Goal: Task Accomplishment & Management: Complete application form

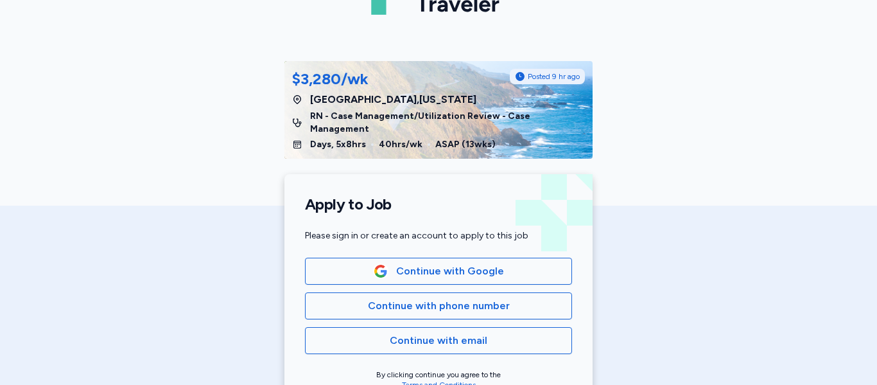
scroll to position [121, 0]
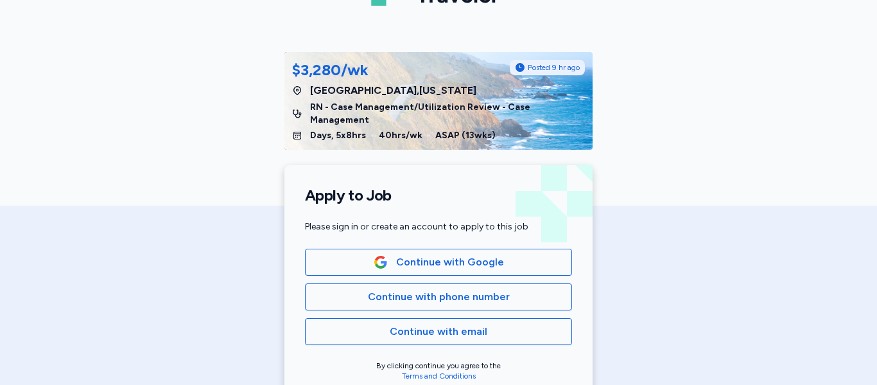
click at [332, 106] on span "RN - Case Management/Utilization Review - Case Management" at bounding box center [447, 114] width 275 height 26
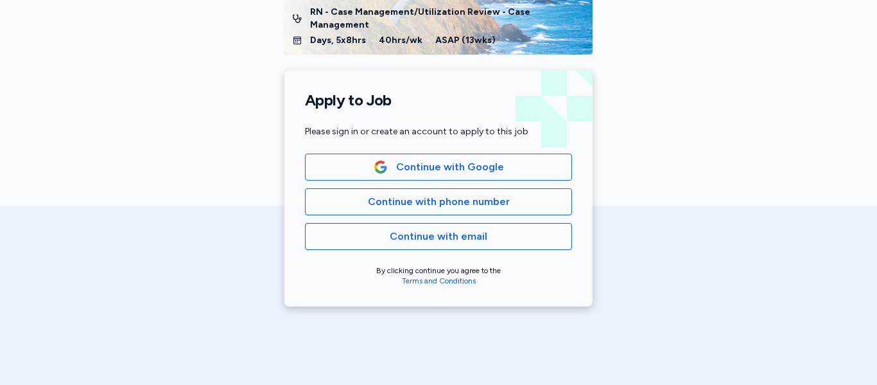
scroll to position [0, 0]
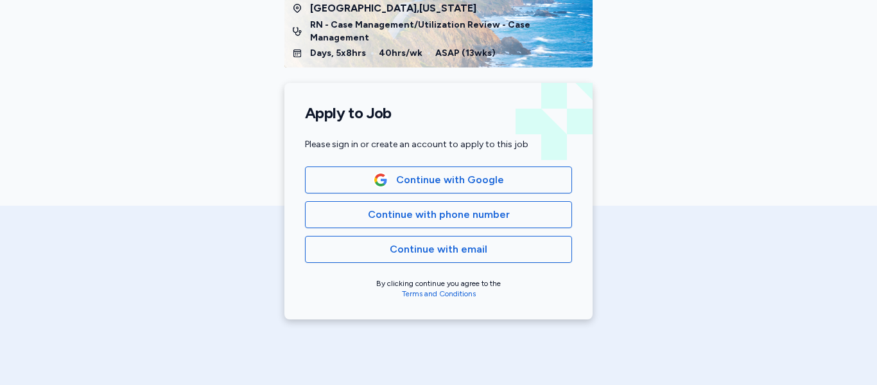
scroll to position [206, 0]
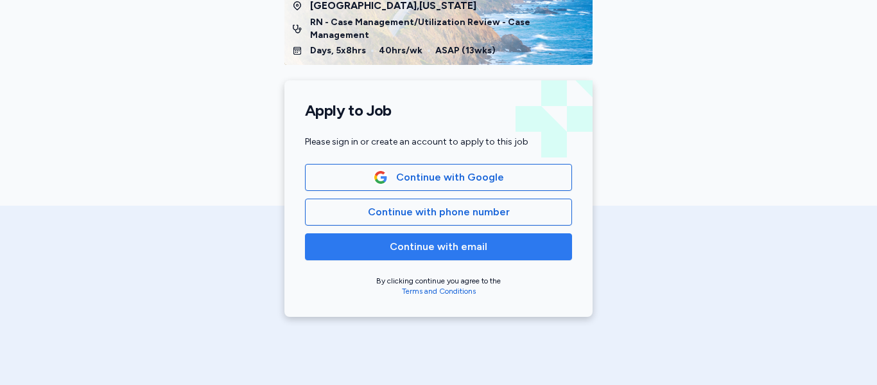
click at [346, 239] on span "Continue with email" at bounding box center [438, 246] width 245 height 15
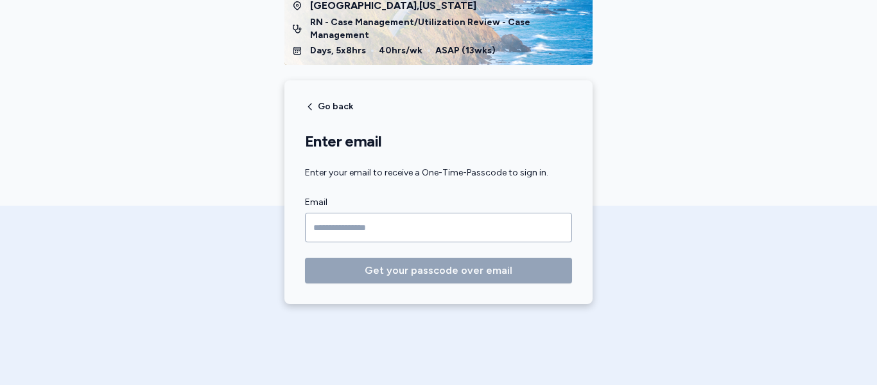
click at [328, 213] on input "Email" at bounding box center [438, 228] width 267 height 30
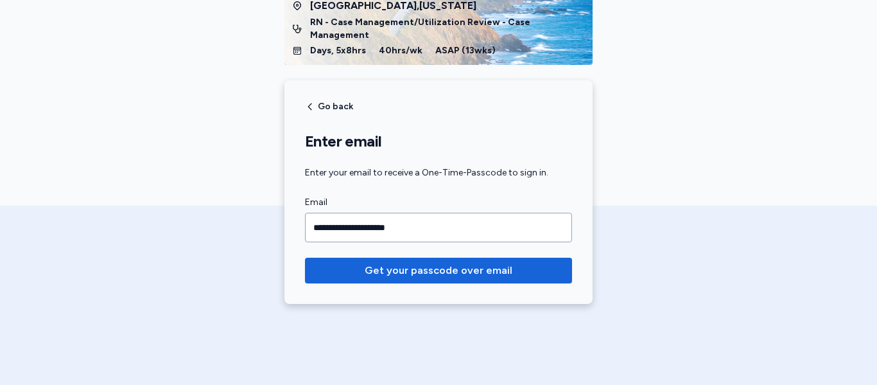
type input "**********"
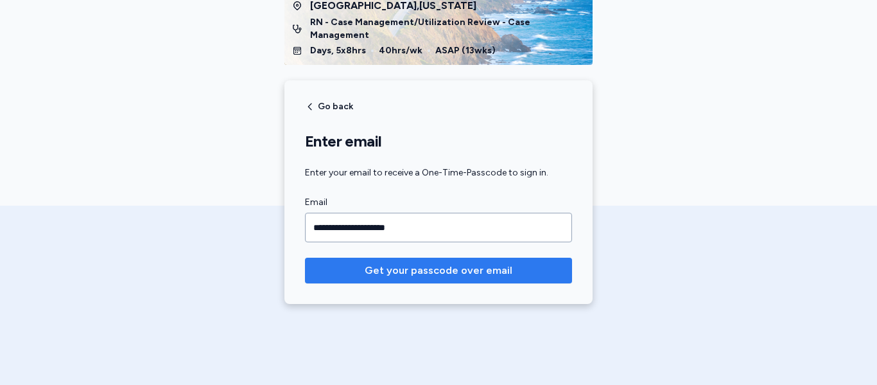
click at [488, 268] on button "Get your passcode over email" at bounding box center [438, 271] width 267 height 26
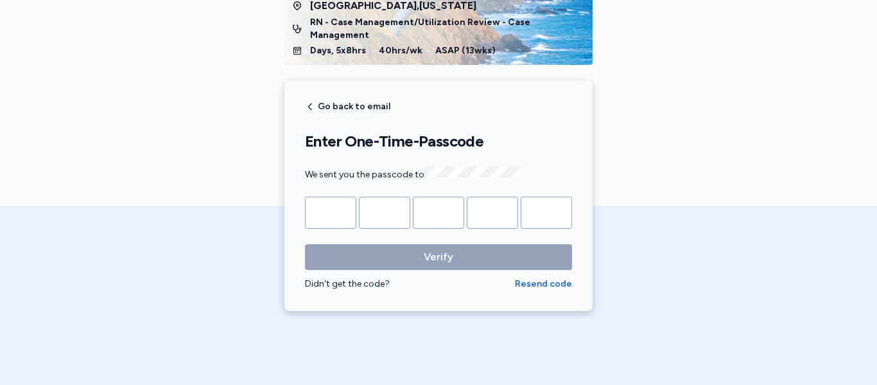
type input "*"
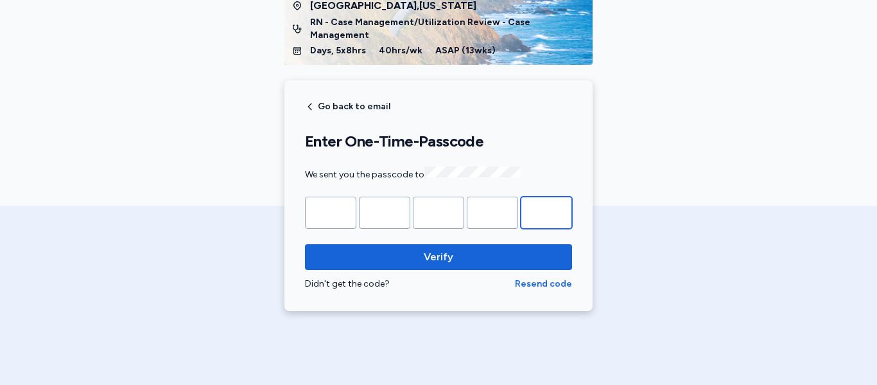
type input "*"
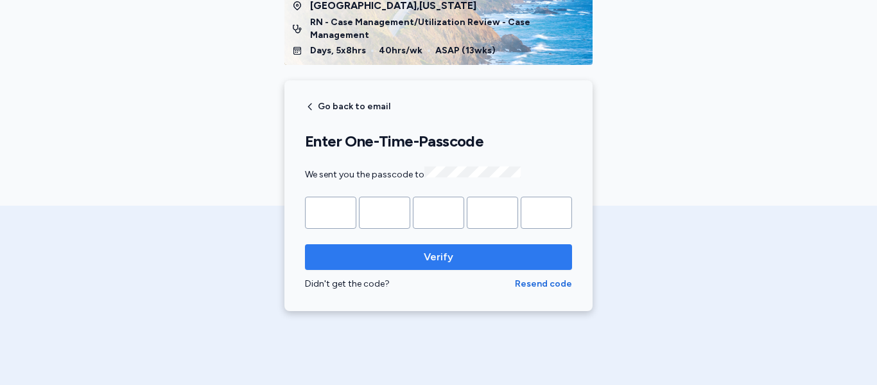
click at [391, 249] on span "Verify" at bounding box center [438, 256] width 247 height 15
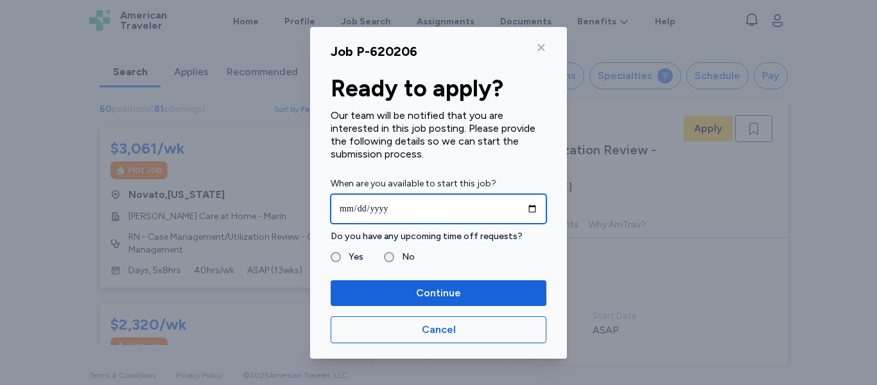
click at [365, 210] on input "date" at bounding box center [439, 209] width 216 height 30
click at [530, 208] on input "date" at bounding box center [439, 209] width 216 height 30
type input "**********"
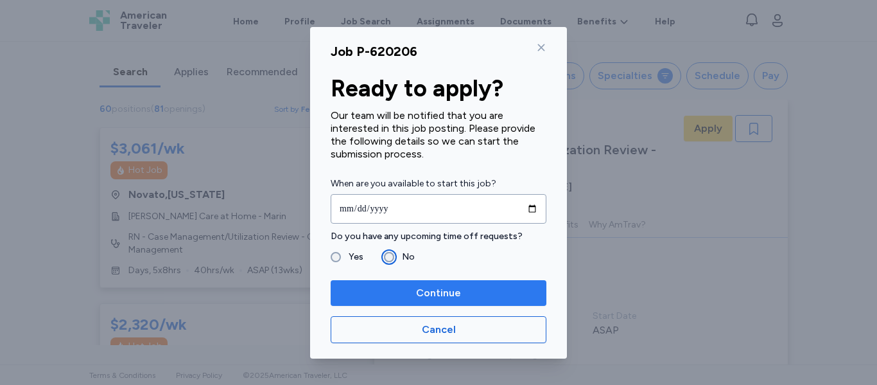
click at [470, 299] on span "Continue" at bounding box center [438, 292] width 195 height 15
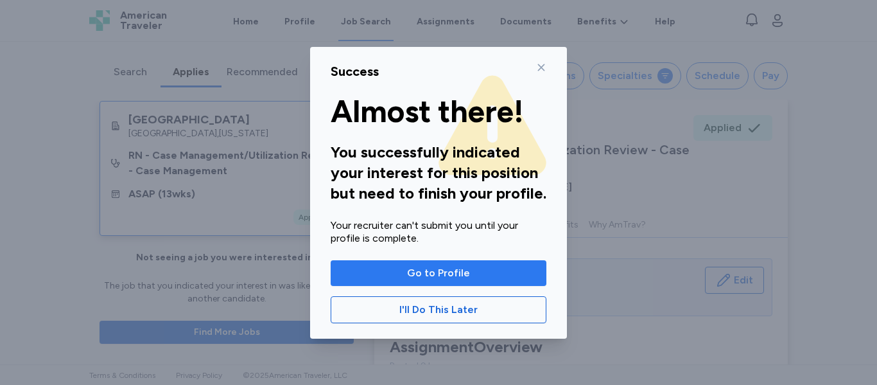
click at [365, 277] on span "Go to Profile" at bounding box center [438, 272] width 195 height 15
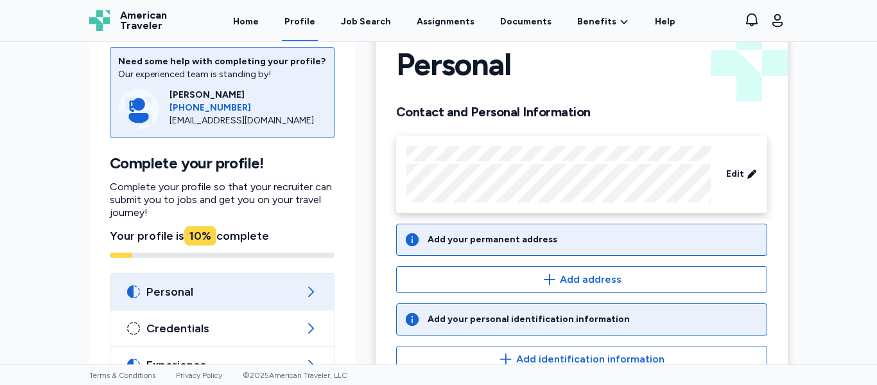
scroll to position [71, 0]
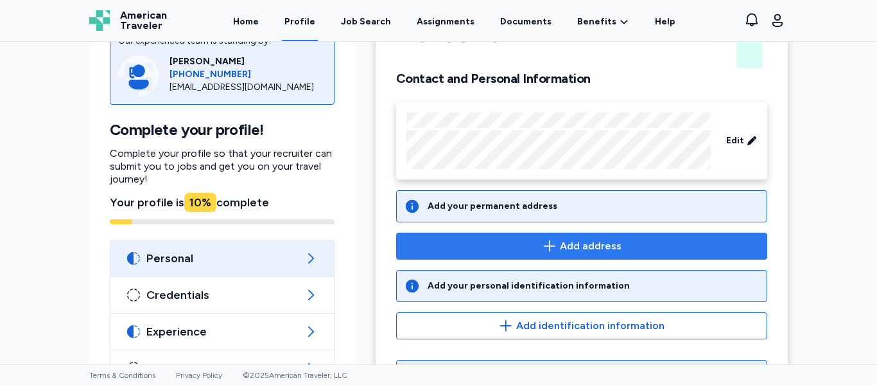
click at [588, 258] on button "Add address" at bounding box center [581, 245] width 371 height 27
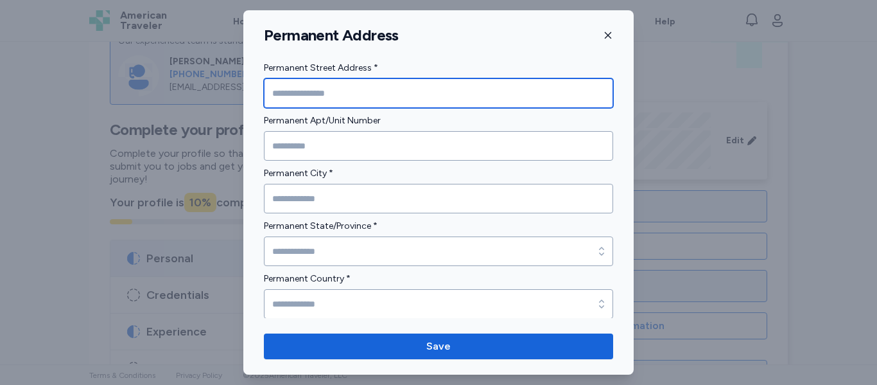
click at [356, 97] on input "Permanent Street Address *" at bounding box center [438, 93] width 349 height 30
type input "**********"
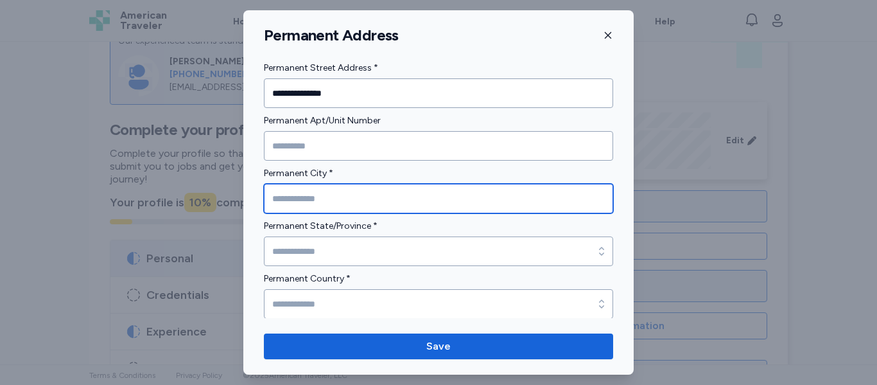
click at [362, 200] on input "Permanent City *" at bounding box center [438, 199] width 349 height 30
type input "**********"
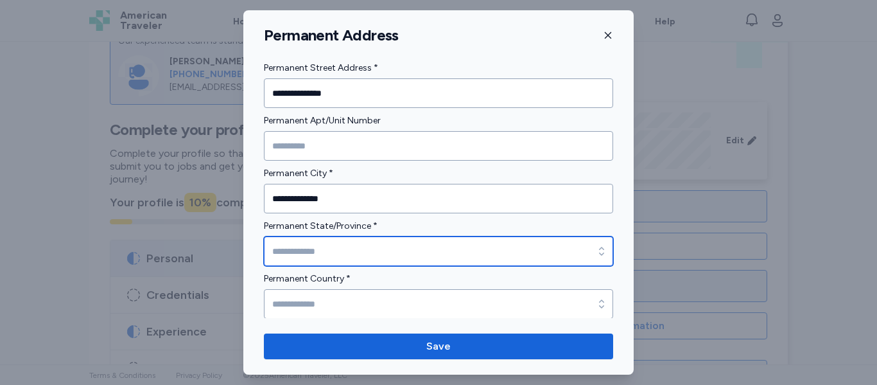
click at [363, 254] on input "Permanent State/Province *" at bounding box center [438, 251] width 349 height 30
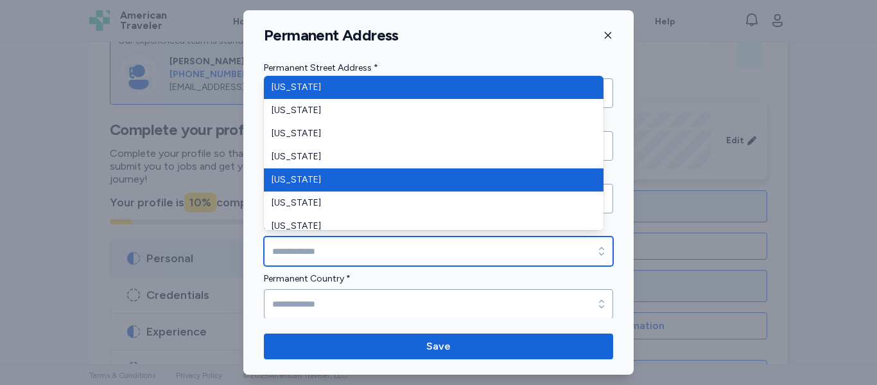
type input "**********"
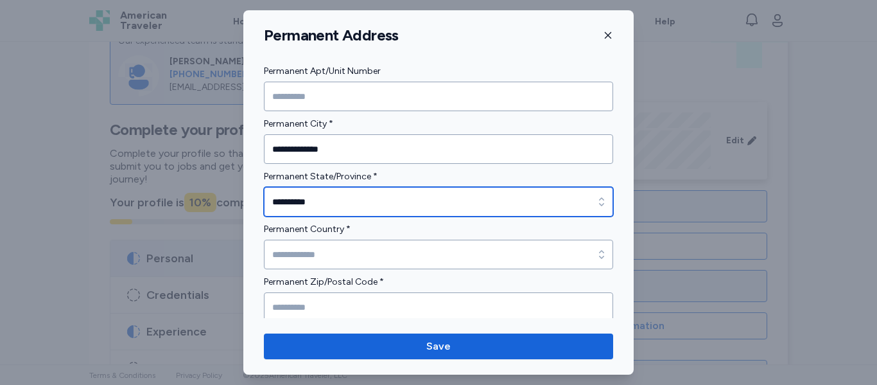
scroll to position [56, 0]
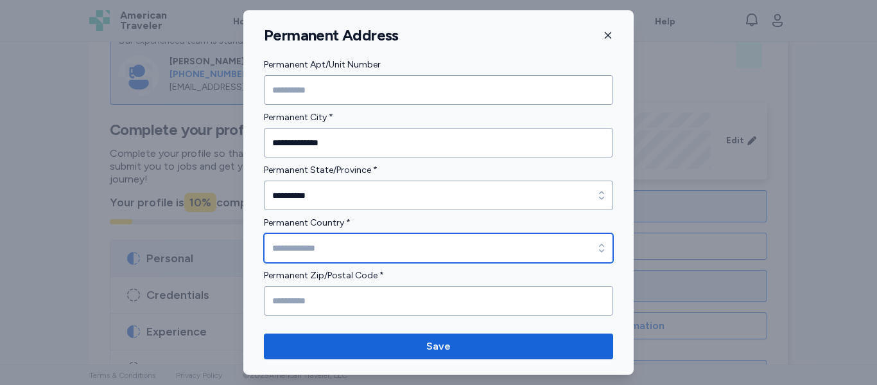
click at [328, 252] on input "Permanent Country *" at bounding box center [438, 248] width 349 height 30
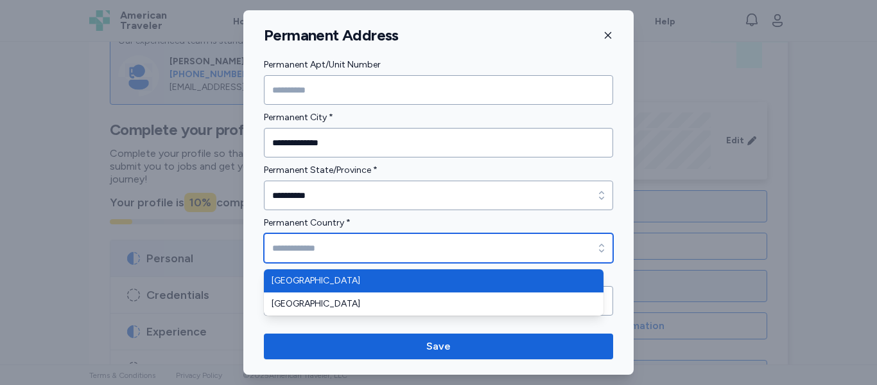
type input "**********"
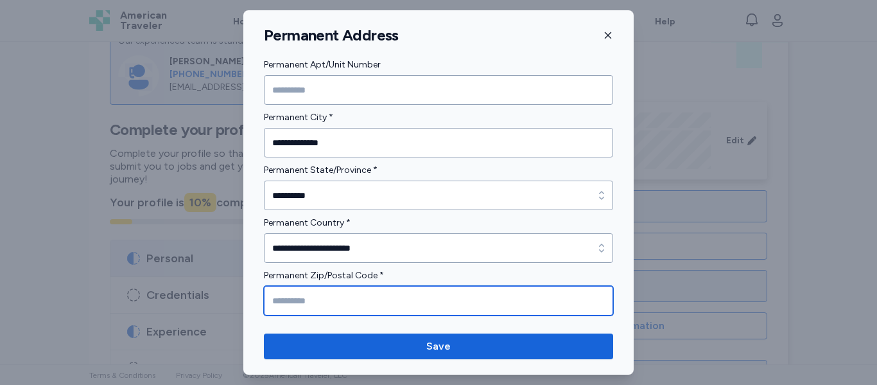
click at [365, 304] on input "Permanent Zip/Postal Code *" at bounding box center [438, 301] width 349 height 30
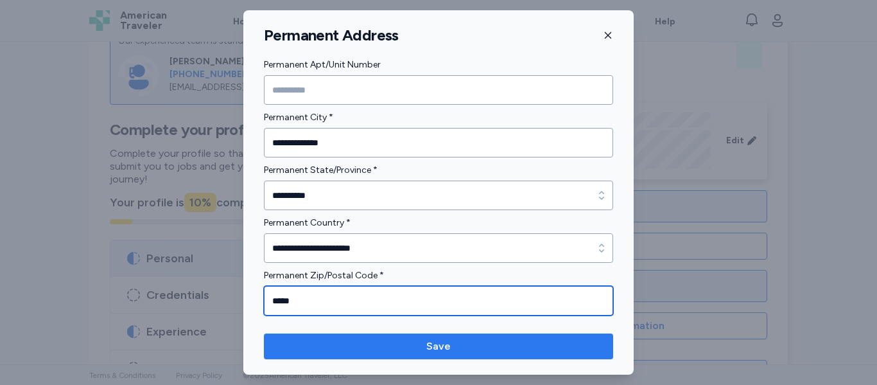
type input "*****"
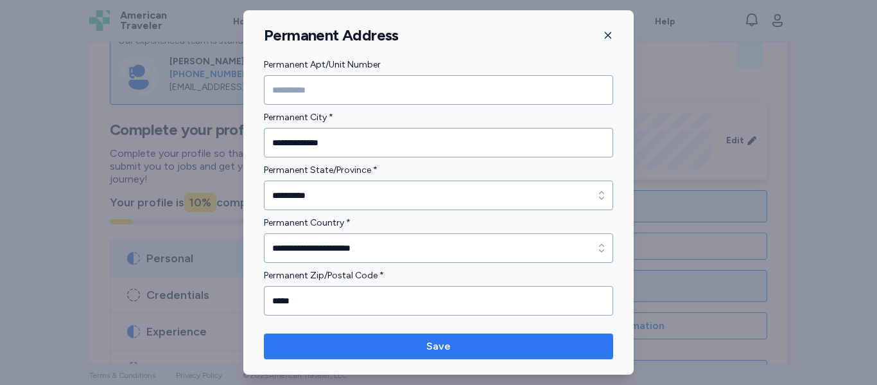
click at [444, 348] on span "Save" at bounding box center [438, 345] width 24 height 15
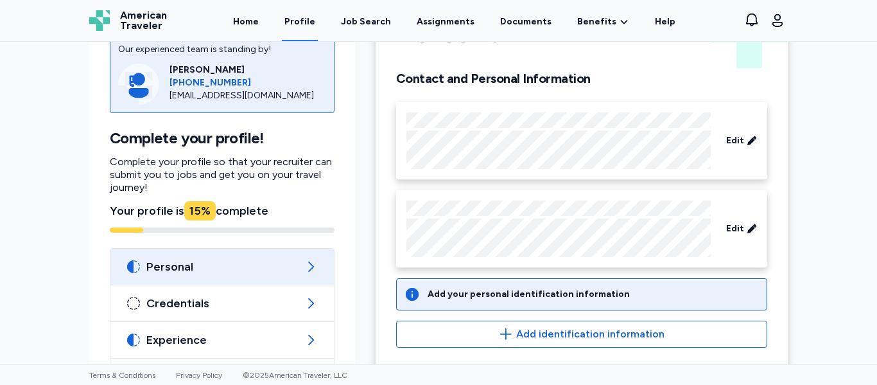
click at [620, 305] on div "Add your personal identification information" at bounding box center [581, 294] width 371 height 32
click at [534, 296] on div "Add your personal identification information" at bounding box center [529, 294] width 202 height 13
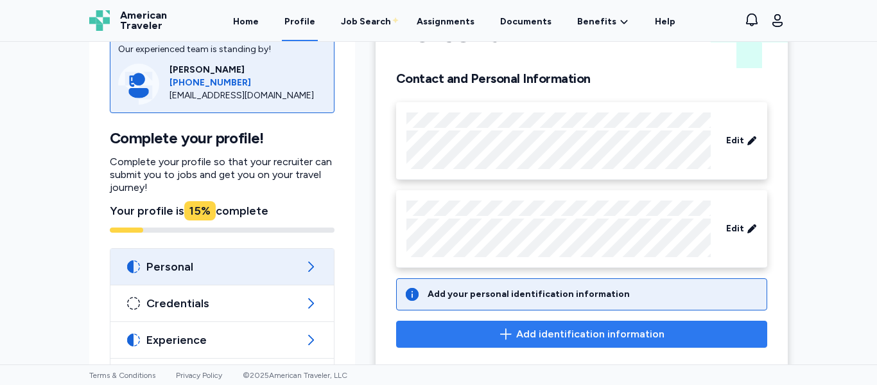
click at [610, 337] on span "Add identification information" at bounding box center [590, 333] width 148 height 15
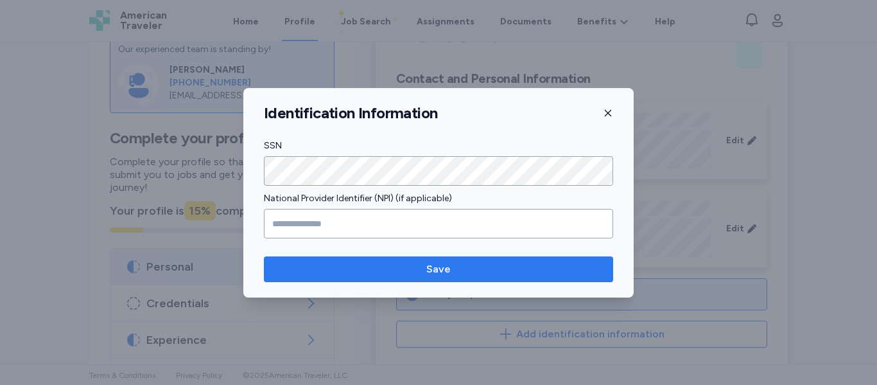
click at [504, 268] on span "Save" at bounding box center [438, 268] width 329 height 15
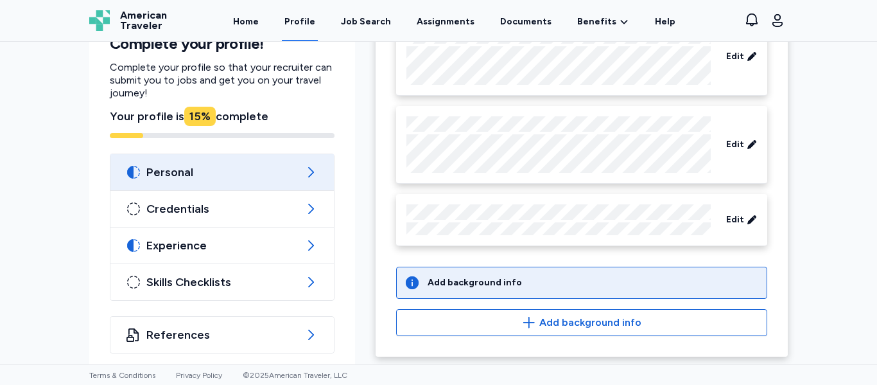
scroll to position [165, 0]
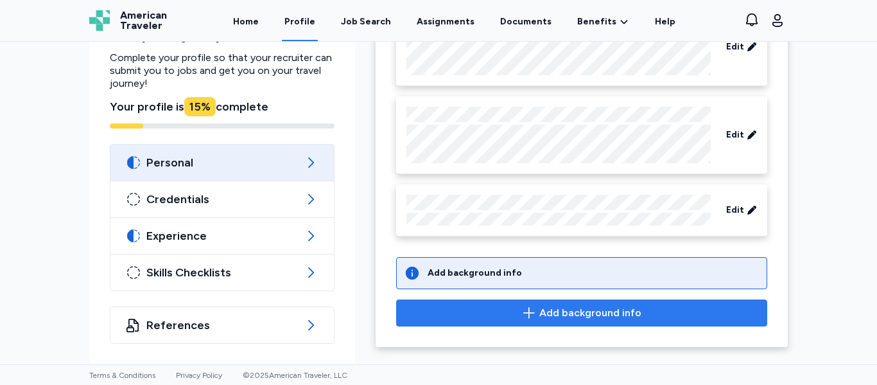
click at [637, 314] on span "Add background info" at bounding box center [581, 312] width 349 height 15
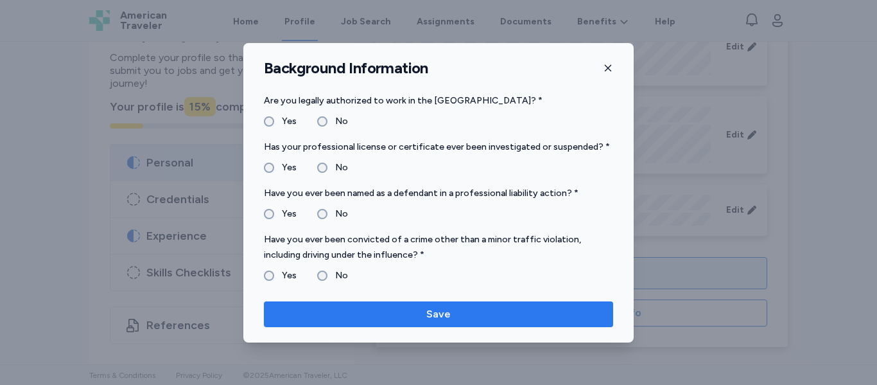
click at [448, 320] on span "Save" at bounding box center [438, 313] width 24 height 15
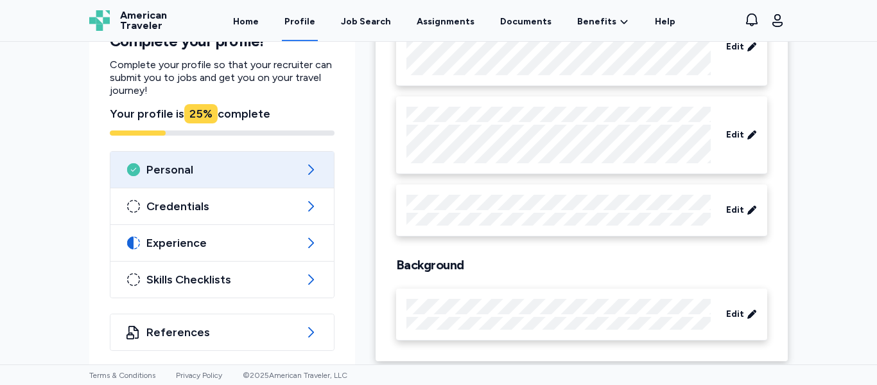
scroll to position [175, 0]
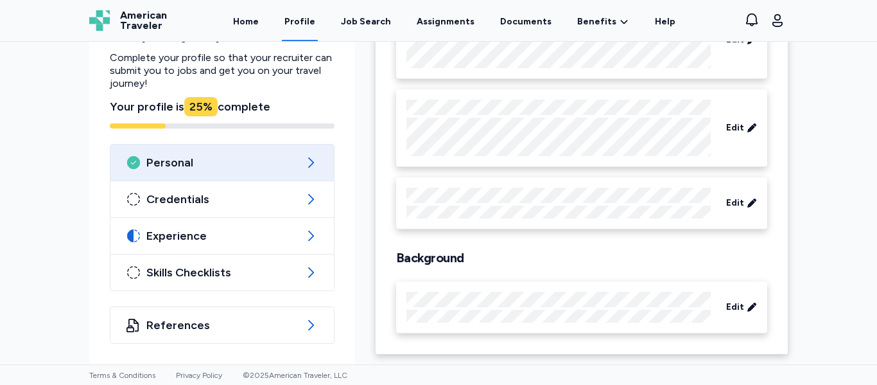
click at [200, 206] on span "Credentials" at bounding box center [222, 198] width 152 height 15
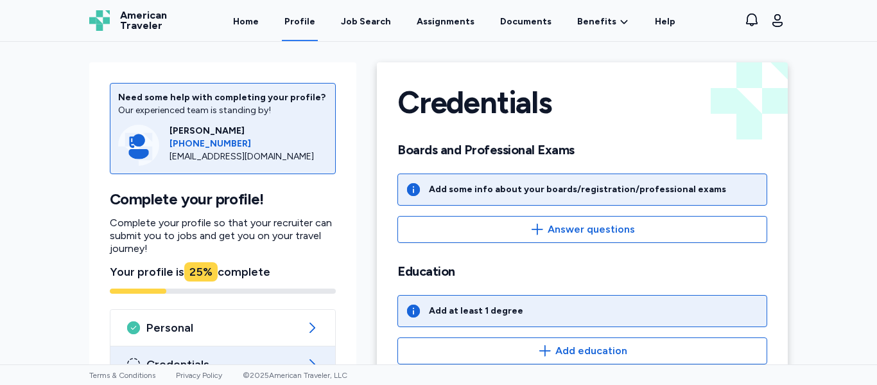
click at [614, 241] on button "Answer questions" at bounding box center [583, 229] width 370 height 27
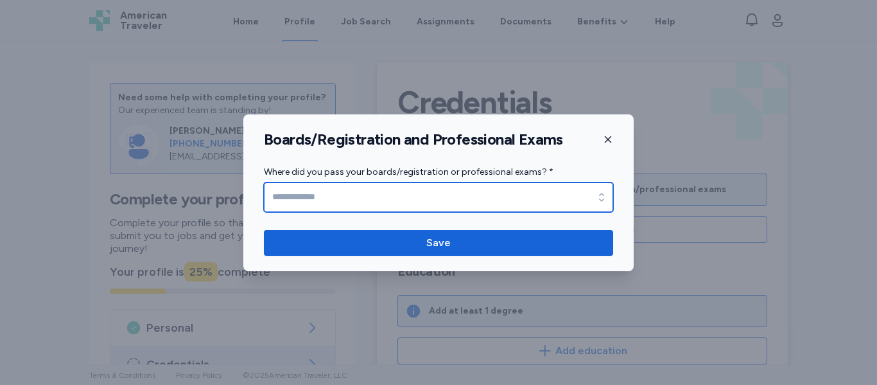
click at [548, 202] on input "Where did you pass your boards/registration or professional exams? *" at bounding box center [438, 197] width 349 height 30
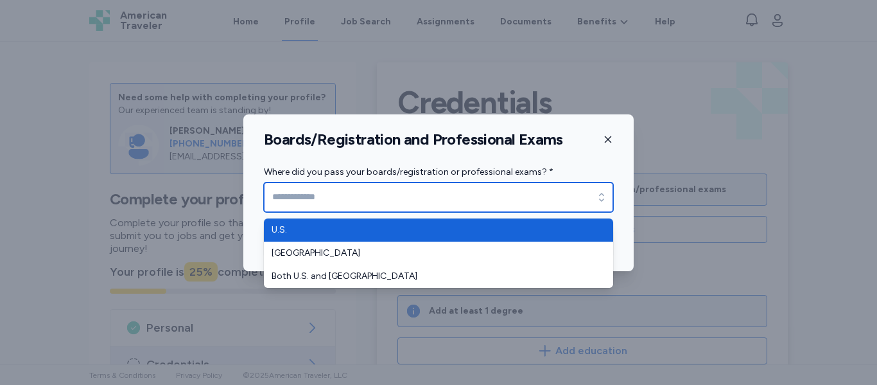
type input "****"
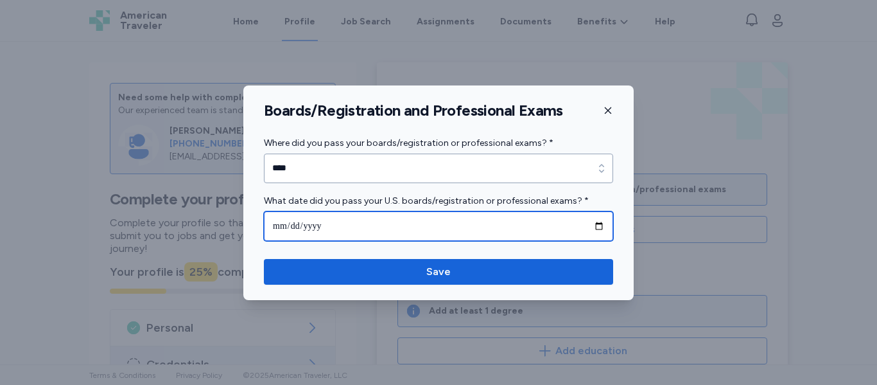
click at [462, 234] on input "date" at bounding box center [438, 226] width 349 height 30
click at [599, 231] on input "date" at bounding box center [438, 226] width 349 height 30
type input "**********"
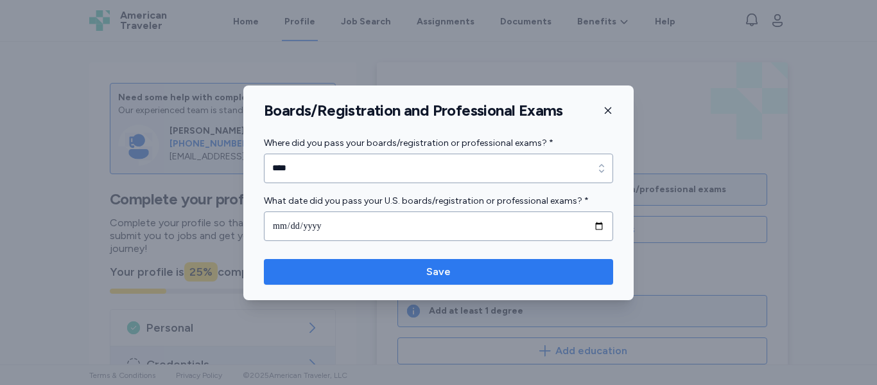
click at [460, 267] on span "Save" at bounding box center [438, 271] width 329 height 15
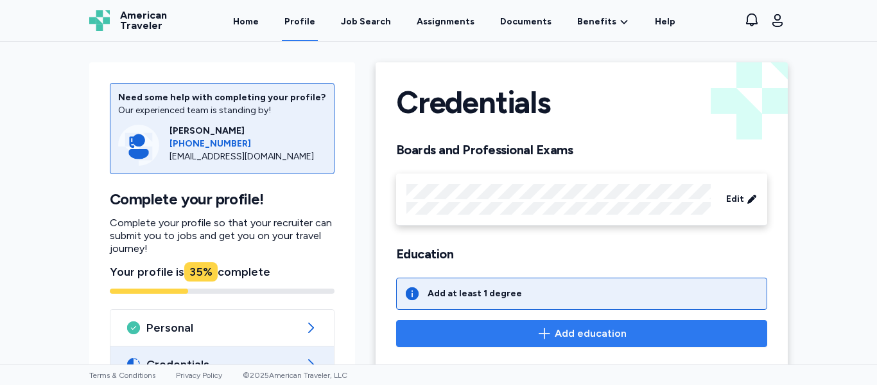
click at [576, 332] on span "Add education" at bounding box center [591, 333] width 72 height 15
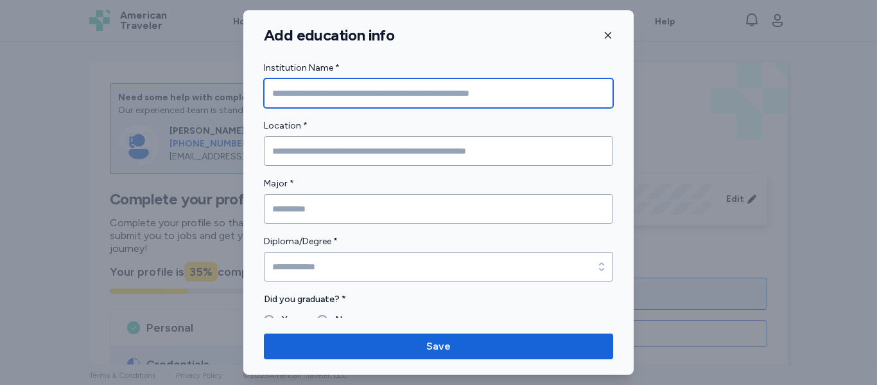
click at [374, 96] on input "Institution Name *" at bounding box center [438, 93] width 349 height 30
type input "**********"
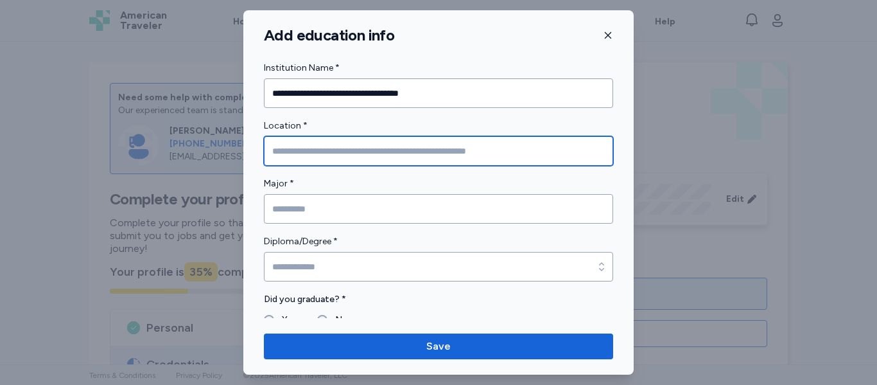
click at [408, 152] on input "Location *" at bounding box center [438, 151] width 349 height 30
type input "**********"
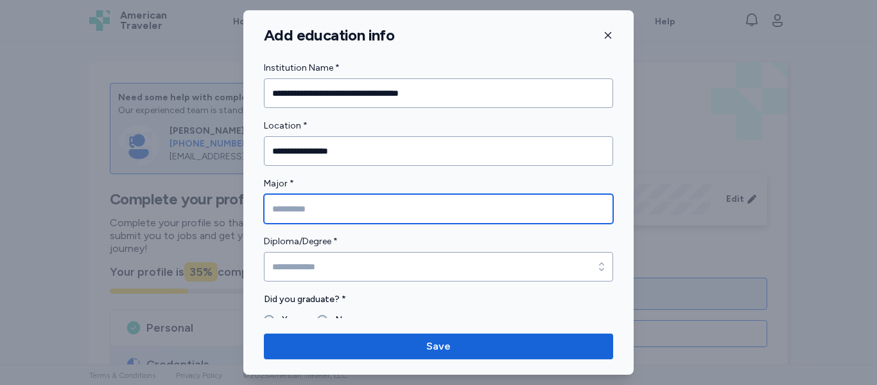
click at [361, 209] on input "Major *" at bounding box center [438, 209] width 349 height 30
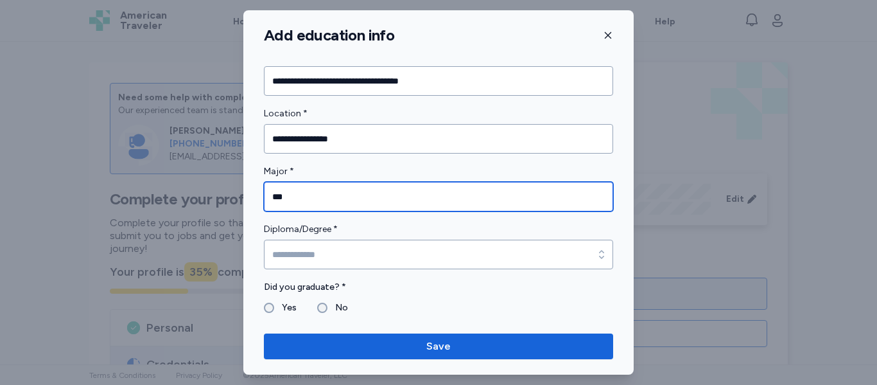
type input "***"
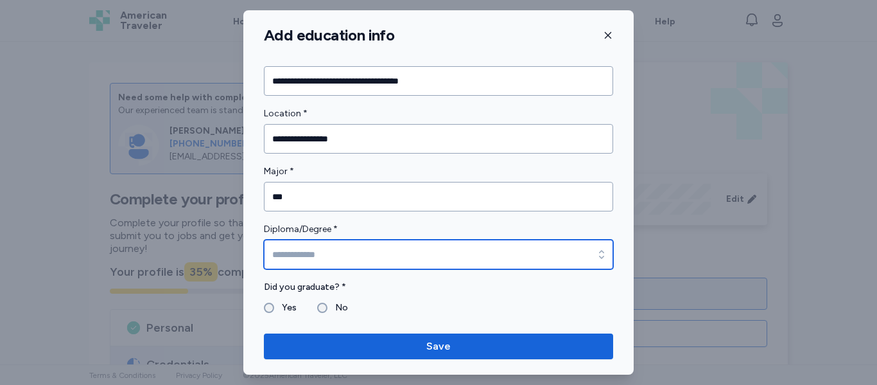
click at [375, 255] on input "Diploma/Degree *" at bounding box center [438, 255] width 349 height 30
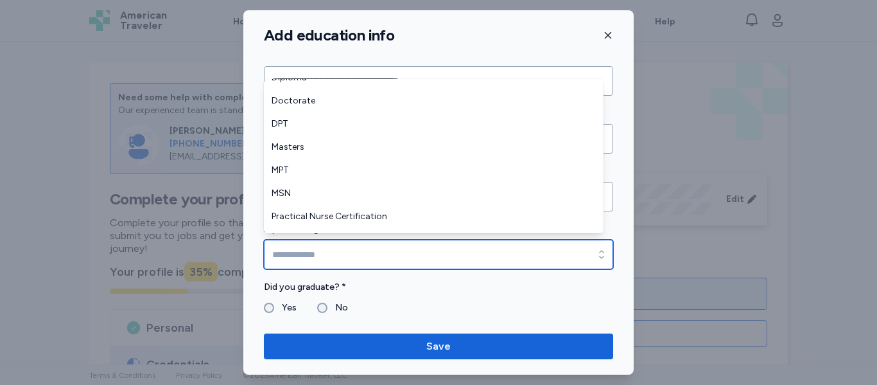
scroll to position [182, 0]
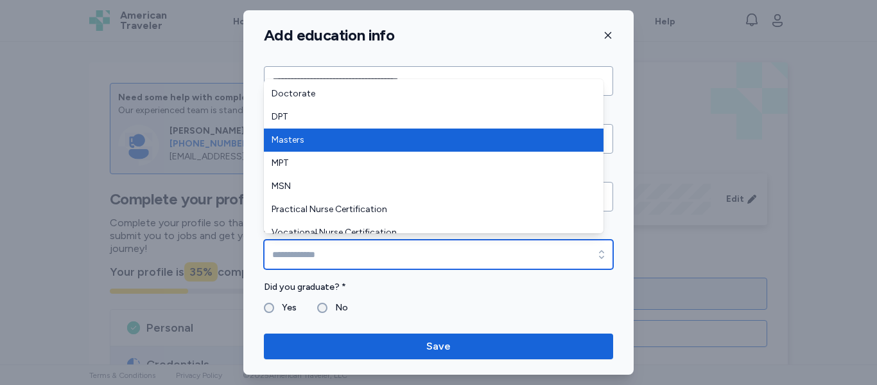
type input "*******"
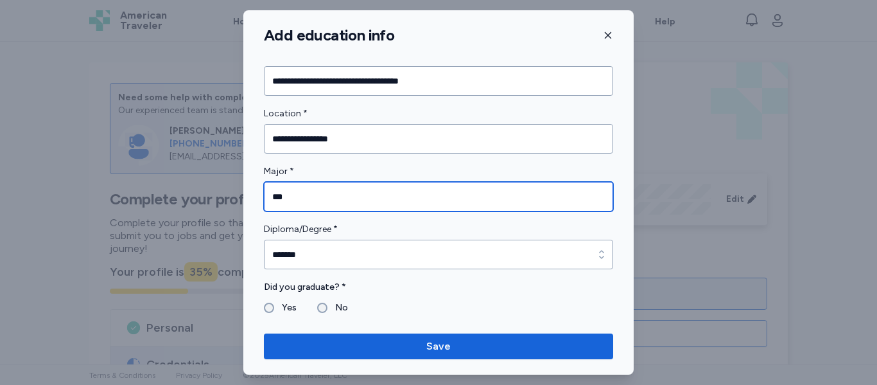
click at [336, 193] on input "***" at bounding box center [438, 197] width 349 height 30
type input "*"
type input "*******"
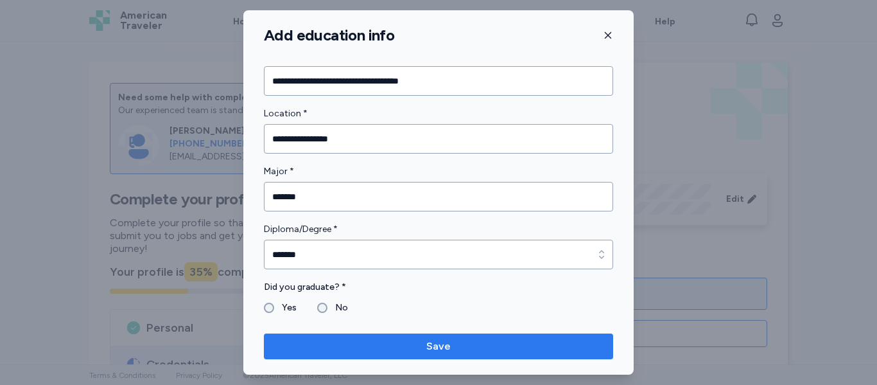
click at [477, 347] on span "Save" at bounding box center [438, 345] width 329 height 15
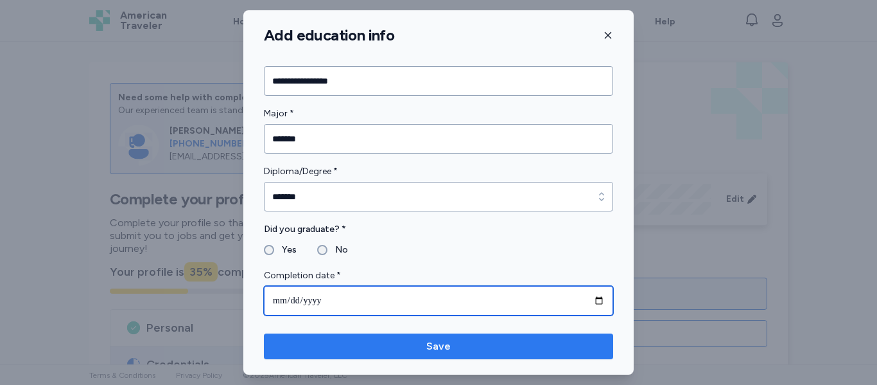
type input "**********"
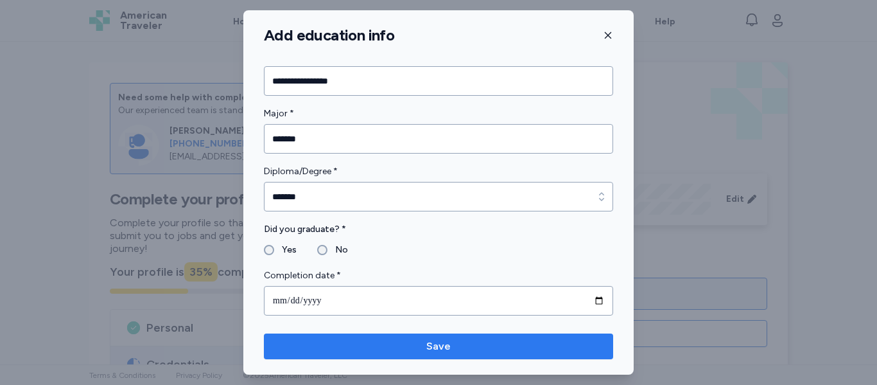
click at [459, 356] on button "Save" at bounding box center [438, 346] width 349 height 26
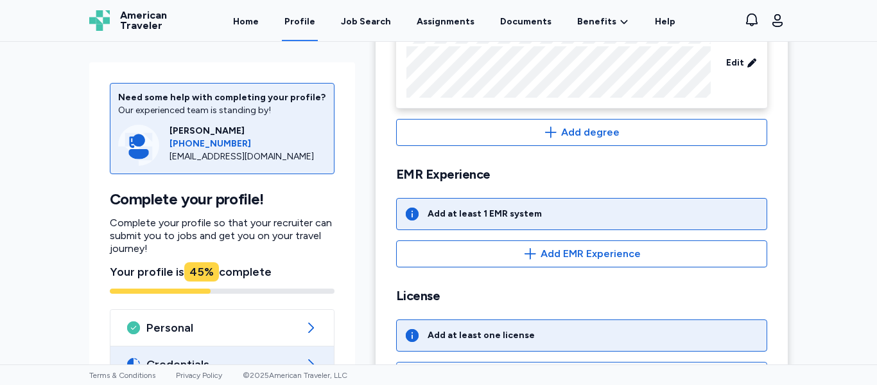
scroll to position [258, 0]
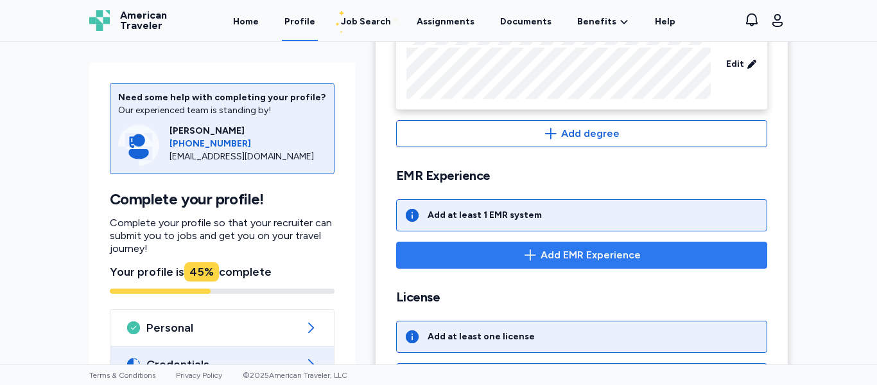
click at [595, 264] on button "Add EMR Experience" at bounding box center [581, 254] width 371 height 27
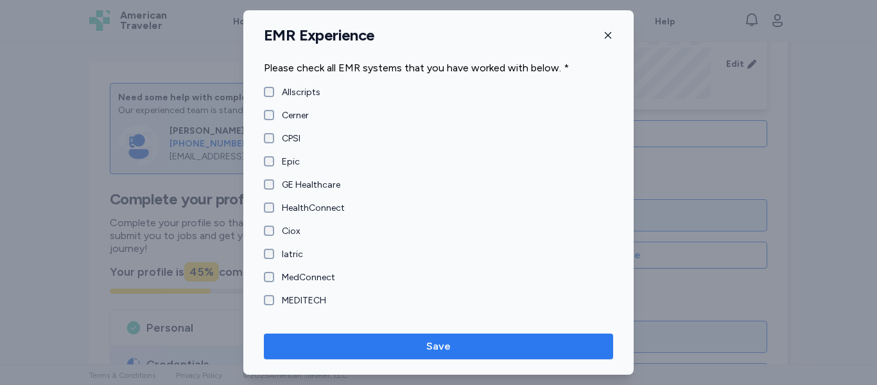
click at [424, 346] on span "Save" at bounding box center [438, 345] width 329 height 15
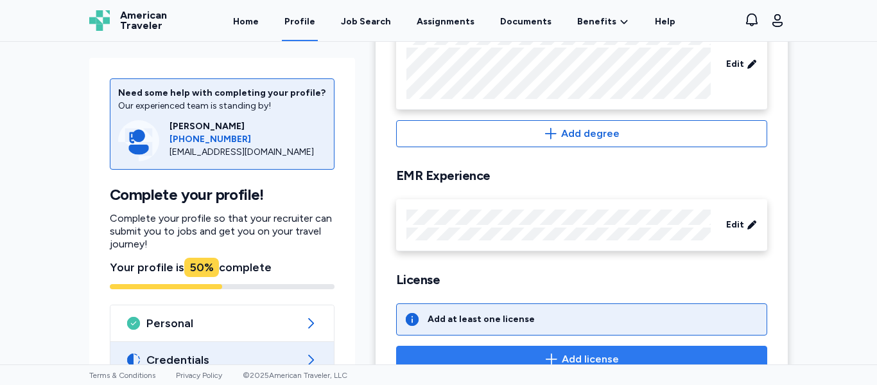
click at [647, 362] on span "Add license" at bounding box center [581, 358] width 349 height 15
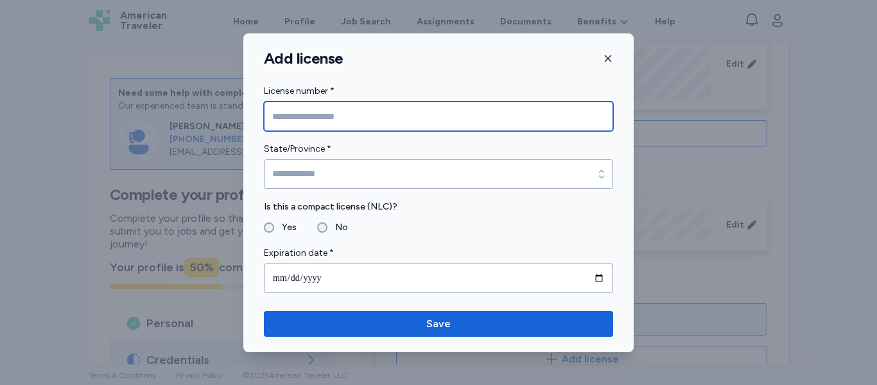
click at [380, 121] on input "License number *" at bounding box center [438, 116] width 349 height 30
type input "******"
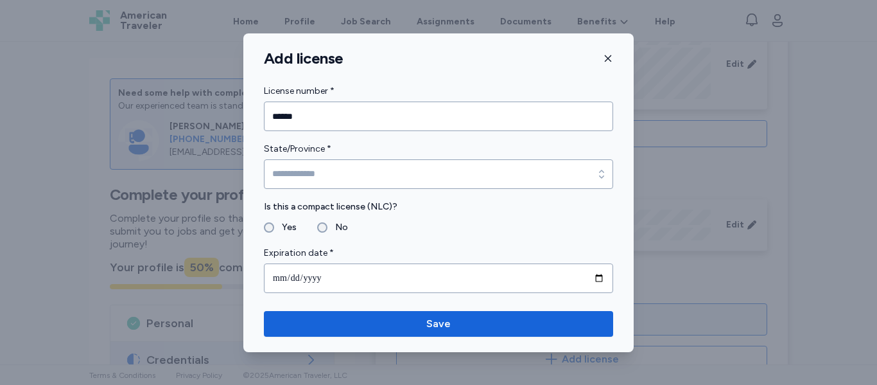
click at [0, 151] on div at bounding box center [438, 192] width 877 height 385
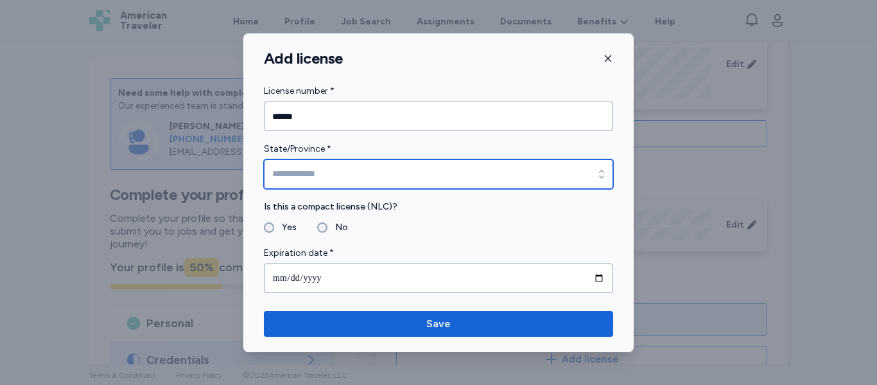
click at [368, 174] on input "State/Province *" at bounding box center [438, 174] width 349 height 30
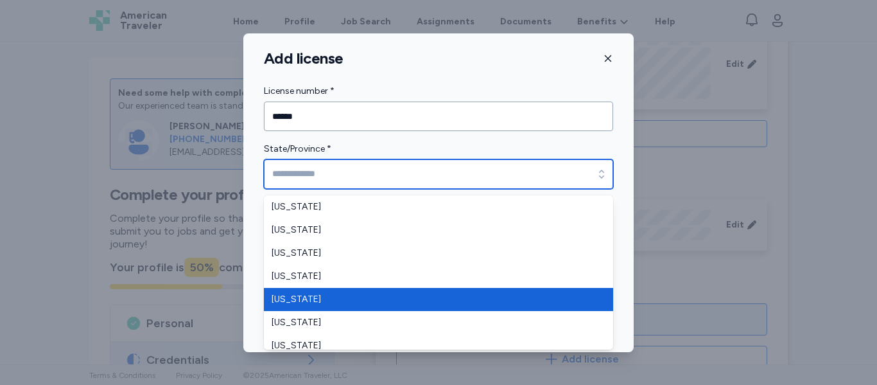
type input "**********"
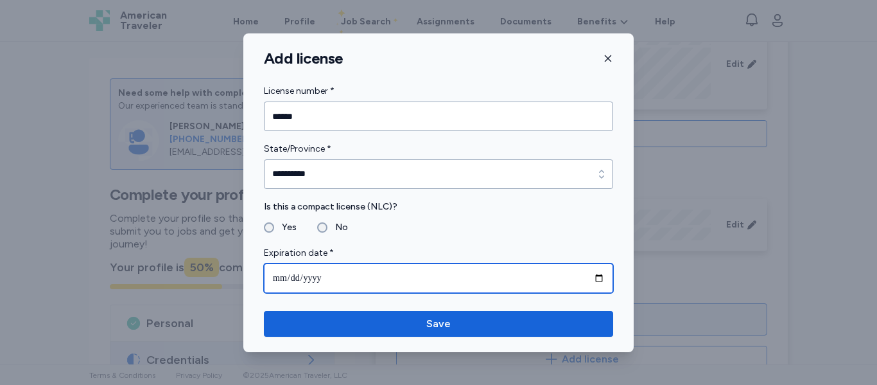
click at [490, 279] on input "date" at bounding box center [438, 278] width 349 height 30
type input "**********"
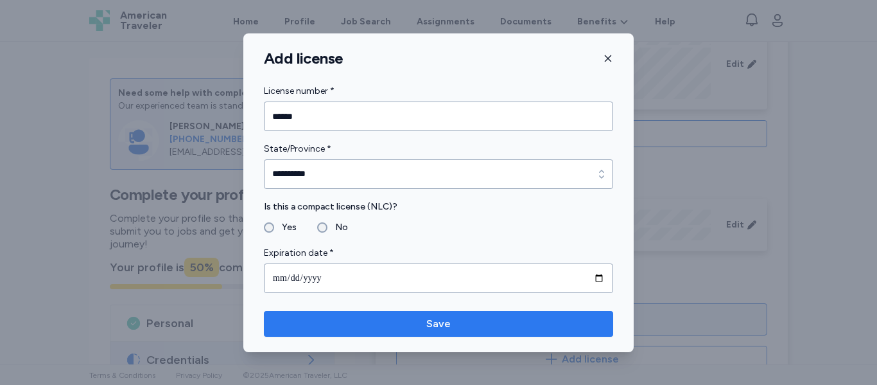
click at [462, 323] on span "Save" at bounding box center [438, 323] width 329 height 15
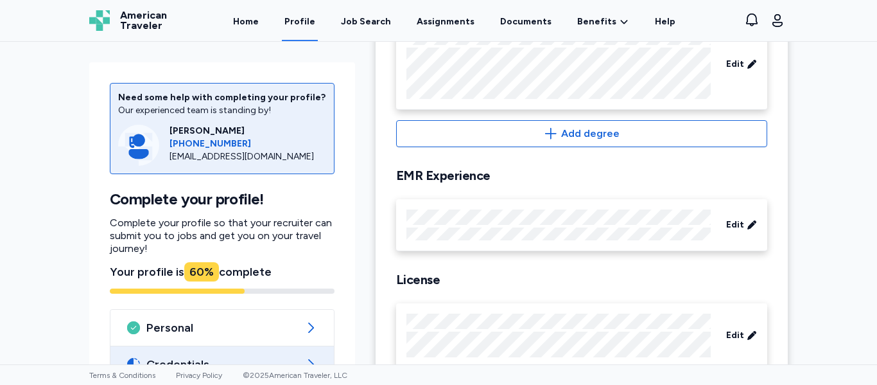
click at [796, 201] on div "Need some help with completing your profile? Our experienced team is standing b…" at bounding box center [438, 203] width 877 height 322
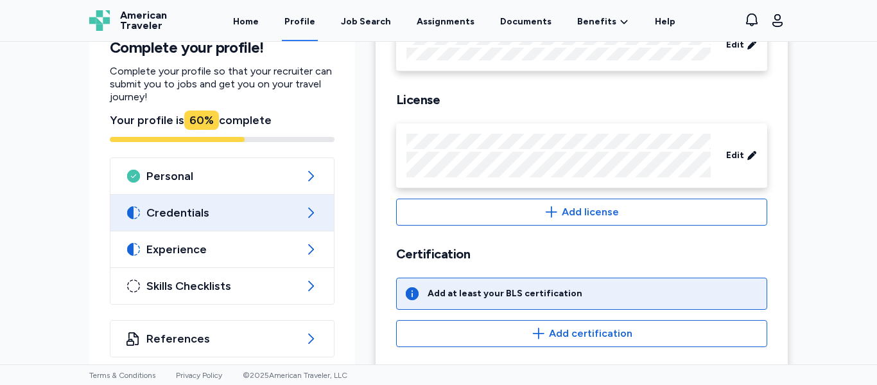
scroll to position [451, 0]
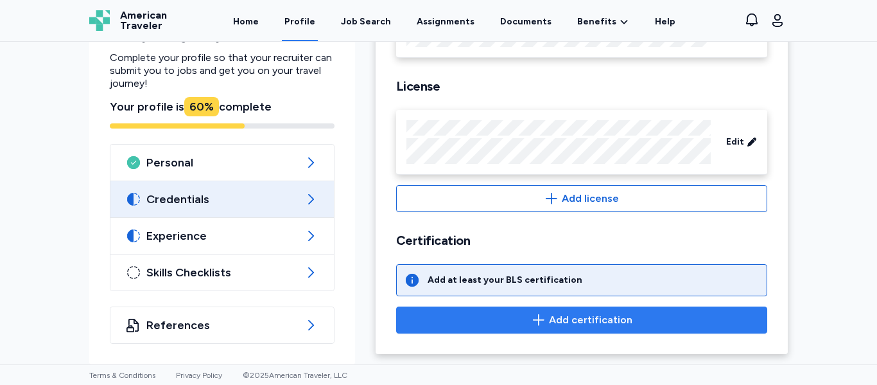
click at [635, 329] on button "Add certification" at bounding box center [581, 319] width 371 height 27
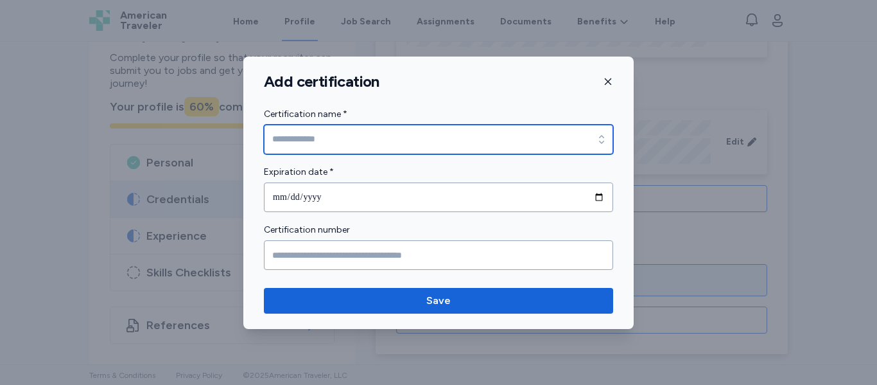
click at [397, 139] on input "Certification name *" at bounding box center [438, 140] width 349 height 30
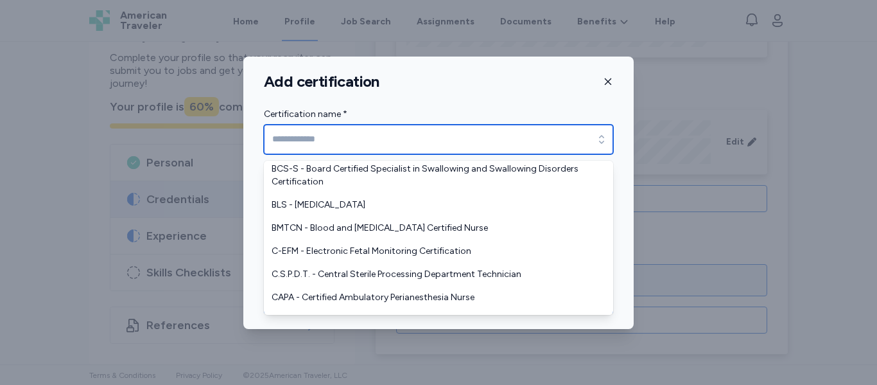
scroll to position [749, 0]
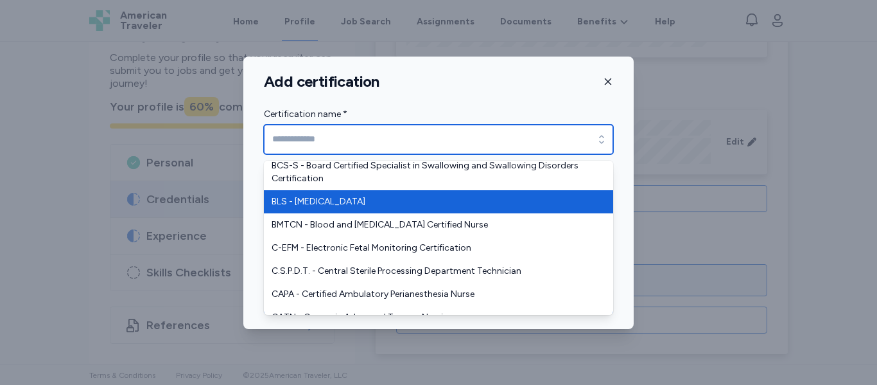
type input "**********"
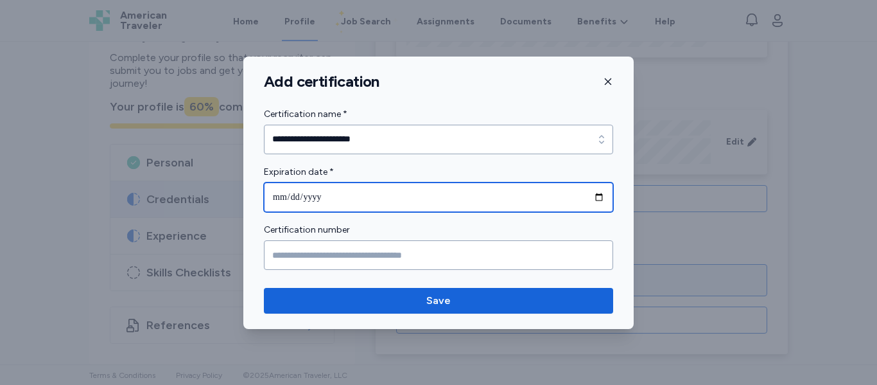
click at [377, 206] on input "date" at bounding box center [438, 197] width 349 height 30
type input "**********"
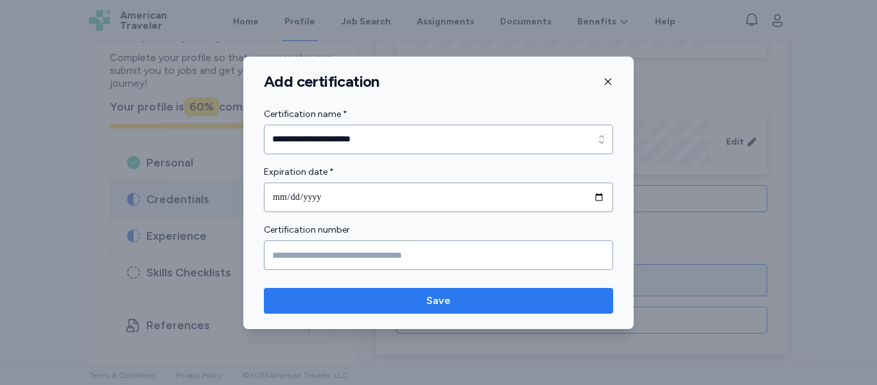
click at [445, 300] on span "Save" at bounding box center [438, 300] width 24 height 15
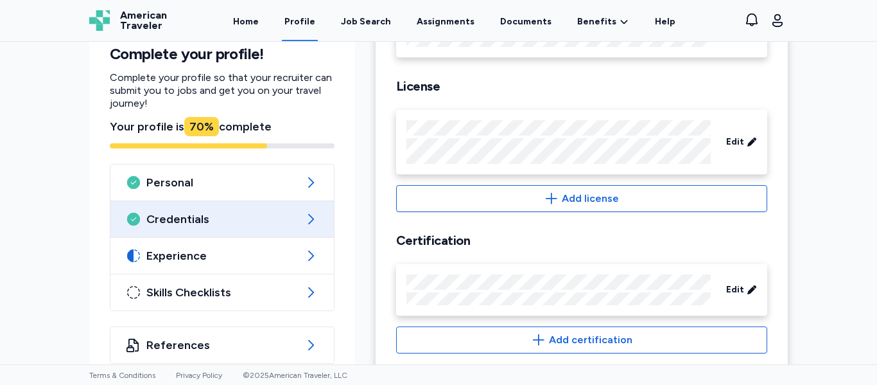
scroll to position [474, 0]
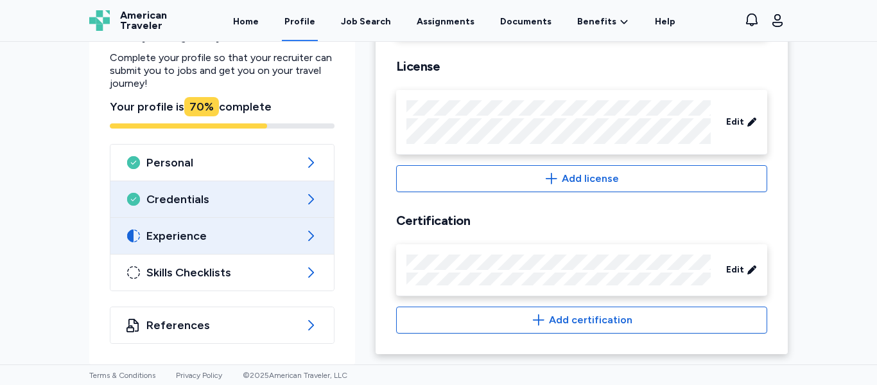
click at [238, 237] on span "Experience" at bounding box center [222, 235] width 152 height 15
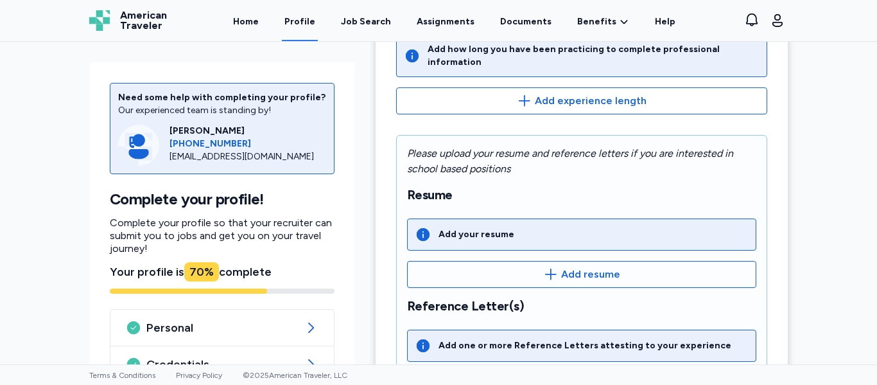
scroll to position [220, 0]
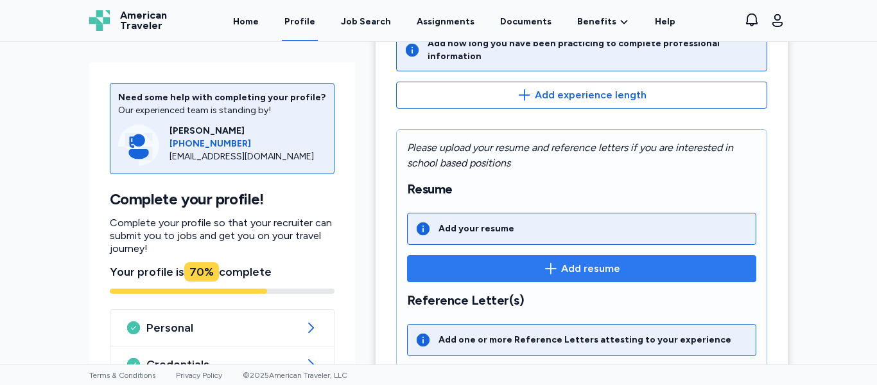
click at [597, 261] on span "Add resume" at bounding box center [590, 268] width 59 height 15
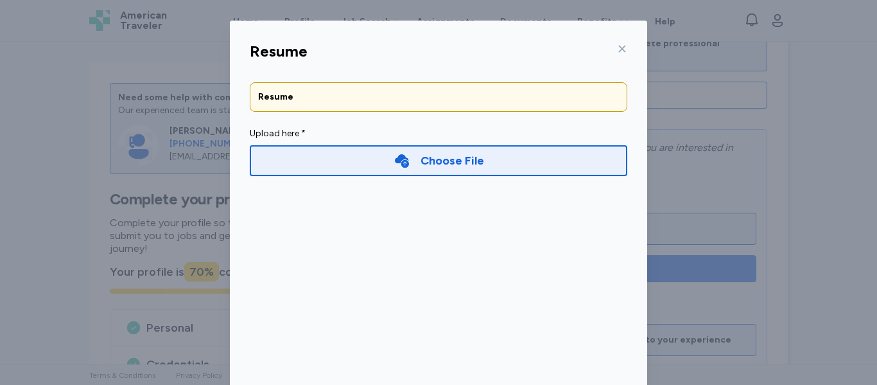
click at [453, 171] on div "Choose File" at bounding box center [439, 160] width 378 height 31
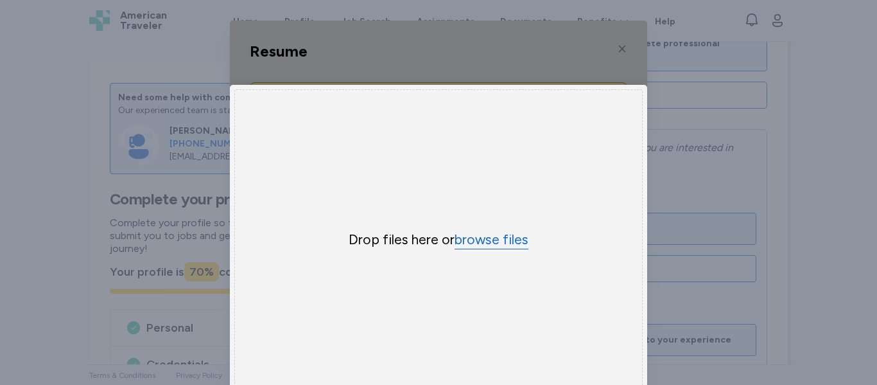
click at [484, 245] on button "browse files" at bounding box center [492, 240] width 74 height 19
click at [480, 247] on button "browse files" at bounding box center [492, 240] width 74 height 19
click at [485, 241] on button "browse files" at bounding box center [492, 240] width 74 height 19
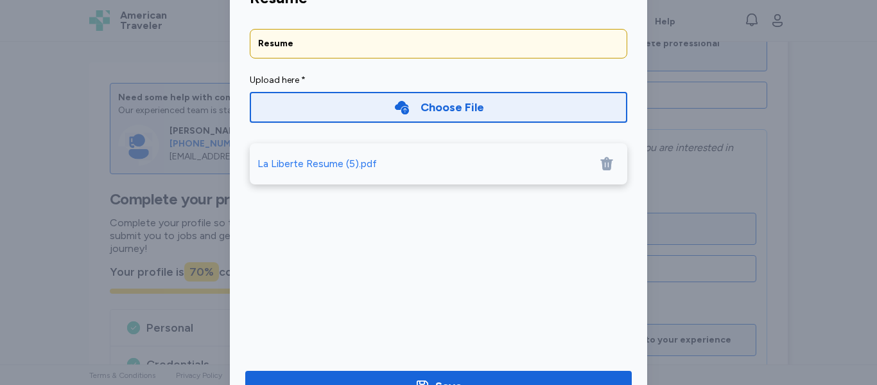
scroll to position [106, 0]
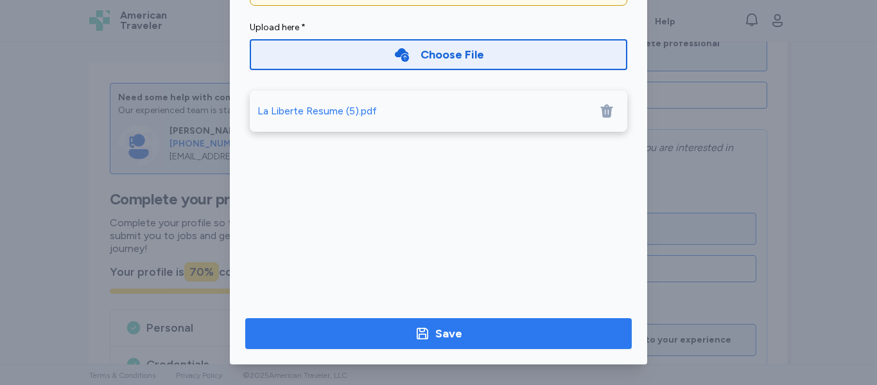
click at [445, 335] on div "Save" at bounding box center [448, 333] width 27 height 18
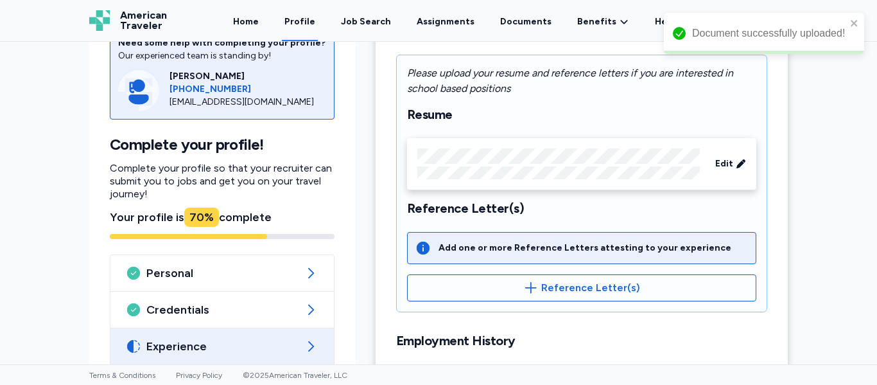
scroll to position [309, 0]
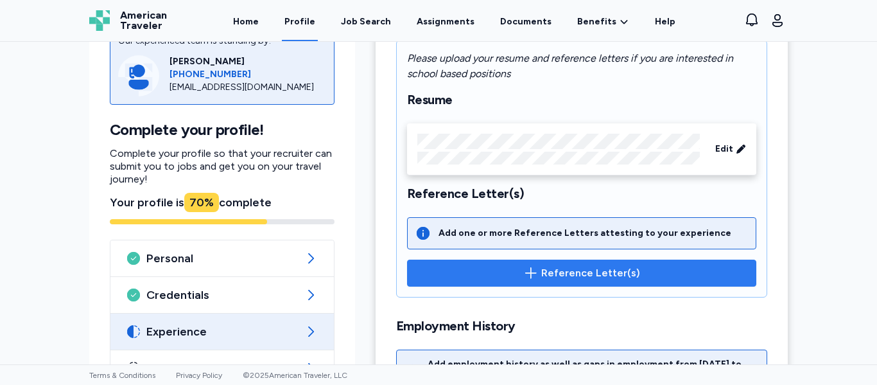
click at [603, 267] on span "Reference Letter(s)" at bounding box center [590, 272] width 99 height 15
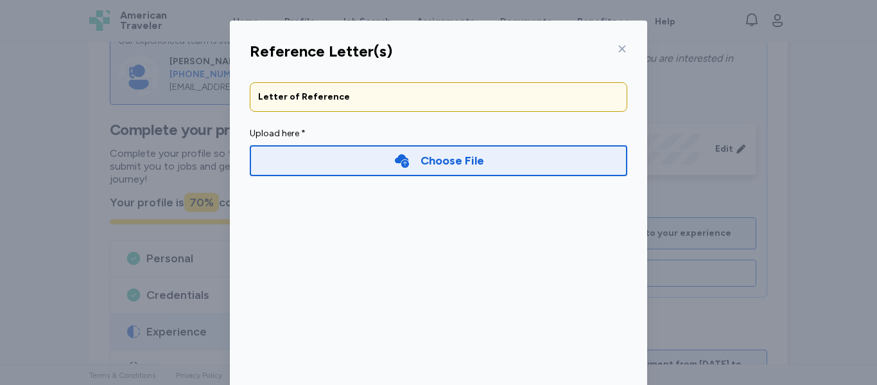
click at [619, 49] on icon at bounding box center [622, 49] width 7 height 7
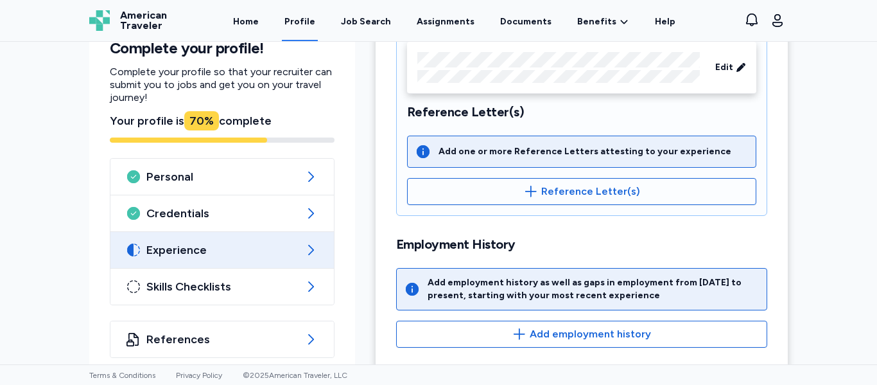
scroll to position [394, 0]
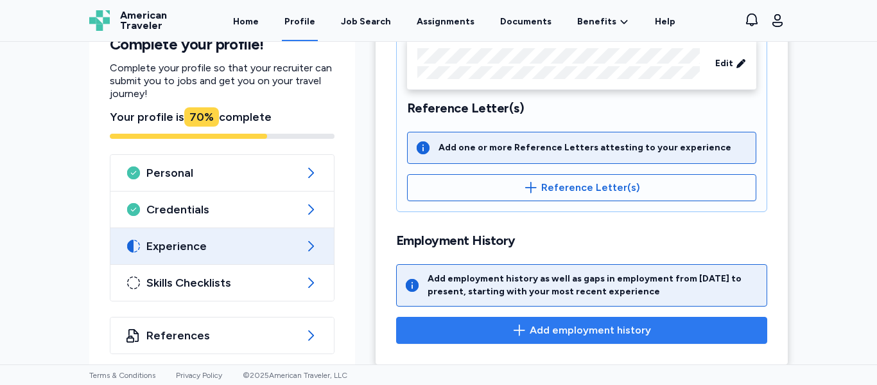
click at [672, 322] on span "Add employment history" at bounding box center [581, 329] width 349 height 15
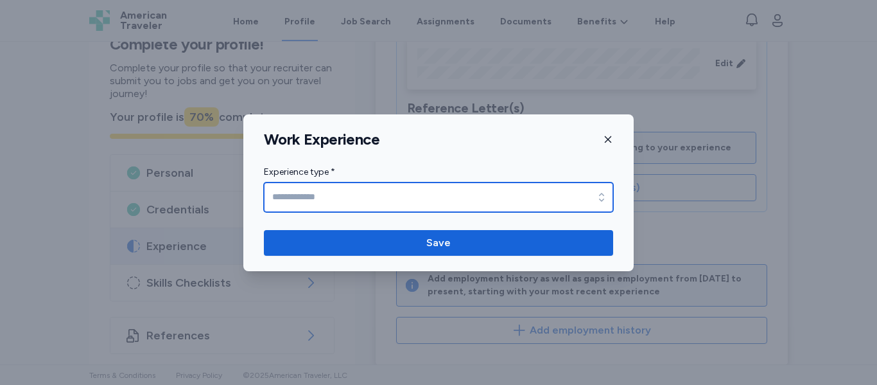
click at [531, 197] on input "Experience type *" at bounding box center [438, 197] width 349 height 30
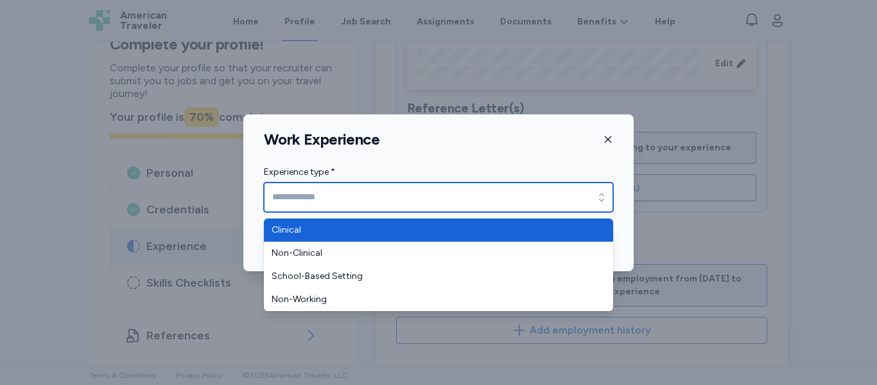
type input "********"
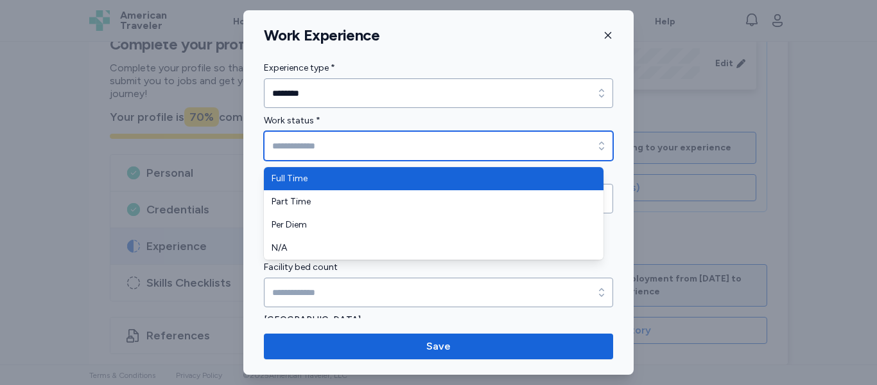
click at [313, 146] on input "Work status *" at bounding box center [438, 146] width 349 height 30
type input "*********"
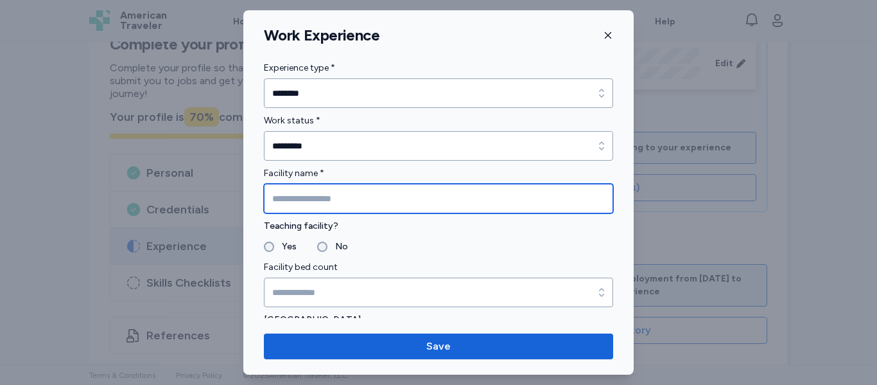
click at [304, 201] on input "Facility name *" at bounding box center [438, 199] width 349 height 30
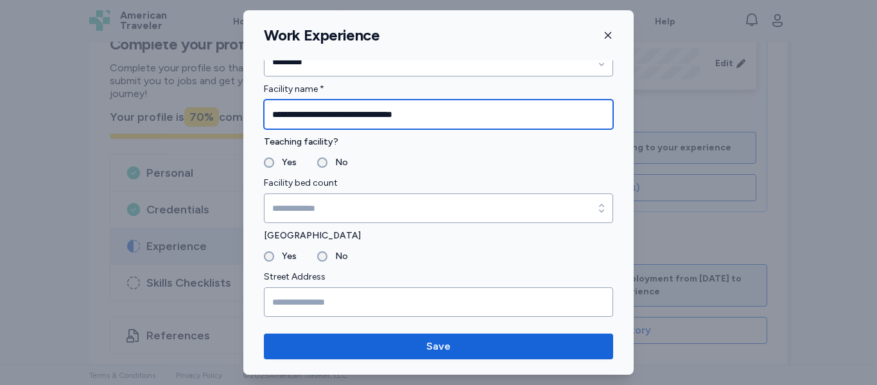
scroll to position [86, 0]
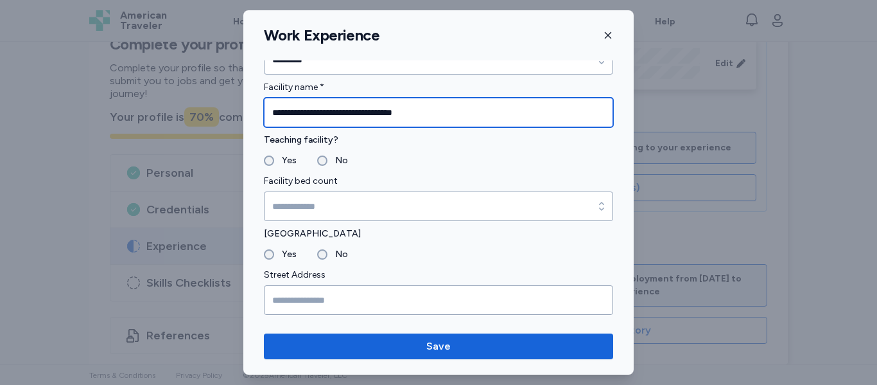
type input "**********"
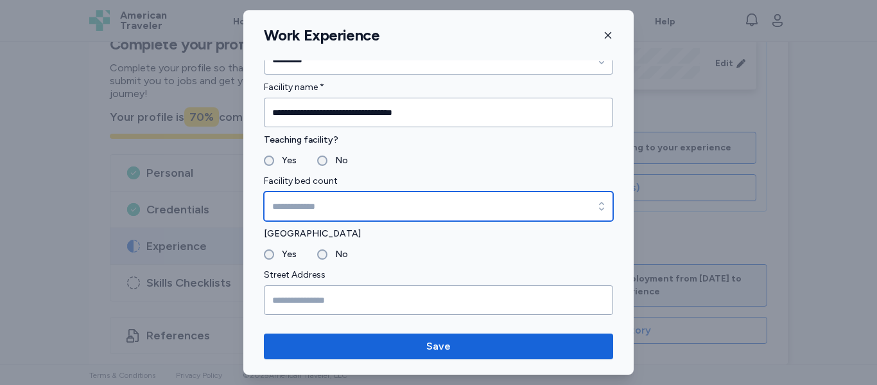
click at [403, 209] on input "Facility bed count" at bounding box center [438, 206] width 349 height 30
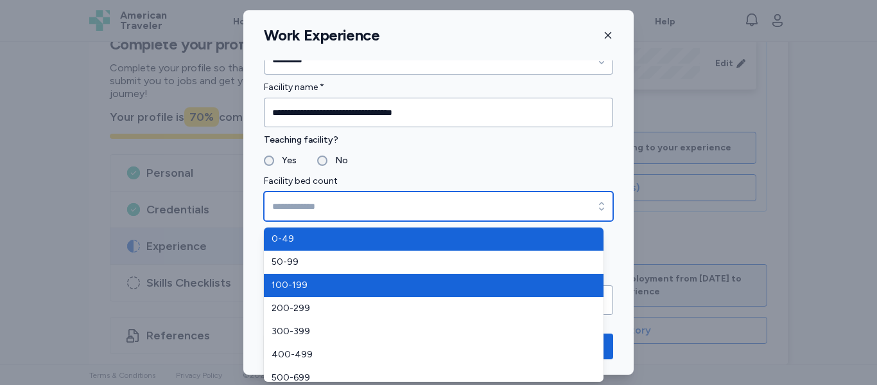
type input "*******"
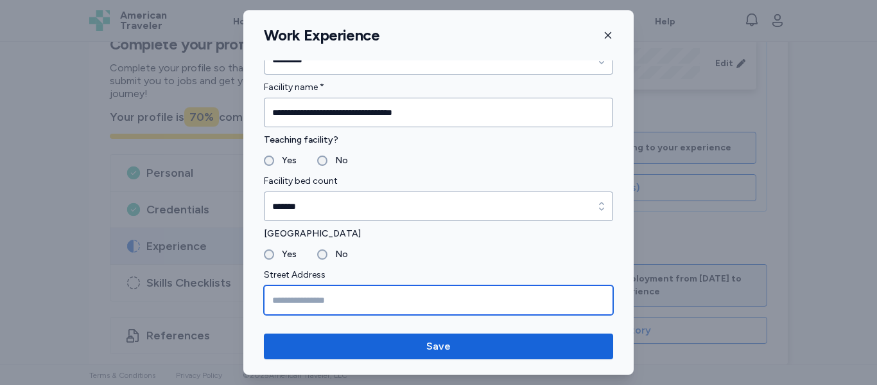
click at [377, 304] on input "Street Address" at bounding box center [438, 300] width 349 height 30
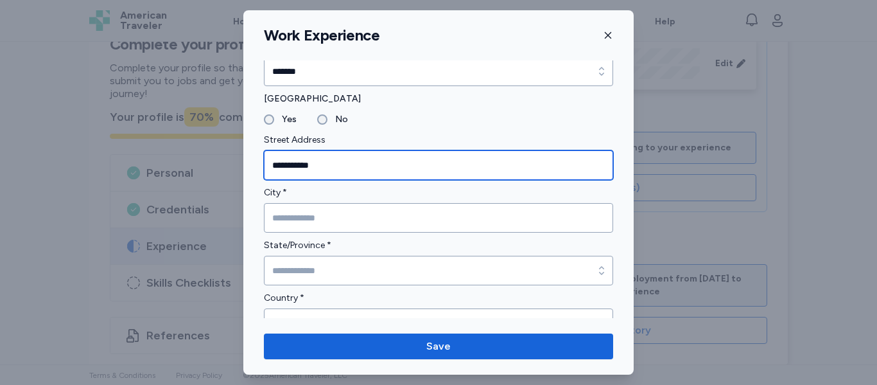
scroll to position [234, 0]
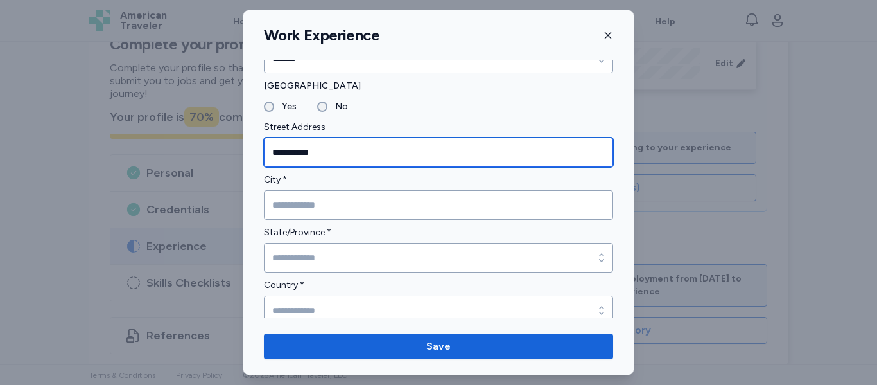
type input "**********"
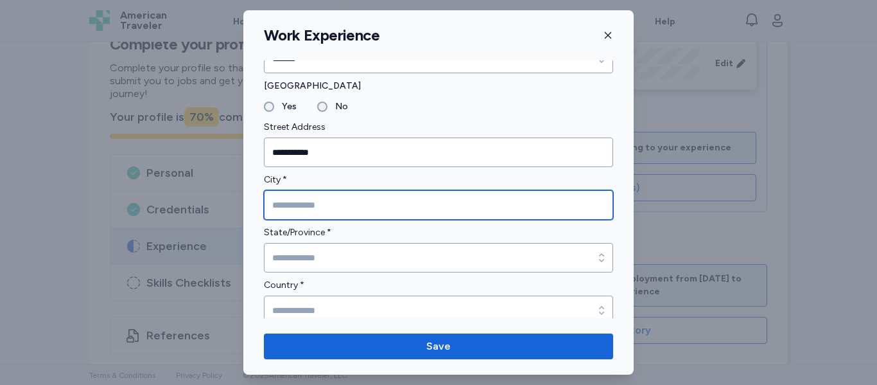
click at [335, 204] on input "City *" at bounding box center [438, 205] width 349 height 30
type input "********"
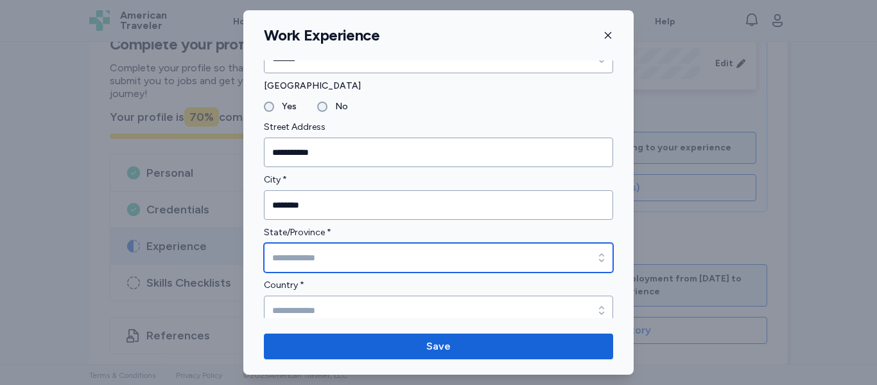
click at [353, 259] on input "State/Province *" at bounding box center [438, 258] width 349 height 30
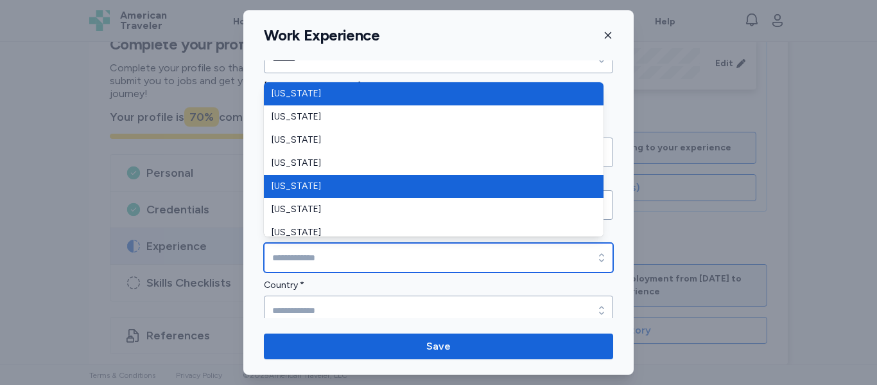
type input "**********"
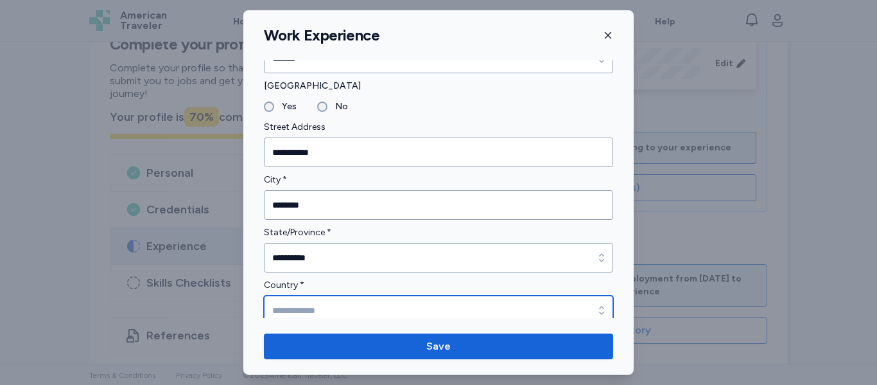
click at [326, 314] on input "Country *" at bounding box center [438, 310] width 349 height 30
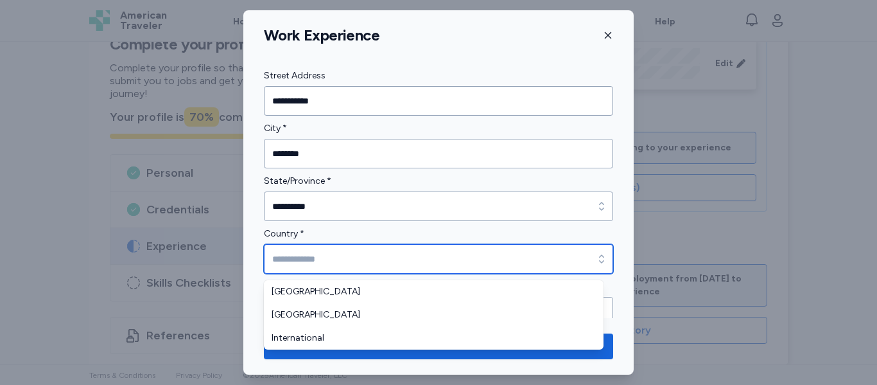
scroll to position [286, 0]
click at [315, 261] on input "Country *" at bounding box center [438, 258] width 349 height 30
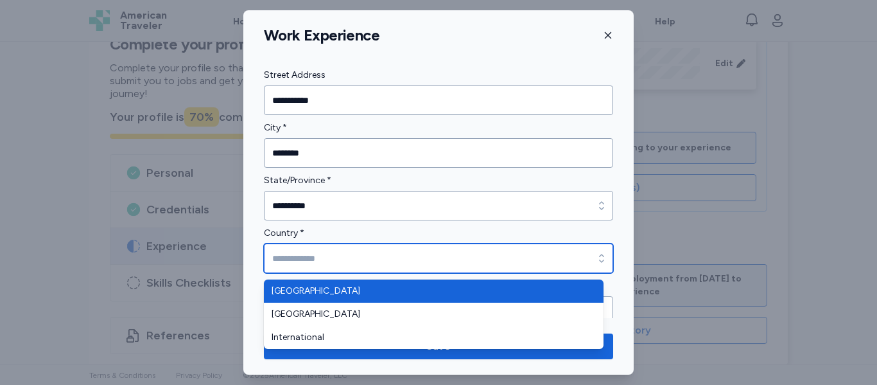
type input "**********"
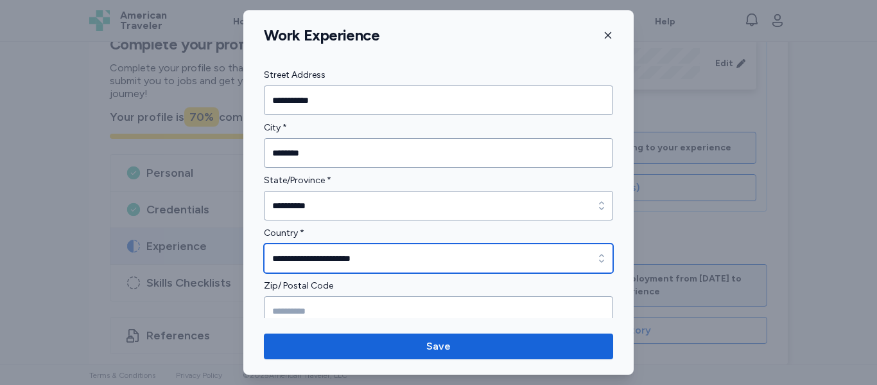
scroll to position [365, 0]
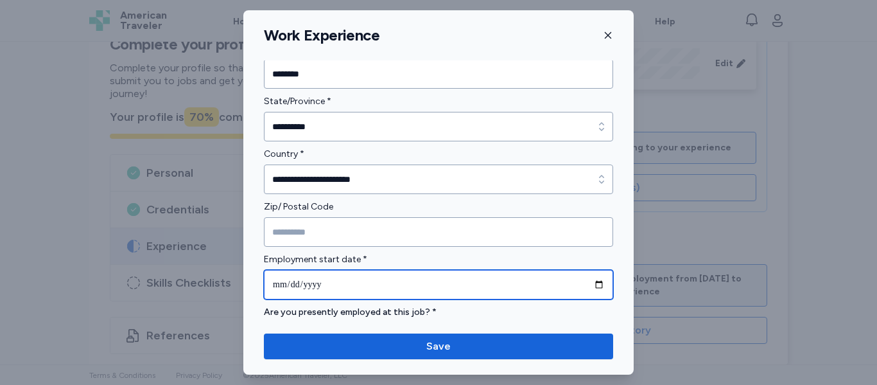
click at [348, 290] on input "date" at bounding box center [438, 285] width 349 height 30
type input "**********"
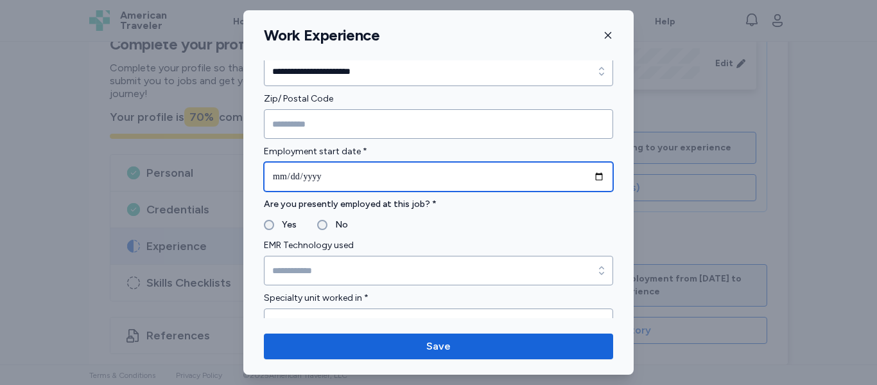
scroll to position [475, 0]
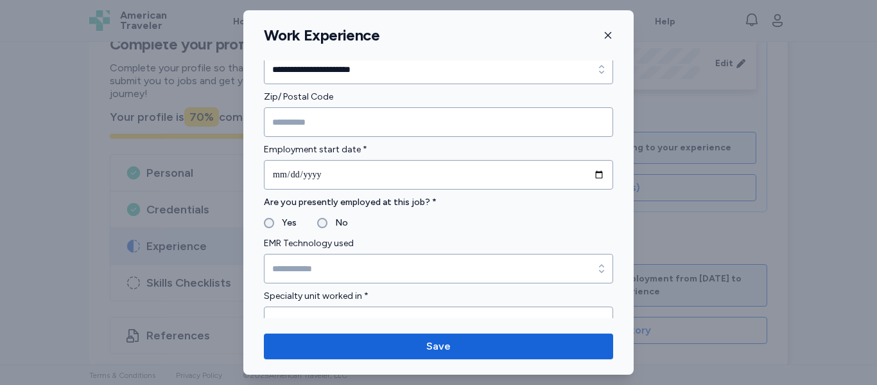
click at [331, 224] on label "No" at bounding box center [338, 222] width 21 height 15
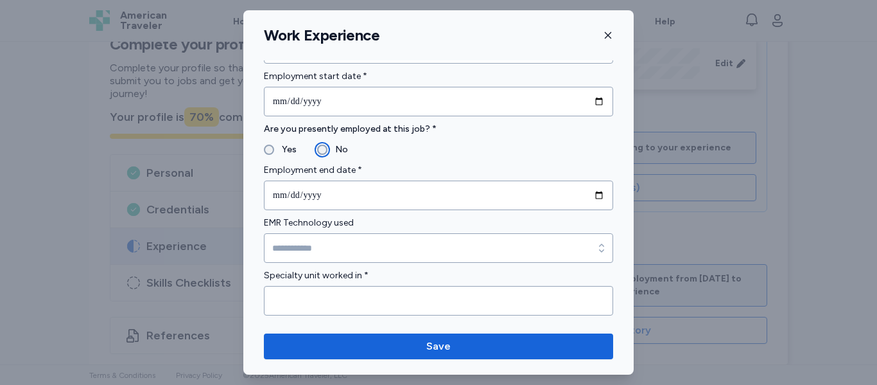
scroll to position [550, 0]
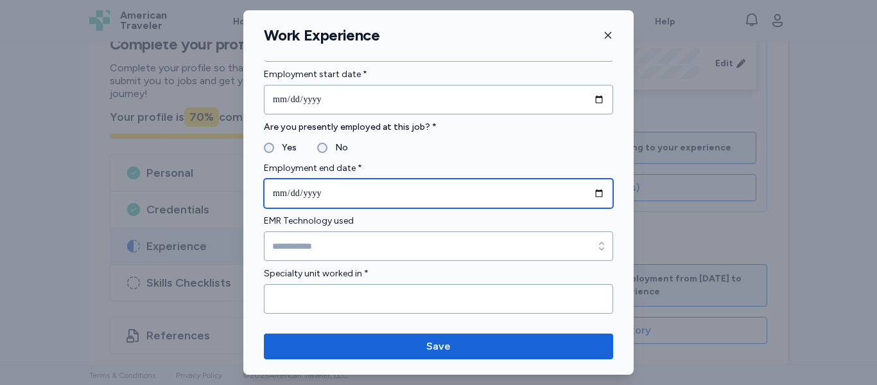
click at [369, 193] on input "date" at bounding box center [438, 194] width 349 height 30
click at [275, 194] on input "date" at bounding box center [438, 194] width 349 height 30
type input "**********"
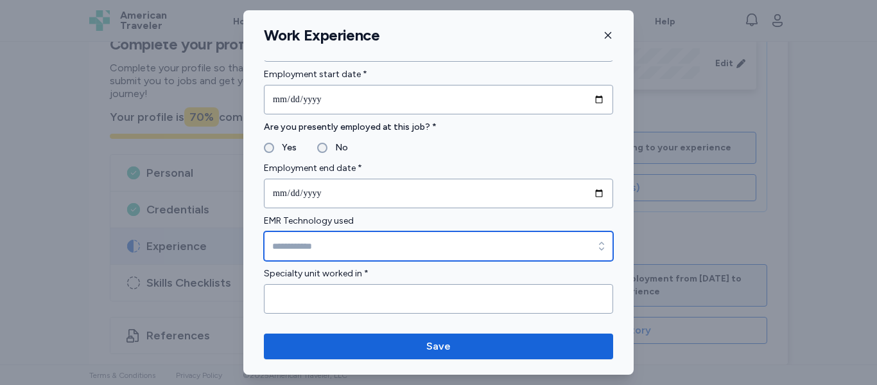
click at [358, 247] on input "EMR Technology used" at bounding box center [438, 246] width 349 height 30
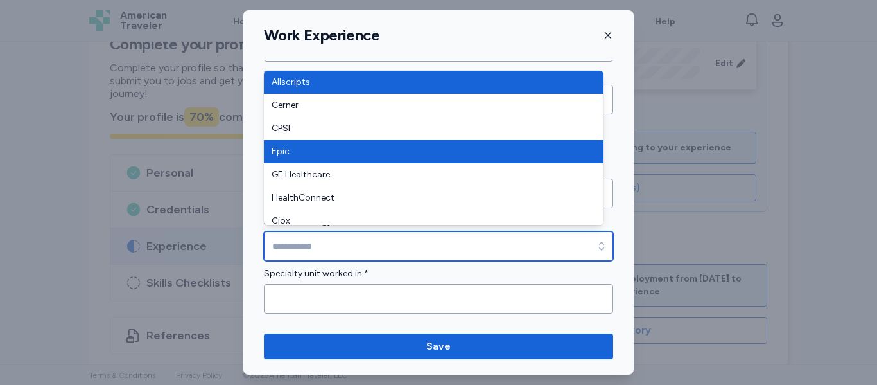
type input "****"
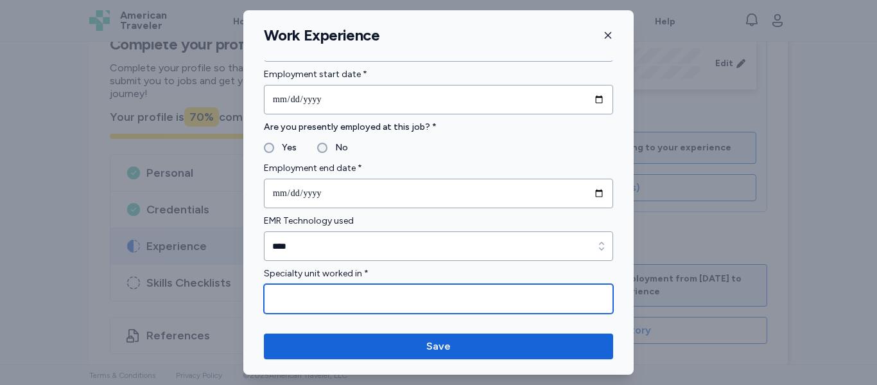
click at [380, 304] on input "Specialty unit worked in *" at bounding box center [438, 299] width 349 height 30
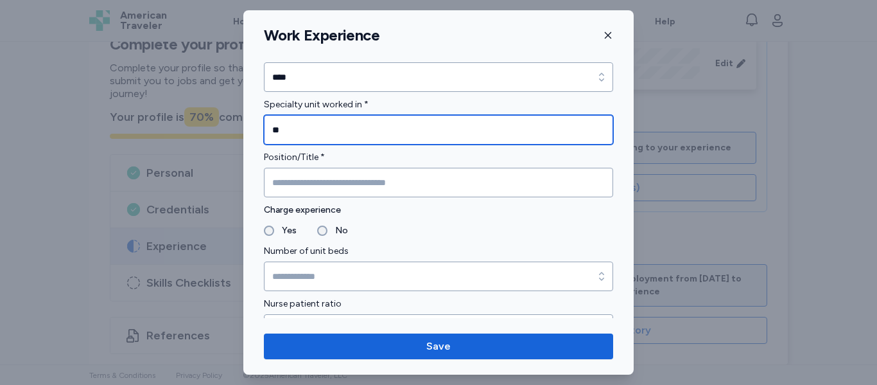
scroll to position [726, 0]
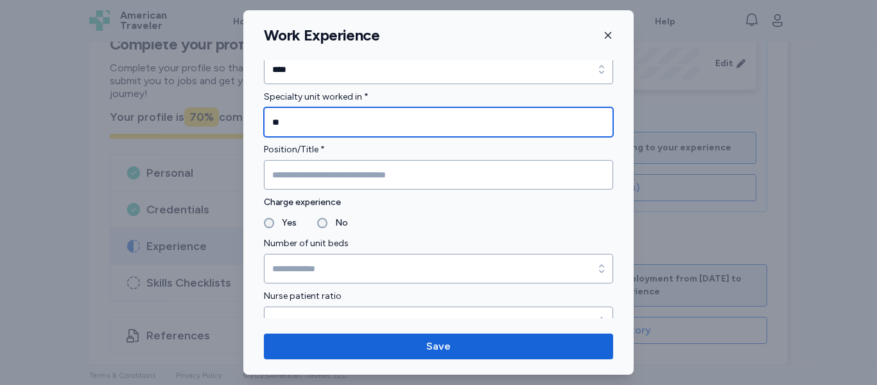
type input "**"
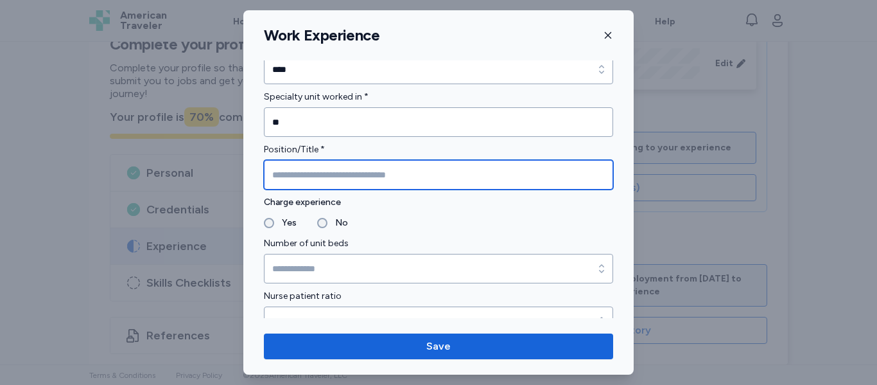
click at [380, 177] on input "Position/Title *" at bounding box center [438, 175] width 349 height 30
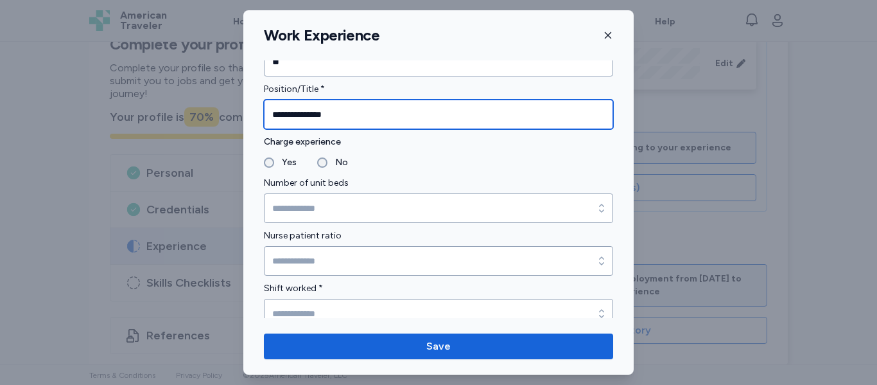
type input "**********"
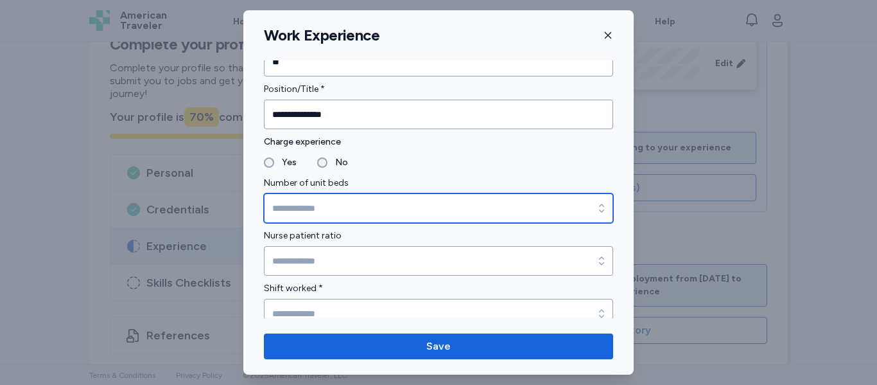
click at [333, 209] on input "Number of unit beds" at bounding box center [438, 208] width 349 height 30
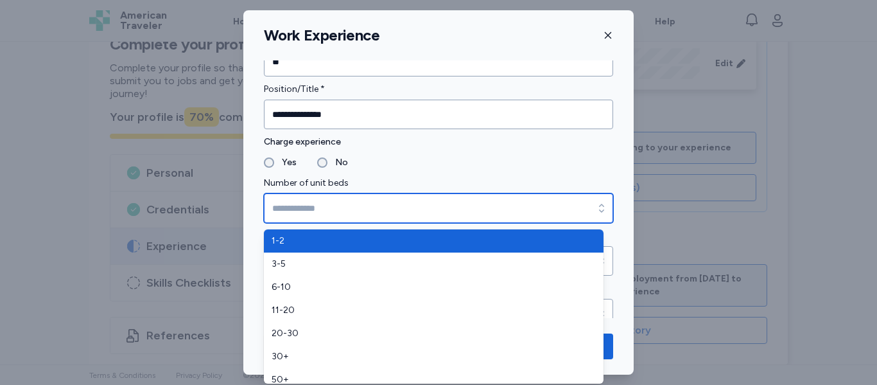
scroll to position [8, 0]
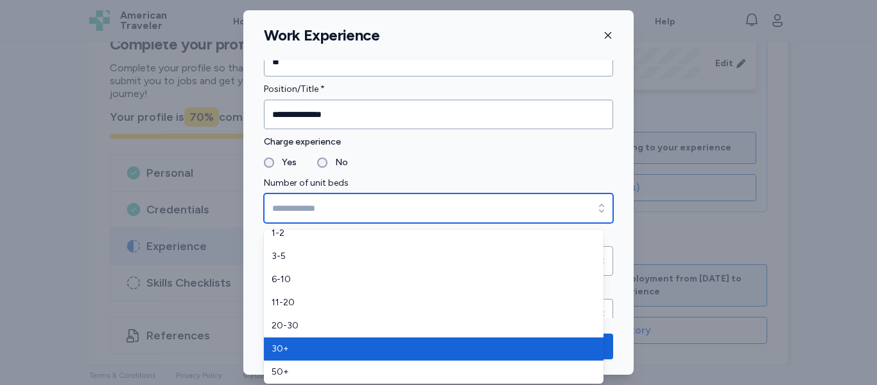
type input "***"
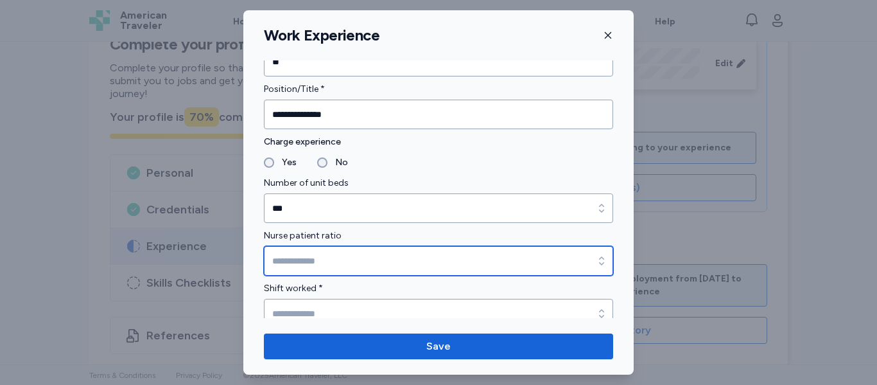
click at [350, 263] on input "Nurse patient ratio" at bounding box center [438, 261] width 349 height 30
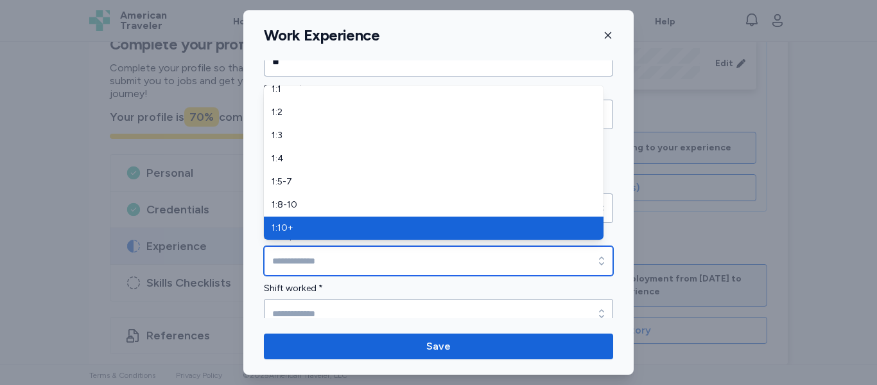
type input "*****"
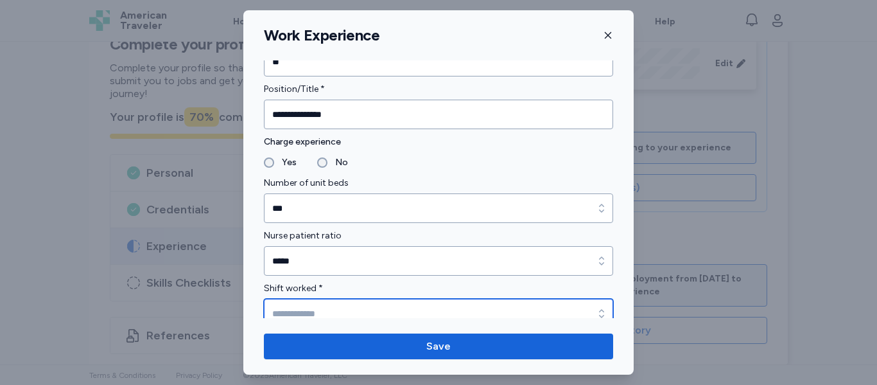
click at [329, 314] on input "Shift worked *" at bounding box center [438, 314] width 349 height 30
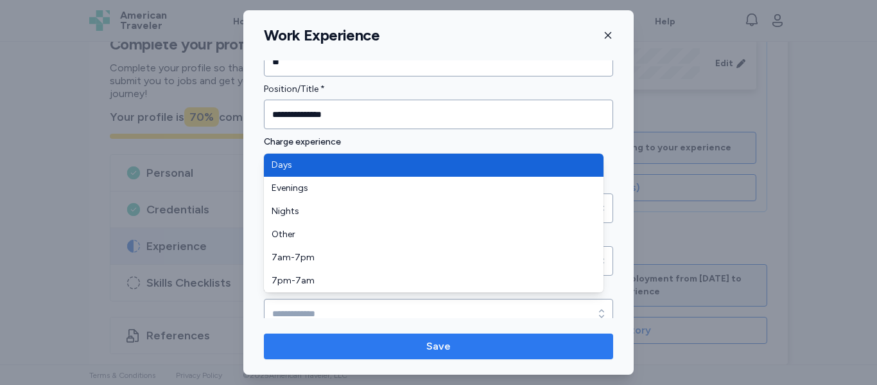
click at [426, 348] on span "Save" at bounding box center [438, 345] width 329 height 15
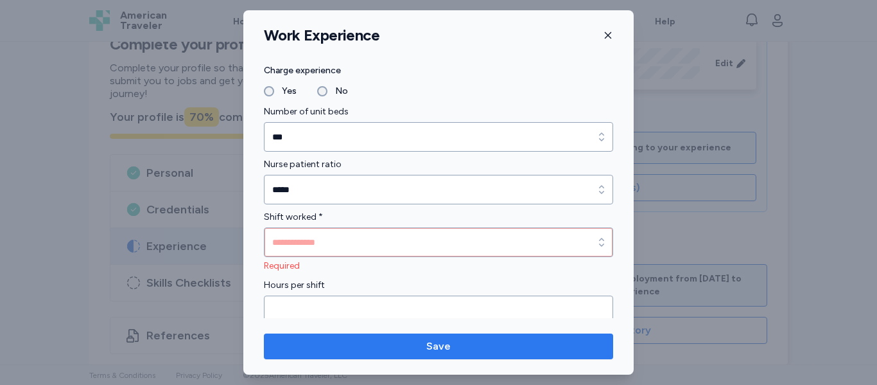
scroll to position [859, 0]
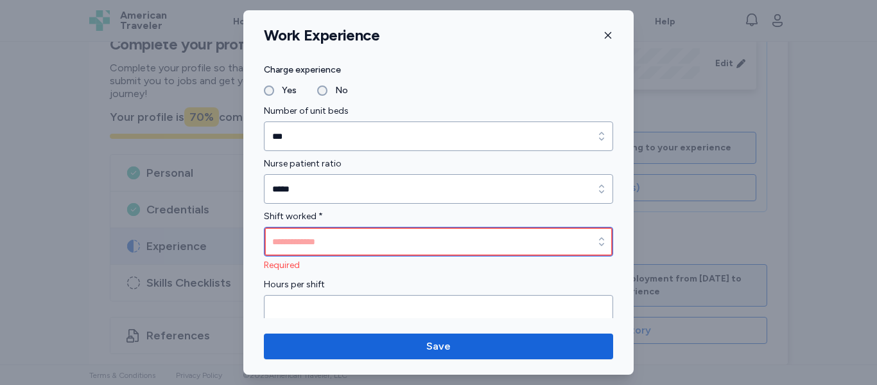
click at [338, 241] on input "Shift worked *" at bounding box center [438, 242] width 349 height 30
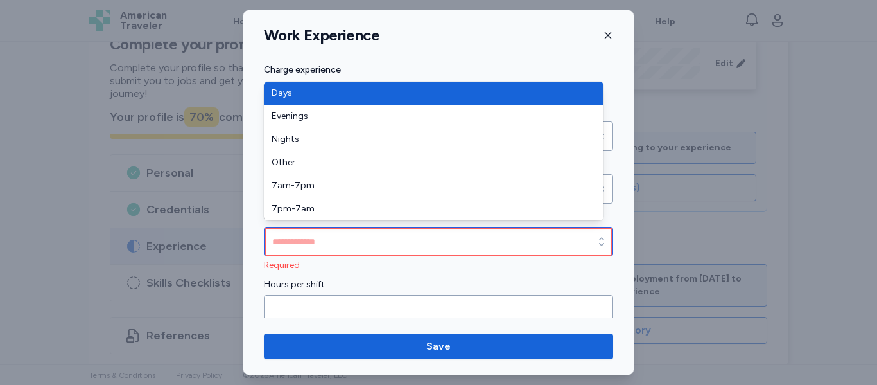
type input "****"
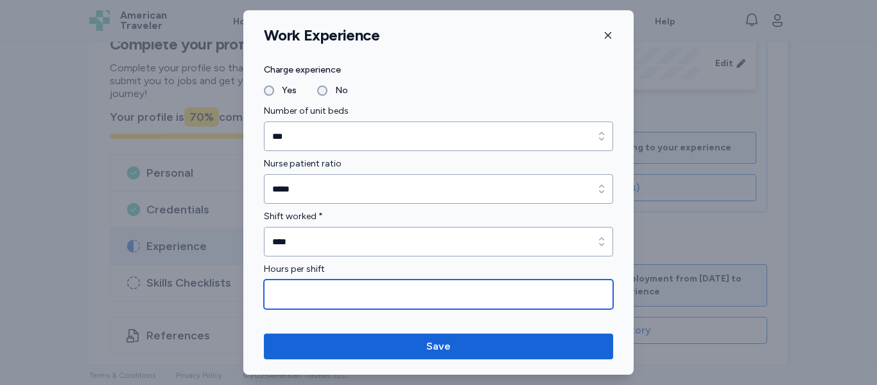
click at [316, 291] on input "Hours per shift" at bounding box center [438, 294] width 349 height 30
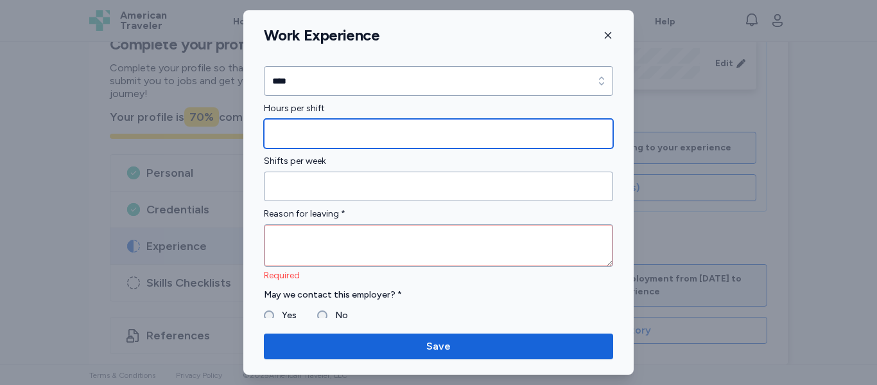
scroll to position [1020, 0]
type input "*"
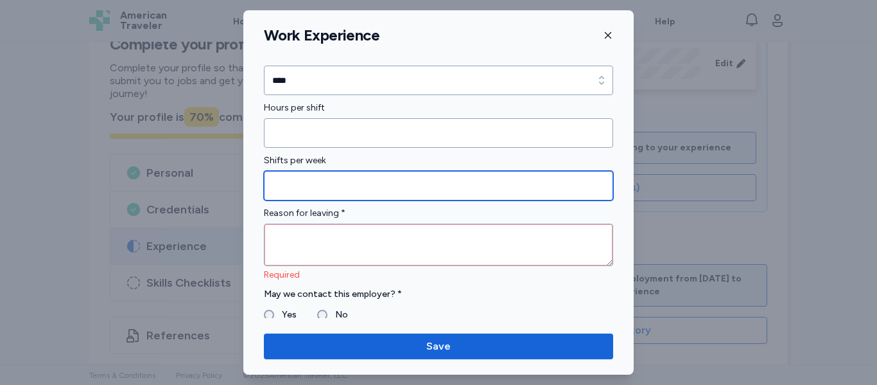
click at [370, 181] on input "Shifts per week" at bounding box center [438, 186] width 349 height 30
type input "*"
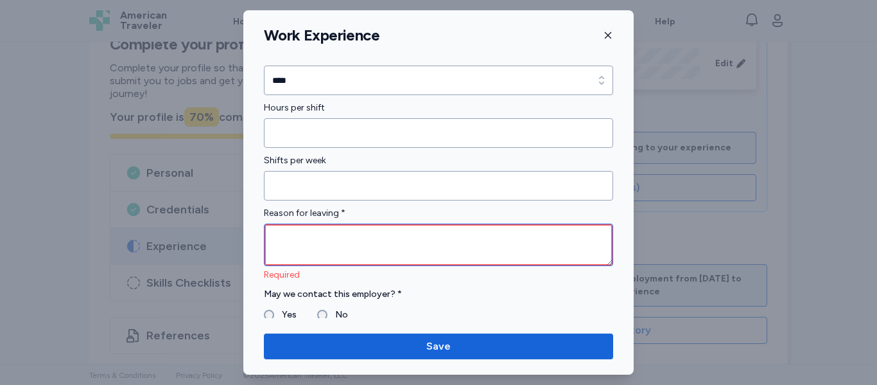
click at [343, 240] on textarea at bounding box center [438, 244] width 349 height 42
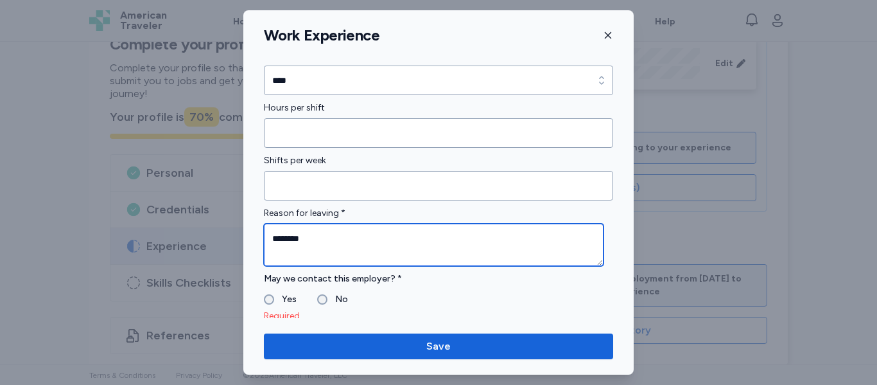
scroll to position [1104, 0]
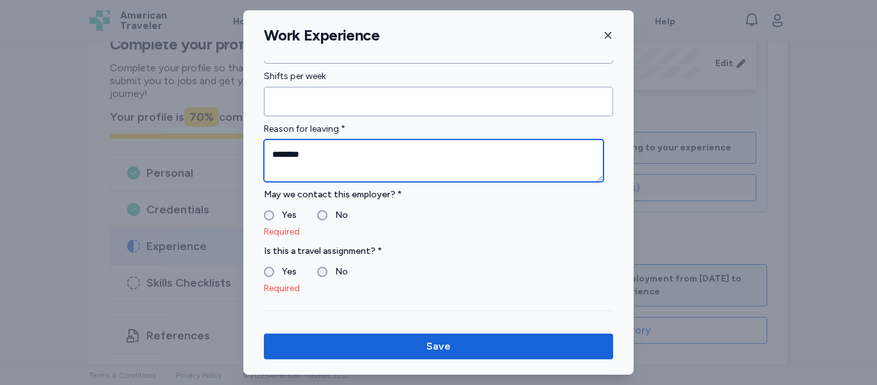
type textarea "********"
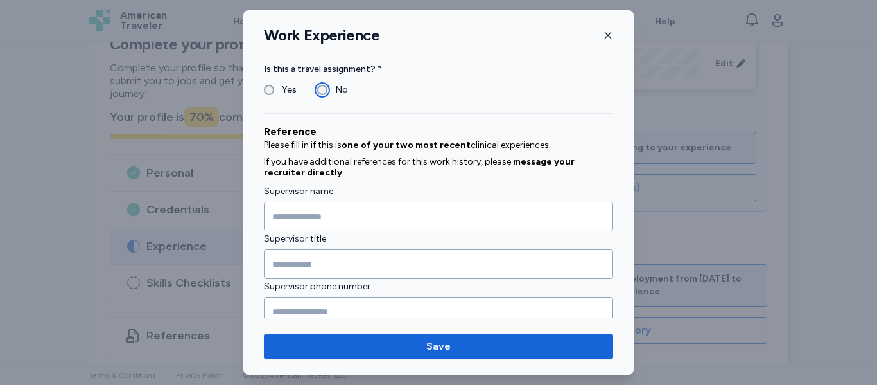
scroll to position [1268, 0]
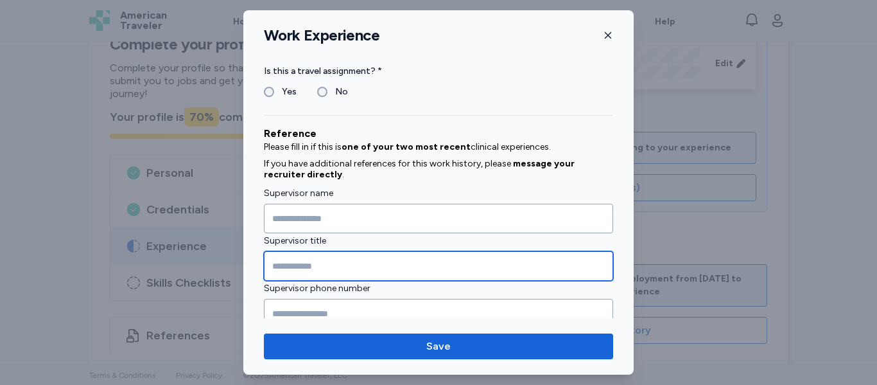
click at [288, 269] on input "Supervisor title" at bounding box center [438, 266] width 349 height 30
type input "**********"
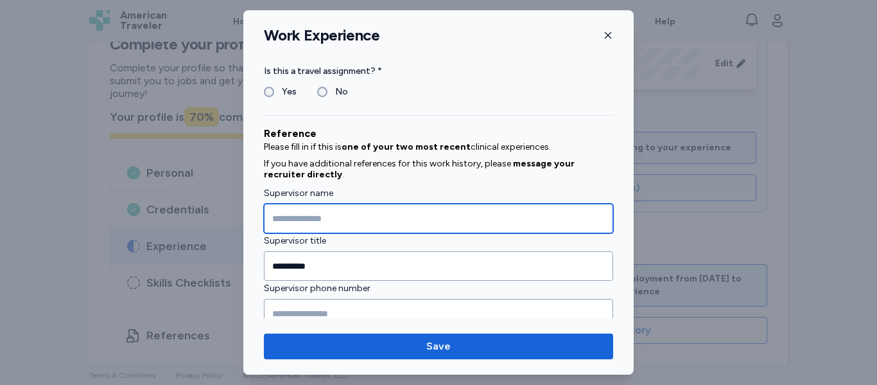
click at [339, 218] on input "Supervisor name" at bounding box center [438, 219] width 349 height 30
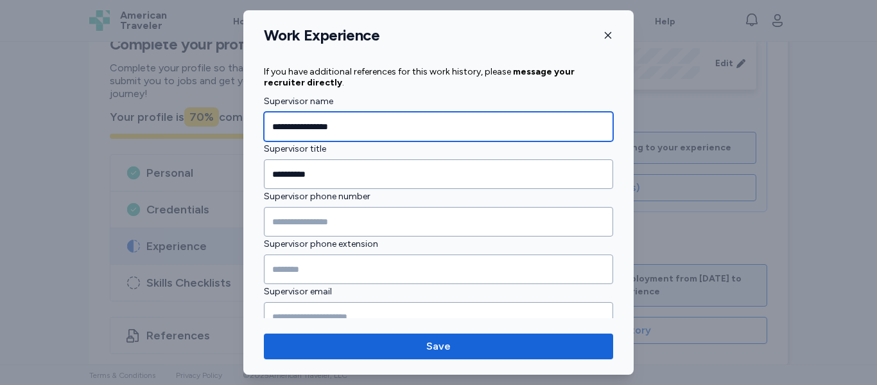
scroll to position [1367, 0]
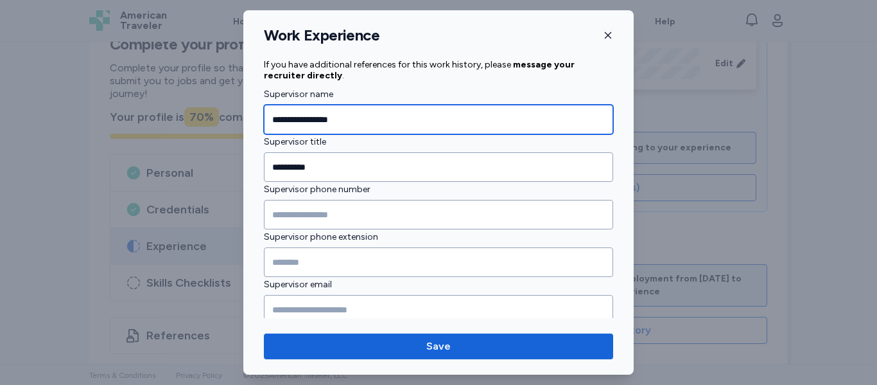
type input "**********"
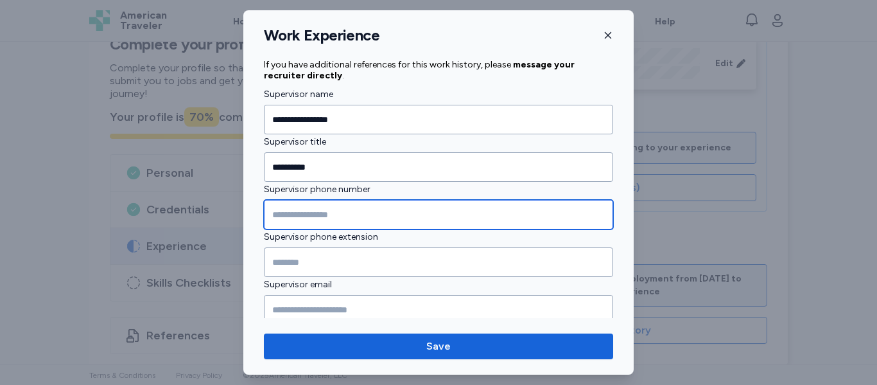
click at [310, 217] on input "Supervisor phone number" at bounding box center [438, 215] width 349 height 30
click at [297, 220] on input "Supervisor phone number" at bounding box center [438, 215] width 349 height 30
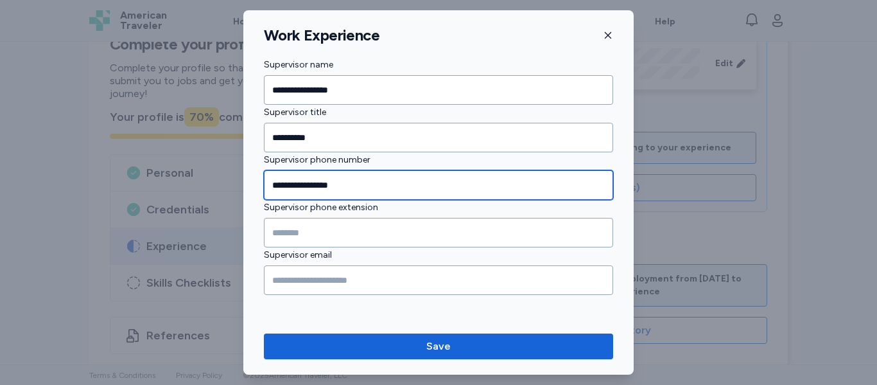
type input "**********"
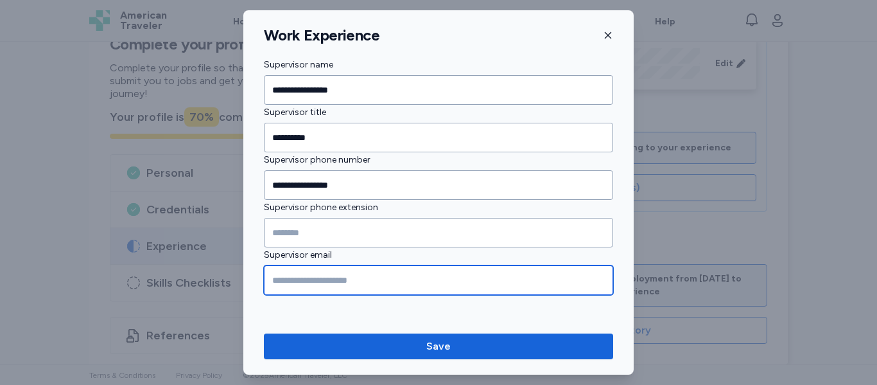
click at [339, 284] on input "Supervisor email" at bounding box center [438, 280] width 349 height 30
type input "**********"
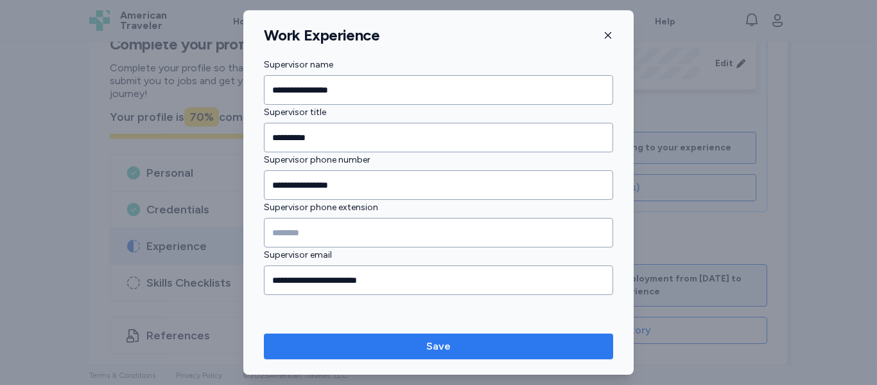
click at [464, 346] on span "Save" at bounding box center [438, 345] width 329 height 15
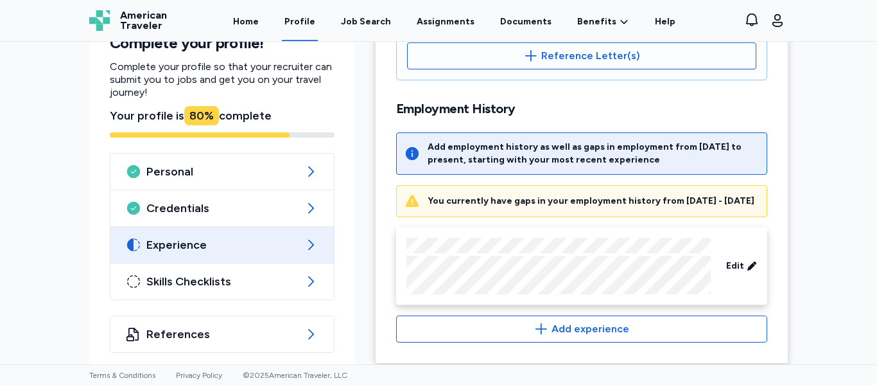
scroll to position [535, 0]
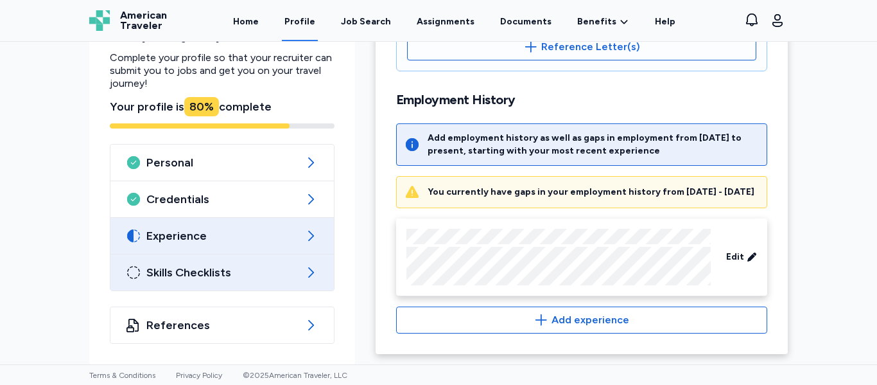
click at [201, 281] on div "Skills Checklists" at bounding box center [221, 272] width 223 height 36
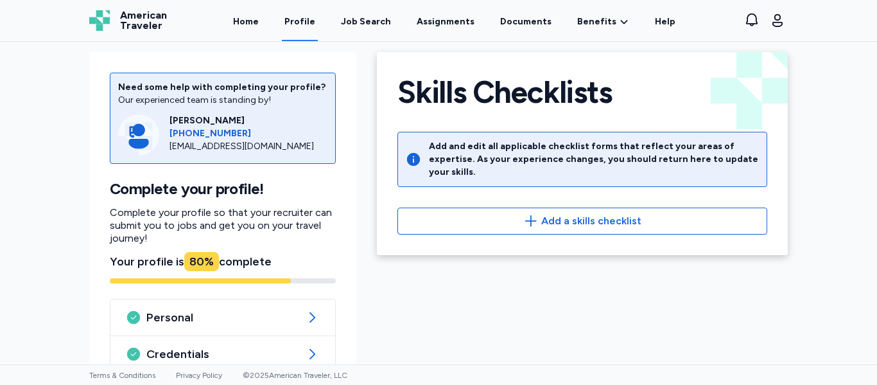
scroll to position [11, 0]
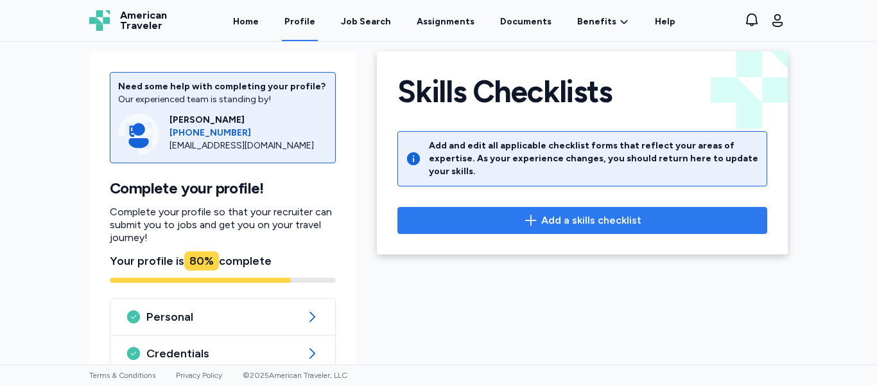
click at [625, 213] on span "Add a skills checklist" at bounding box center [591, 220] width 100 height 15
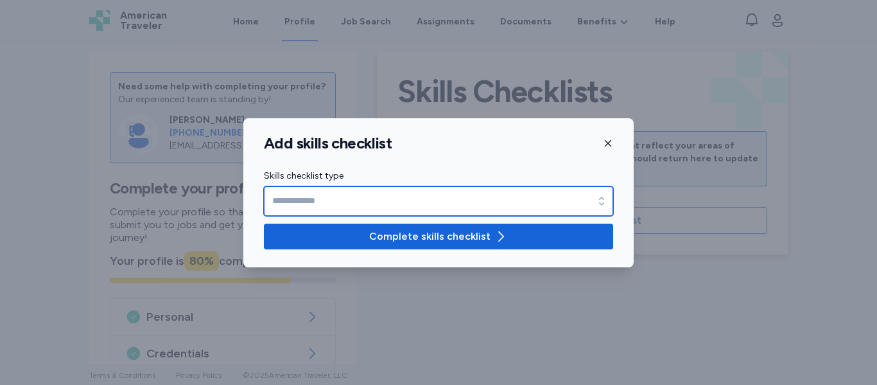
click at [584, 202] on input "Skills checklist type" at bounding box center [438, 201] width 349 height 30
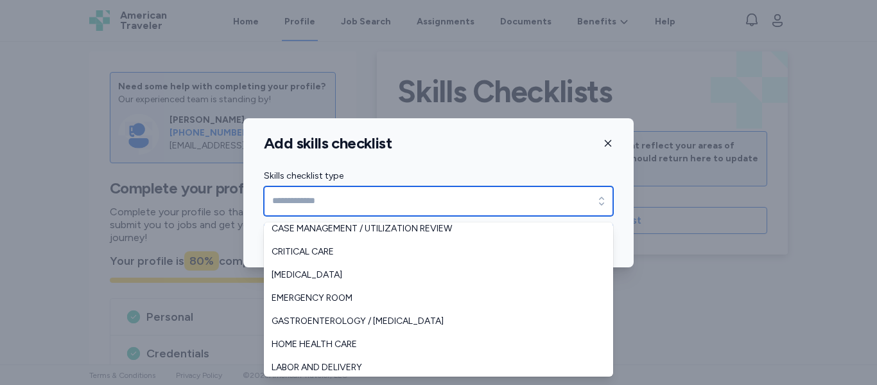
scroll to position [53, 0]
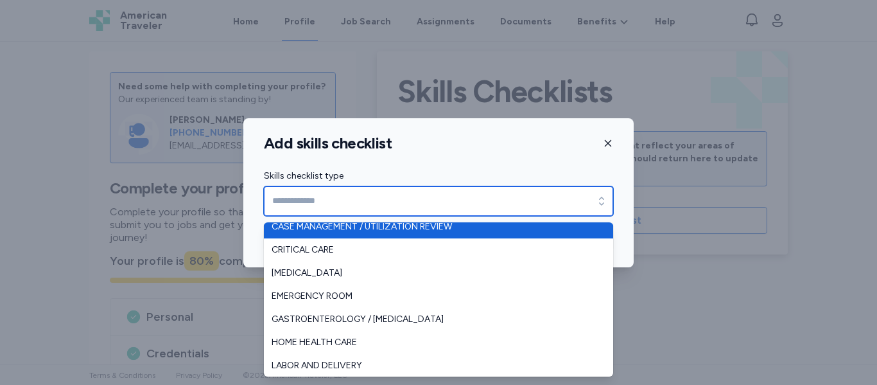
type input "**********"
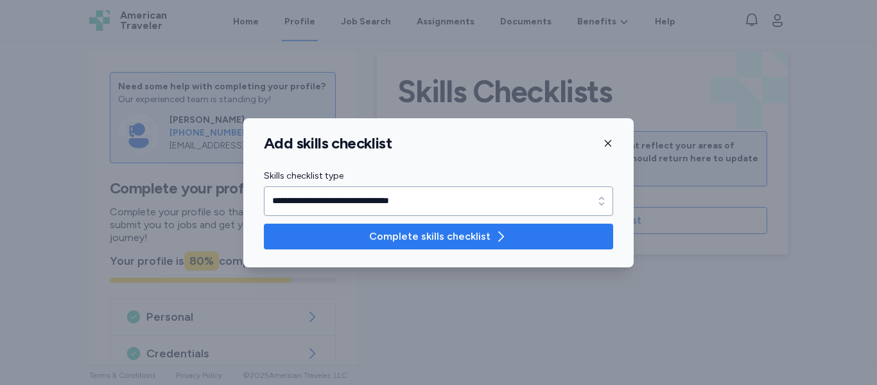
click at [477, 245] on button "Complete skills checklist" at bounding box center [438, 236] width 349 height 26
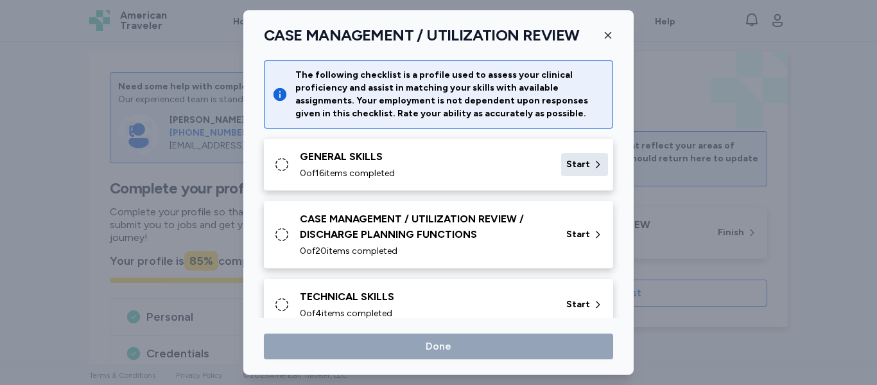
click at [569, 163] on span "Start" at bounding box center [578, 164] width 24 height 13
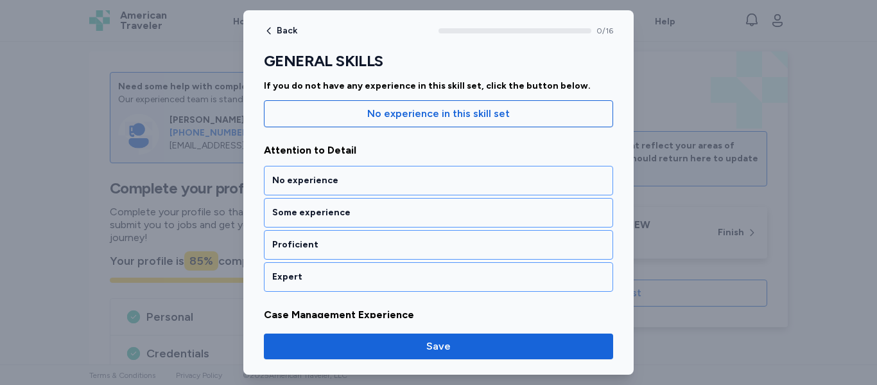
scroll to position [139, 0]
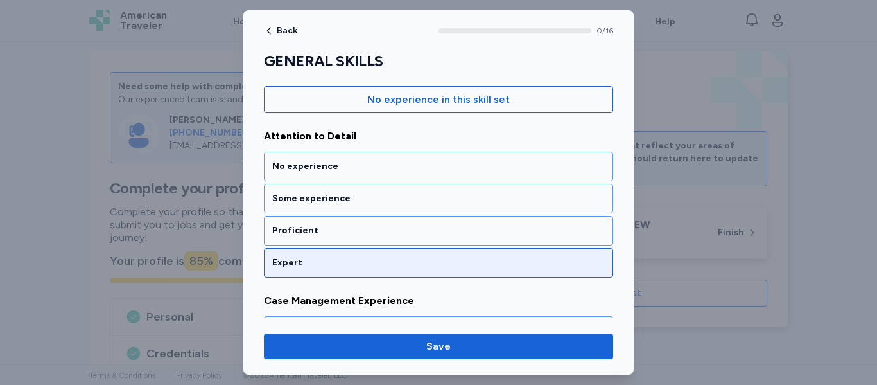
click at [433, 263] on div "Expert" at bounding box center [438, 262] width 333 height 13
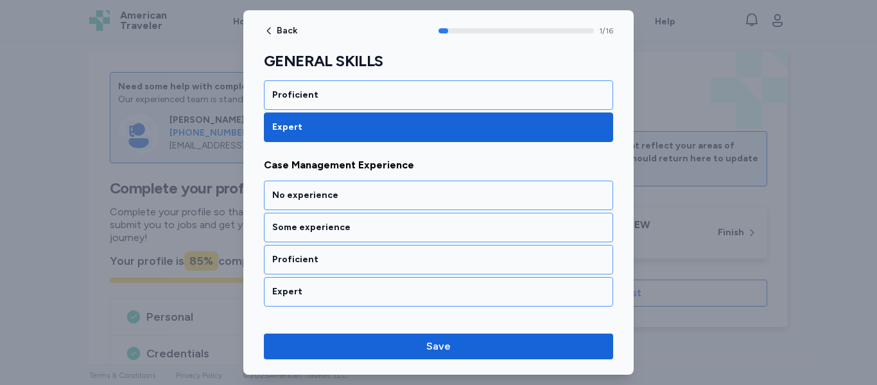
scroll to position [308, 0]
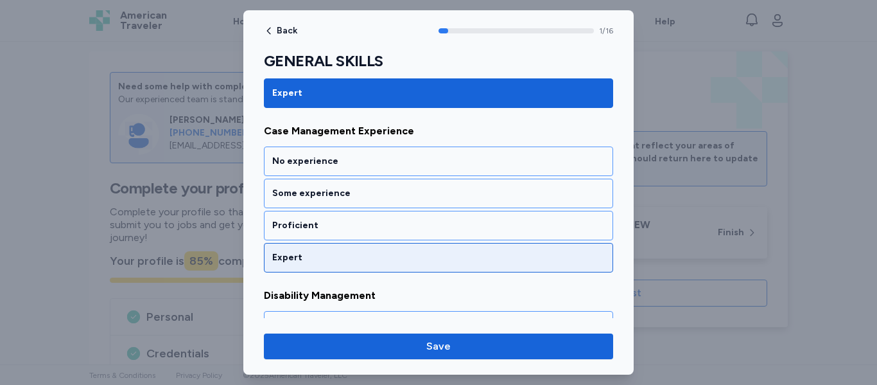
click at [419, 267] on div "Expert" at bounding box center [438, 258] width 349 height 30
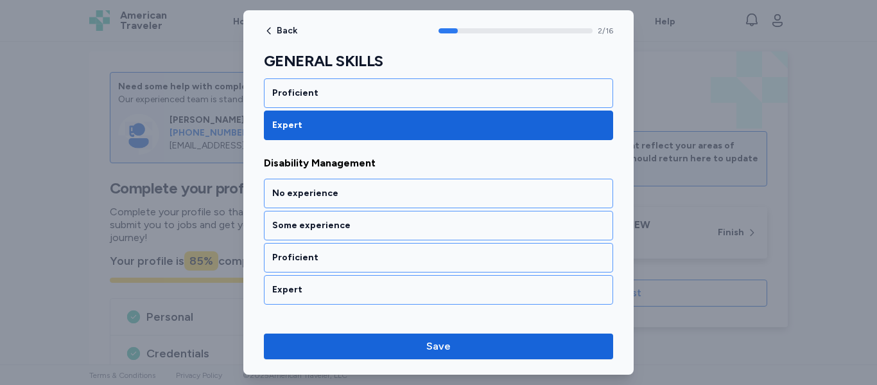
scroll to position [473, 0]
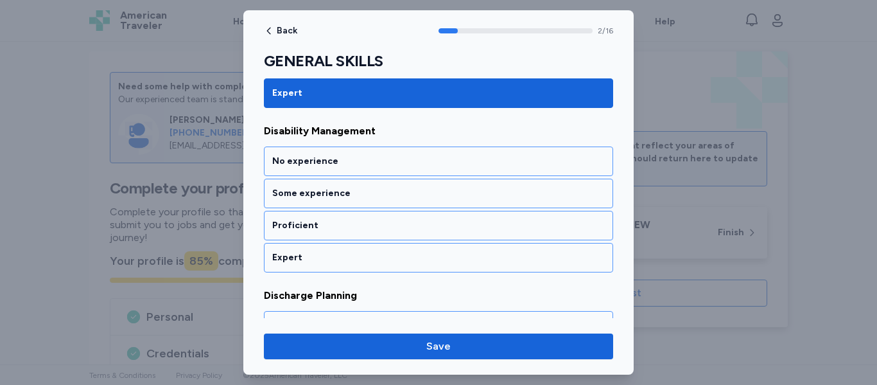
click at [437, 165] on div "No experience" at bounding box center [438, 161] width 333 height 13
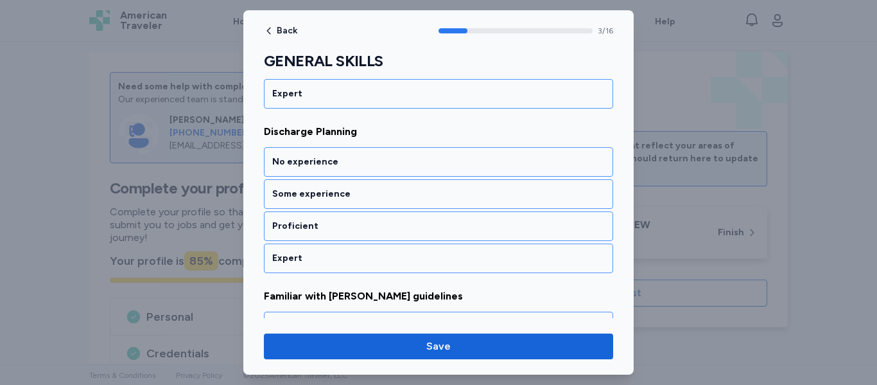
scroll to position [637, 0]
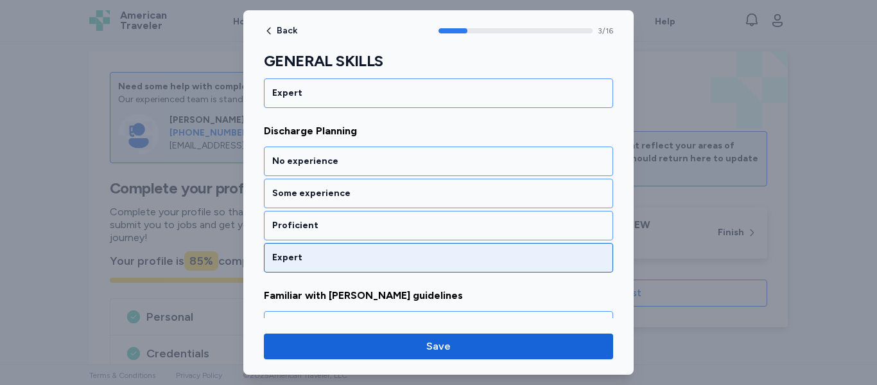
click at [399, 251] on div "Expert" at bounding box center [438, 257] width 333 height 13
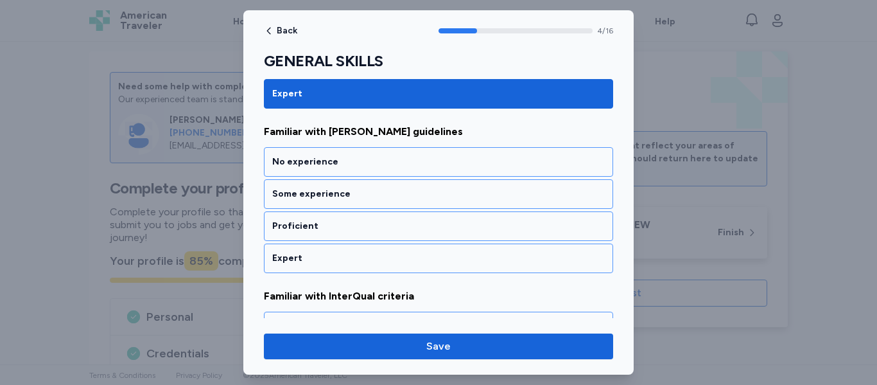
scroll to position [801, 0]
click at [414, 233] on div "Proficient" at bounding box center [438, 226] width 349 height 30
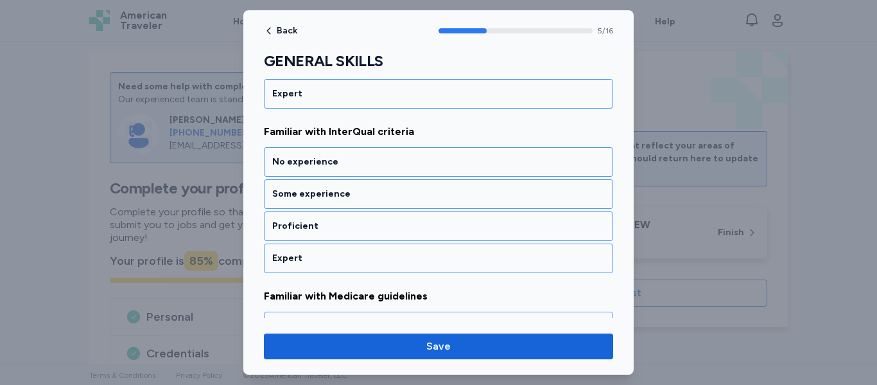
scroll to position [966, 0]
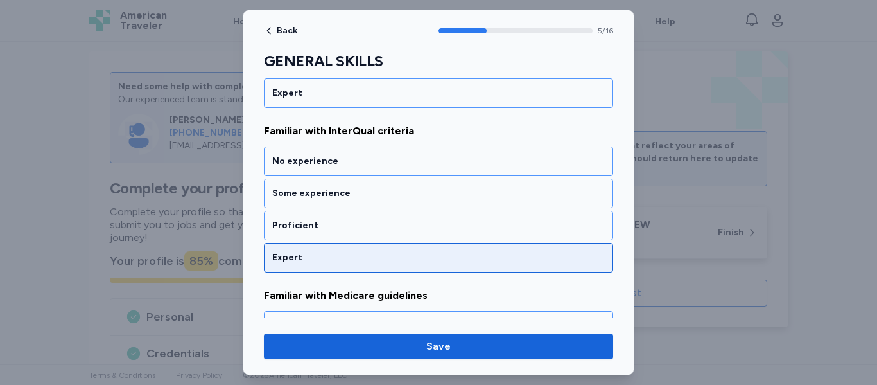
click at [399, 260] on div "Expert" at bounding box center [438, 257] width 333 height 13
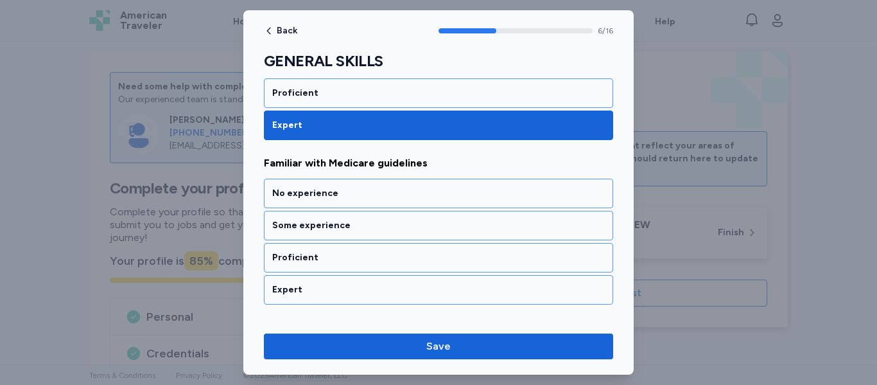
scroll to position [1130, 0]
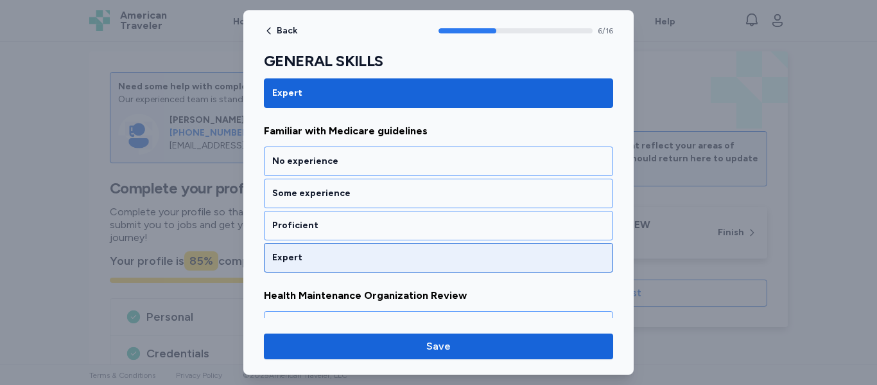
click at [429, 261] on div "Expert" at bounding box center [438, 257] width 333 height 13
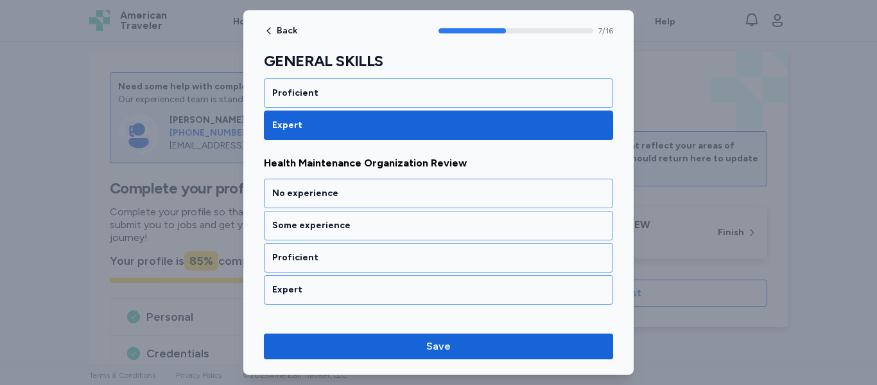
scroll to position [1295, 0]
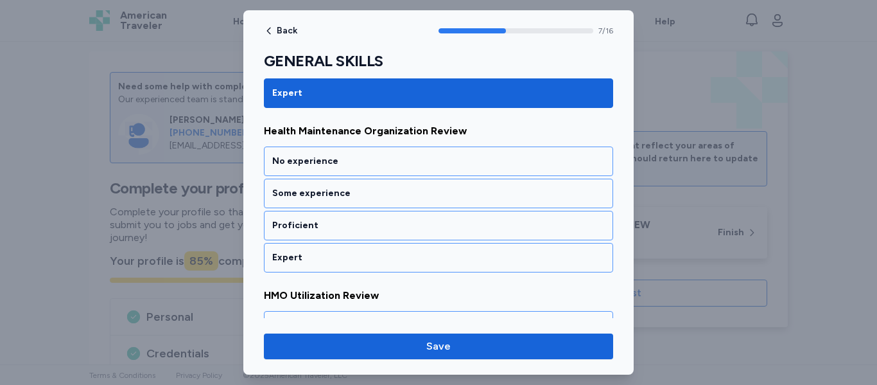
click at [445, 267] on div "Expert" at bounding box center [438, 258] width 349 height 30
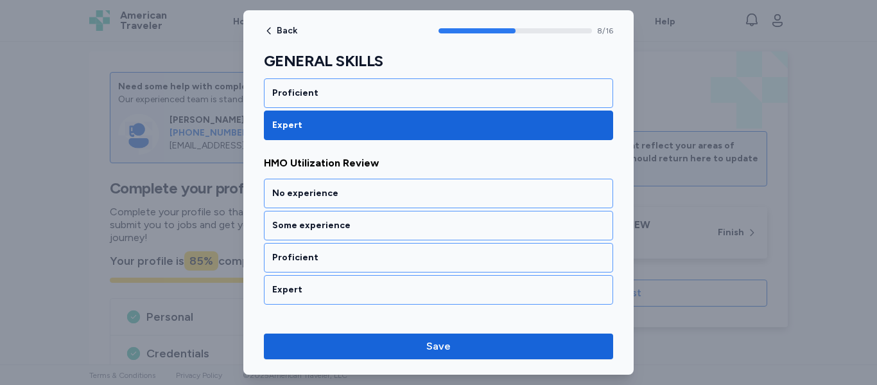
scroll to position [1459, 0]
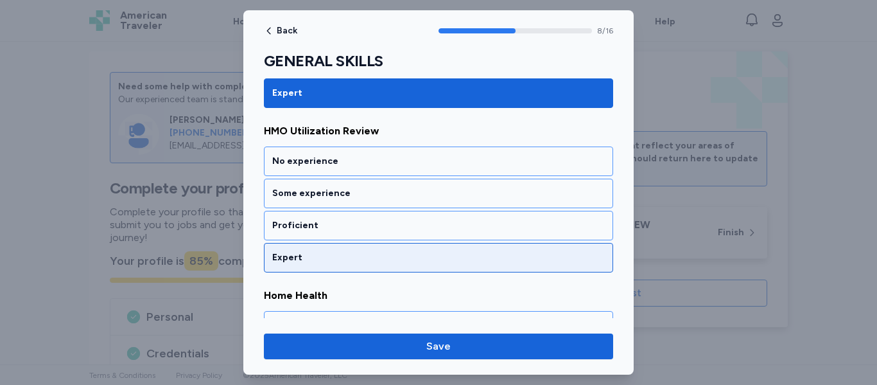
click at [445, 267] on div "Expert" at bounding box center [438, 258] width 349 height 30
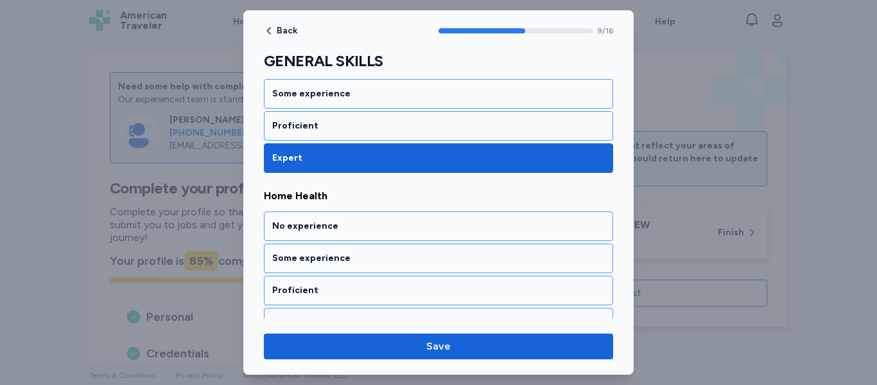
scroll to position [1624, 0]
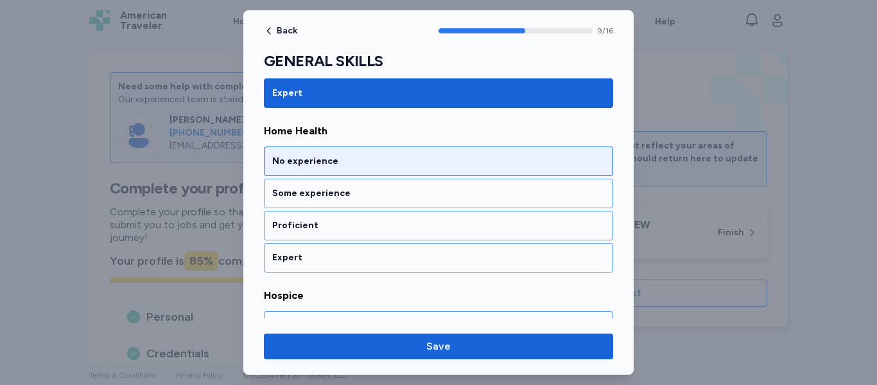
click at [449, 168] on div "No experience" at bounding box center [438, 161] width 349 height 30
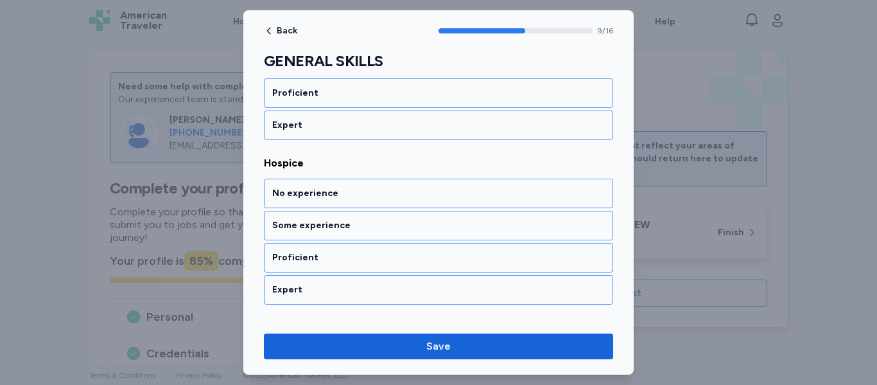
scroll to position [1788, 0]
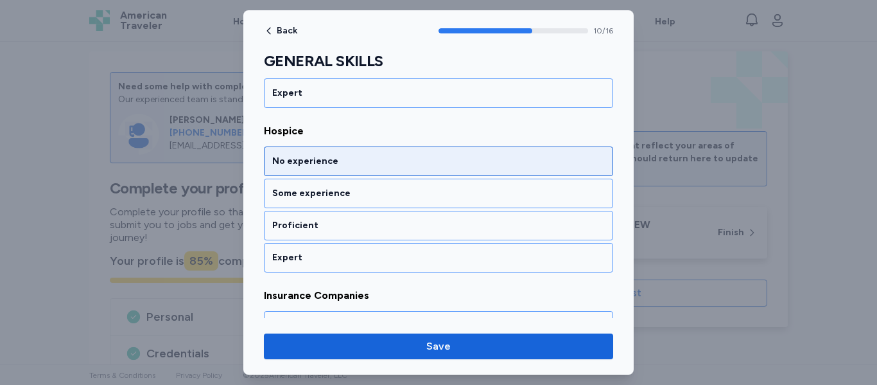
click at [449, 168] on div "No experience" at bounding box center [438, 161] width 349 height 30
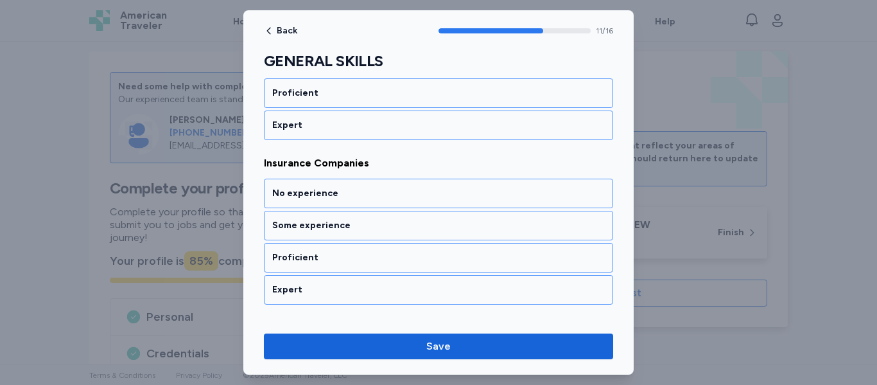
scroll to position [1952, 0]
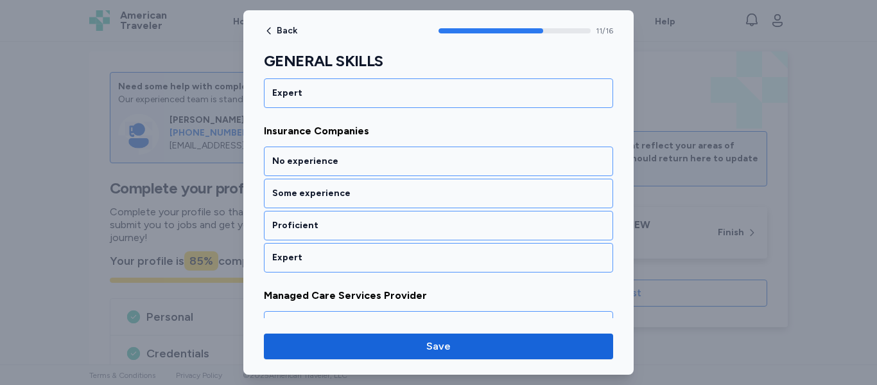
click at [425, 199] on div "Some experience" at bounding box center [438, 193] width 333 height 13
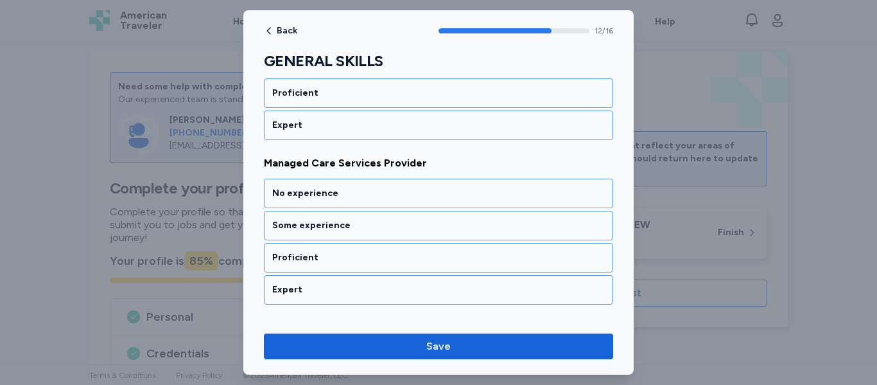
scroll to position [2117, 0]
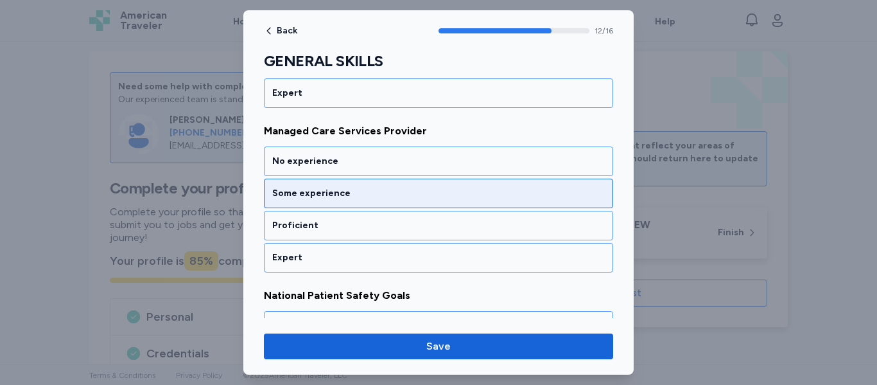
click at [440, 201] on div "Some experience" at bounding box center [438, 194] width 349 height 30
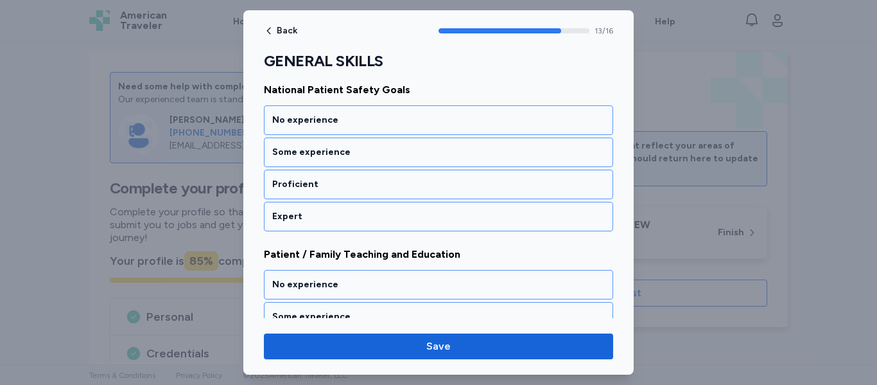
scroll to position [2323, 0]
click at [439, 162] on div "Some experience" at bounding box center [438, 152] width 349 height 30
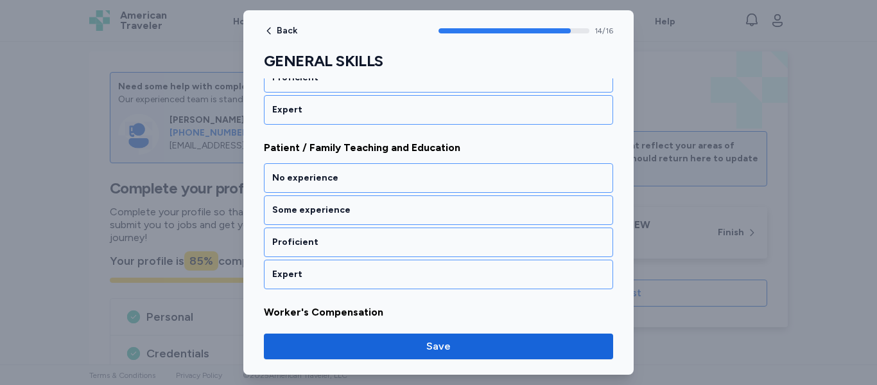
scroll to position [2446, 0]
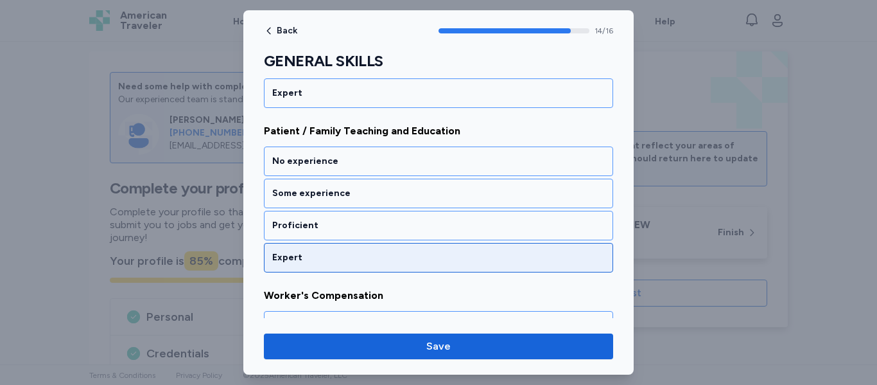
click at [424, 259] on div "Expert" at bounding box center [438, 257] width 333 height 13
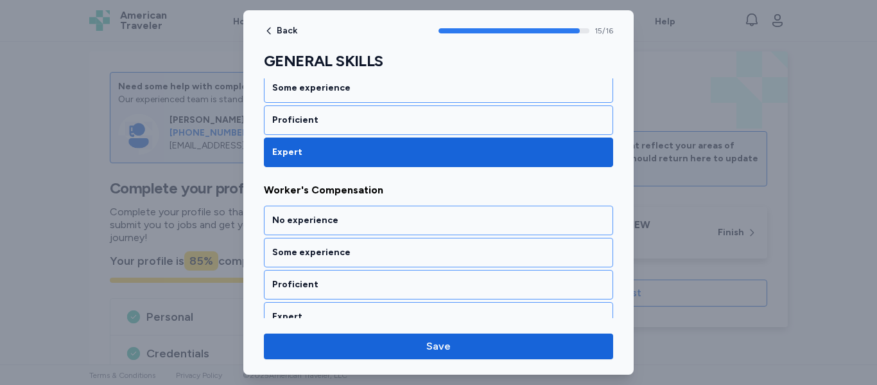
scroll to position [2567, 0]
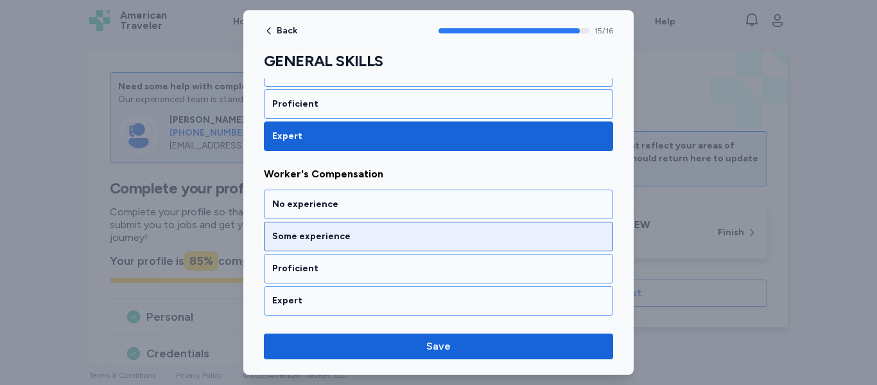
click at [421, 239] on div "Some experience" at bounding box center [438, 236] width 333 height 13
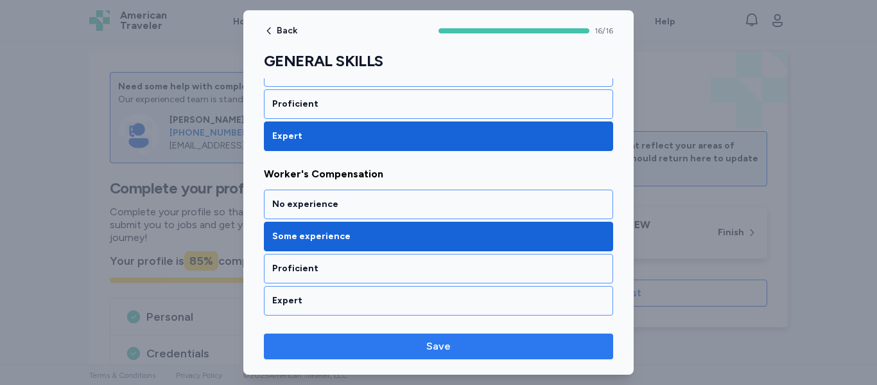
click at [446, 352] on span "Save" at bounding box center [438, 345] width 24 height 15
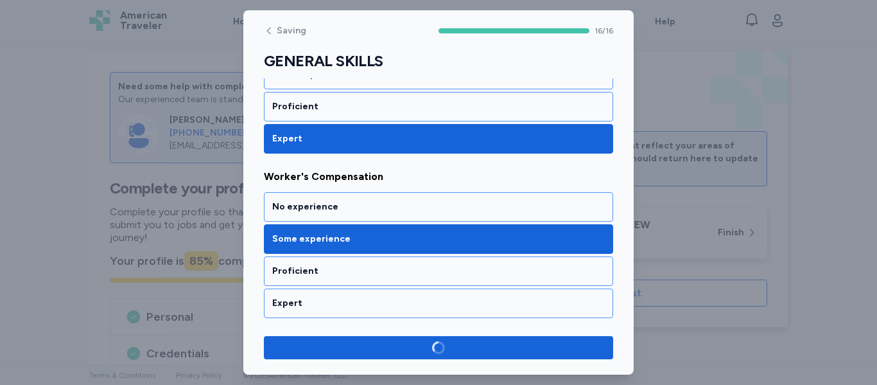
scroll to position [2564, 0]
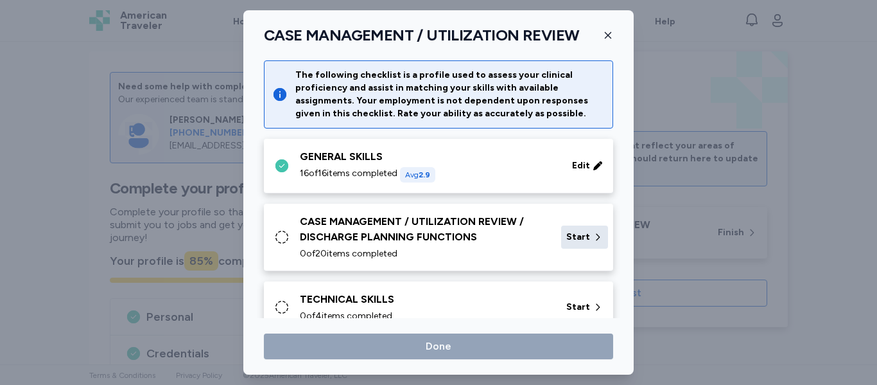
click at [562, 246] on div "Start" at bounding box center [584, 236] width 47 height 23
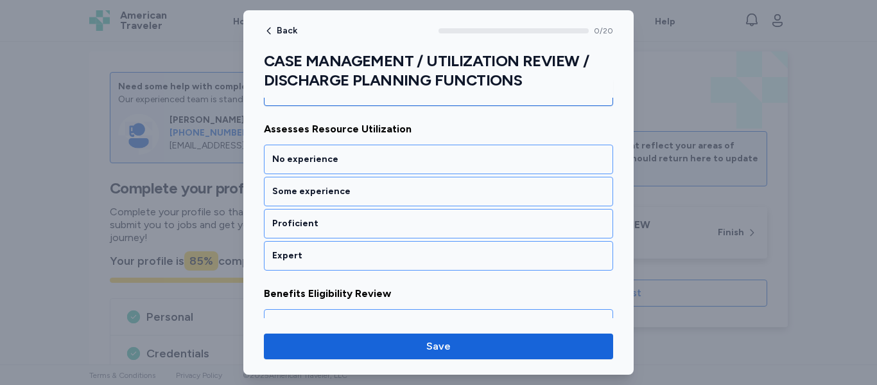
scroll to position [169, 0]
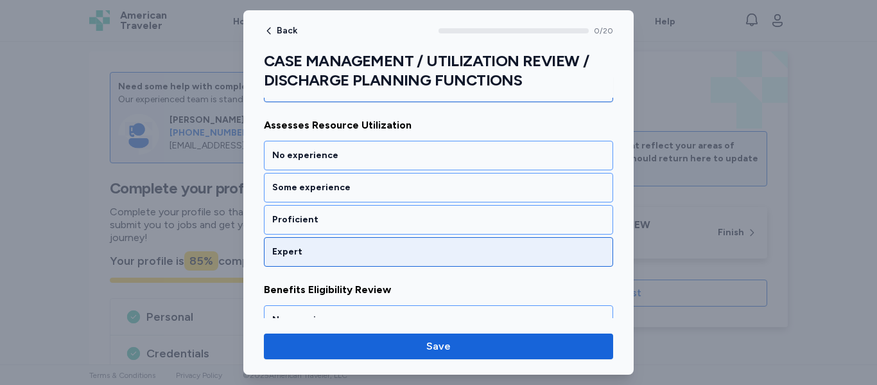
click at [443, 262] on div "Expert" at bounding box center [438, 252] width 349 height 30
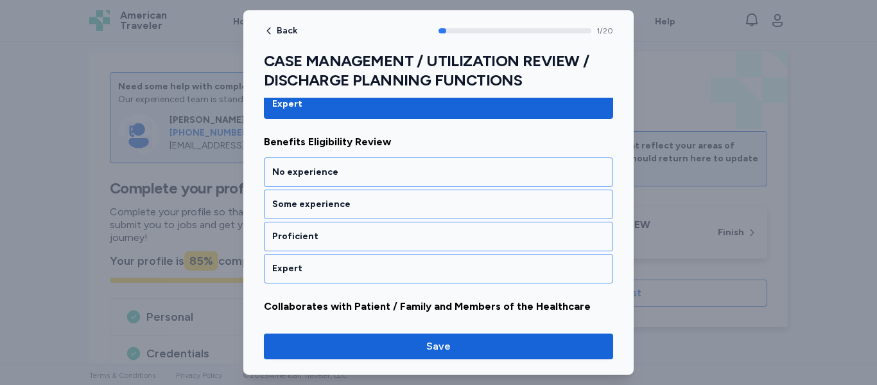
scroll to position [318, 0]
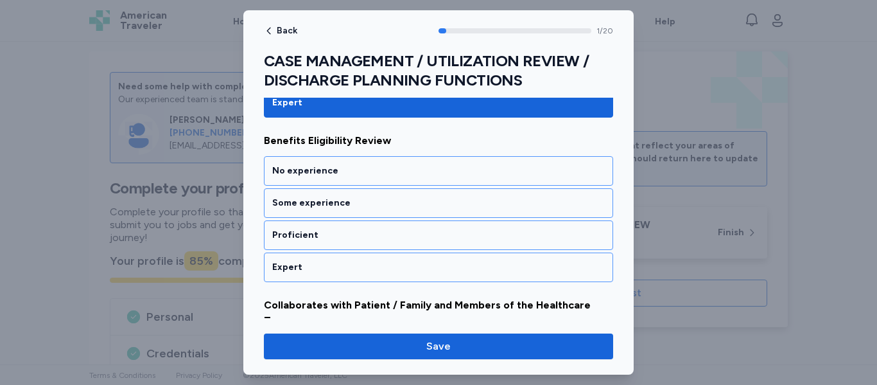
click at [452, 240] on div "Proficient" at bounding box center [438, 235] width 333 height 13
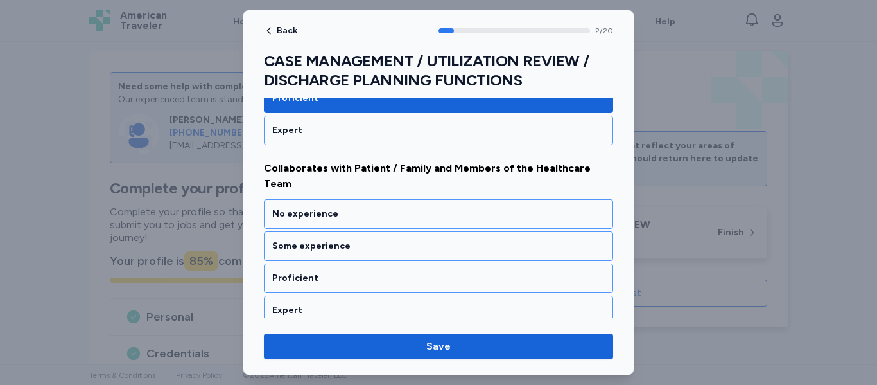
scroll to position [490, 0]
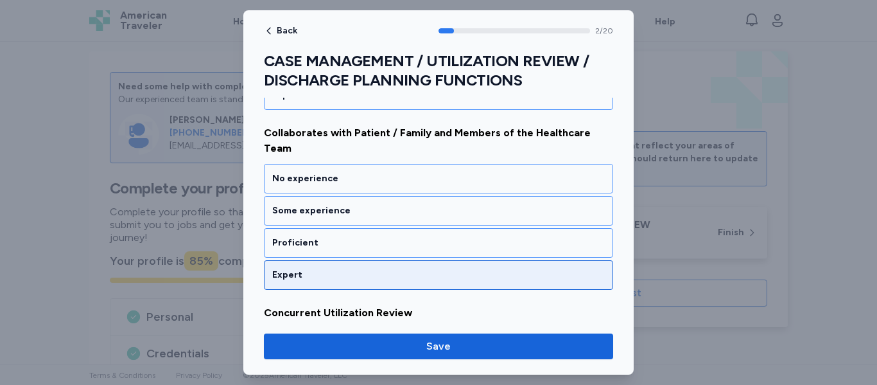
click at [437, 286] on div "Expert" at bounding box center [438, 275] width 349 height 30
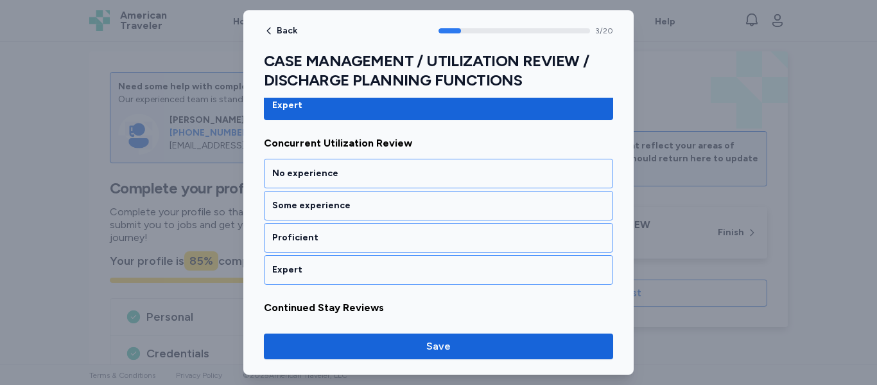
scroll to position [662, 0]
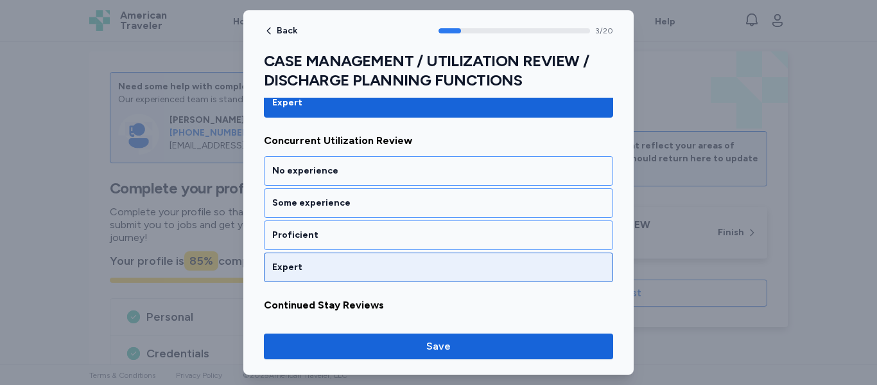
click at [445, 279] on div "Expert" at bounding box center [438, 267] width 349 height 30
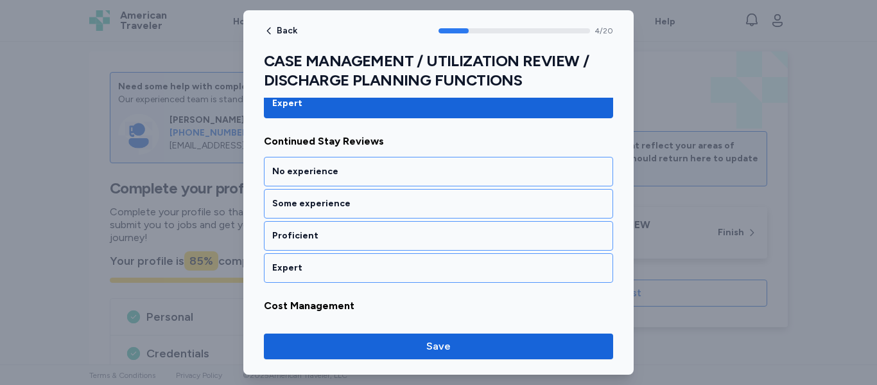
scroll to position [827, 0]
click at [452, 277] on div "Expert" at bounding box center [438, 267] width 349 height 30
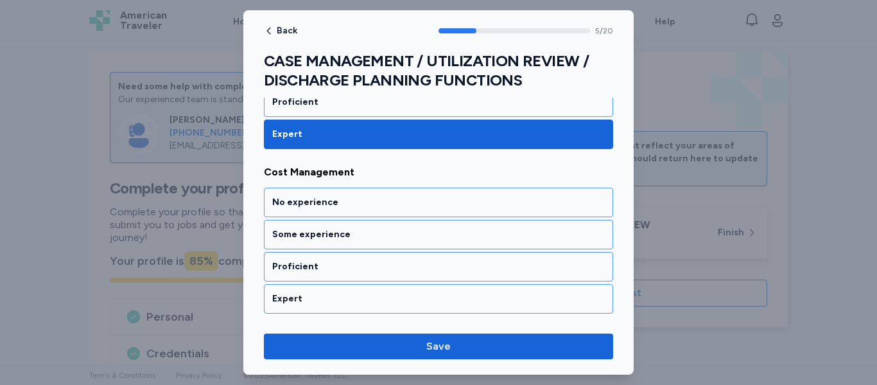
scroll to position [991, 0]
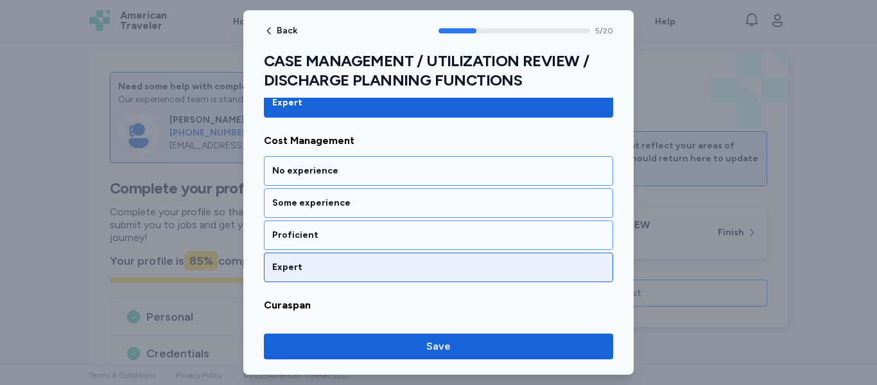
click at [453, 277] on div "Expert" at bounding box center [438, 267] width 349 height 30
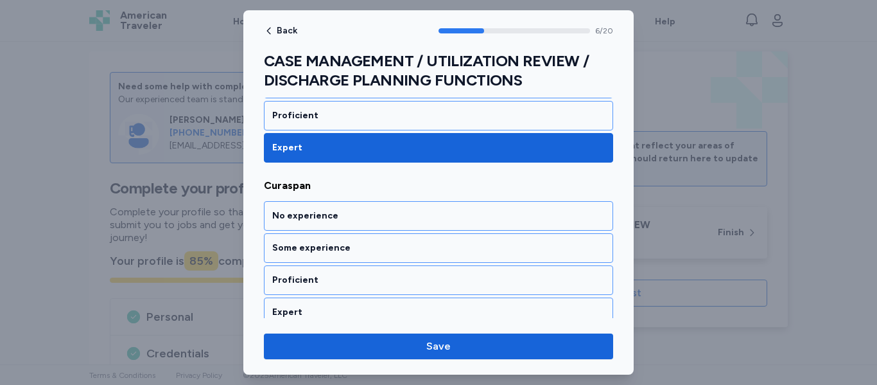
scroll to position [1155, 0]
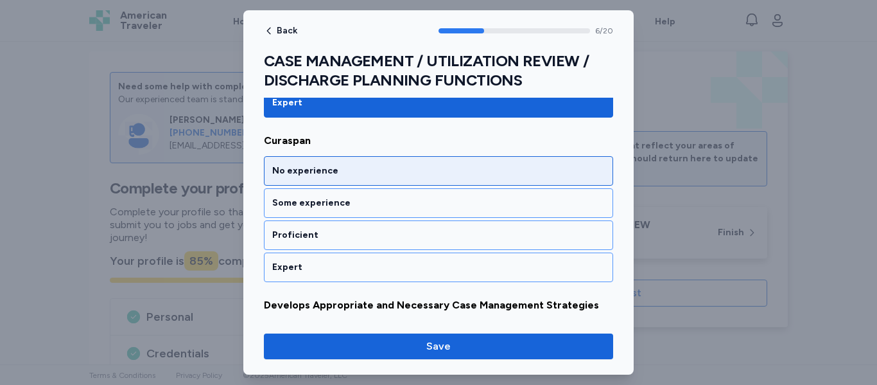
click at [466, 171] on div "No experience" at bounding box center [438, 170] width 333 height 13
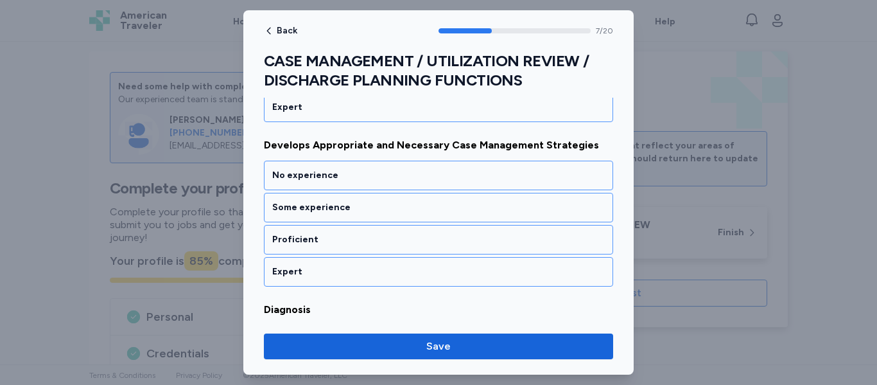
scroll to position [1320, 0]
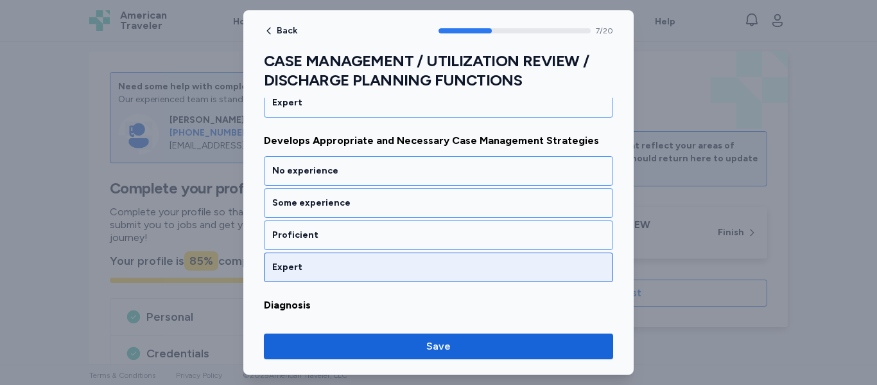
click at [440, 272] on div "Expert" at bounding box center [438, 267] width 333 height 13
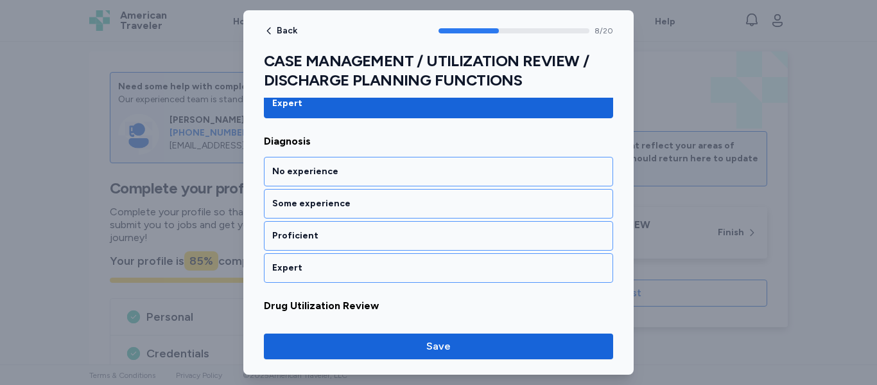
scroll to position [1484, 0]
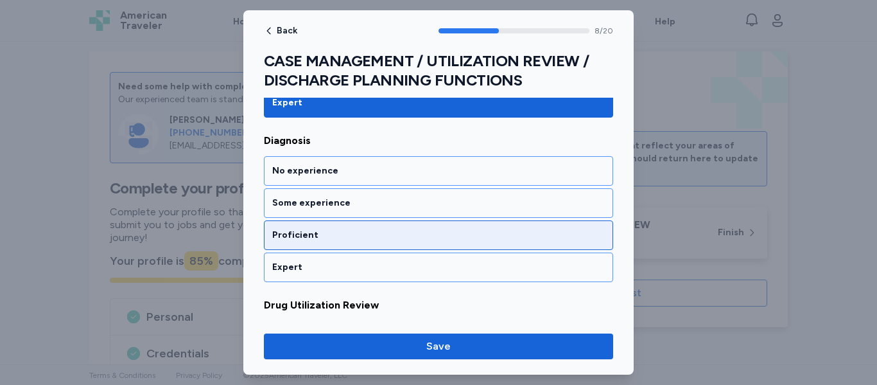
click at [448, 235] on div "Proficient" at bounding box center [438, 235] width 333 height 13
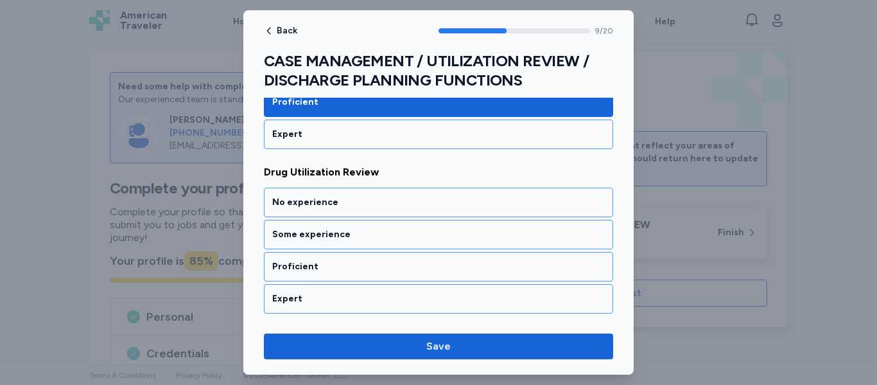
scroll to position [1649, 0]
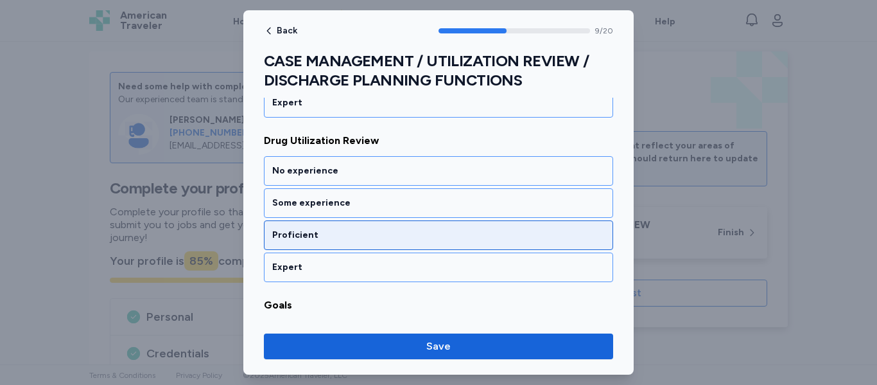
click at [457, 242] on div "Proficient" at bounding box center [438, 235] width 349 height 30
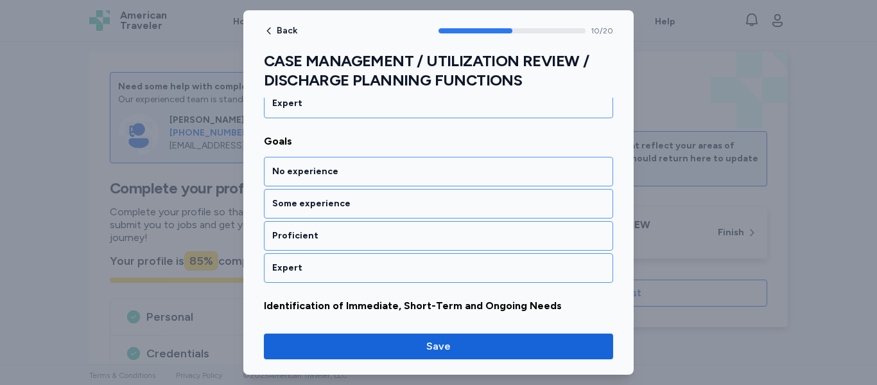
scroll to position [1813, 0]
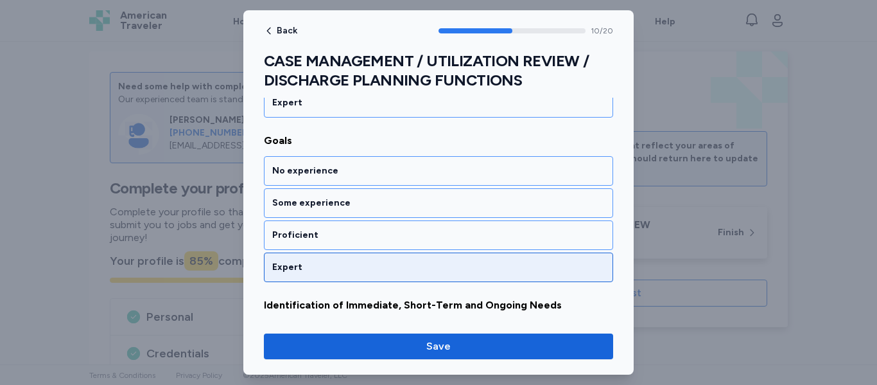
click at [434, 274] on div "Expert" at bounding box center [438, 267] width 349 height 30
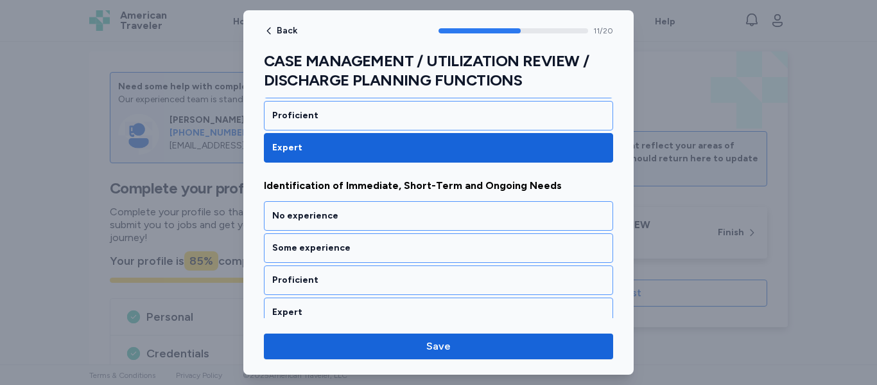
scroll to position [1977, 0]
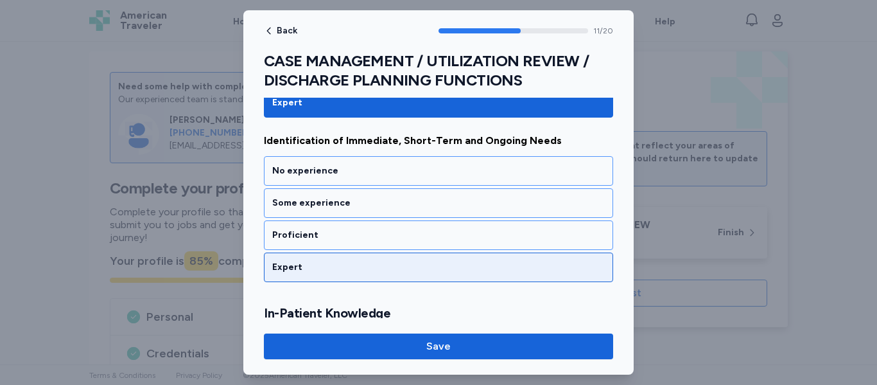
click at [434, 274] on div "Expert" at bounding box center [438, 267] width 349 height 30
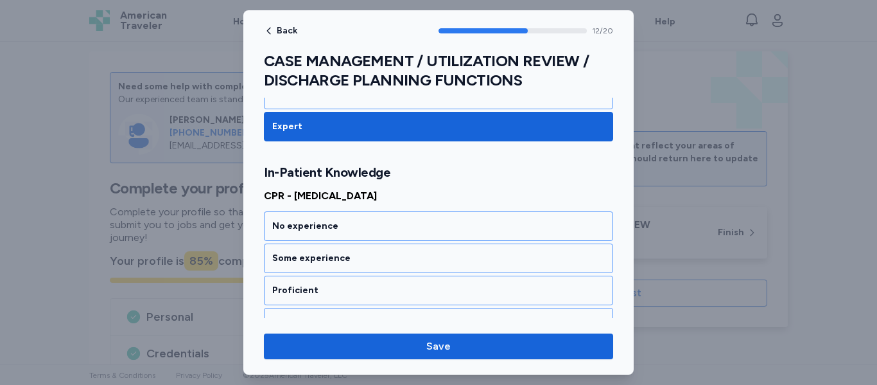
scroll to position [2157, 0]
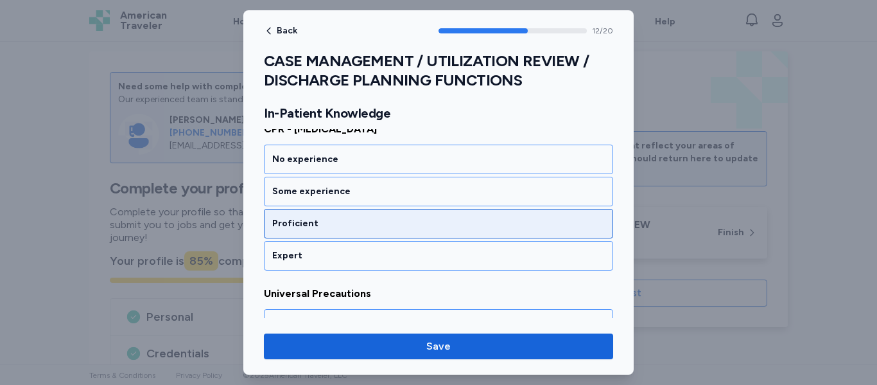
click at [457, 229] on div "Proficient" at bounding box center [438, 223] width 333 height 13
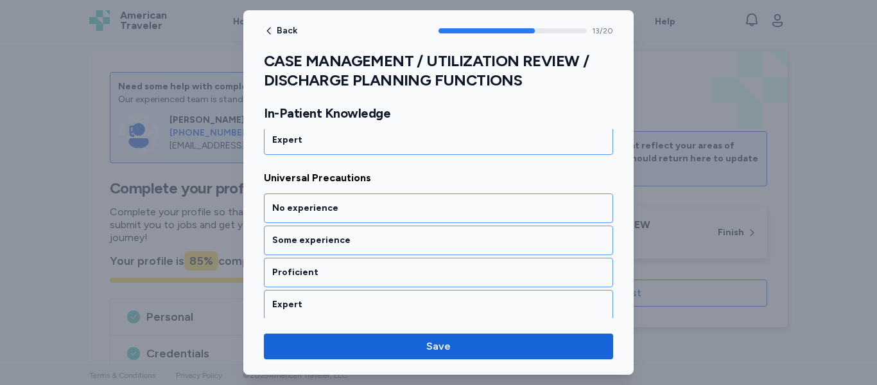
scroll to position [2322, 0]
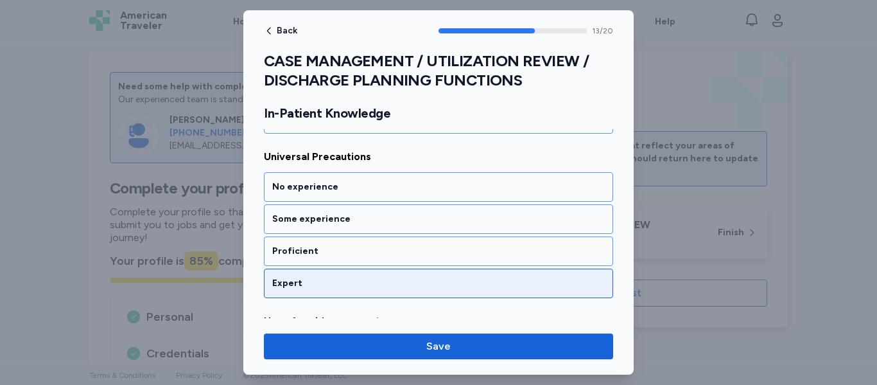
click at [433, 283] on div "Expert" at bounding box center [438, 283] width 333 height 13
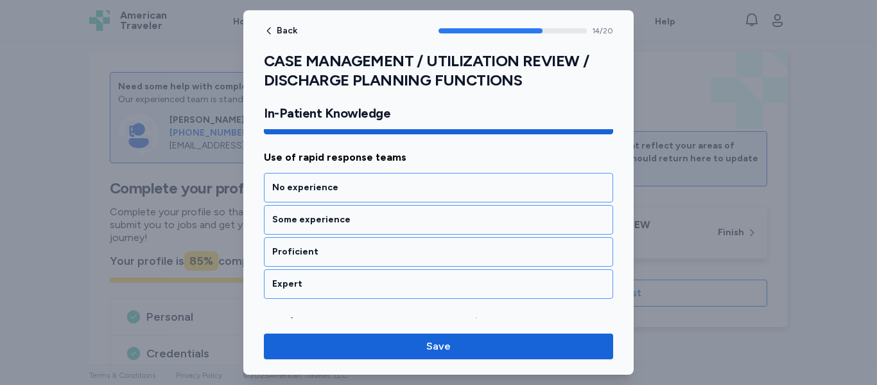
scroll to position [2486, 0]
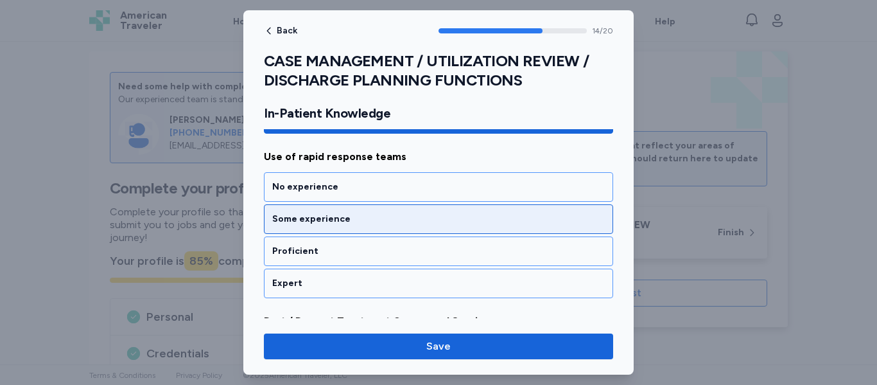
click at [451, 222] on div "Some experience" at bounding box center [438, 219] width 333 height 13
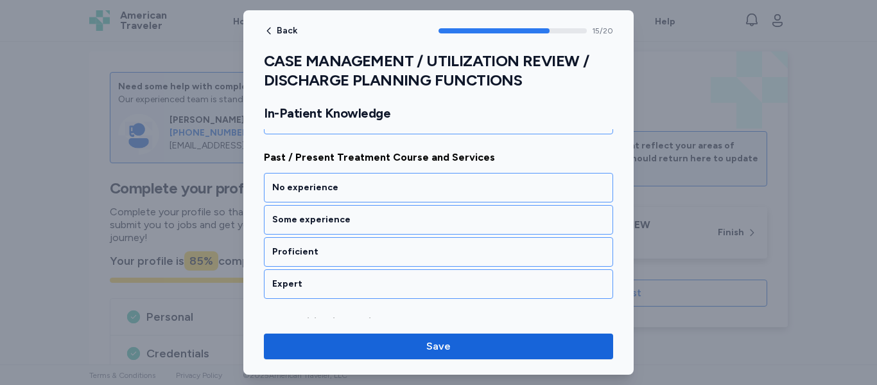
scroll to position [2650, 0]
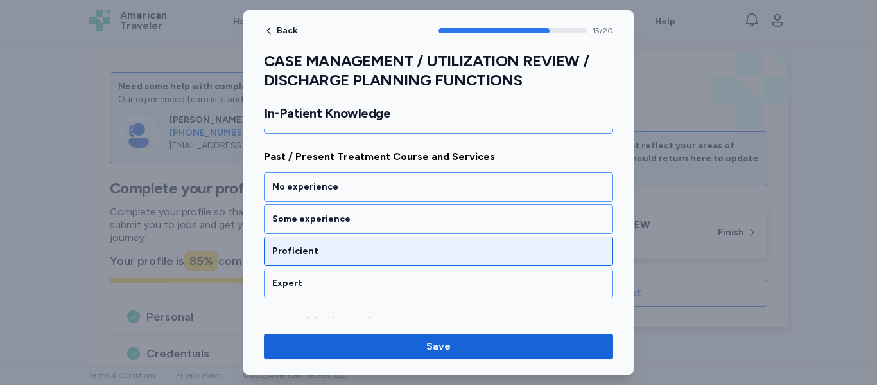
click at [437, 262] on div "Proficient" at bounding box center [438, 251] width 349 height 30
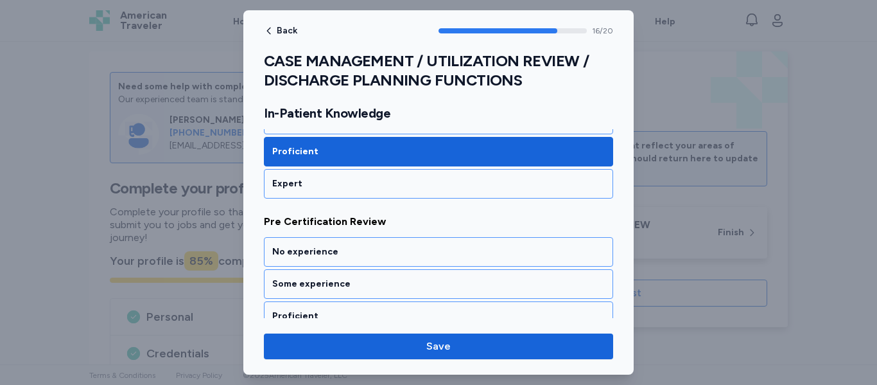
scroll to position [2815, 0]
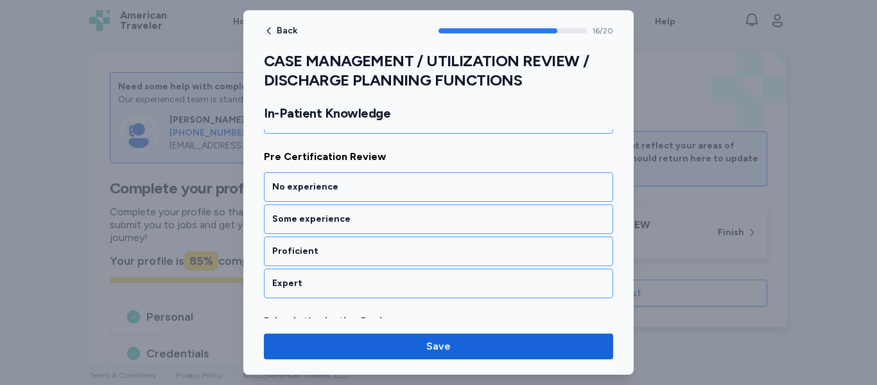
click at [443, 196] on div "No experience" at bounding box center [438, 187] width 349 height 30
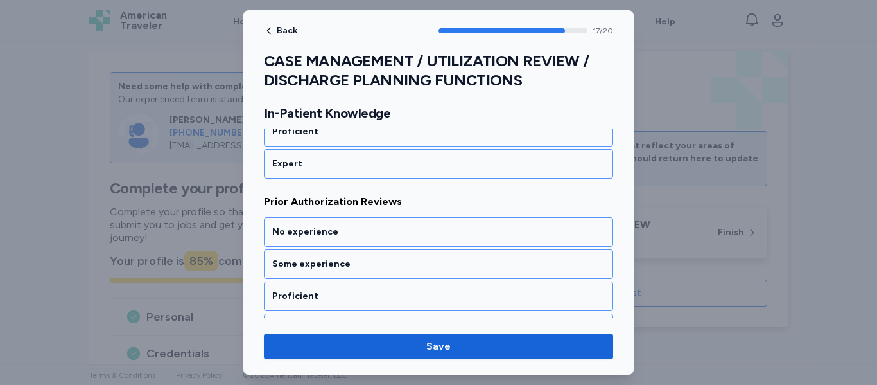
scroll to position [2979, 0]
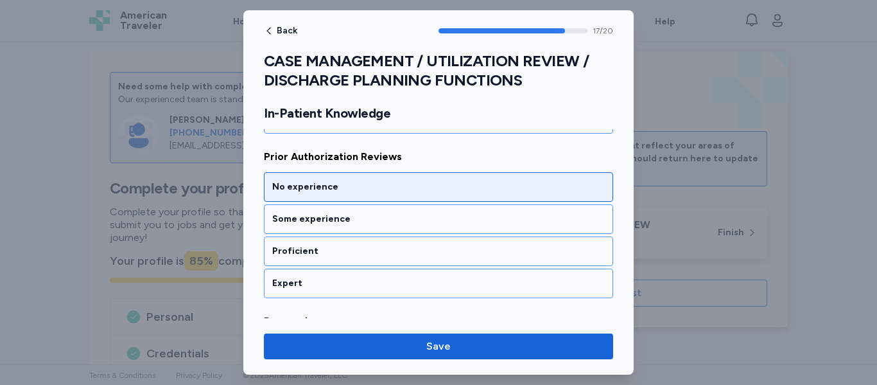
click at [455, 194] on div "No experience" at bounding box center [438, 187] width 349 height 30
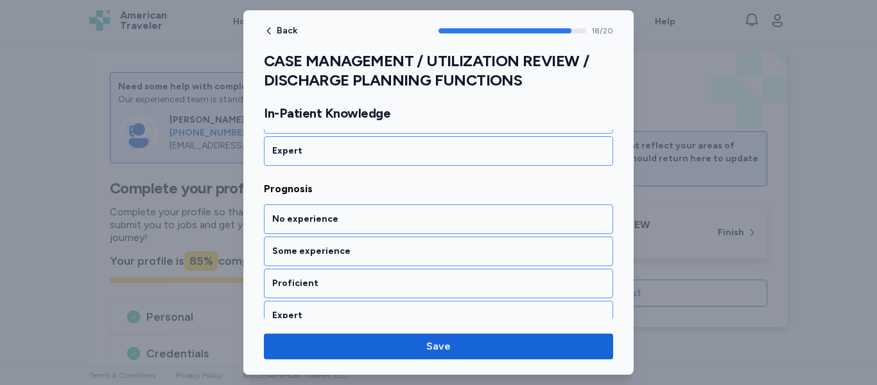
scroll to position [3144, 0]
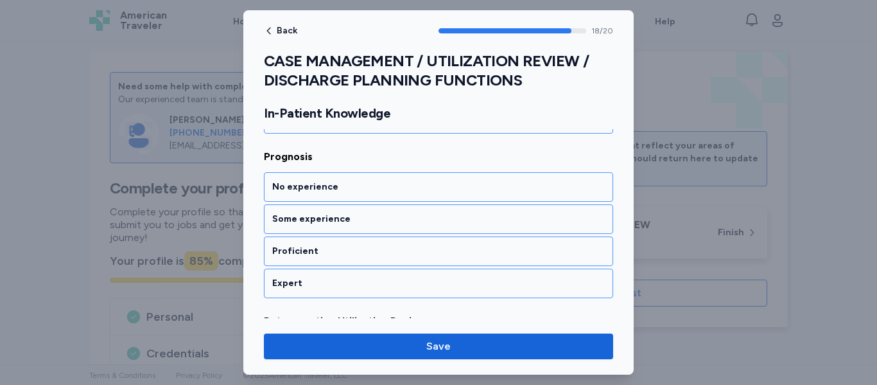
click at [448, 230] on div "Some experience" at bounding box center [438, 219] width 349 height 30
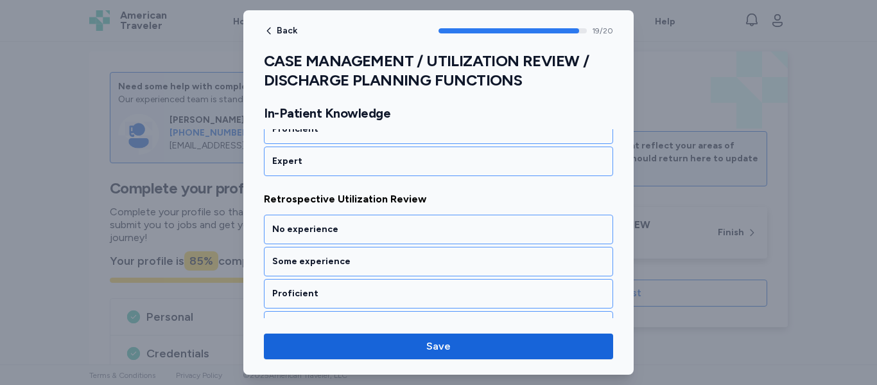
scroll to position [3291, 0]
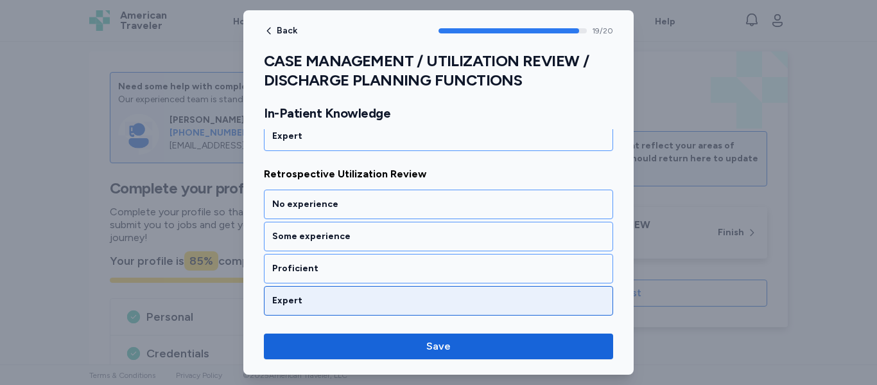
click at [416, 300] on div "Expert" at bounding box center [438, 300] width 333 height 13
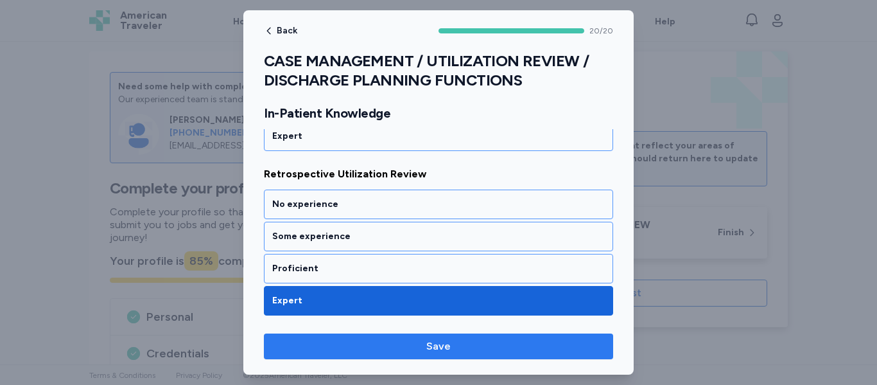
click at [444, 347] on span "Save" at bounding box center [438, 345] width 24 height 15
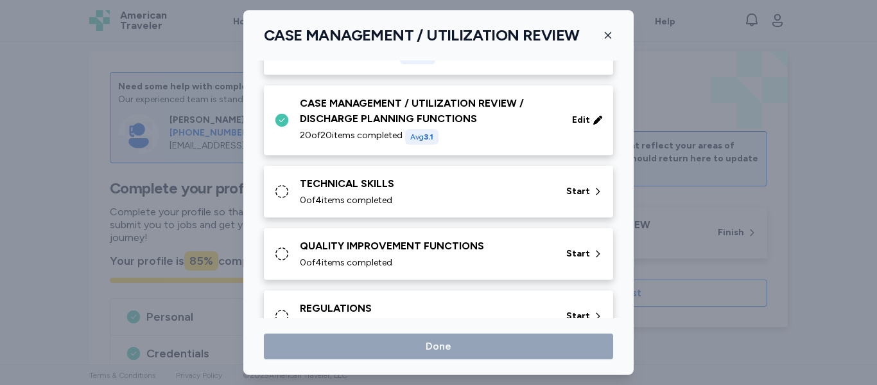
scroll to position [119, 0]
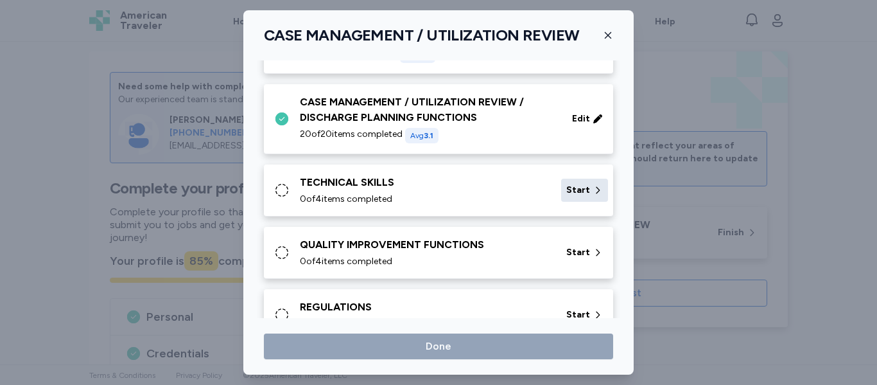
click at [581, 197] on div "Start" at bounding box center [584, 190] width 47 height 23
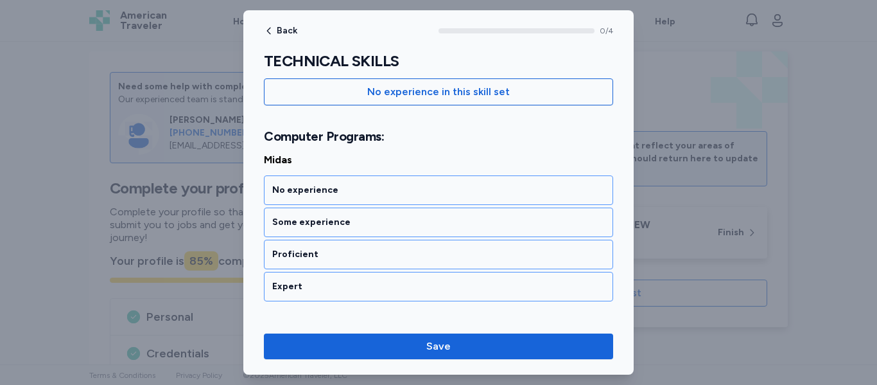
scroll to position [173, 0]
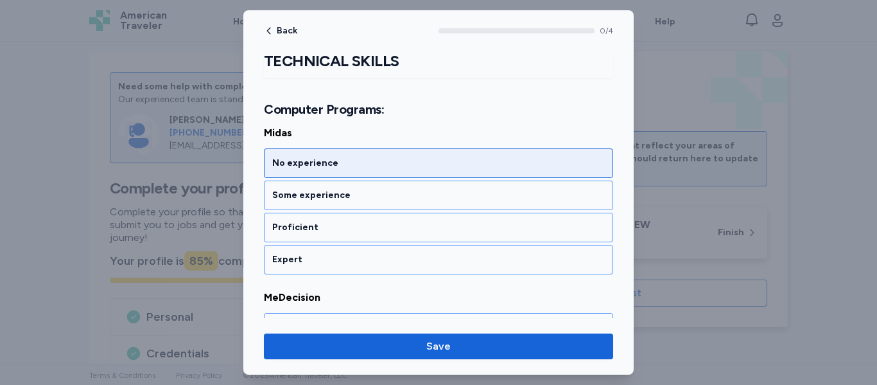
click at [441, 162] on div "No experience" at bounding box center [438, 163] width 333 height 13
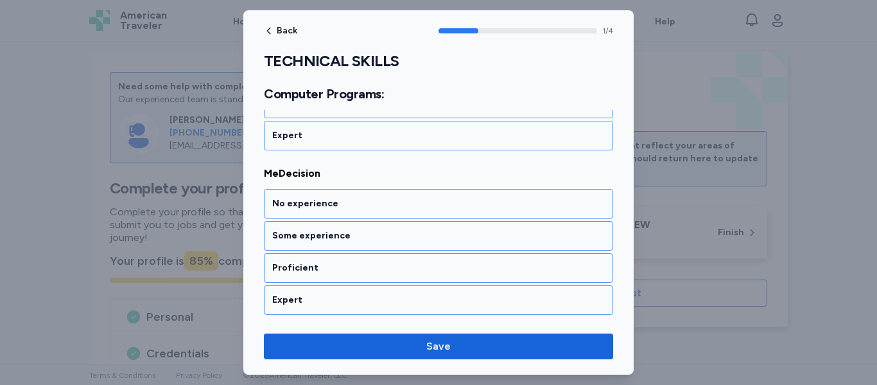
scroll to position [324, 0]
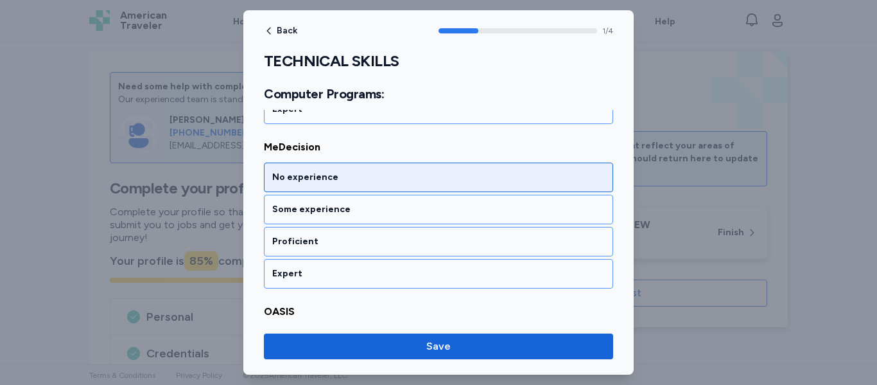
click at [459, 180] on div "No experience" at bounding box center [438, 177] width 333 height 13
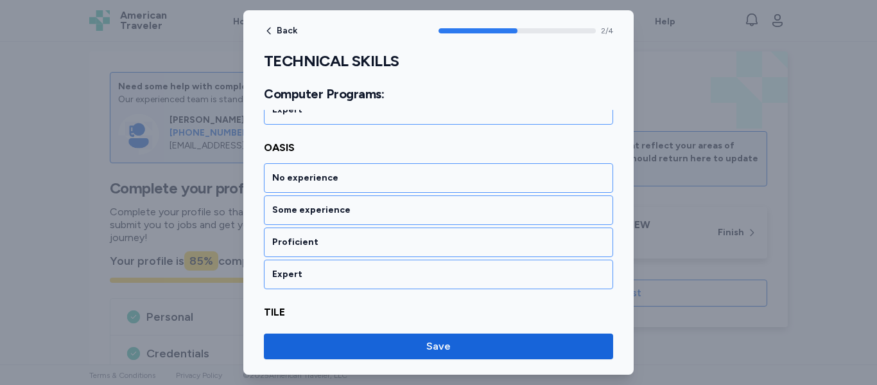
scroll to position [488, 0]
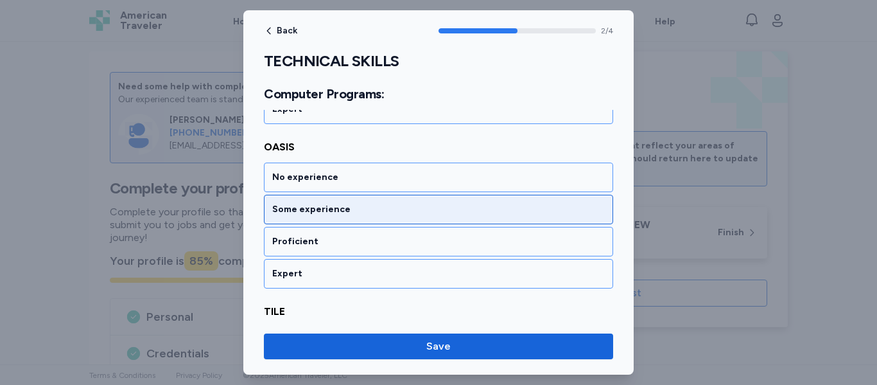
click at [423, 215] on div "Some experience" at bounding box center [438, 209] width 333 height 13
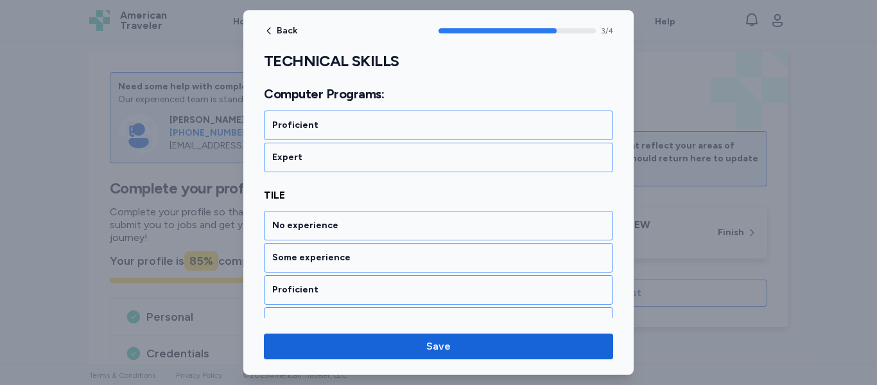
scroll to position [626, 0]
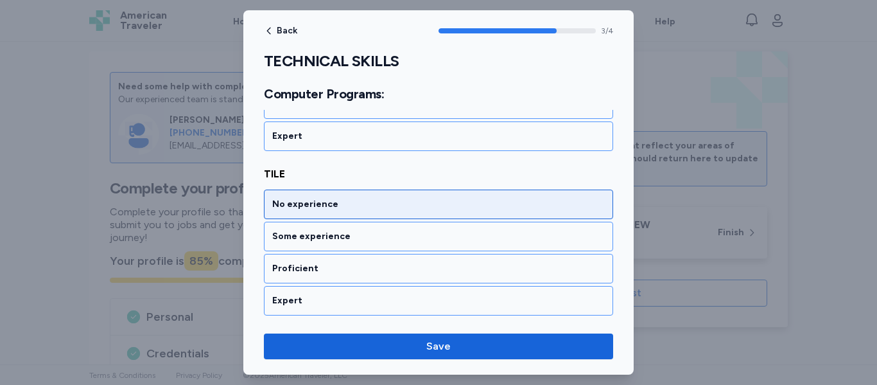
click at [435, 210] on div "No experience" at bounding box center [438, 204] width 333 height 13
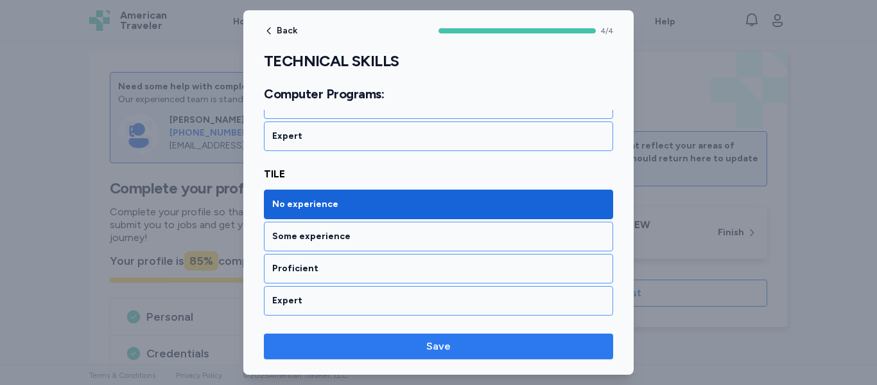
click at [442, 353] on span "Save" at bounding box center [438, 345] width 24 height 15
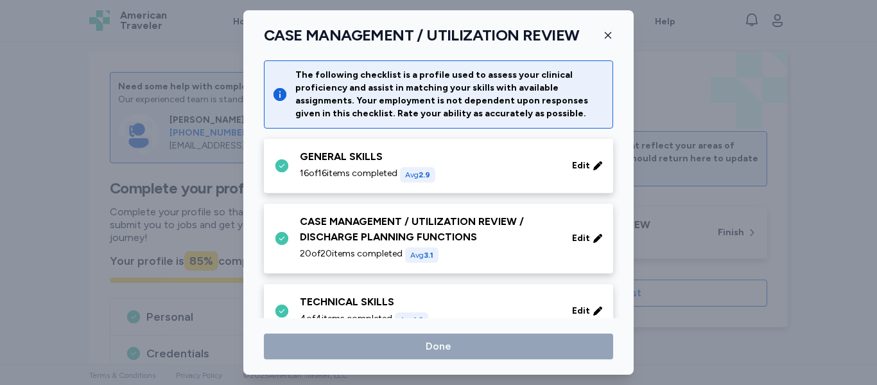
scroll to position [119, 0]
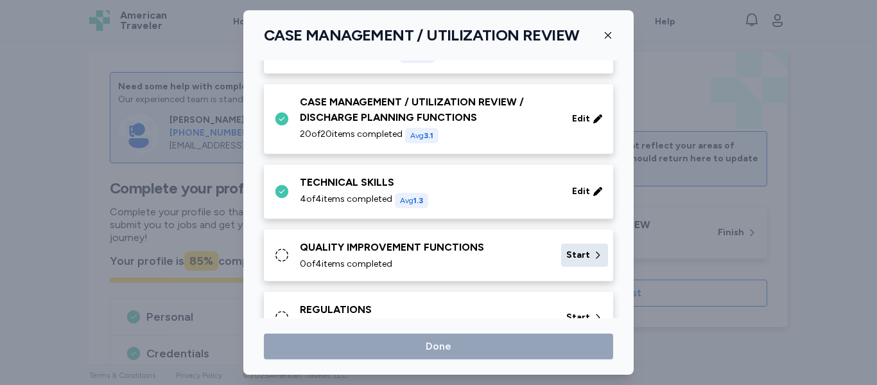
click at [576, 261] on div "Start" at bounding box center [584, 254] width 47 height 23
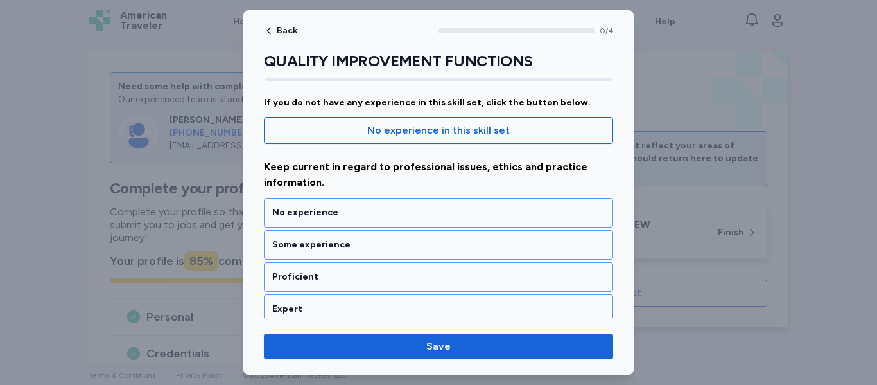
scroll to position [110, 0]
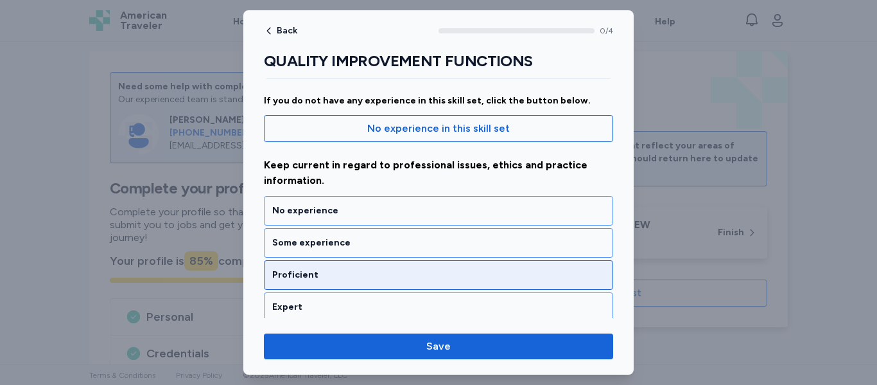
click at [396, 281] on div "Proficient" at bounding box center [438, 274] width 333 height 13
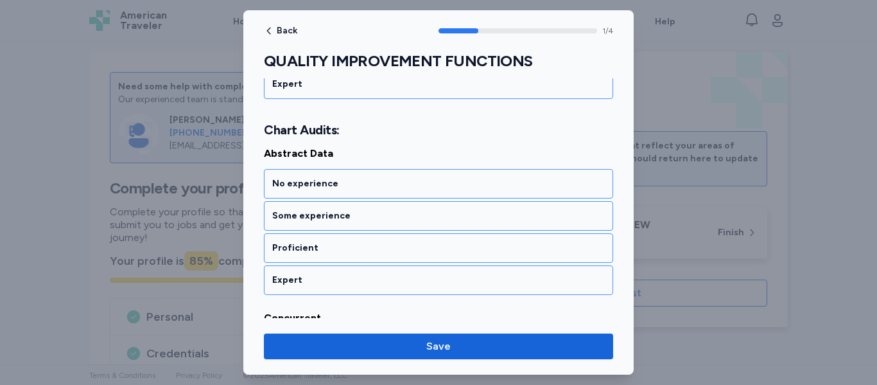
scroll to position [339, 0]
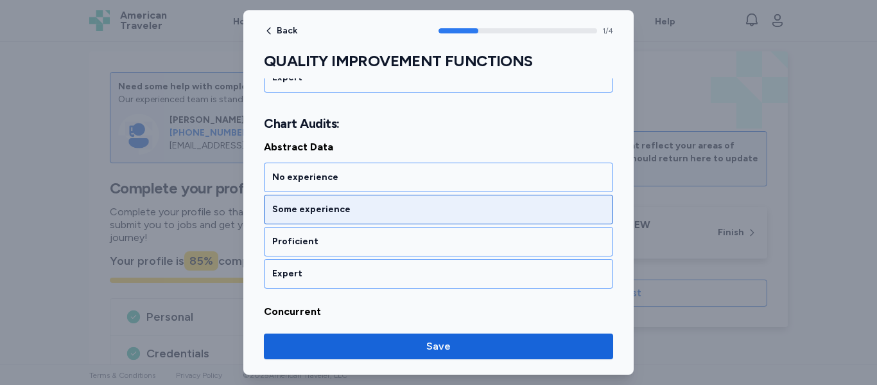
click at [434, 218] on div "Some experience" at bounding box center [438, 210] width 349 height 30
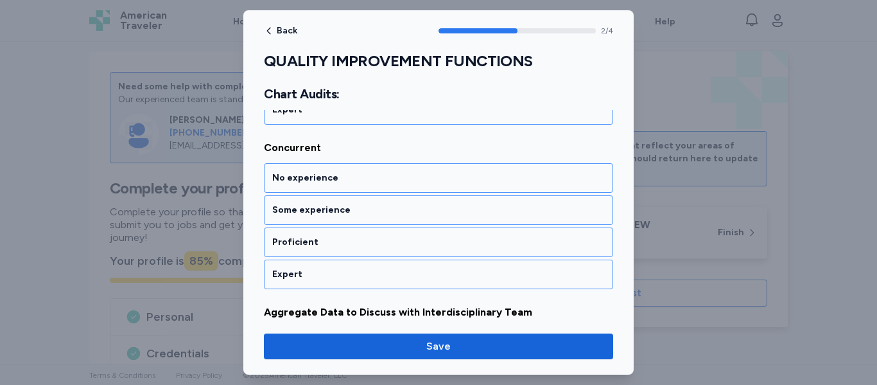
scroll to position [503, 0]
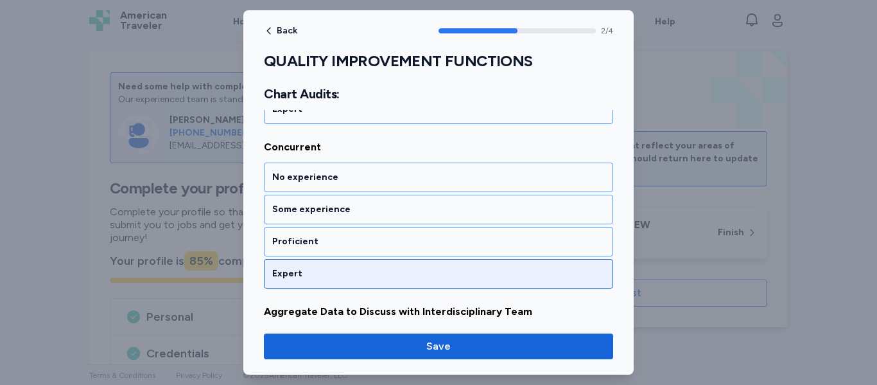
click at [396, 277] on div "Expert" at bounding box center [438, 273] width 333 height 13
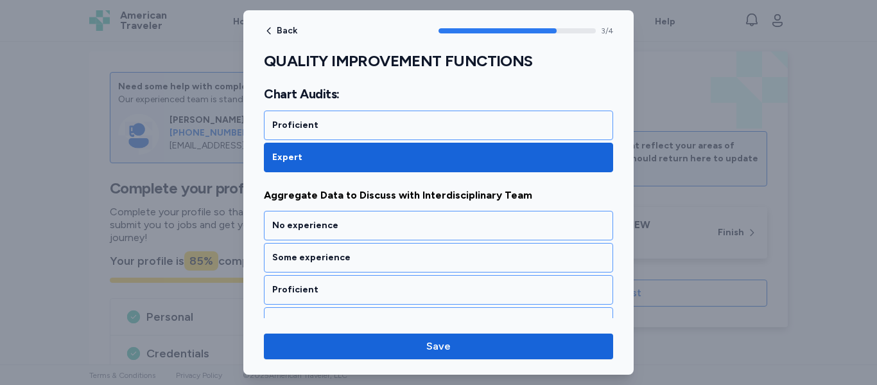
scroll to position [641, 0]
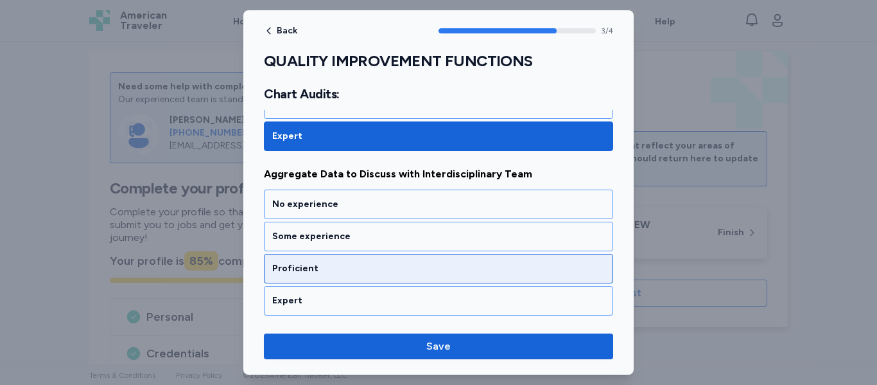
click at [411, 268] on div "Proficient" at bounding box center [438, 268] width 333 height 13
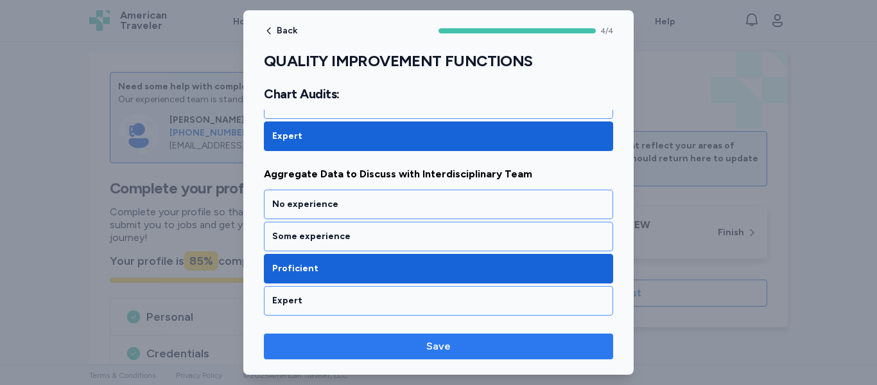
click at [439, 353] on span "Save" at bounding box center [438, 345] width 24 height 15
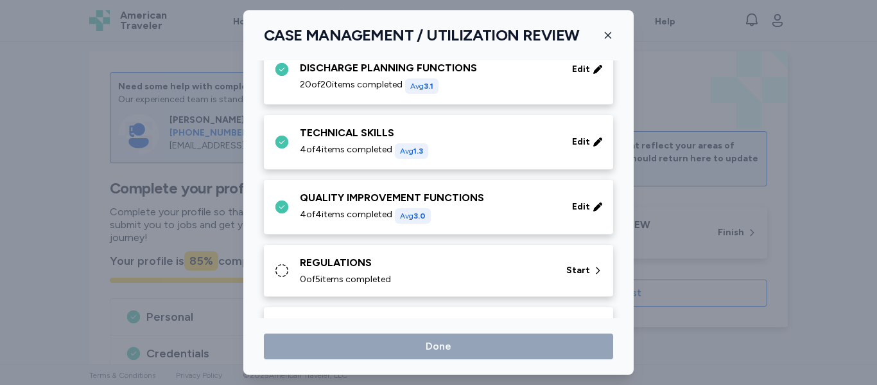
scroll to position [190, 0]
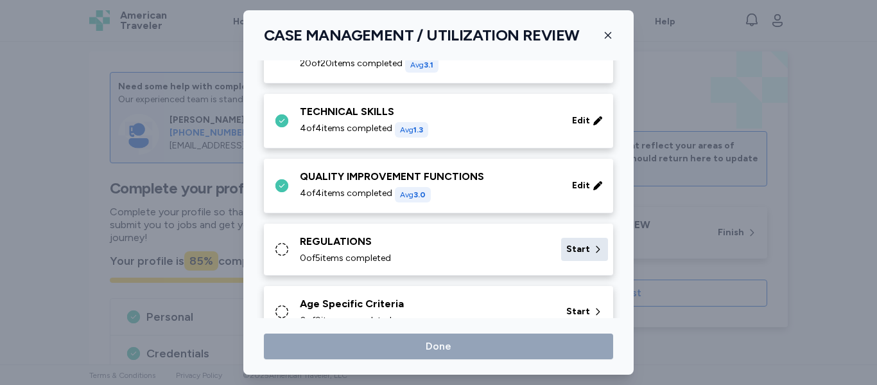
click at [566, 258] on div "Start" at bounding box center [584, 249] width 47 height 23
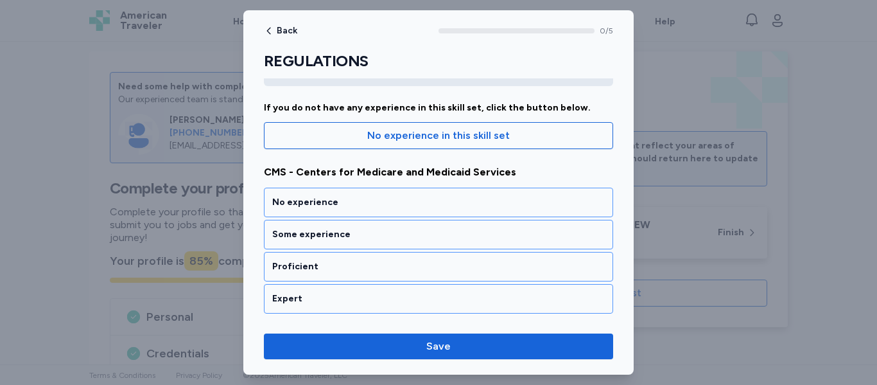
scroll to position [113, 0]
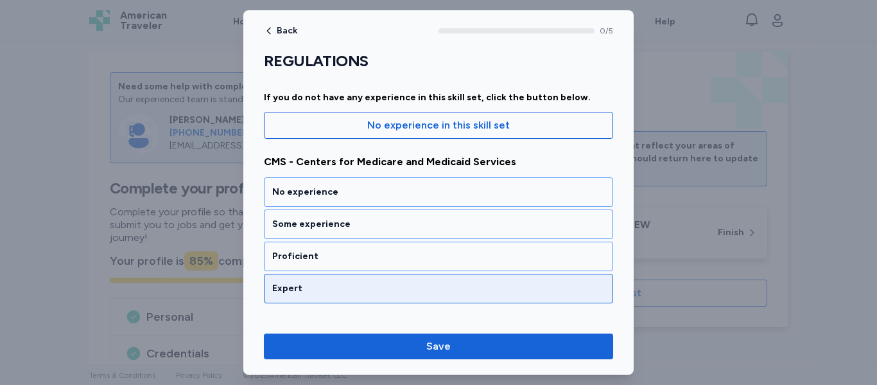
click at [459, 290] on div "Expert" at bounding box center [438, 288] width 333 height 13
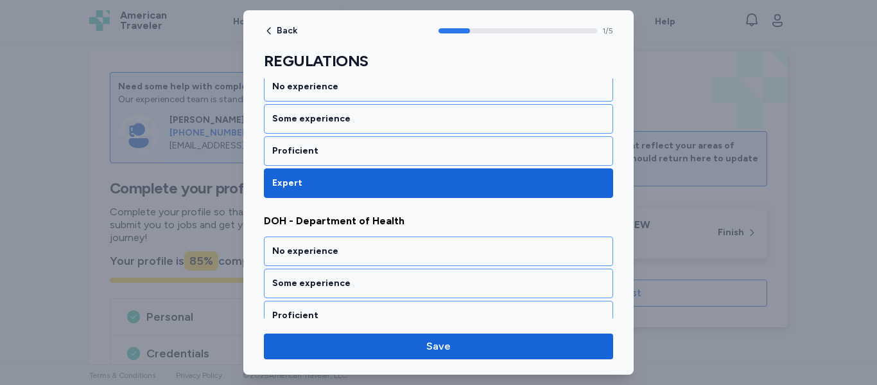
scroll to position [308, 0]
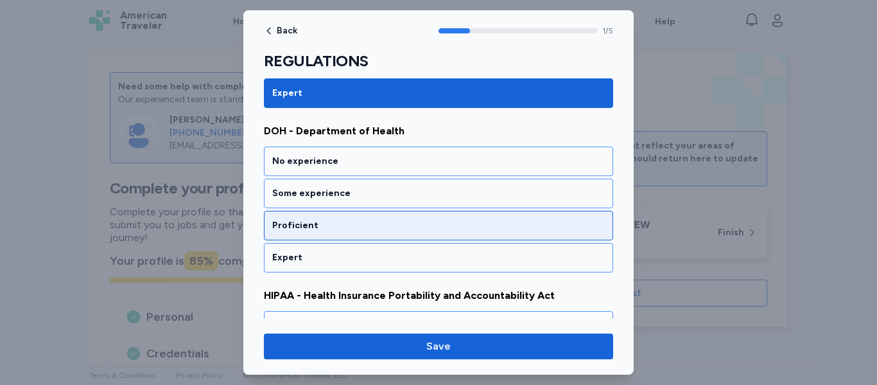
click at [452, 239] on div "Proficient" at bounding box center [438, 226] width 349 height 30
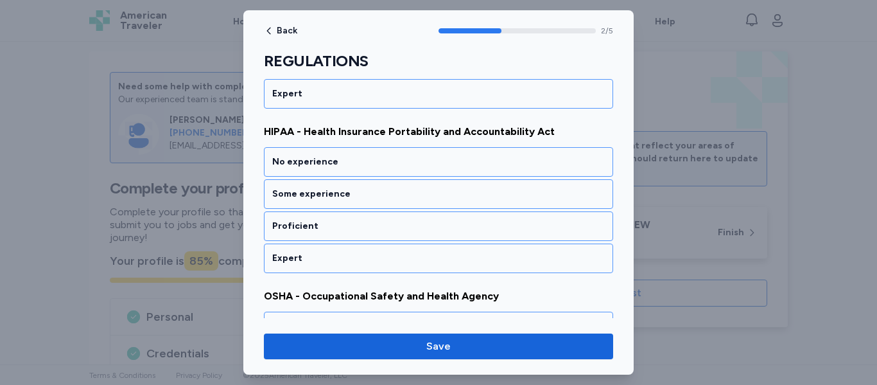
scroll to position [473, 0]
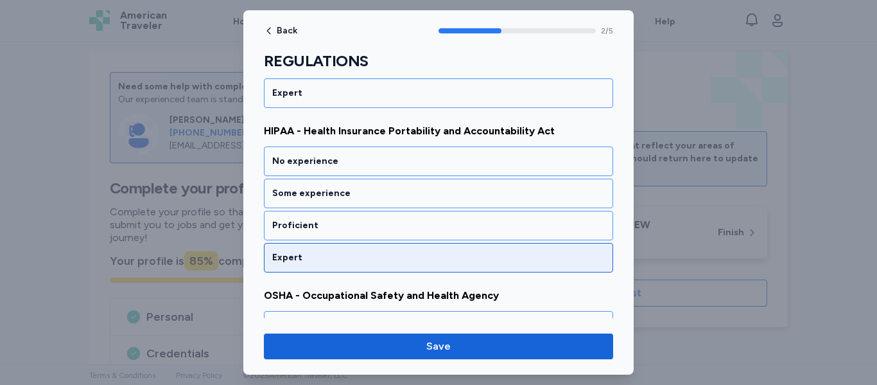
click at [444, 265] on div "Expert" at bounding box center [438, 258] width 349 height 30
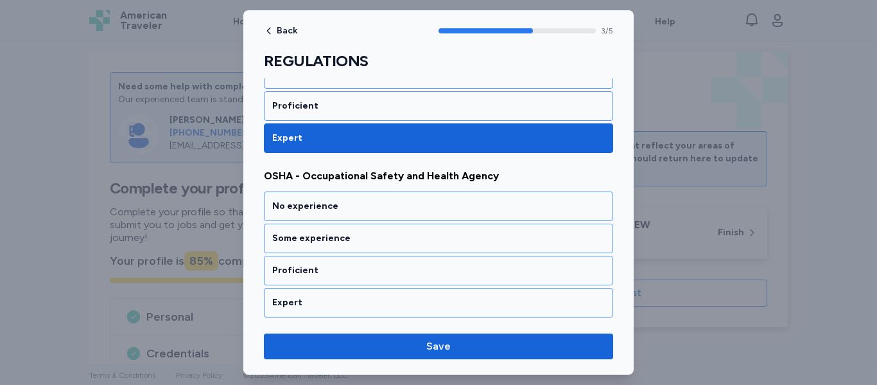
scroll to position [637, 0]
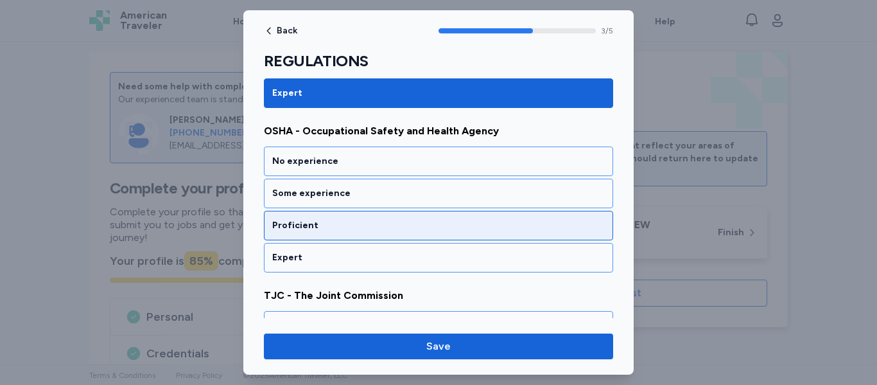
click at [457, 236] on div "Proficient" at bounding box center [438, 226] width 349 height 30
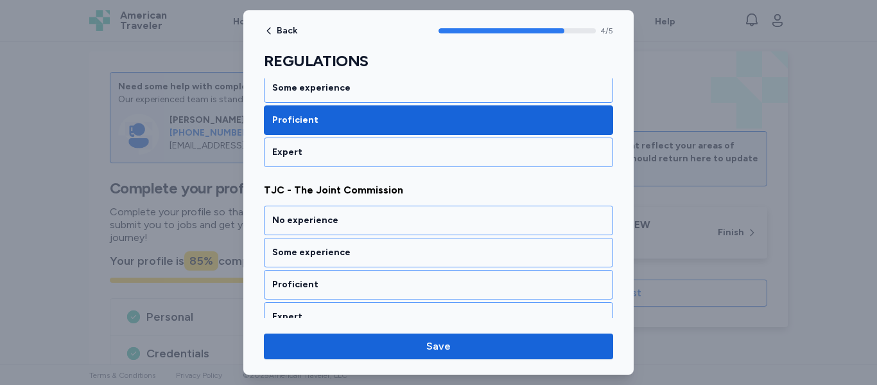
scroll to position [758, 0]
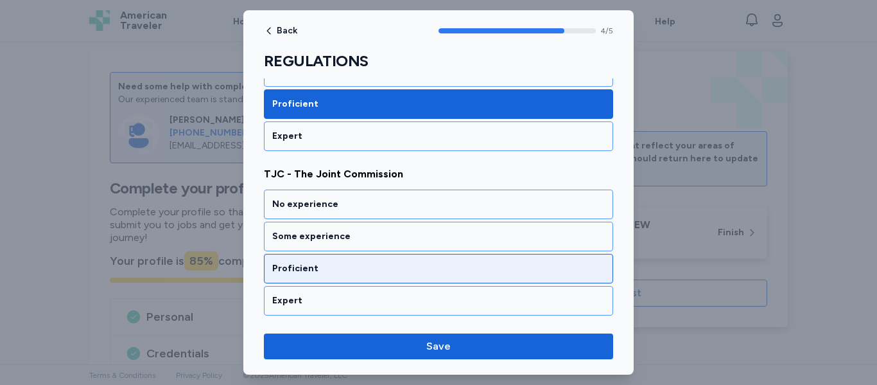
click at [437, 279] on div "Proficient" at bounding box center [438, 269] width 349 height 30
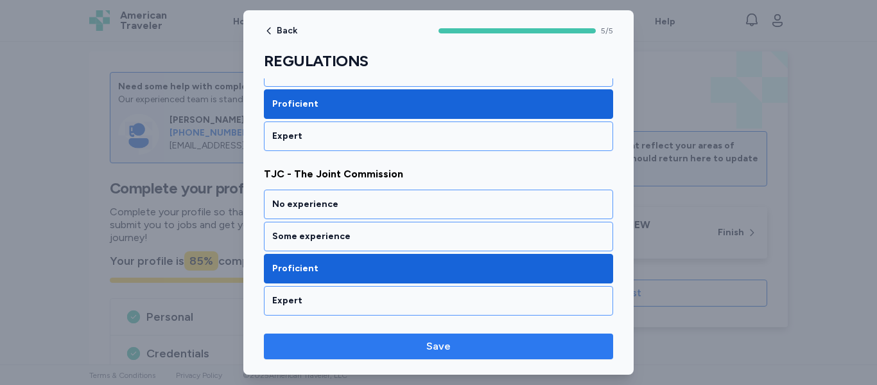
click at [439, 349] on span "Save" at bounding box center [438, 345] width 24 height 15
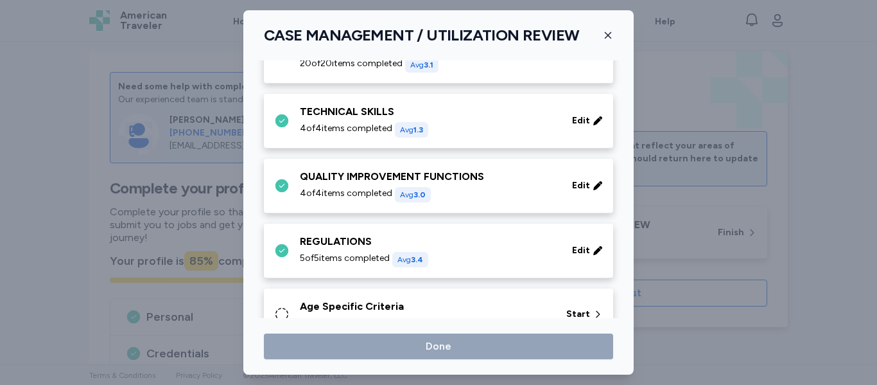
scroll to position [225, 0]
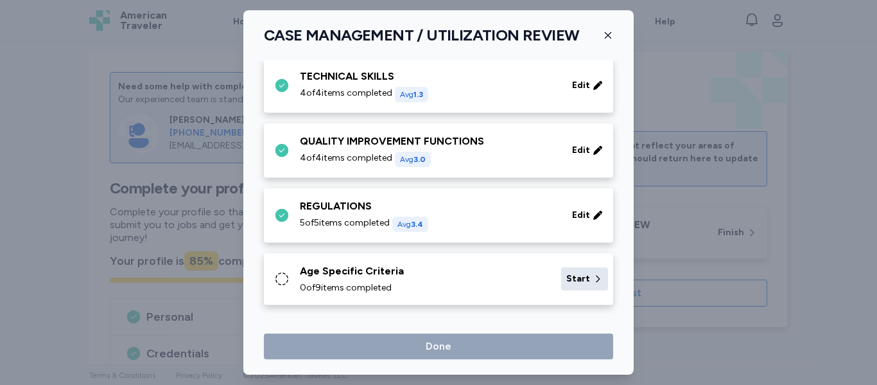
click at [585, 288] on div "Start" at bounding box center [584, 278] width 47 height 23
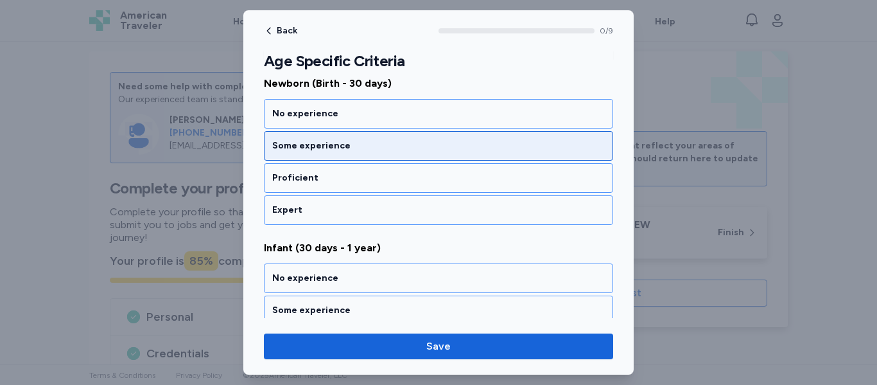
click at [477, 159] on div "Some experience" at bounding box center [438, 146] width 349 height 30
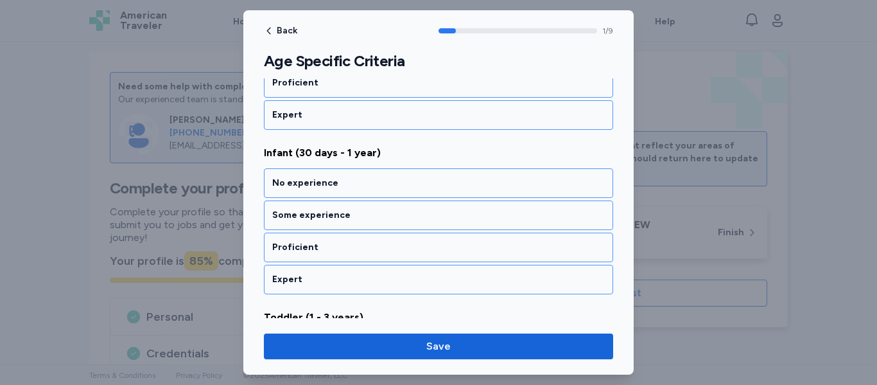
scroll to position [308, 0]
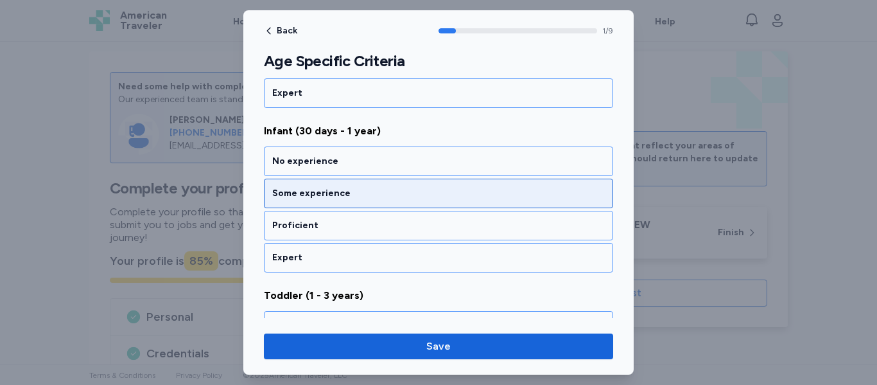
click at [453, 201] on div "Some experience" at bounding box center [438, 194] width 349 height 30
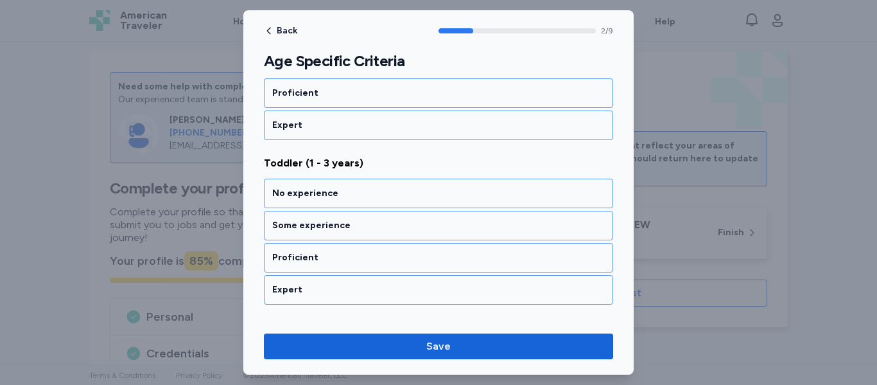
scroll to position [473, 0]
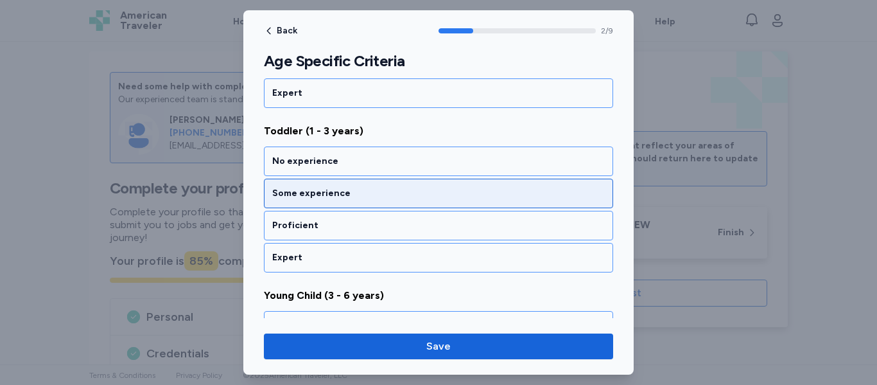
click at [453, 201] on div "Some experience" at bounding box center [438, 194] width 349 height 30
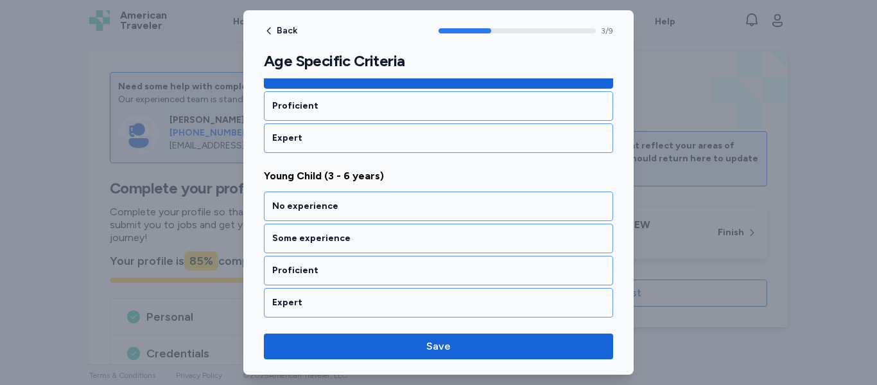
scroll to position [637, 0]
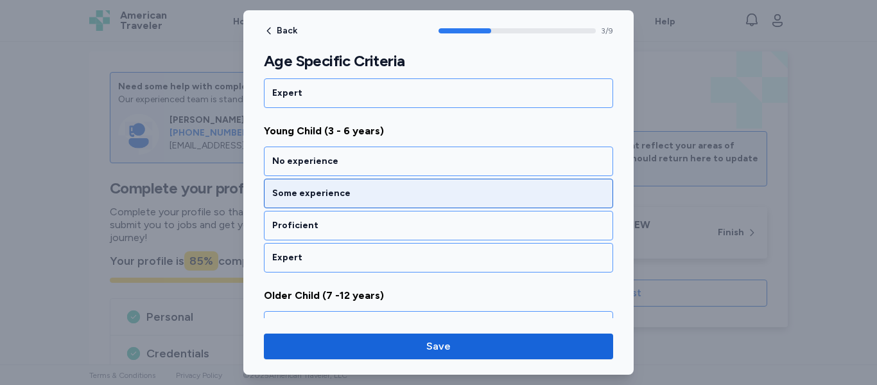
click at [453, 201] on div "Some experience" at bounding box center [438, 194] width 349 height 30
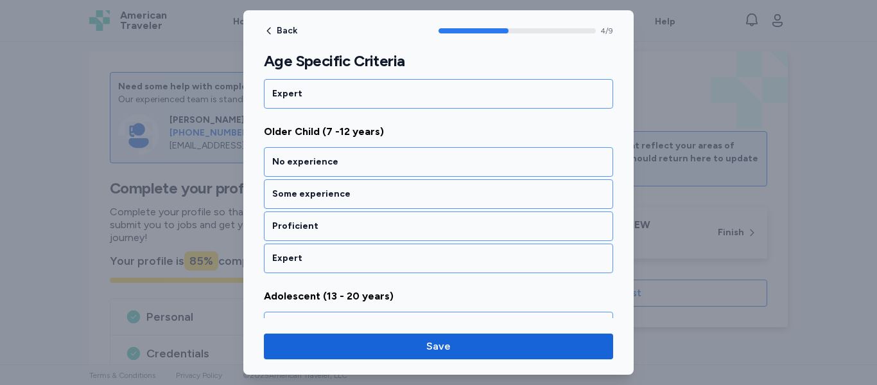
scroll to position [801, 0]
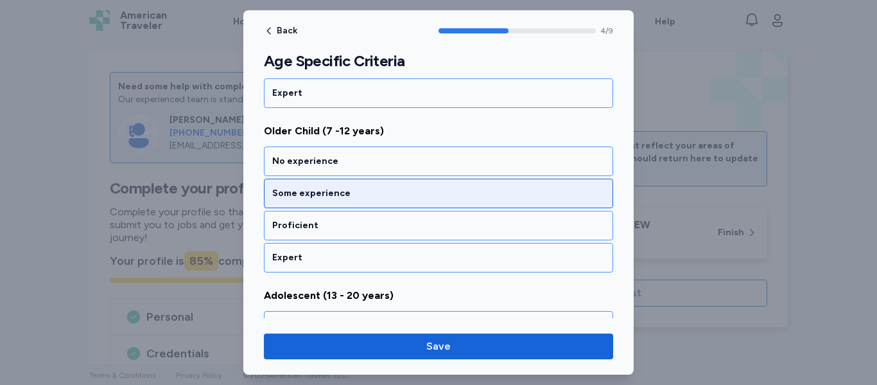
click at [456, 207] on div "Some experience" at bounding box center [438, 194] width 349 height 30
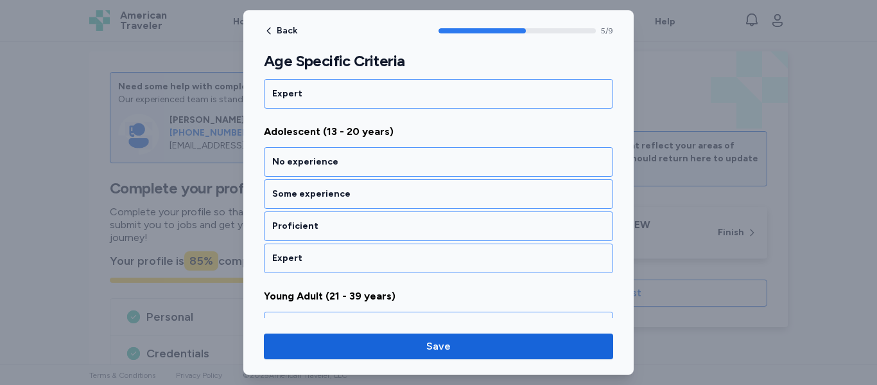
scroll to position [966, 0]
click at [448, 205] on div "Some experience" at bounding box center [438, 194] width 349 height 30
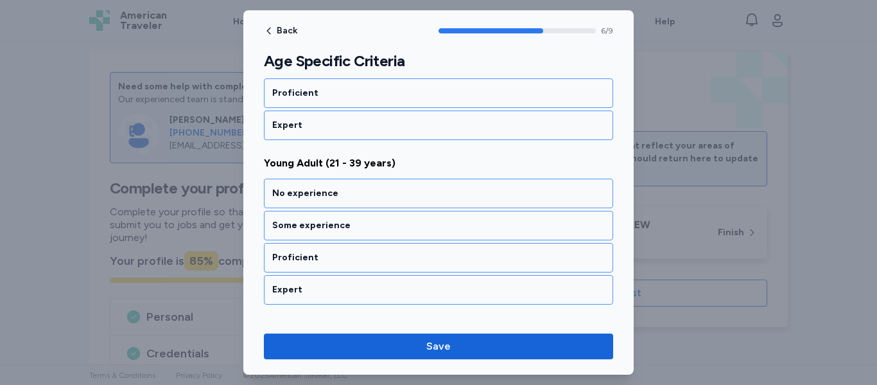
scroll to position [1130, 0]
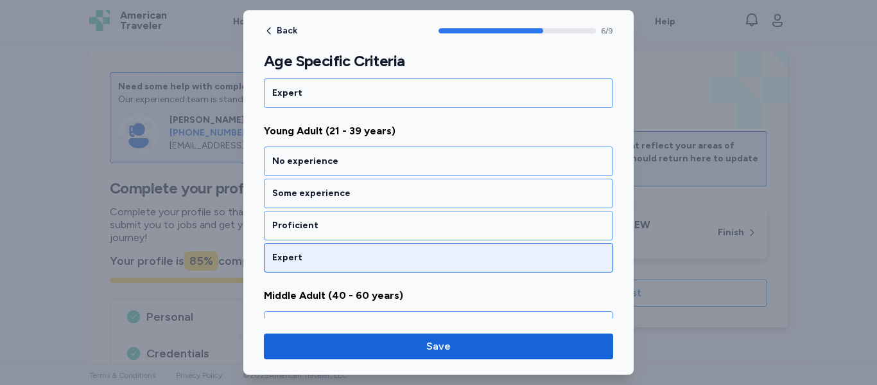
click at [381, 261] on div "Expert" at bounding box center [438, 257] width 333 height 13
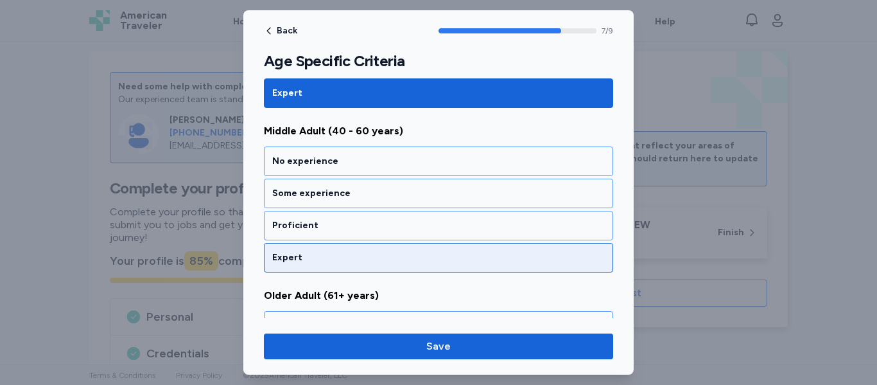
click at [395, 265] on div "Expert" at bounding box center [438, 258] width 349 height 30
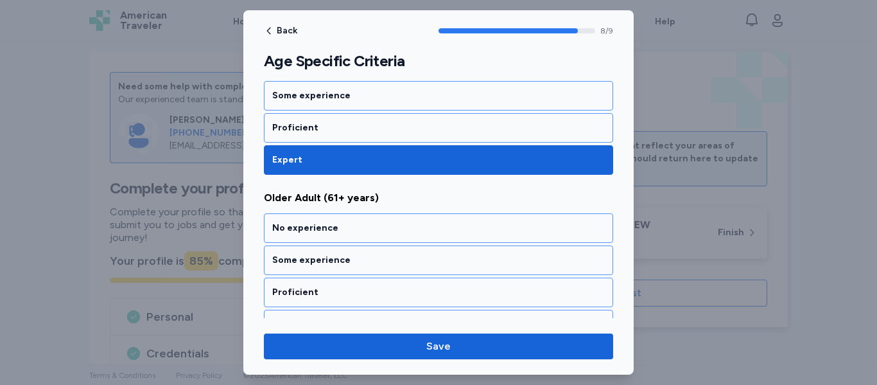
scroll to position [1416, 0]
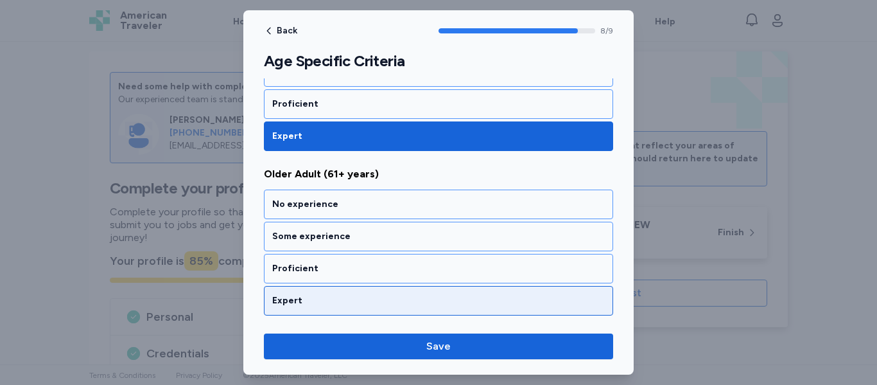
click at [369, 301] on div "Expert" at bounding box center [438, 300] width 333 height 13
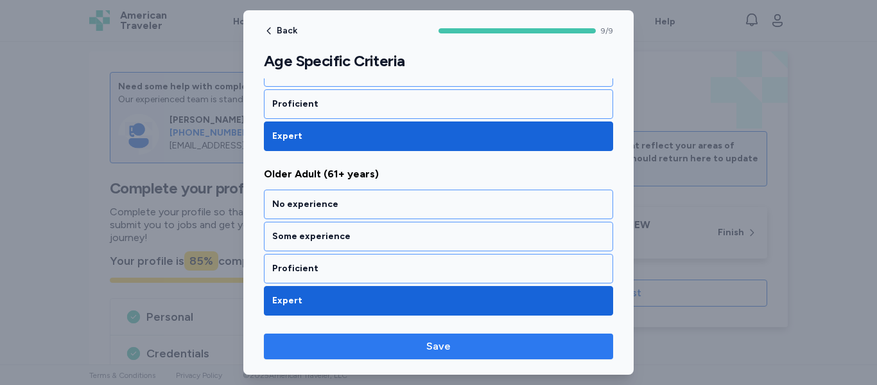
click at [445, 351] on span "Save" at bounding box center [438, 345] width 24 height 15
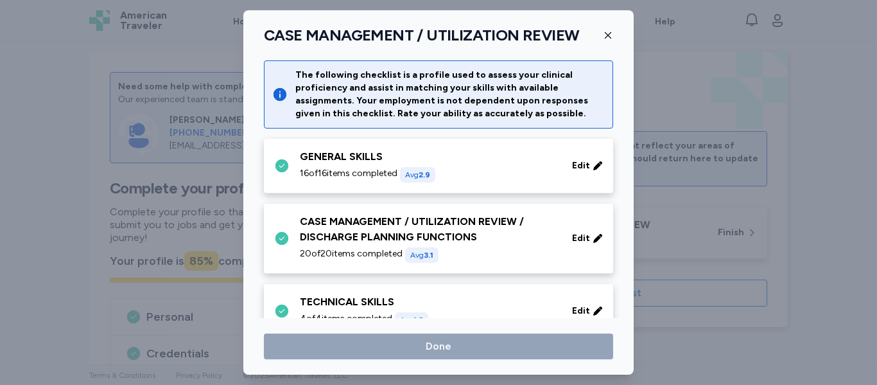
scroll to position [225, 0]
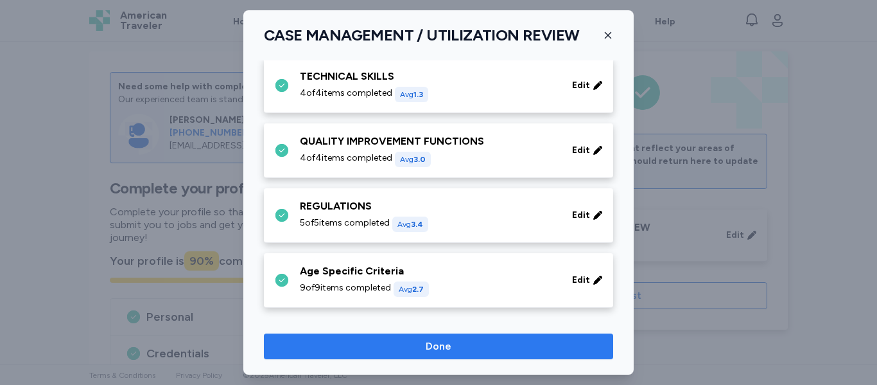
click at [445, 351] on span "Done" at bounding box center [439, 345] width 26 height 15
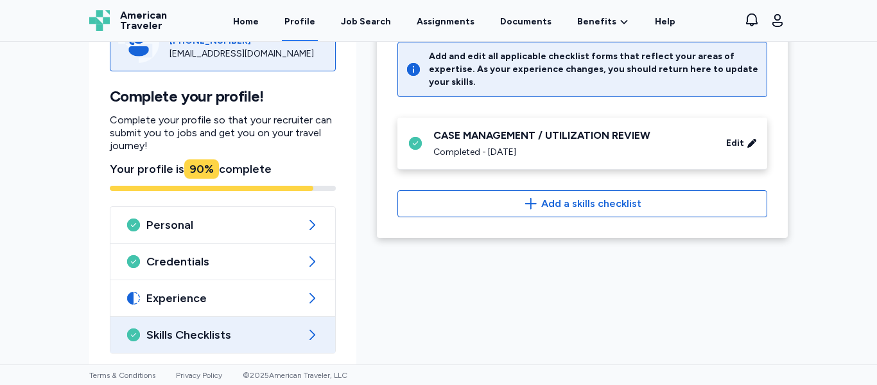
scroll to position [165, 0]
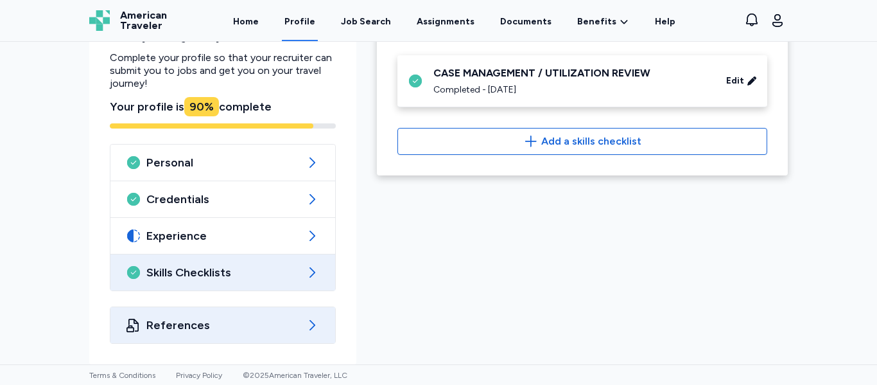
click at [207, 327] on span "References" at bounding box center [222, 324] width 153 height 15
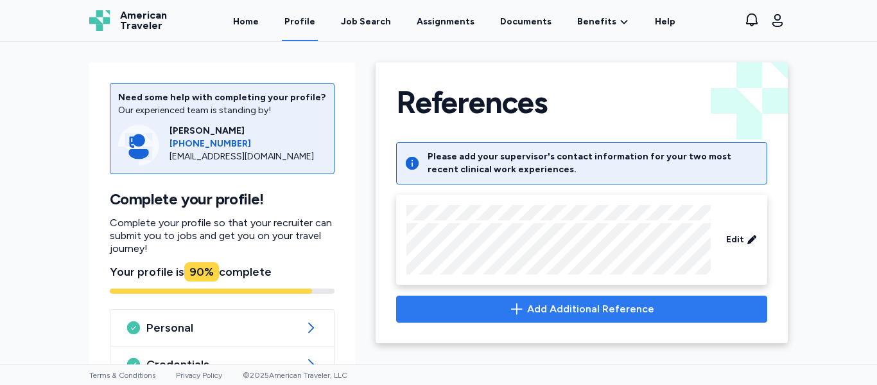
click at [606, 312] on span "Add Additional Reference" at bounding box center [590, 308] width 127 height 15
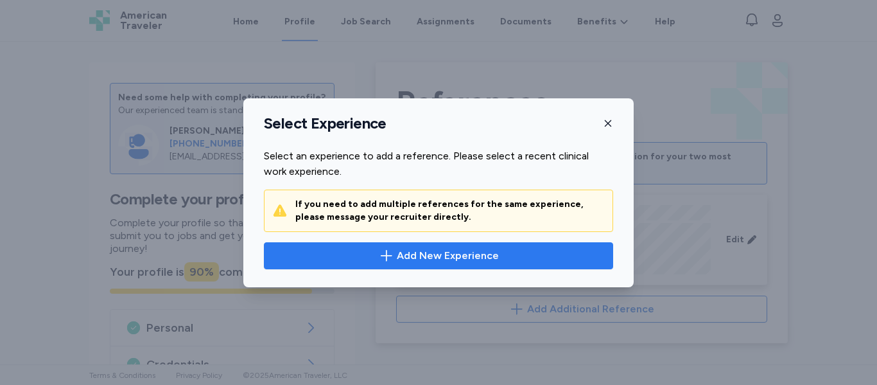
click at [551, 254] on span "Add New Experience" at bounding box center [439, 255] width 328 height 15
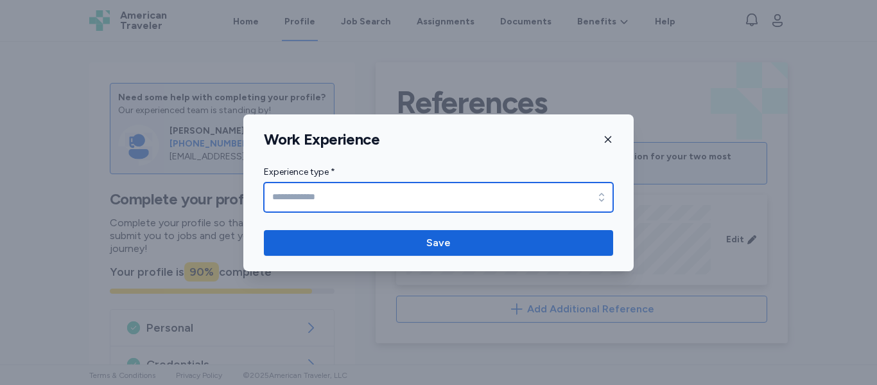
click at [323, 198] on input "Experience type *" at bounding box center [438, 197] width 349 height 30
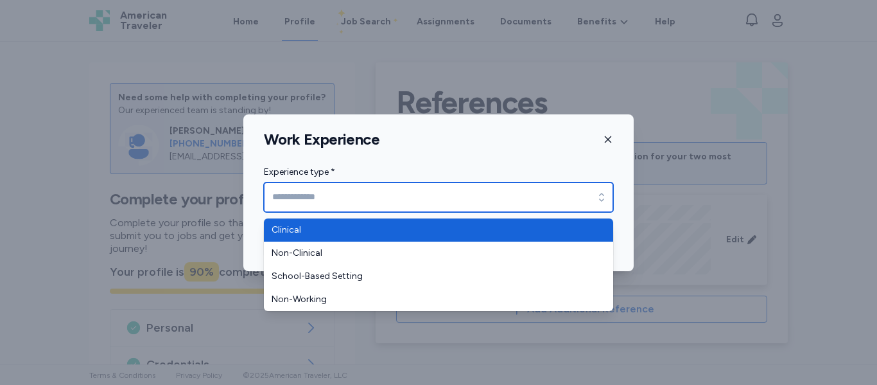
type input "********"
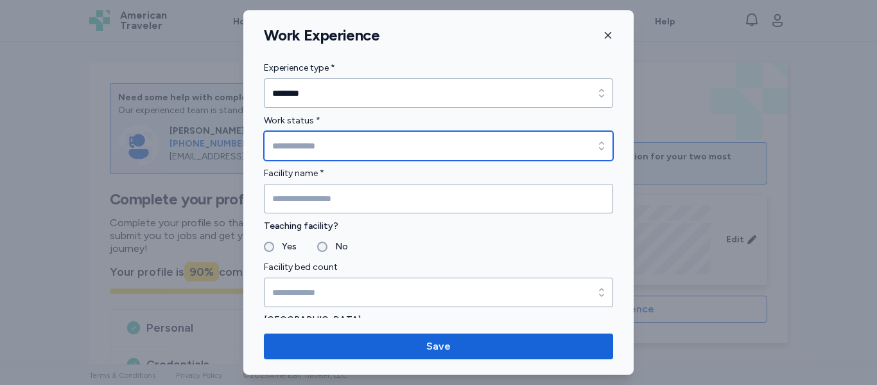
click at [358, 148] on input "Work status *" at bounding box center [438, 146] width 349 height 30
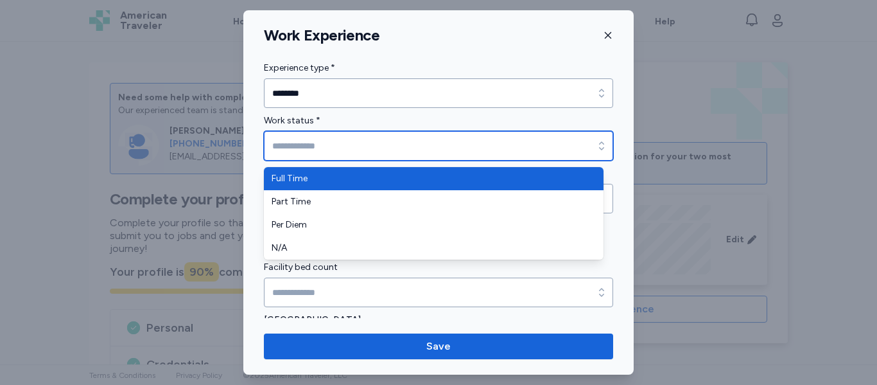
type input "*********"
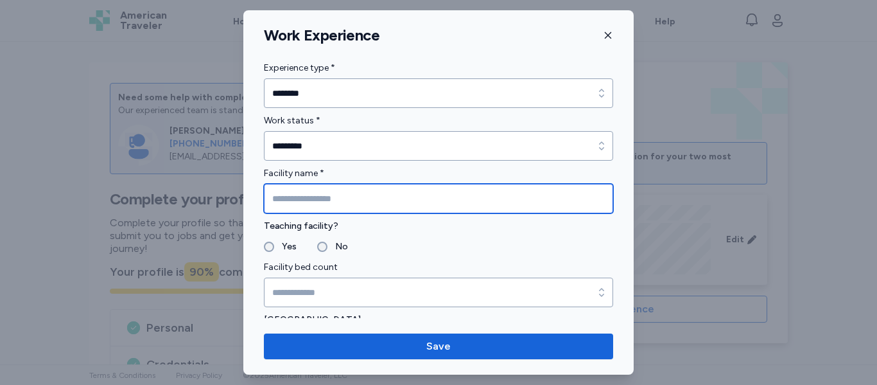
click at [345, 204] on input "Facility name *" at bounding box center [438, 199] width 349 height 30
type input "**********"
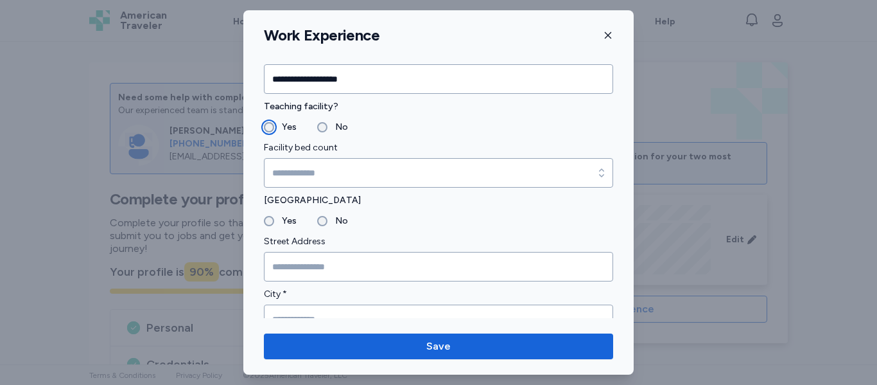
scroll to position [145, 0]
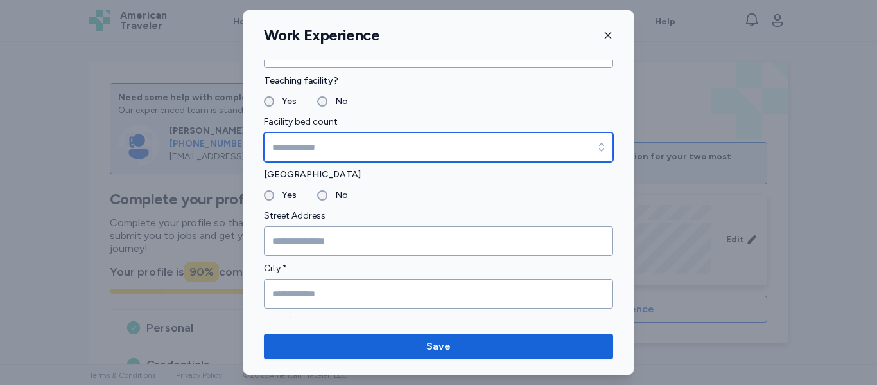
click at [371, 148] on input "Facility bed count" at bounding box center [438, 147] width 349 height 30
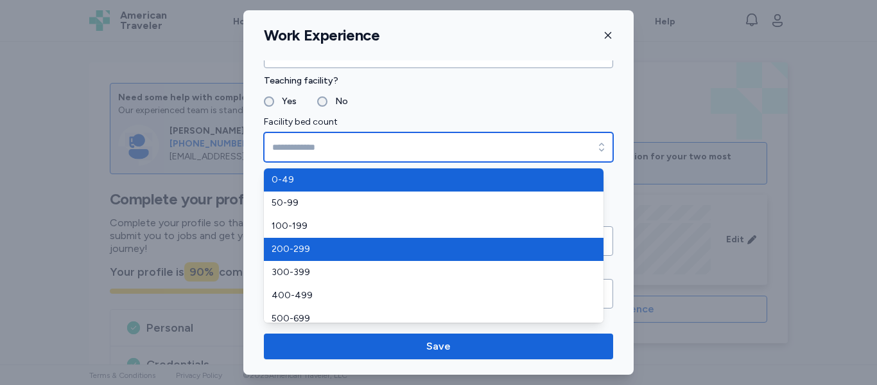
type input "*******"
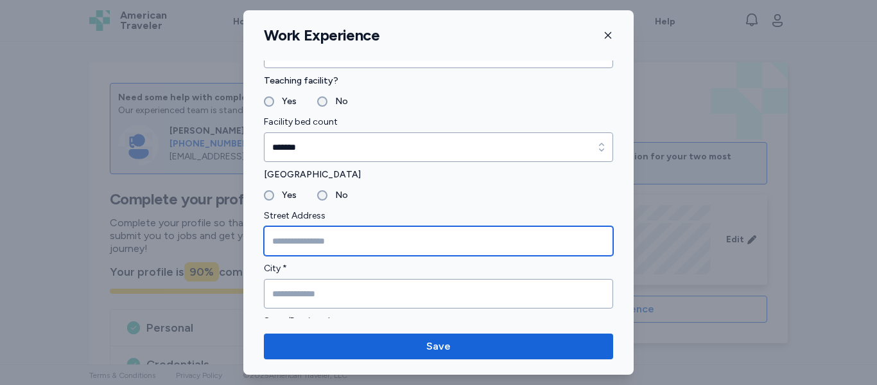
click at [337, 242] on input "Street Address" at bounding box center [438, 241] width 349 height 30
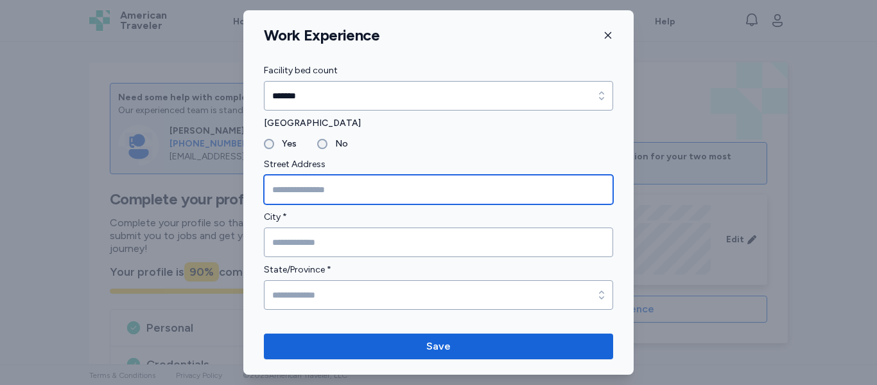
scroll to position [237, 0]
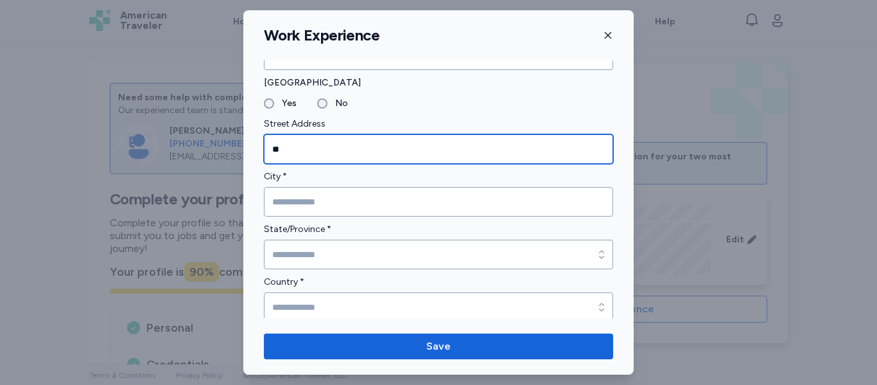
type input "**"
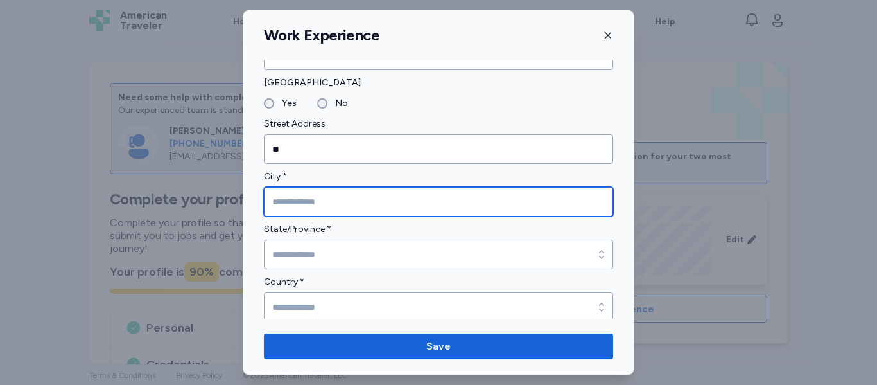
click at [352, 200] on input "City *" at bounding box center [438, 202] width 349 height 30
type input "**"
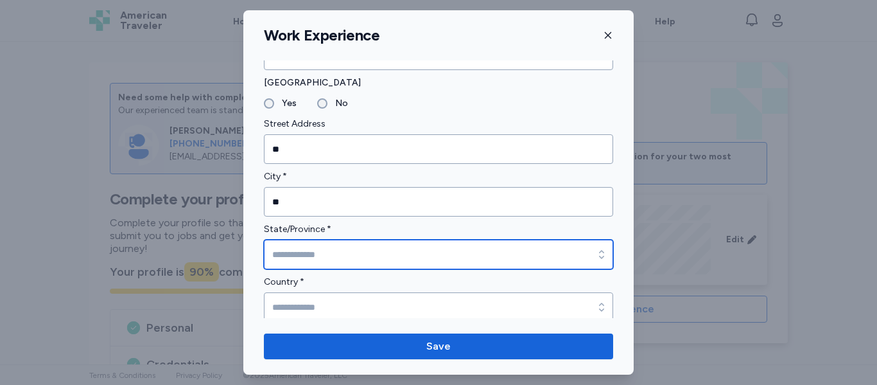
click at [344, 259] on input "State/Province *" at bounding box center [438, 255] width 349 height 30
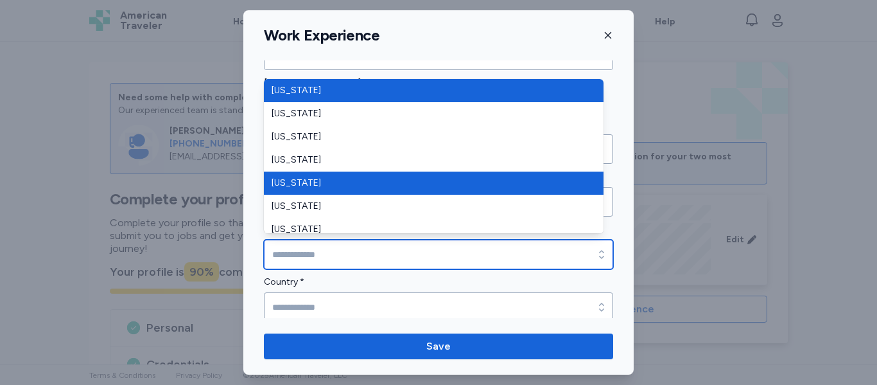
type input "**********"
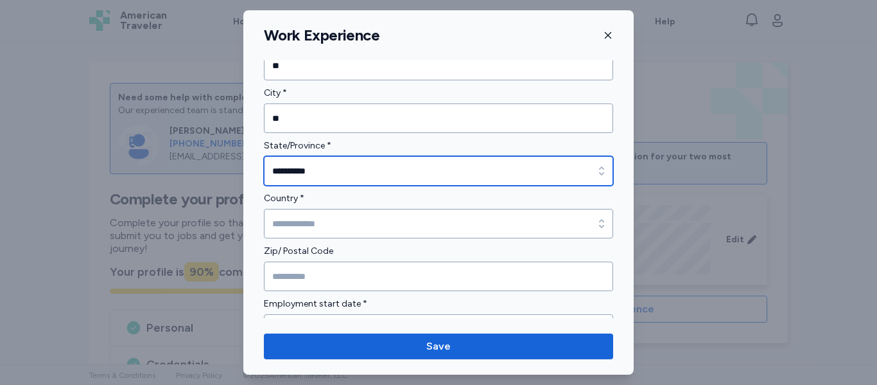
scroll to position [339, 0]
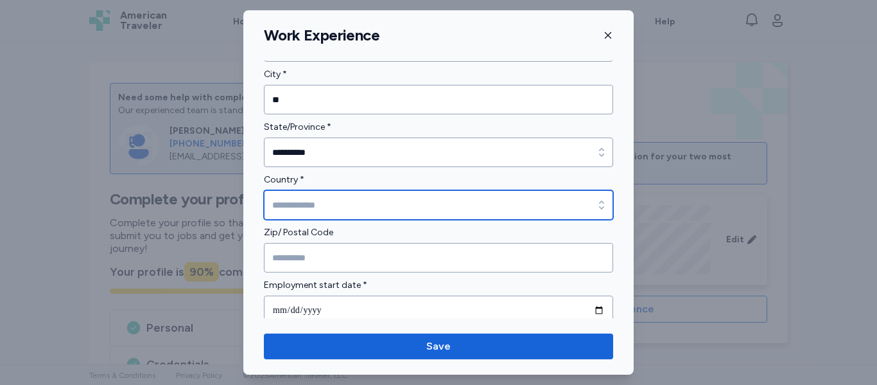
click at [352, 210] on input "Country *" at bounding box center [438, 205] width 349 height 30
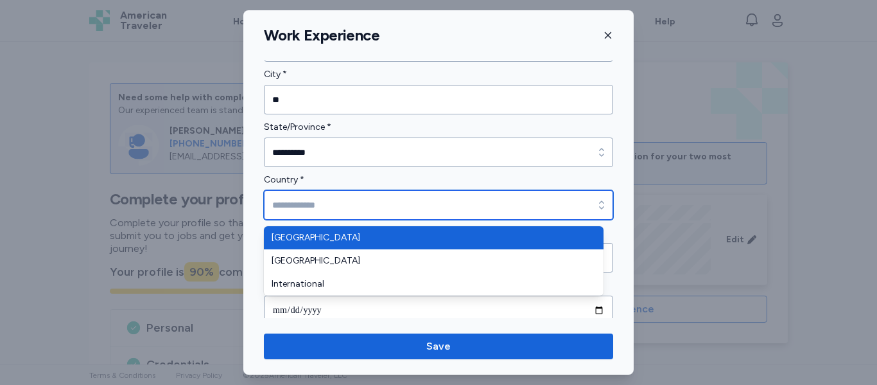
type input "**********"
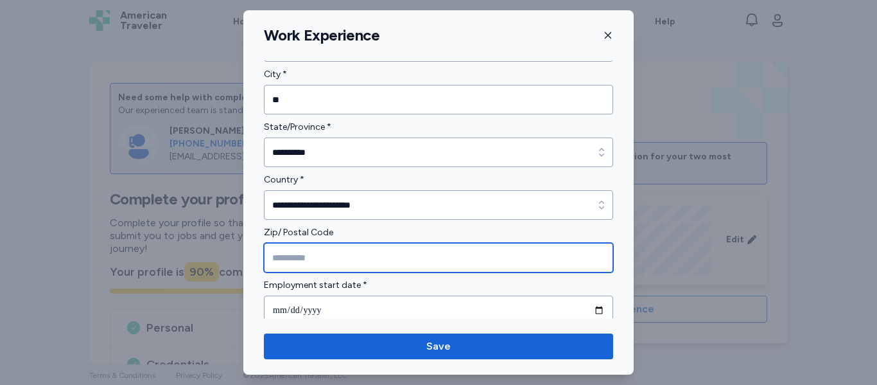
click at [335, 259] on input "Zip/ Postal Code" at bounding box center [438, 258] width 349 height 30
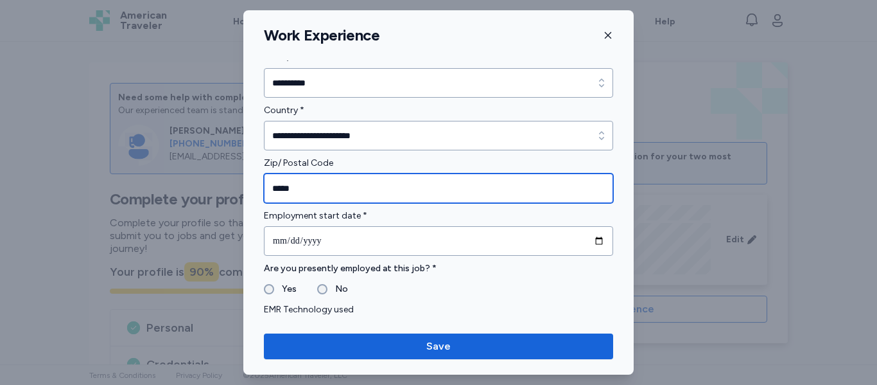
scroll to position [441, 0]
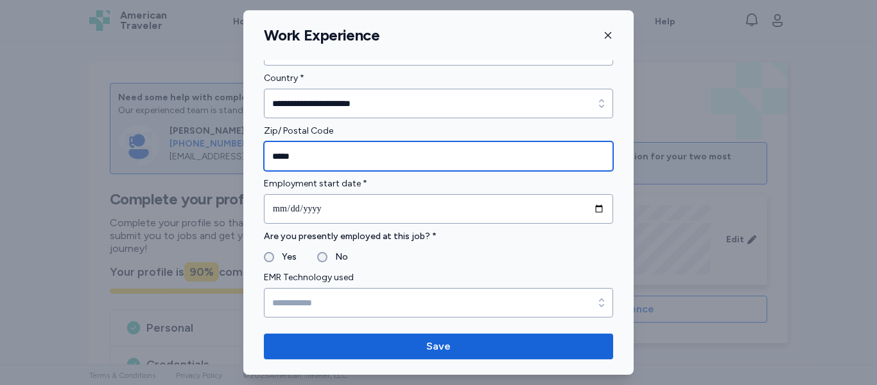
type input "*****"
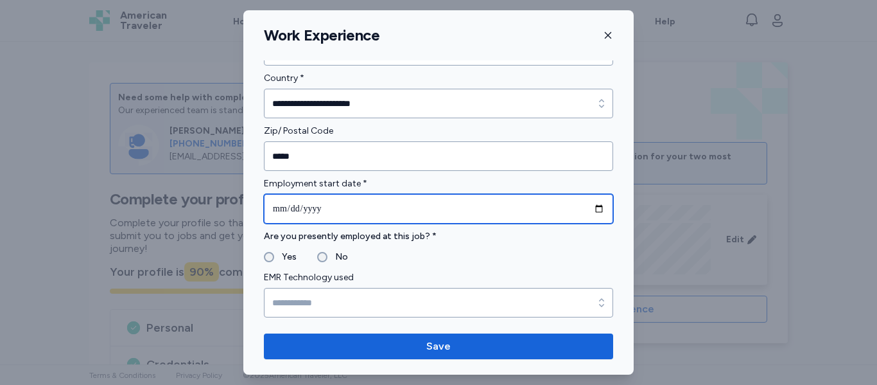
click at [369, 217] on input "date" at bounding box center [438, 209] width 349 height 30
type input "**********"
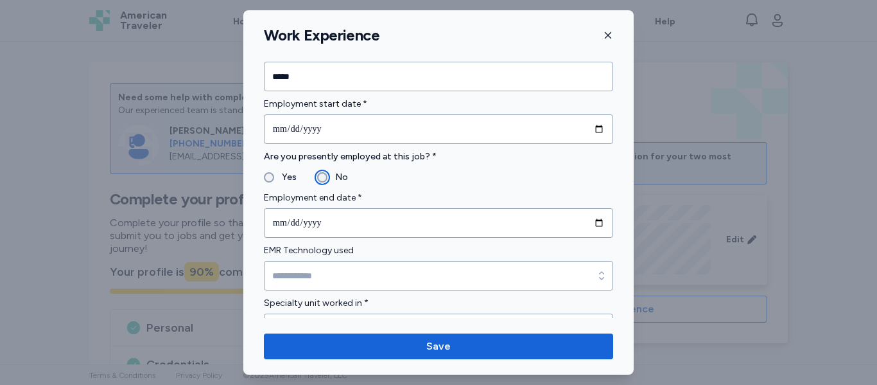
scroll to position [523, 0]
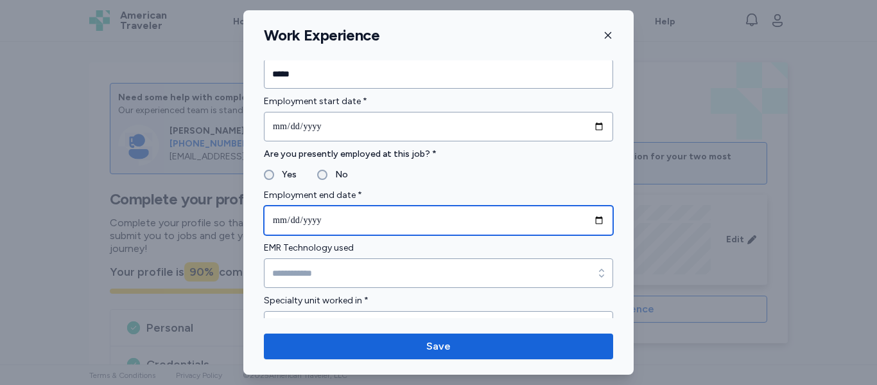
click at [315, 223] on input "date" at bounding box center [438, 221] width 349 height 30
click at [278, 221] on input "date" at bounding box center [438, 221] width 349 height 30
type input "**********"
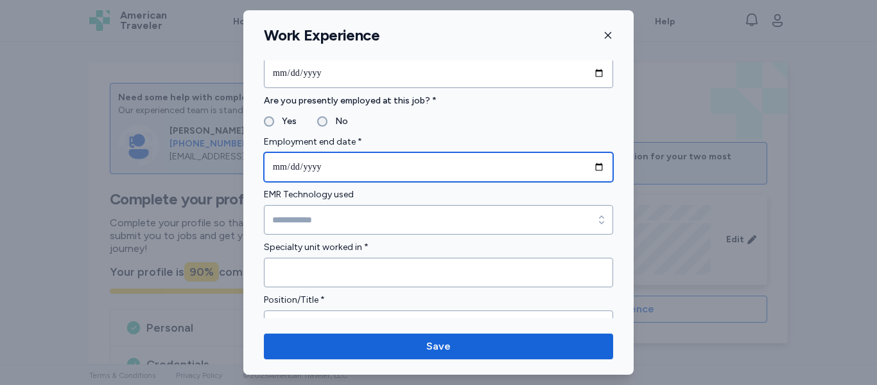
scroll to position [579, 0]
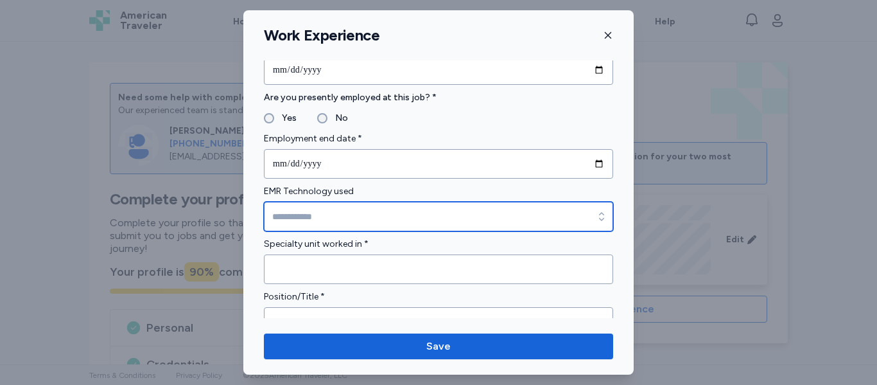
click at [364, 227] on input "EMR Technology used" at bounding box center [438, 217] width 349 height 30
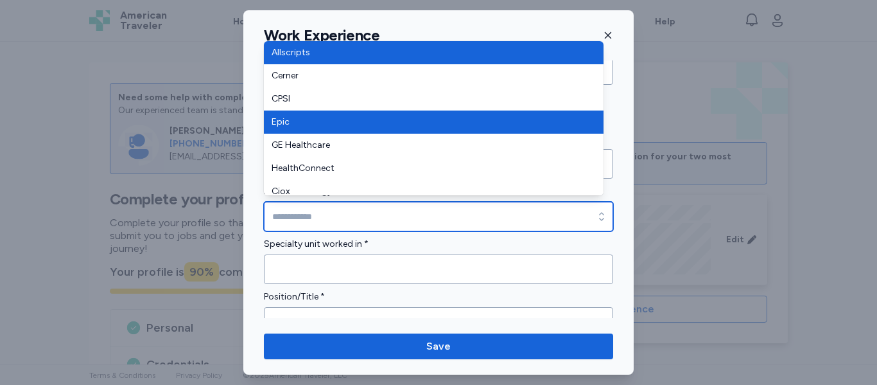
type input "****"
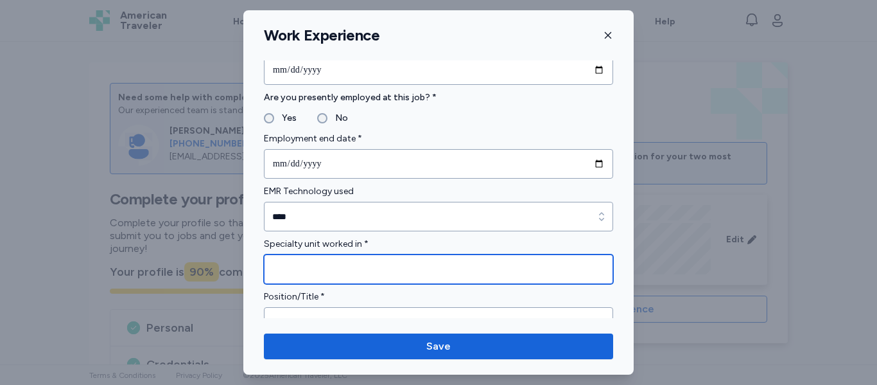
click at [337, 270] on input "Specialty unit worked in *" at bounding box center [438, 269] width 349 height 30
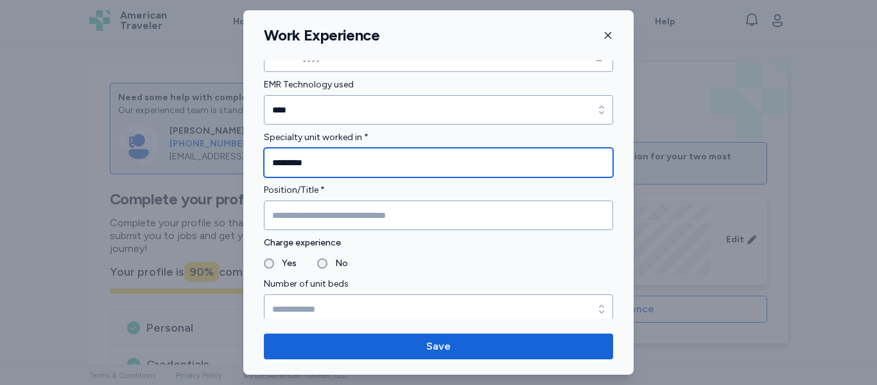
scroll to position [687, 0]
type input "*********"
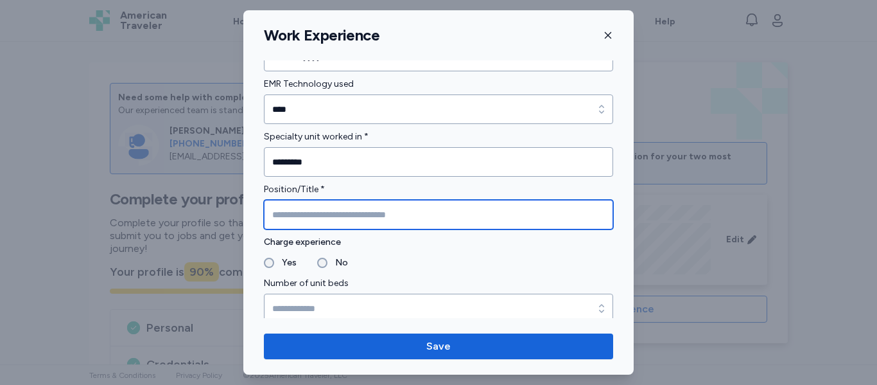
click at [318, 218] on input "Position/Title *" at bounding box center [438, 215] width 349 height 30
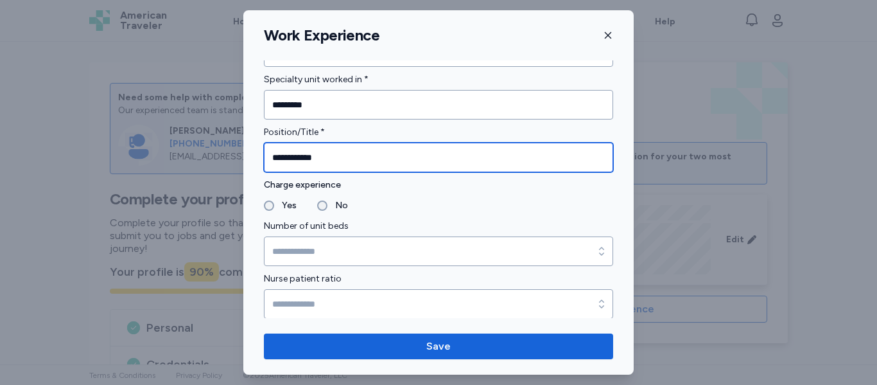
scroll to position [771, 0]
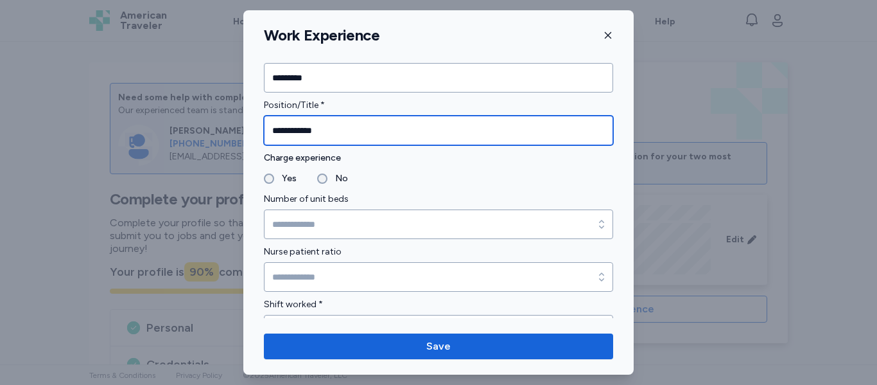
type input "**********"
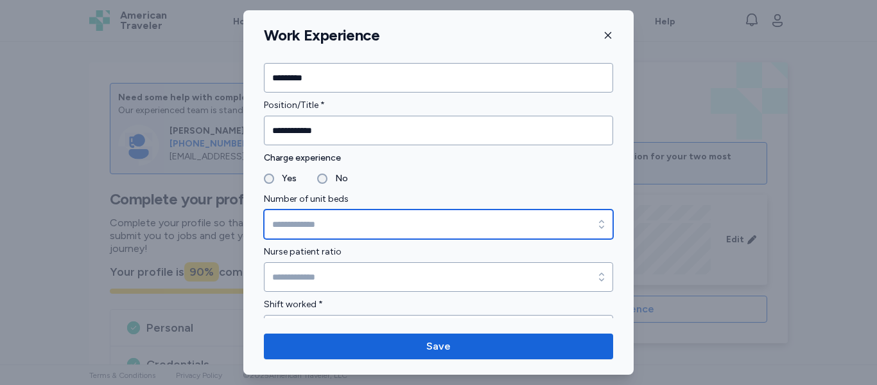
click at [336, 227] on input "Number of unit beds" at bounding box center [438, 224] width 349 height 30
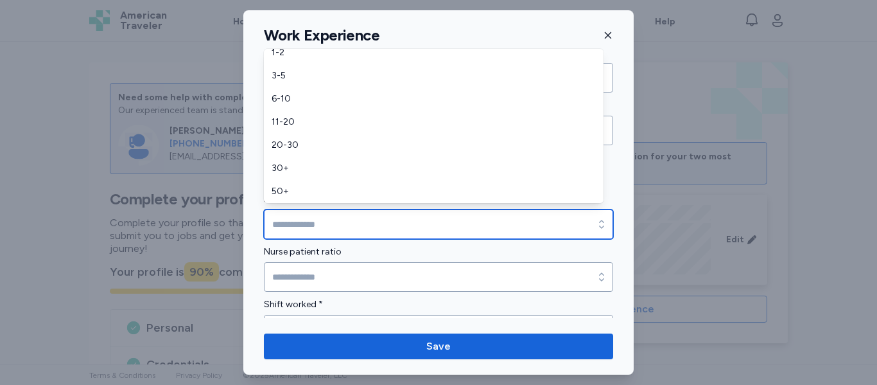
scroll to position [0, 0]
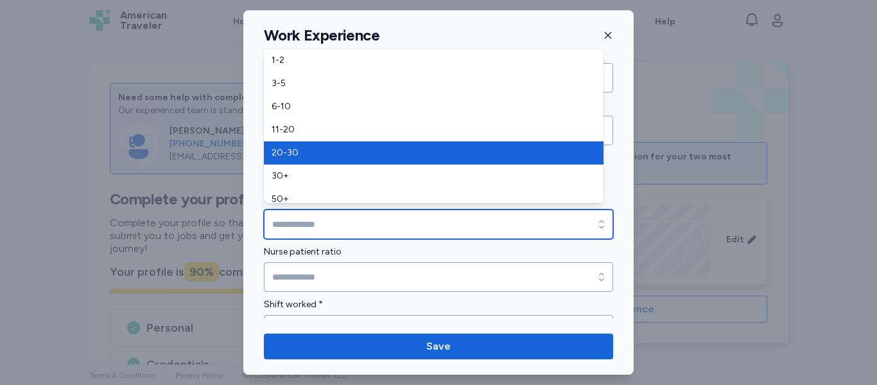
type input "*****"
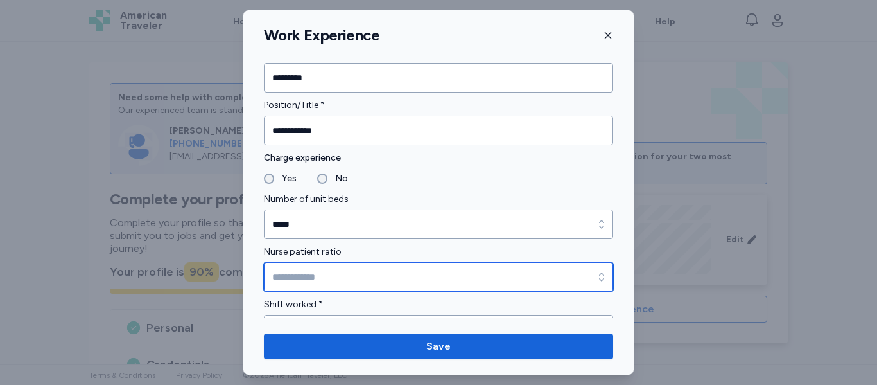
click at [342, 278] on input "Nurse patient ratio" at bounding box center [438, 277] width 349 height 30
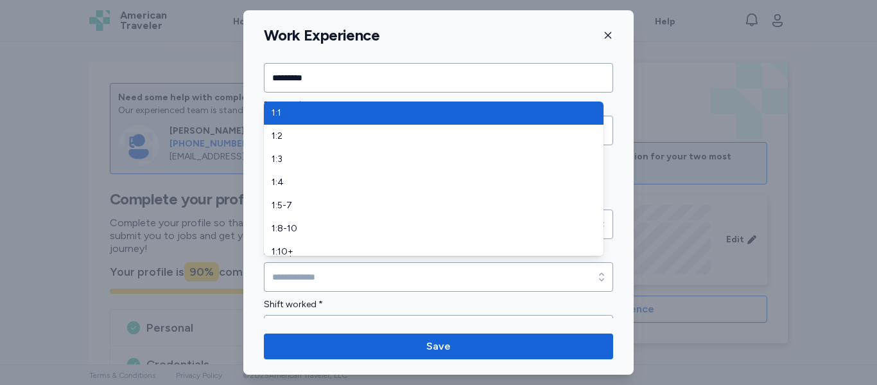
click at [293, 256] on label "Nurse patient ratio" at bounding box center [438, 251] width 349 height 15
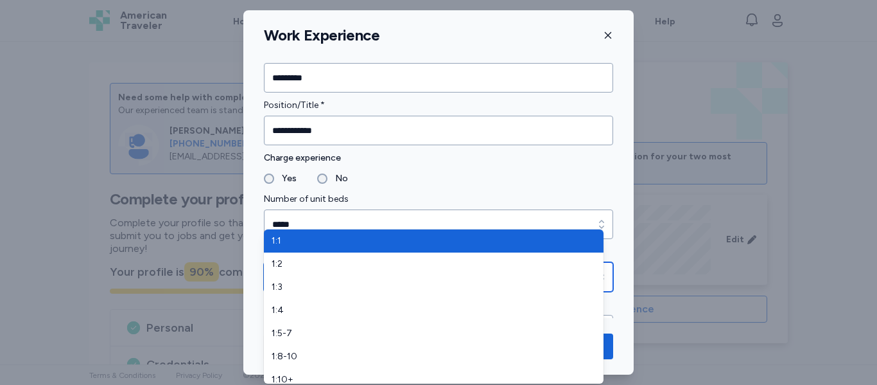
scroll to position [867, 0]
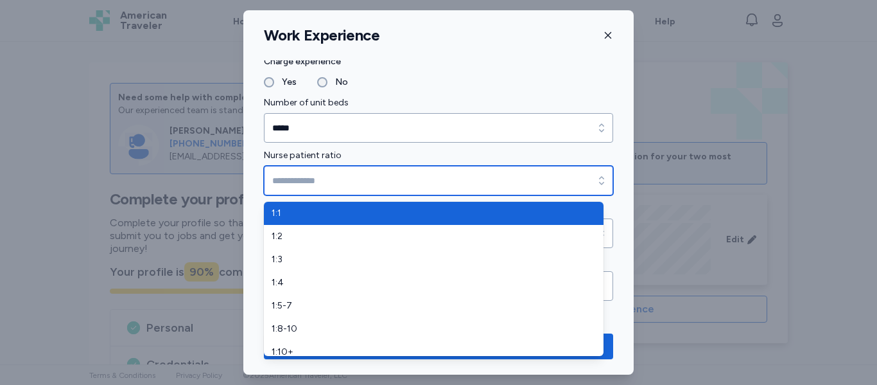
click at [344, 181] on input "Nurse patient ratio" at bounding box center [438, 181] width 349 height 30
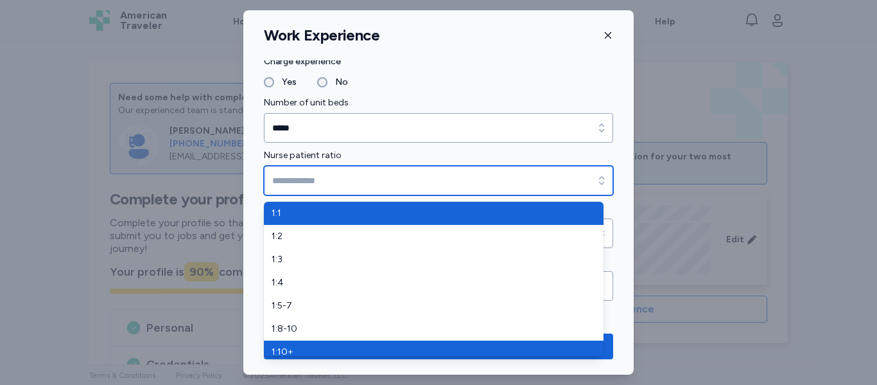
type input "*****"
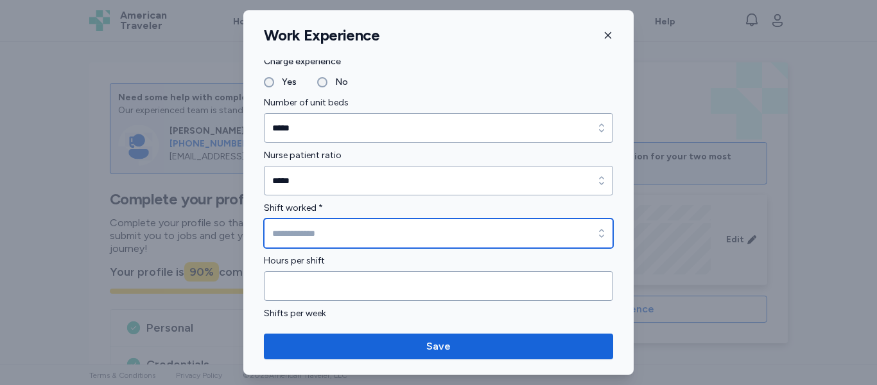
click at [322, 237] on input "Shift worked *" at bounding box center [438, 233] width 349 height 30
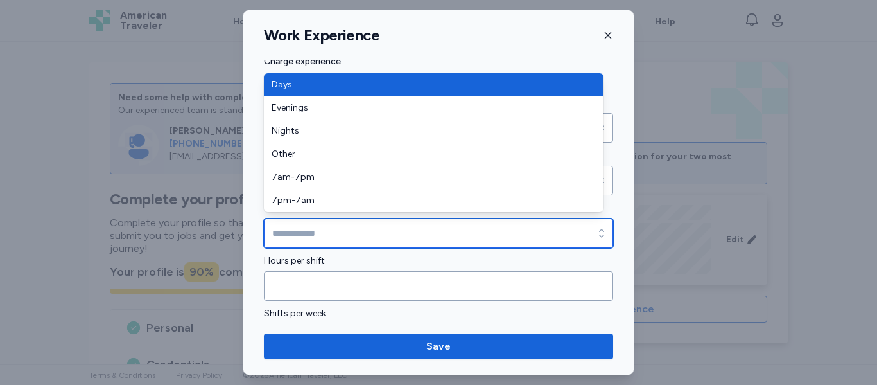
type input "****"
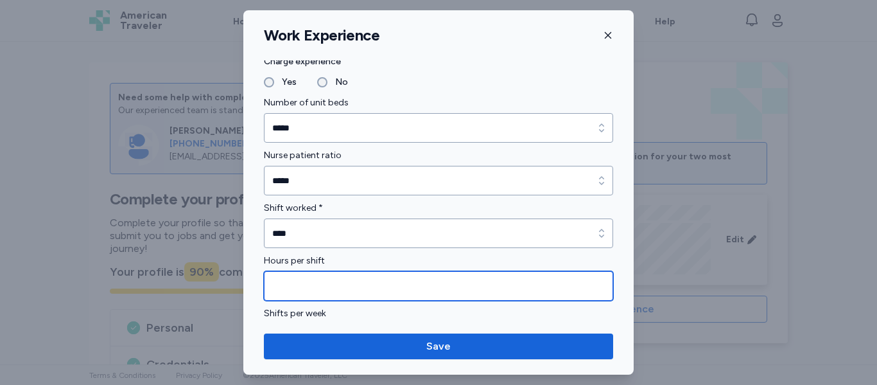
click at [322, 290] on input "Hours per shift" at bounding box center [438, 286] width 349 height 30
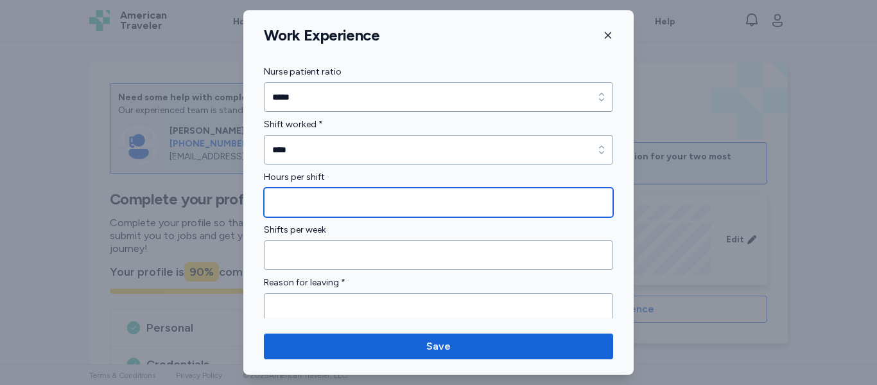
scroll to position [988, 0]
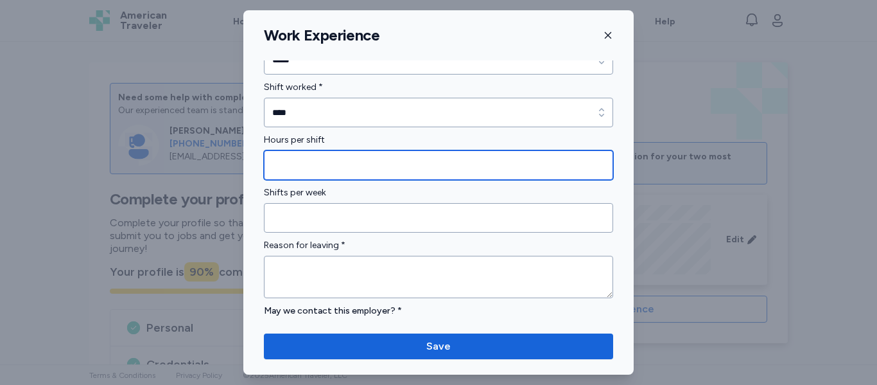
type input "*"
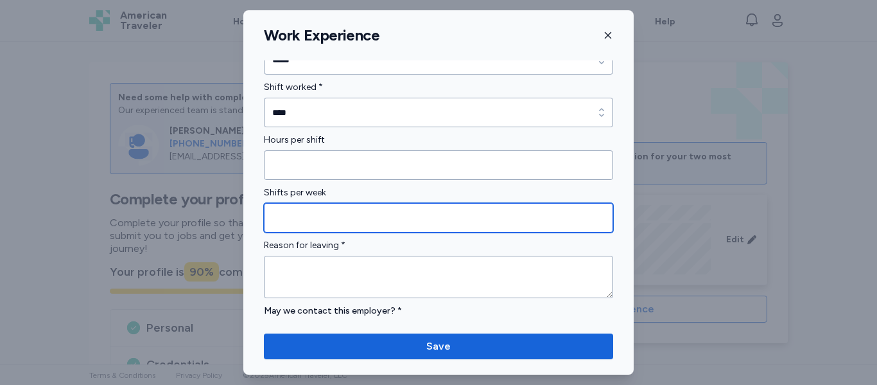
click at [321, 218] on input "Shifts per week" at bounding box center [438, 218] width 349 height 30
type input "*"
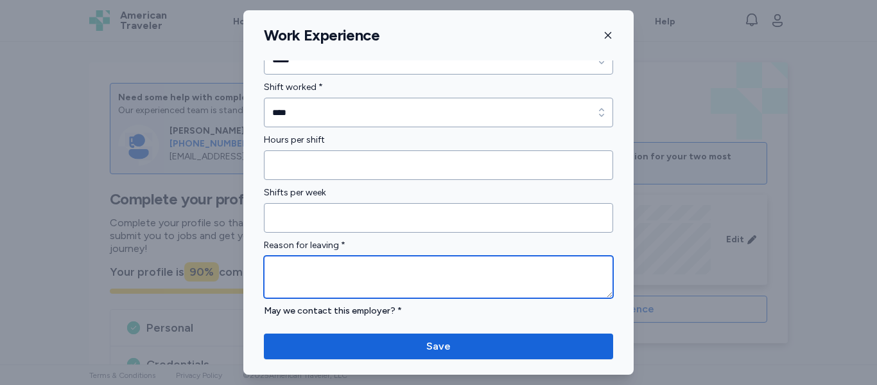
click at [336, 272] on textarea at bounding box center [438, 277] width 349 height 42
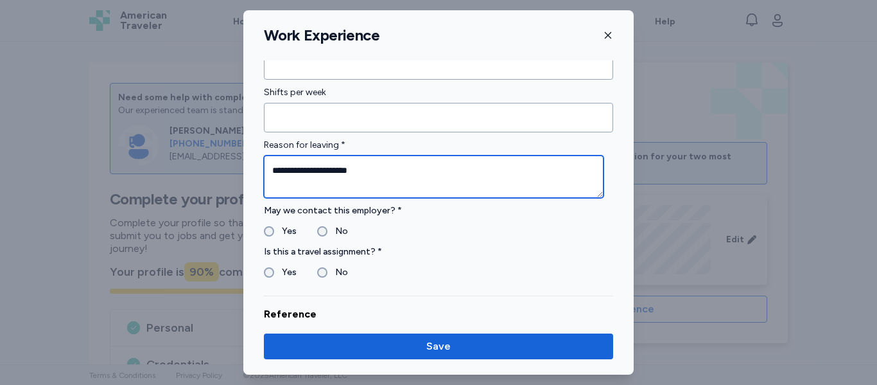
scroll to position [1089, 0]
type textarea "**********"
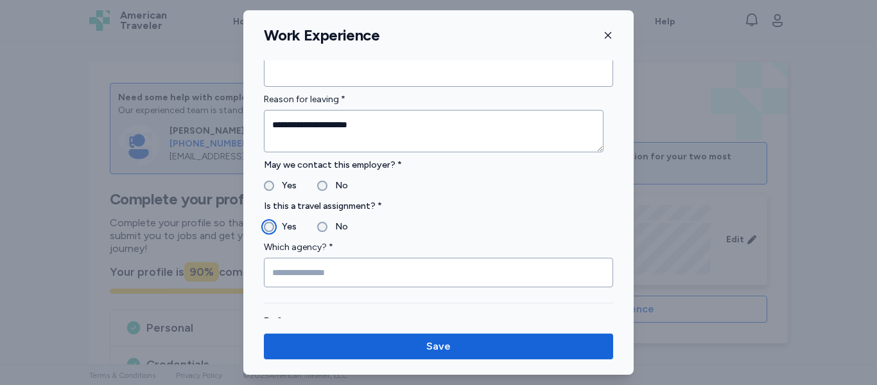
scroll to position [1169, 0]
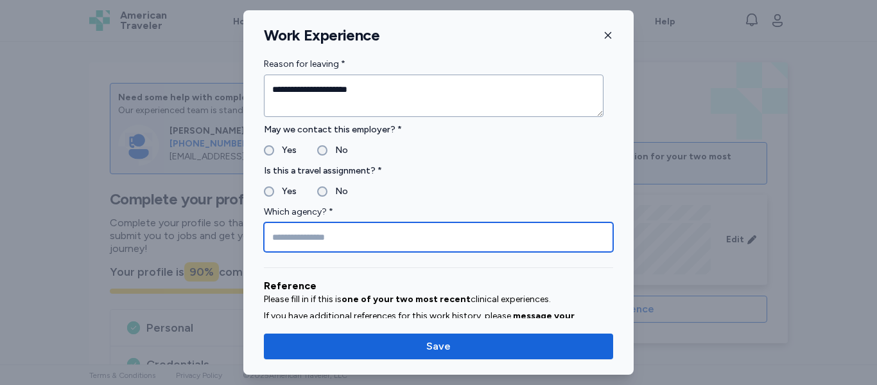
click at [352, 243] on input "Which agency? *" at bounding box center [438, 237] width 349 height 30
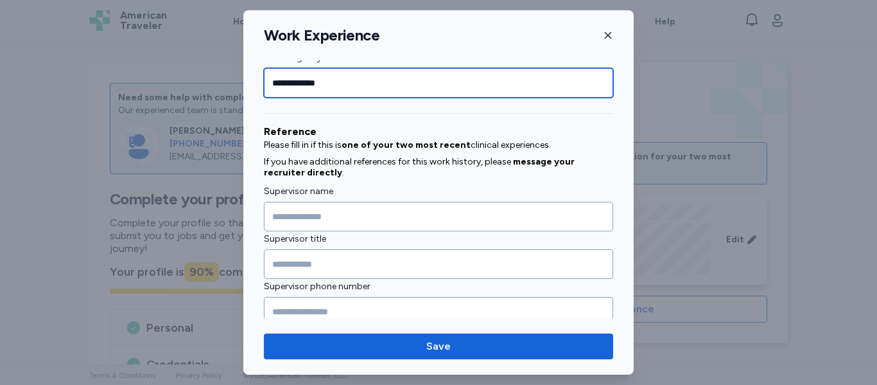
scroll to position [1330, 0]
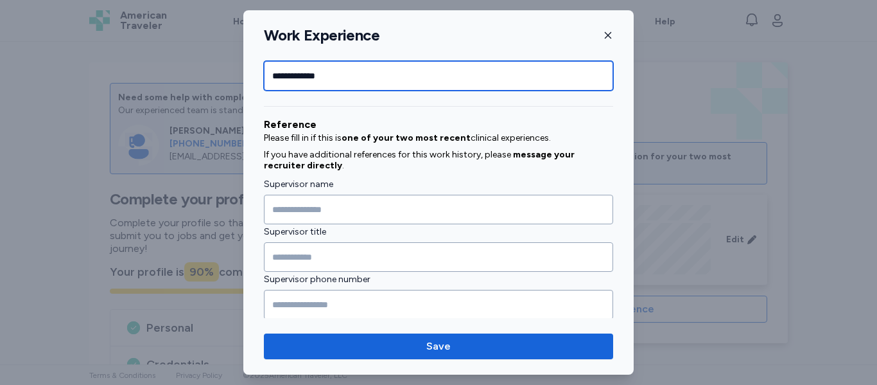
type input "**********"
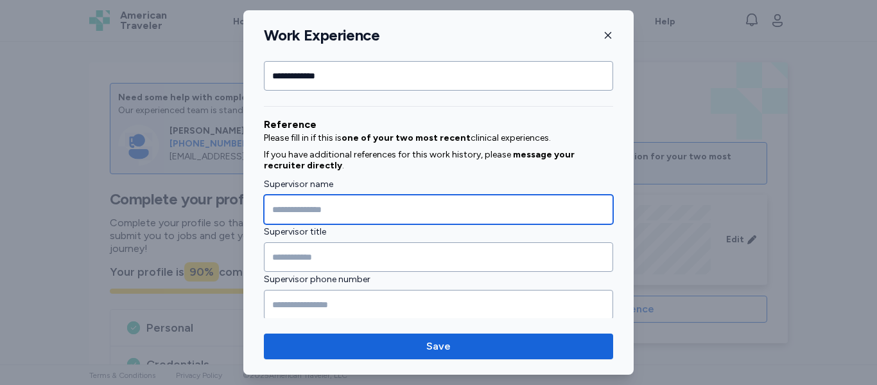
click at [374, 214] on input "Supervisor name" at bounding box center [438, 210] width 349 height 30
type input "**********"
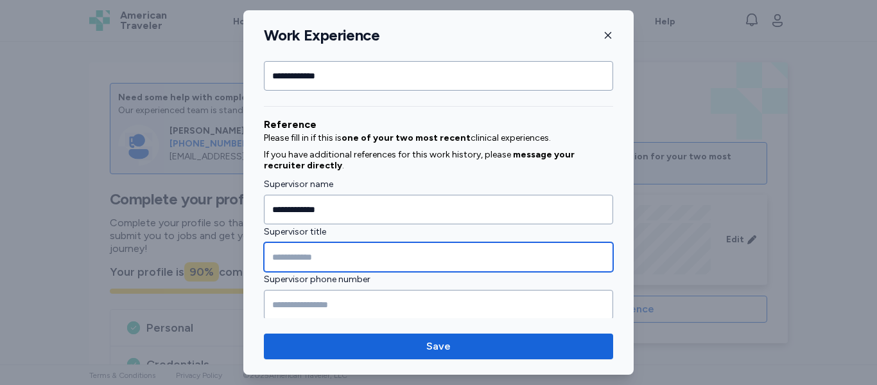
click at [356, 259] on input "Supervisor title" at bounding box center [438, 257] width 349 height 30
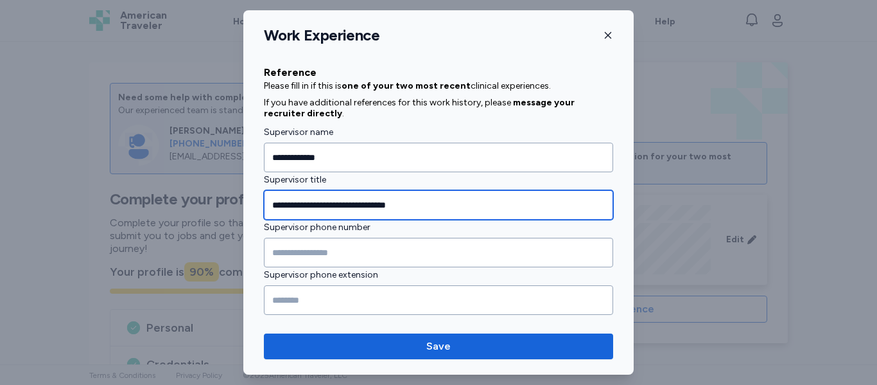
scroll to position [1403, 0]
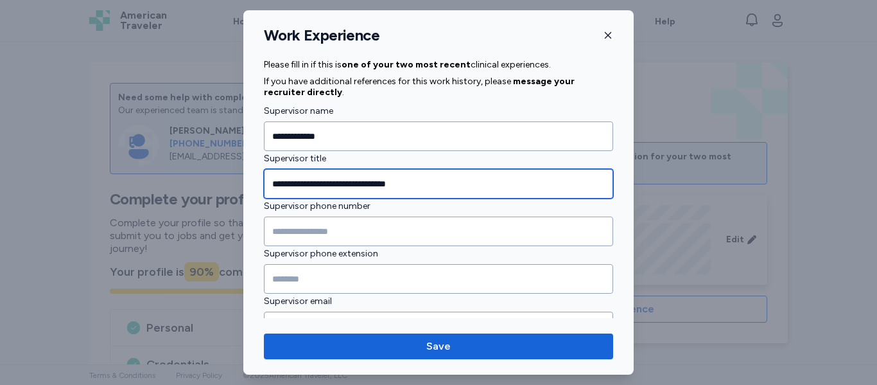
type input "**********"
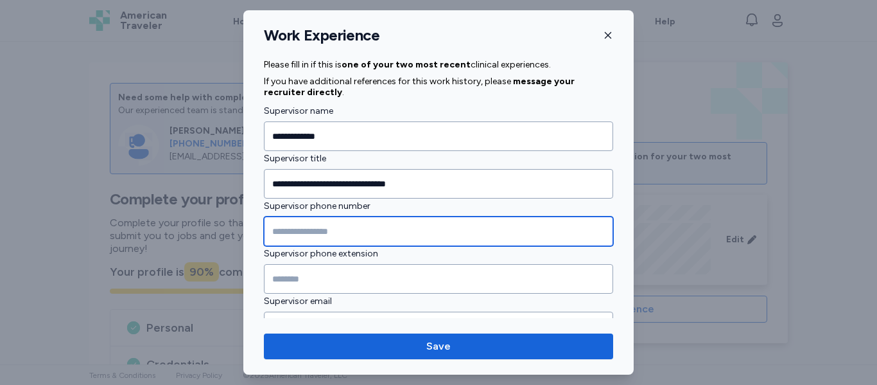
click at [287, 232] on input "Supervisor phone number" at bounding box center [438, 231] width 349 height 30
type input "**********"
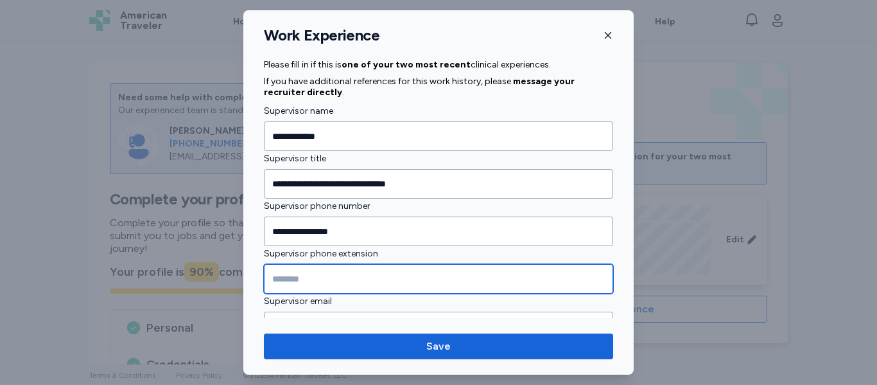
click at [337, 280] on input "Supervisor phone extension" at bounding box center [438, 279] width 349 height 30
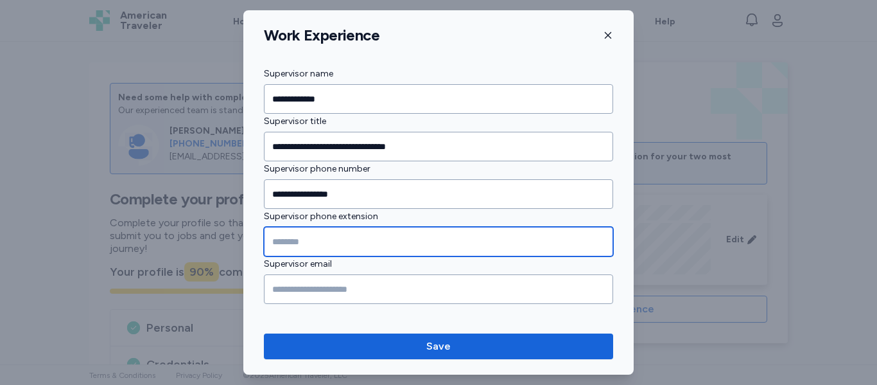
scroll to position [1449, 0]
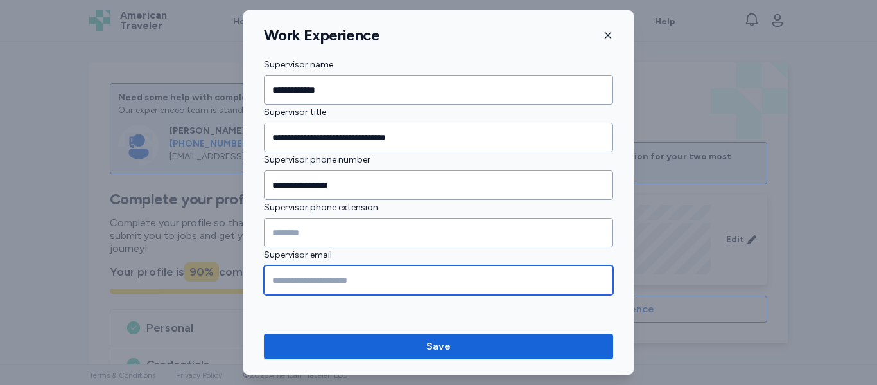
click at [337, 280] on input "Supervisor email" at bounding box center [438, 280] width 349 height 30
type input "**********"
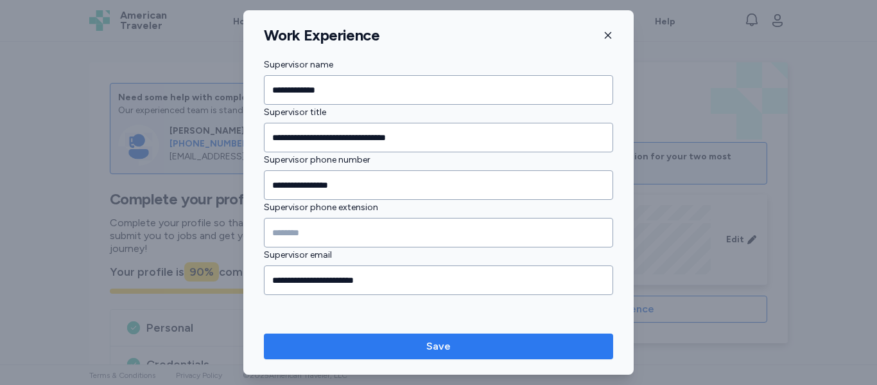
click at [486, 344] on span "Save" at bounding box center [438, 345] width 329 height 15
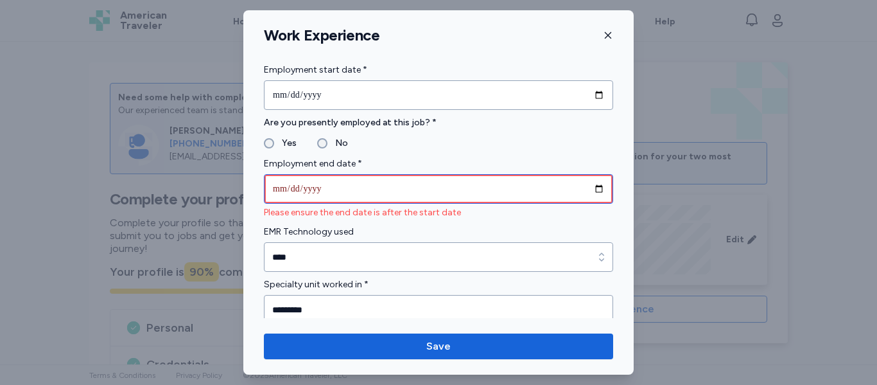
click at [385, 191] on input "**********" at bounding box center [438, 189] width 349 height 30
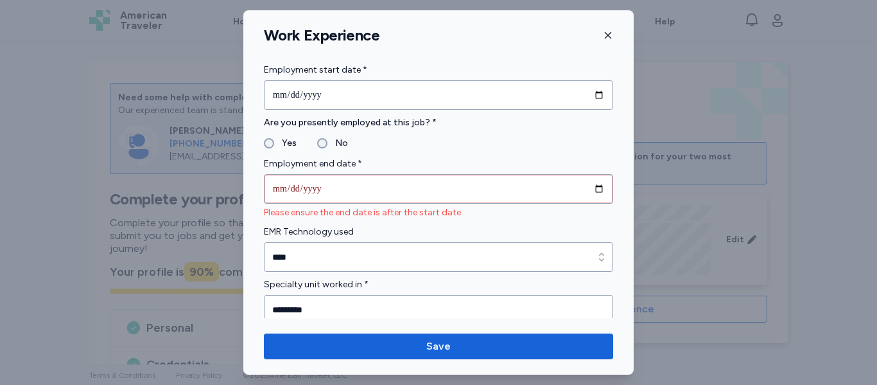
click at [513, 227] on label "EMR Technology used" at bounding box center [438, 231] width 349 height 15
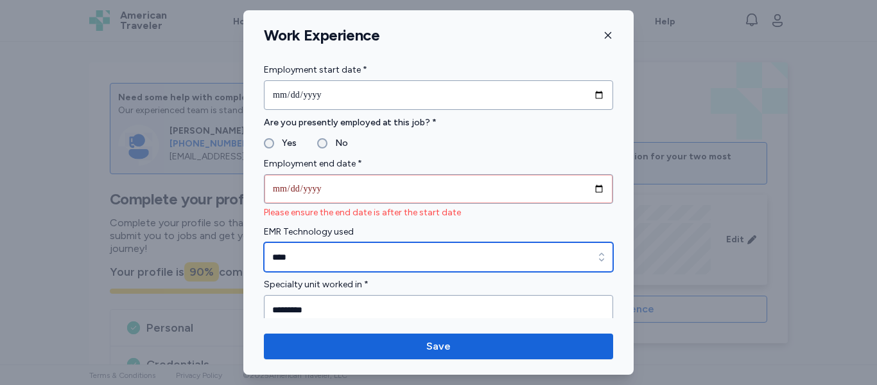
type input "****"
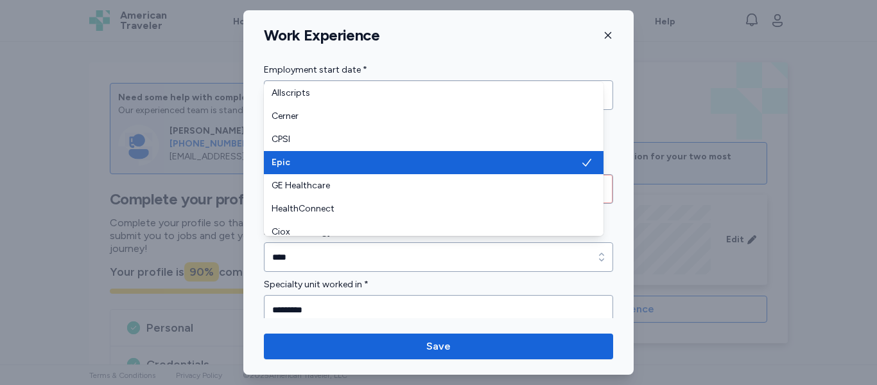
click at [617, 286] on div "**********" at bounding box center [438, 367] width 390 height 1722
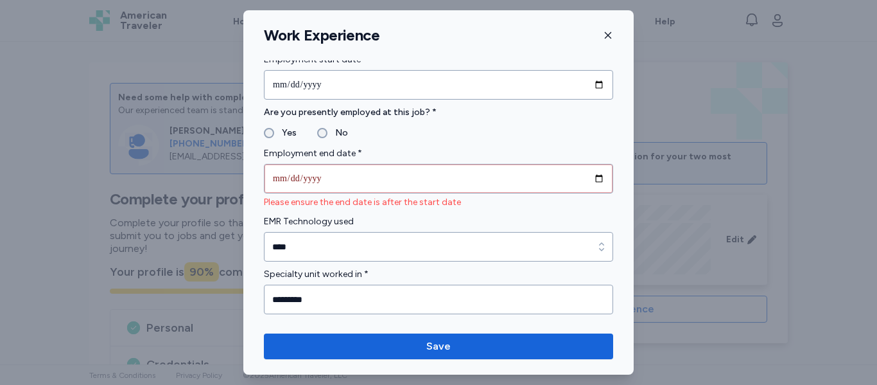
scroll to position [564, 0]
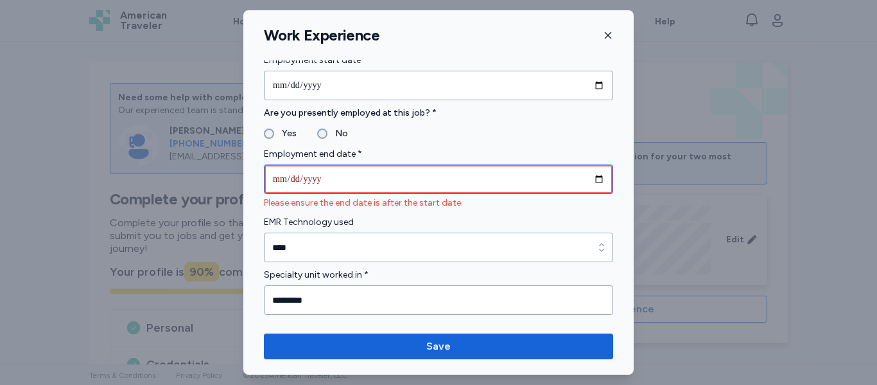
click at [339, 185] on input "**********" at bounding box center [438, 179] width 349 height 30
click at [344, 177] on input "**********" at bounding box center [438, 179] width 349 height 30
click at [317, 179] on input "**********" at bounding box center [438, 179] width 349 height 30
type input "**********"
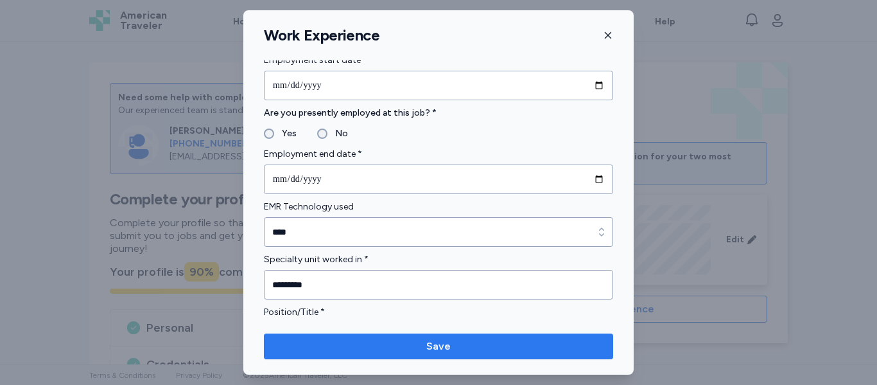
click at [469, 358] on button "Save" at bounding box center [438, 346] width 349 height 26
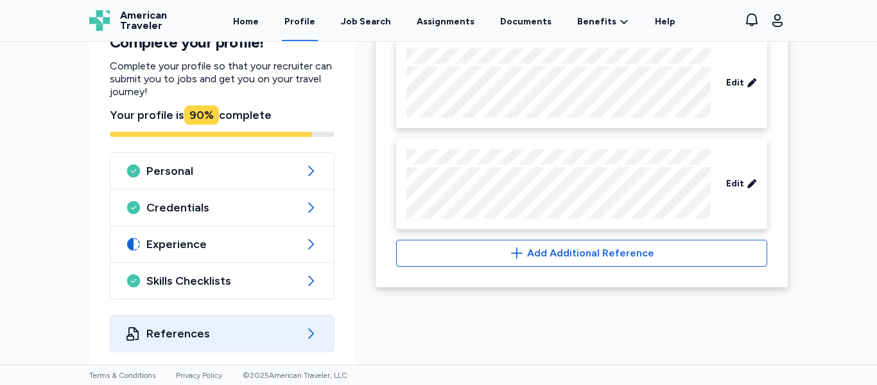
scroll to position [165, 0]
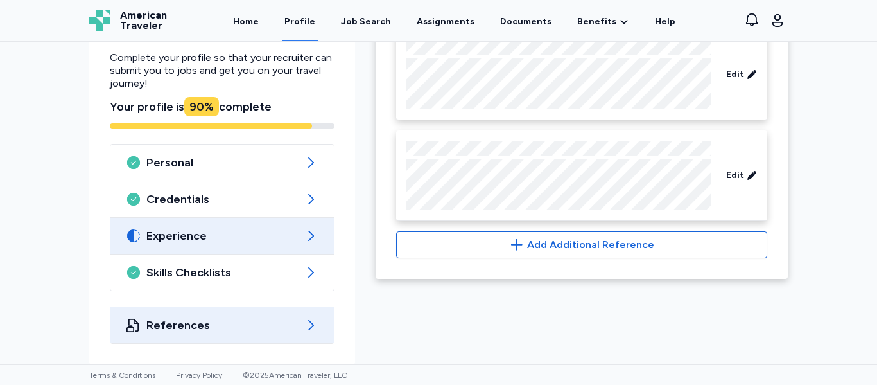
click at [205, 241] on span "Experience" at bounding box center [222, 235] width 152 height 15
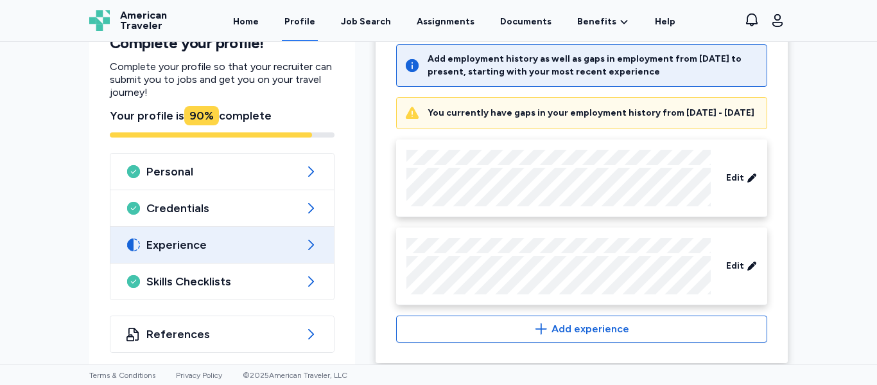
scroll to position [623, 0]
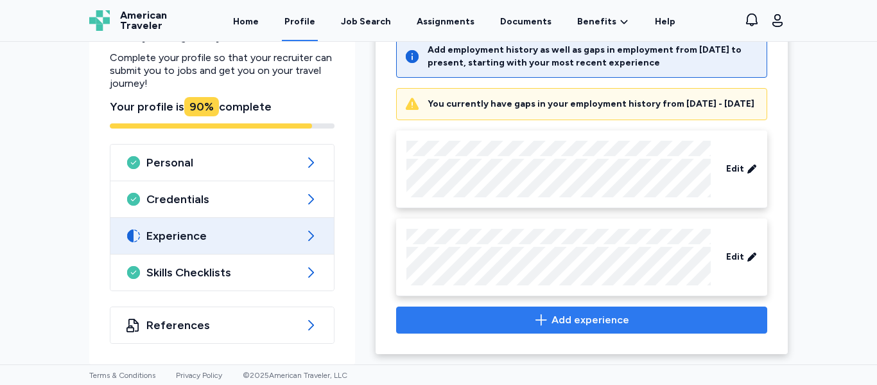
click at [588, 323] on span "Add experience" at bounding box center [591, 319] width 78 height 15
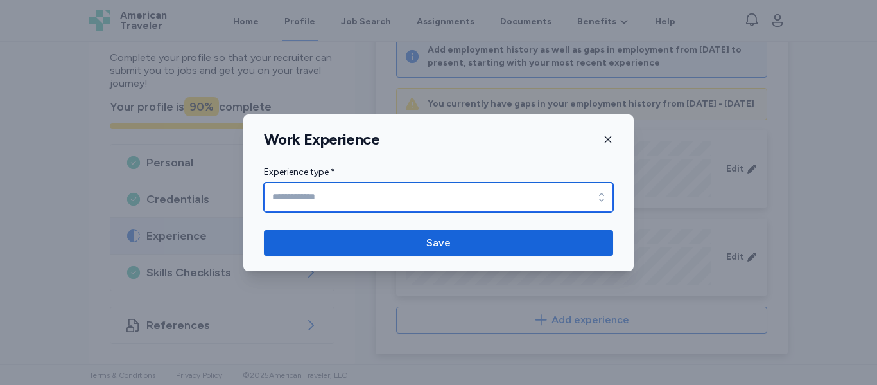
click at [363, 198] on input "Experience type *" at bounding box center [438, 197] width 349 height 30
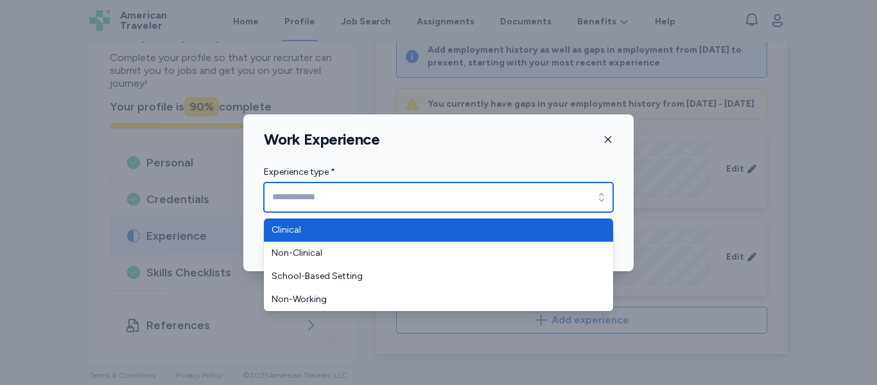
type input "********"
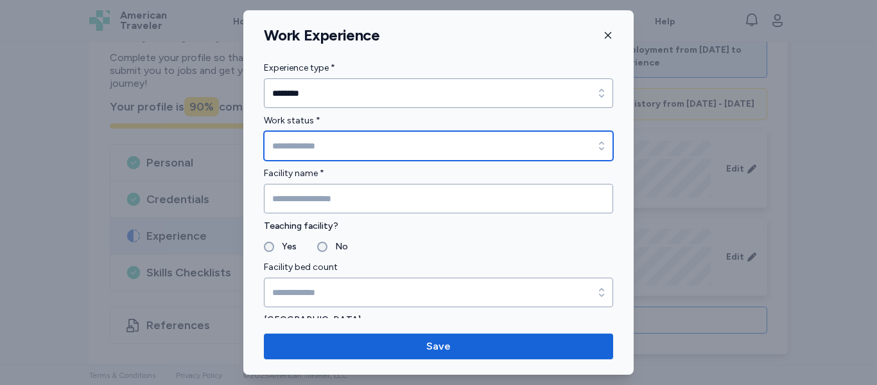
click at [328, 150] on input "Work status *" at bounding box center [438, 146] width 349 height 30
click at [315, 146] on input "*********" at bounding box center [438, 146] width 349 height 30
click at [326, 151] on input "*********" at bounding box center [438, 146] width 349 height 30
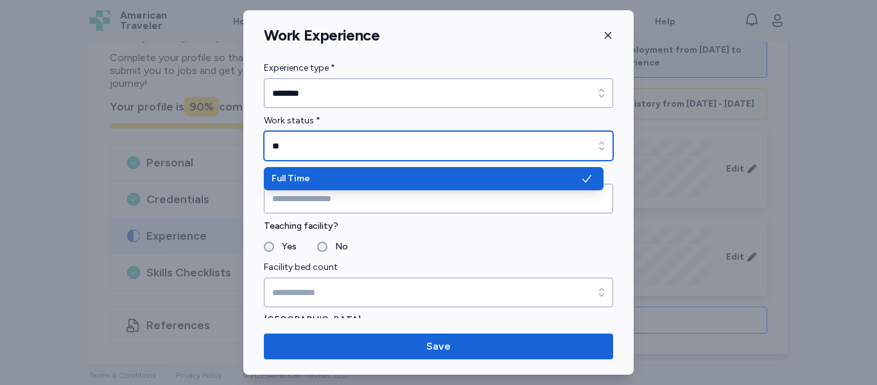
type input "*"
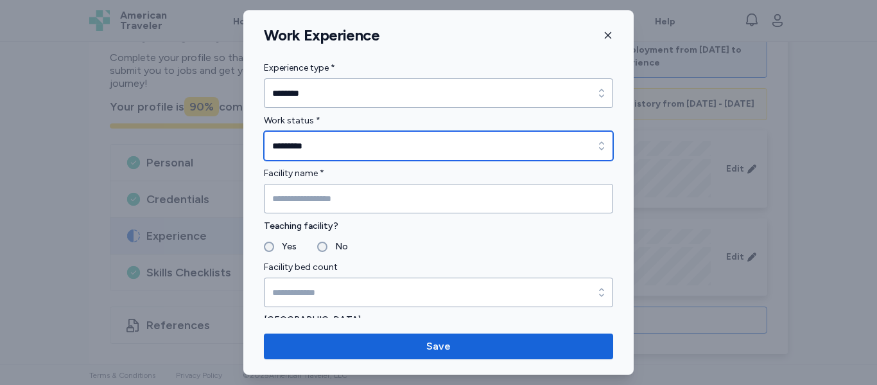
type input "*********"
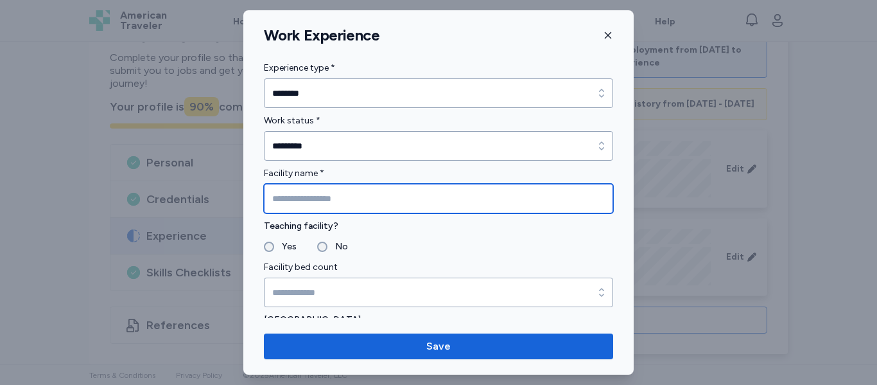
click at [316, 202] on input "Facility name *" at bounding box center [438, 199] width 349 height 30
type input "**********"
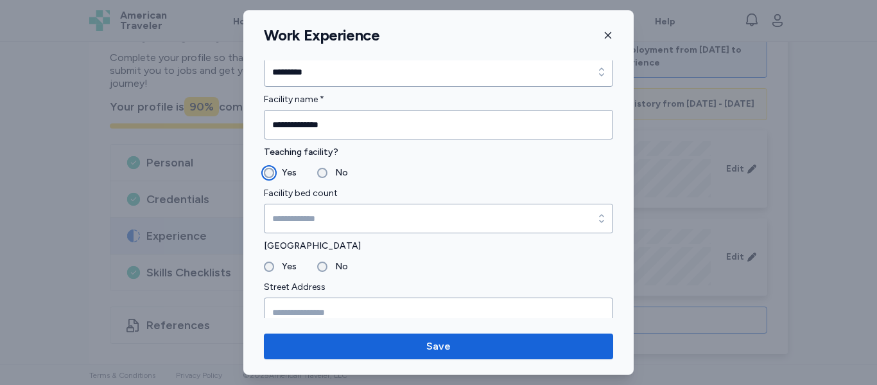
scroll to position [82, 0]
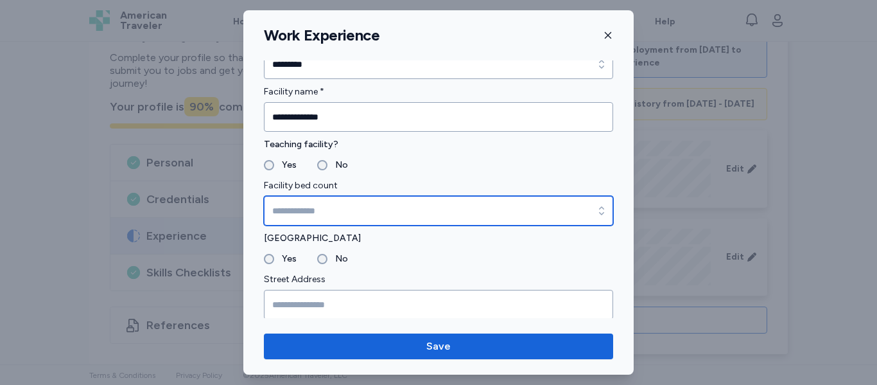
click at [309, 212] on input "Facility bed count" at bounding box center [438, 211] width 349 height 30
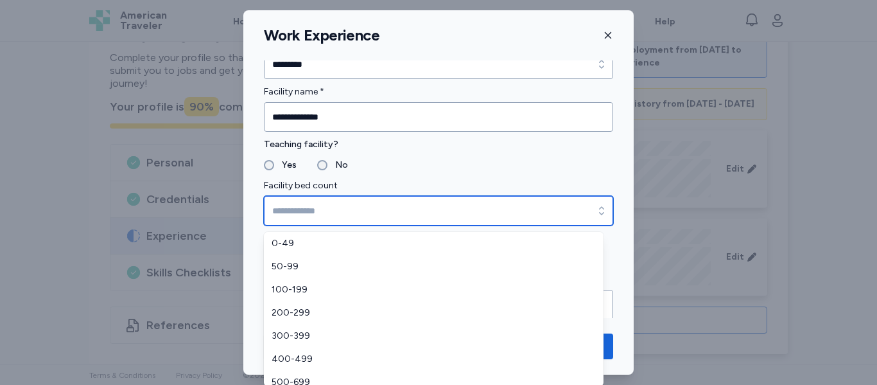
scroll to position [31, 0]
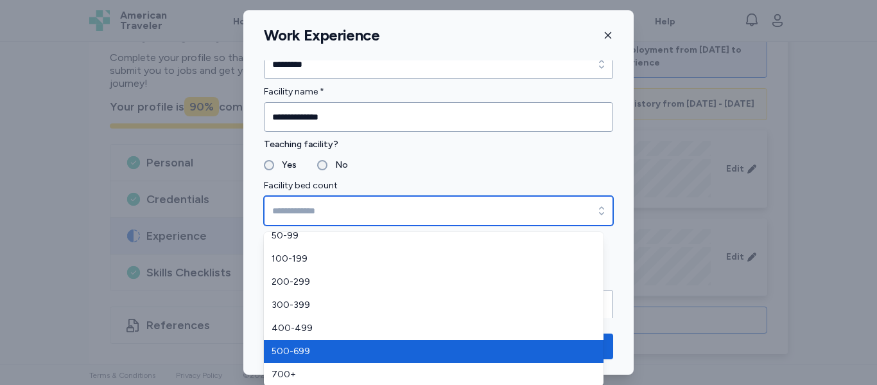
type input "*******"
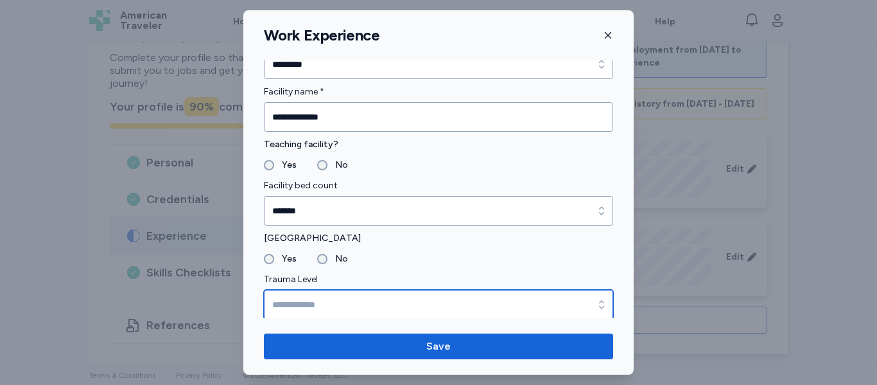
click at [328, 306] on input "Trauma Level" at bounding box center [438, 305] width 349 height 30
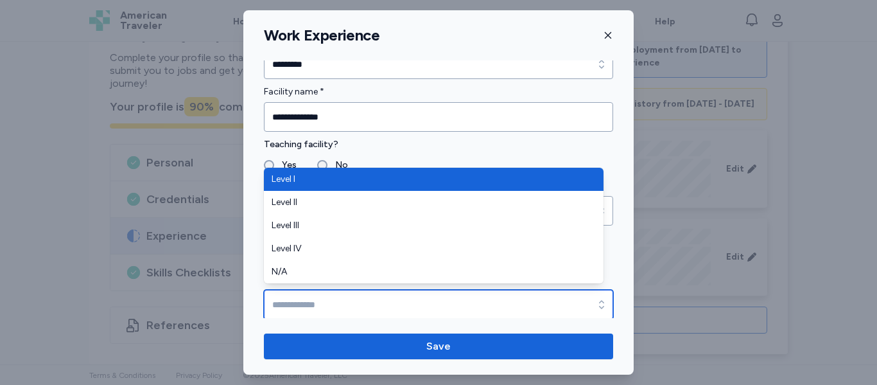
type input "*******"
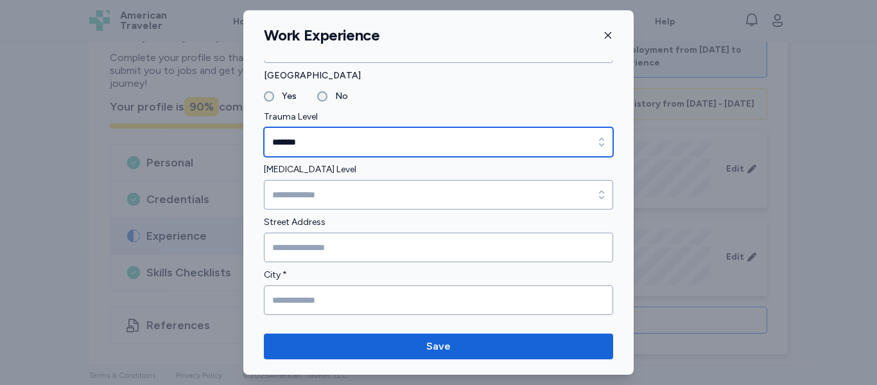
scroll to position [305, 0]
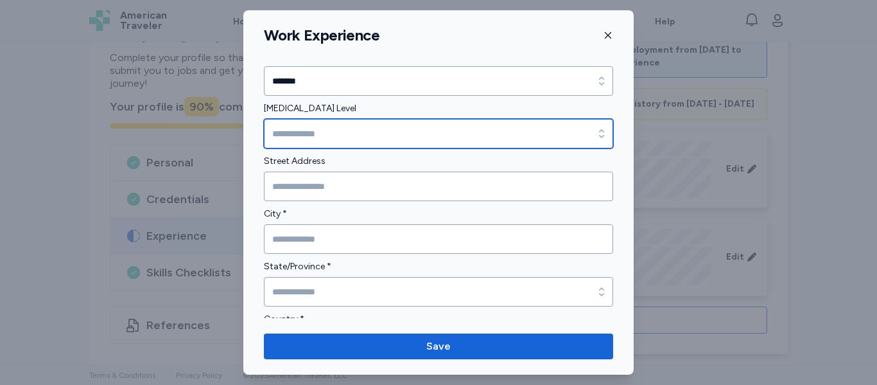
click at [369, 137] on input "[MEDICAL_DATA] Level" at bounding box center [438, 134] width 349 height 30
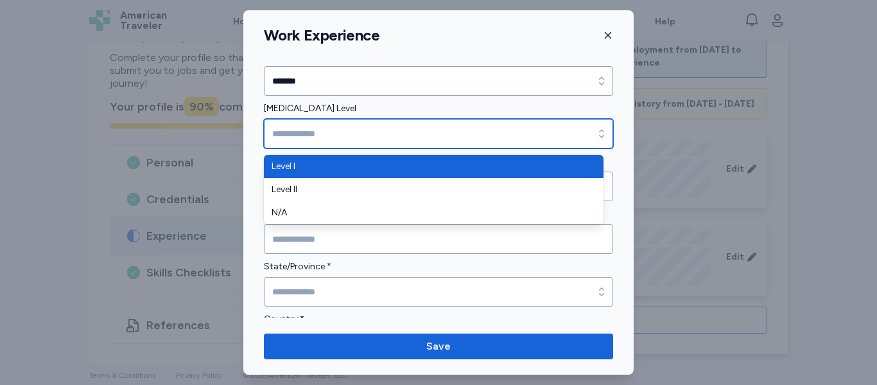
type input "*******"
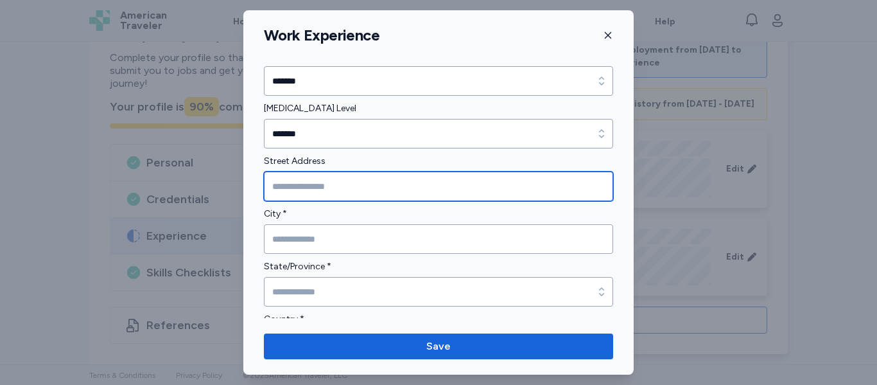
click at [339, 189] on input "Street Address" at bounding box center [438, 186] width 349 height 30
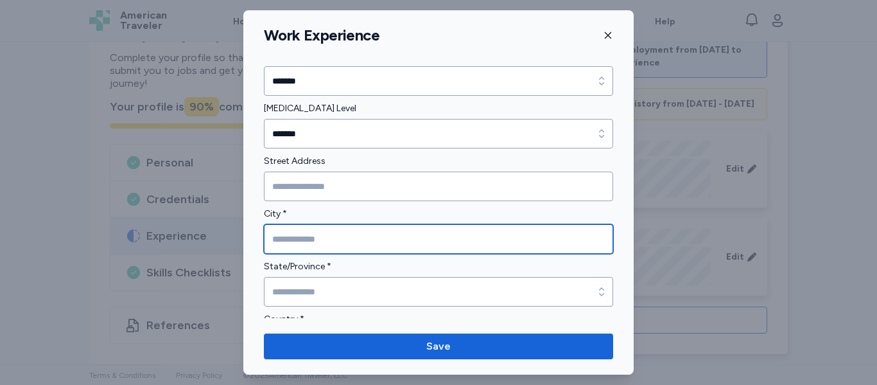
click at [333, 241] on input "City *" at bounding box center [438, 239] width 349 height 30
type input "*******"
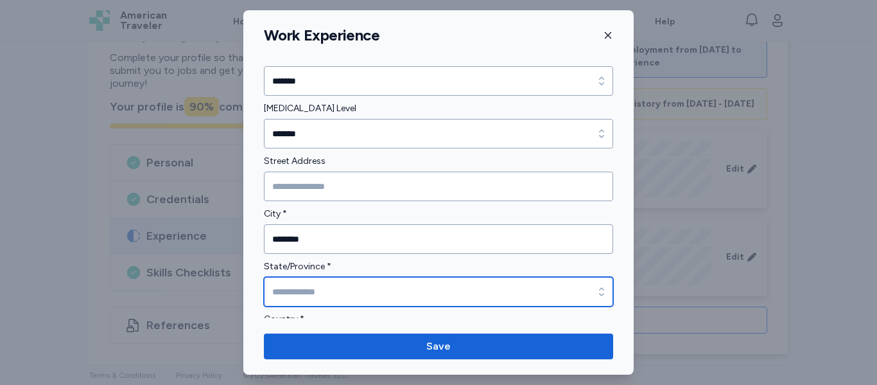
click at [317, 293] on input "State/Province *" at bounding box center [438, 292] width 349 height 30
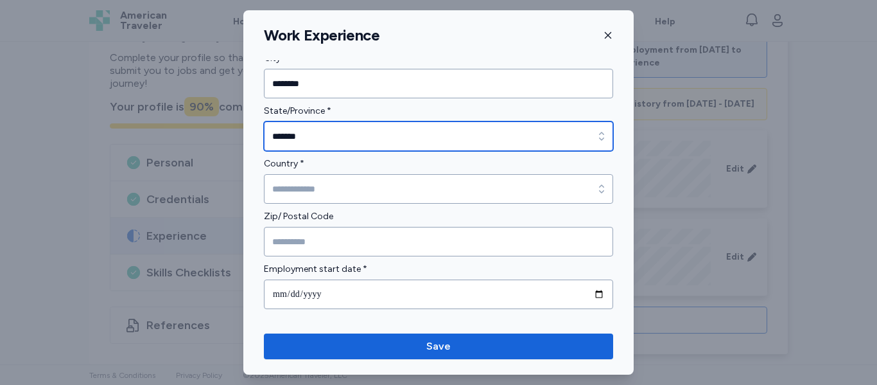
scroll to position [472, 0]
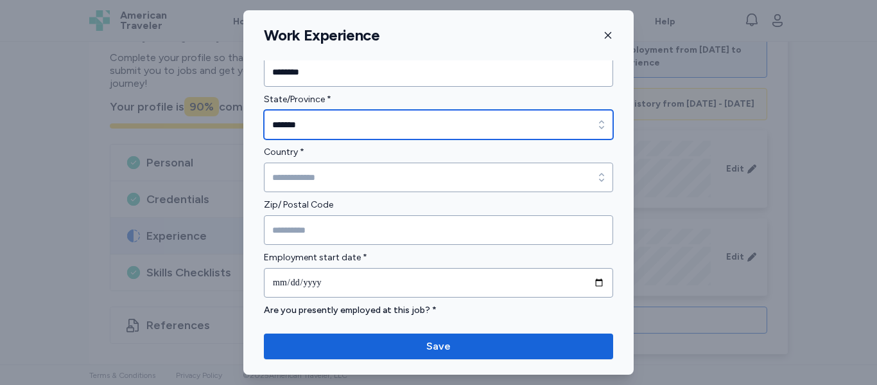
type input "*******"
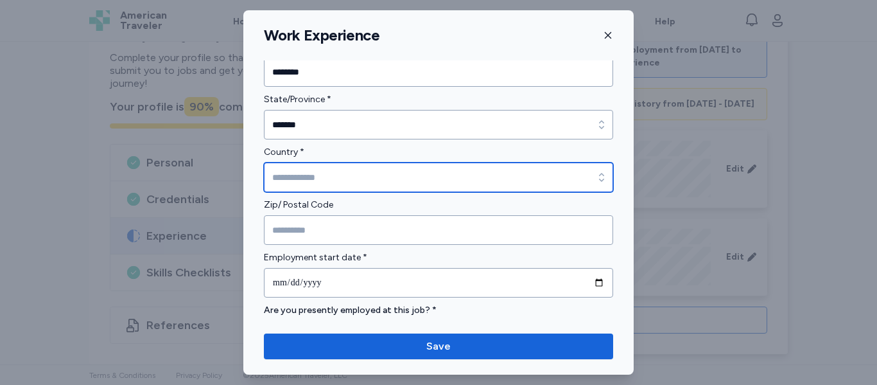
click at [343, 179] on input "Country *" at bounding box center [438, 177] width 349 height 30
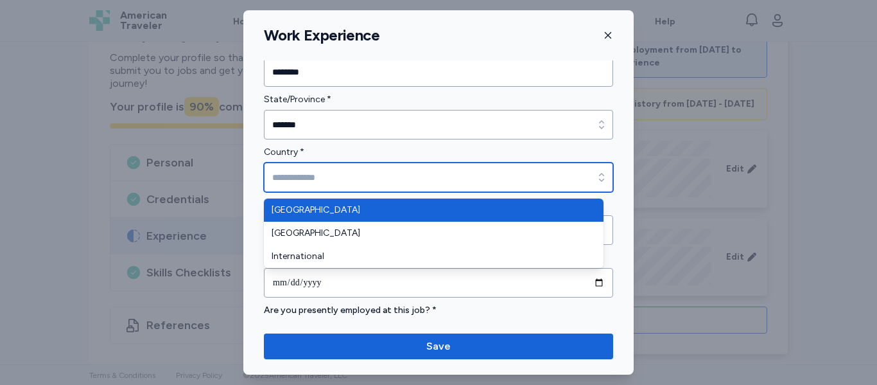
type input "**********"
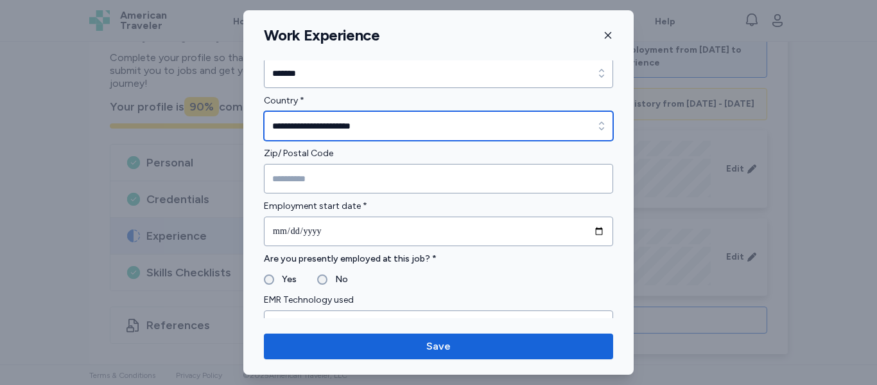
scroll to position [529, 0]
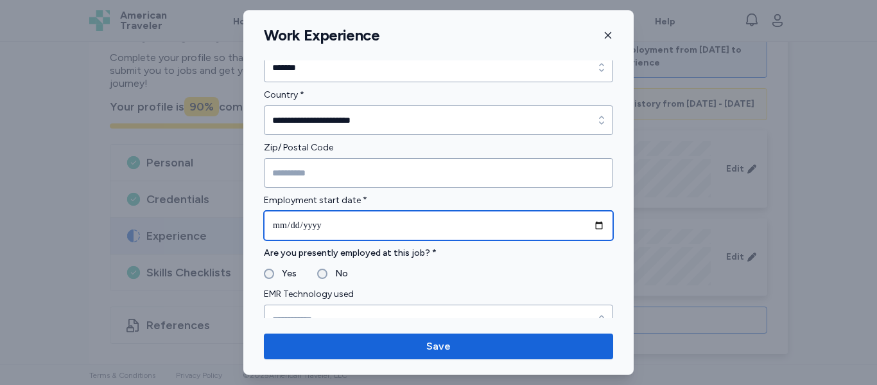
click at [298, 227] on input "date" at bounding box center [438, 226] width 349 height 30
click at [283, 225] on input "date" at bounding box center [438, 226] width 349 height 30
type input "**********"
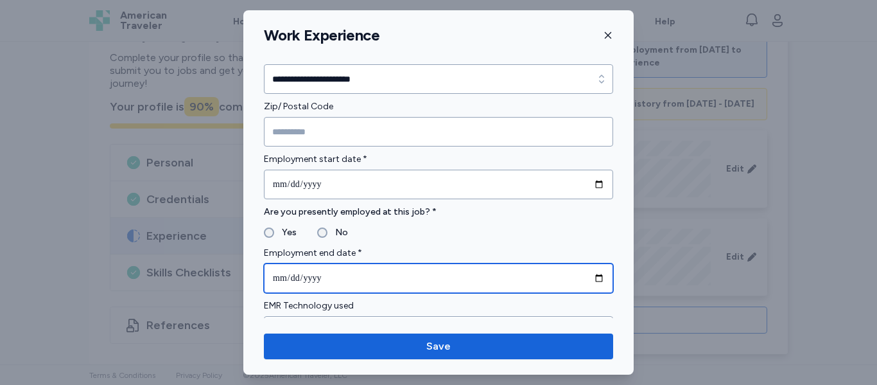
click at [322, 280] on input "date" at bounding box center [438, 278] width 349 height 30
click at [298, 279] on input "date" at bounding box center [438, 278] width 349 height 30
click at [282, 283] on input "date" at bounding box center [438, 278] width 349 height 30
type input "**********"
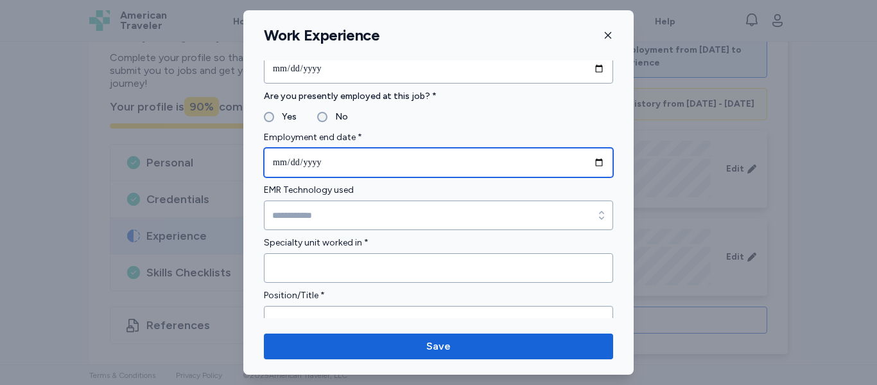
scroll to position [697, 0]
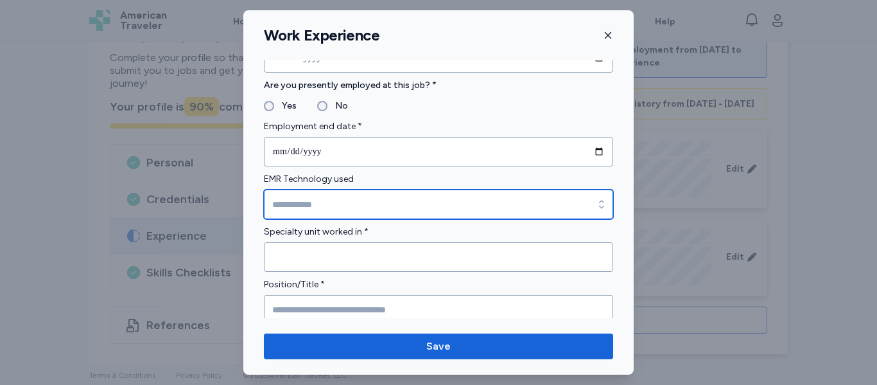
click at [336, 207] on input "EMR Technology used" at bounding box center [438, 204] width 349 height 30
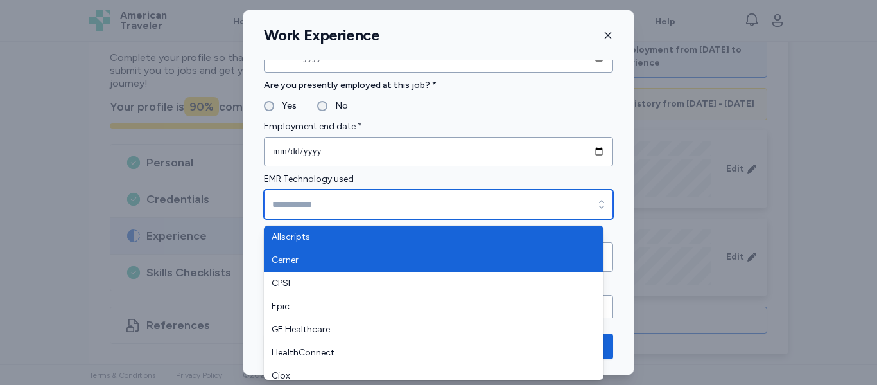
type input "******"
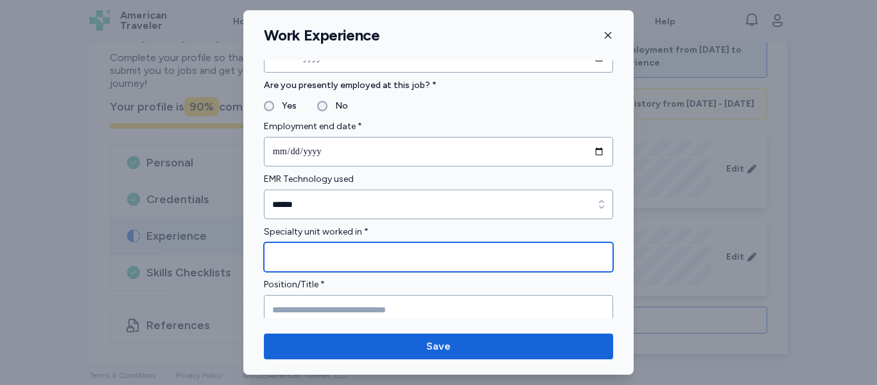
click at [379, 257] on input "Specialty unit worked in *" at bounding box center [438, 257] width 349 height 30
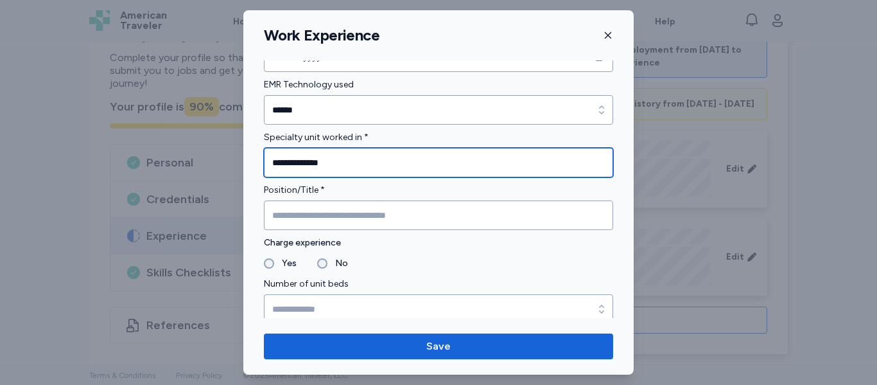
scroll to position [792, 0]
type input "**********"
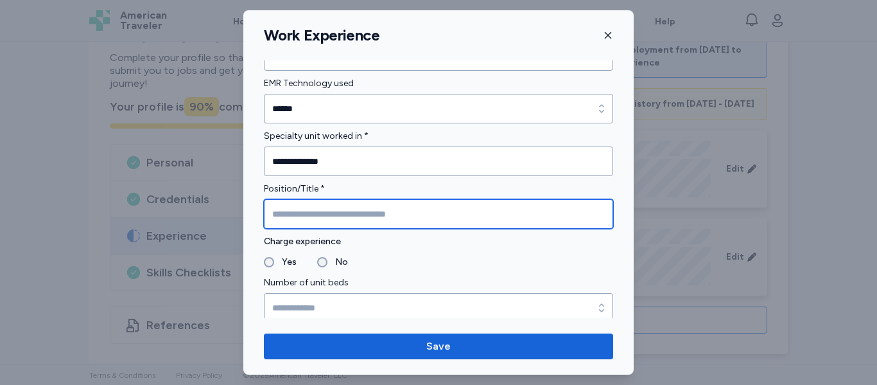
click at [351, 213] on input "Position/Title *" at bounding box center [438, 214] width 349 height 30
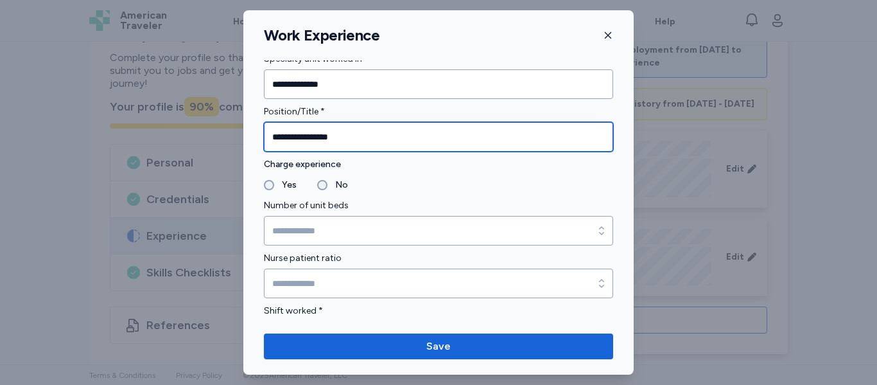
scroll to position [875, 0]
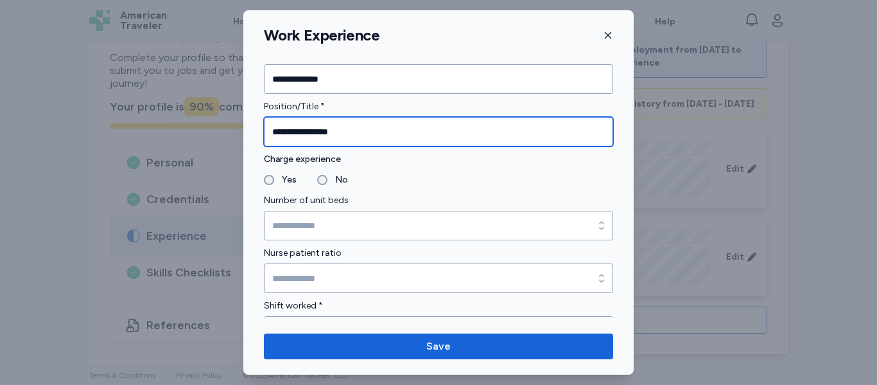
type input "**********"
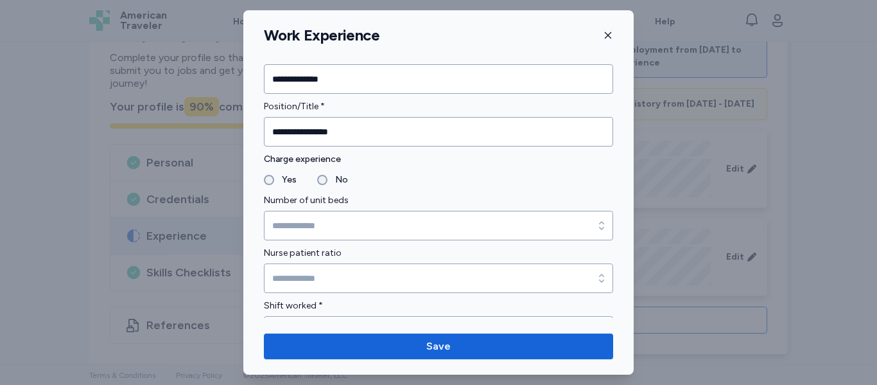
click at [331, 185] on label "No" at bounding box center [338, 179] width 21 height 15
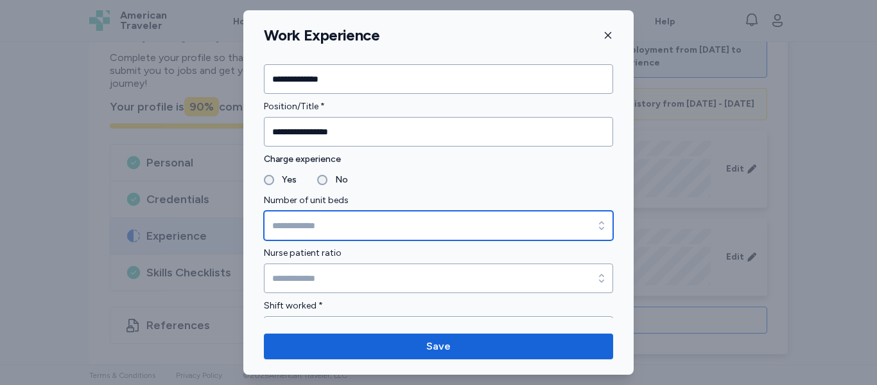
click at [323, 225] on input "Number of unit beds" at bounding box center [438, 226] width 349 height 30
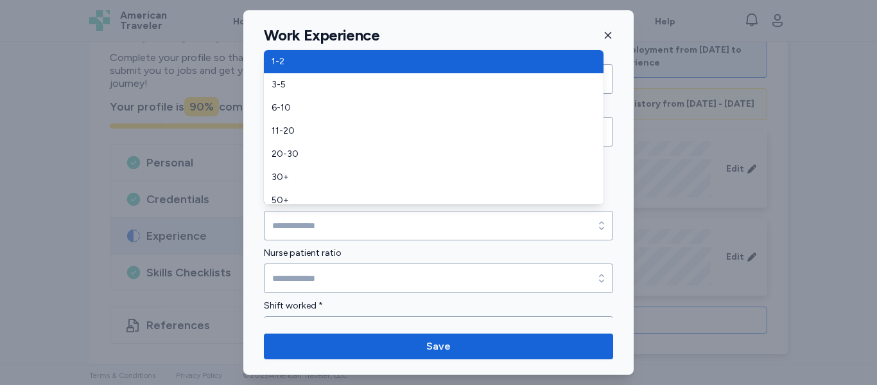
click at [288, 205] on label "Number of unit beds" at bounding box center [438, 200] width 349 height 15
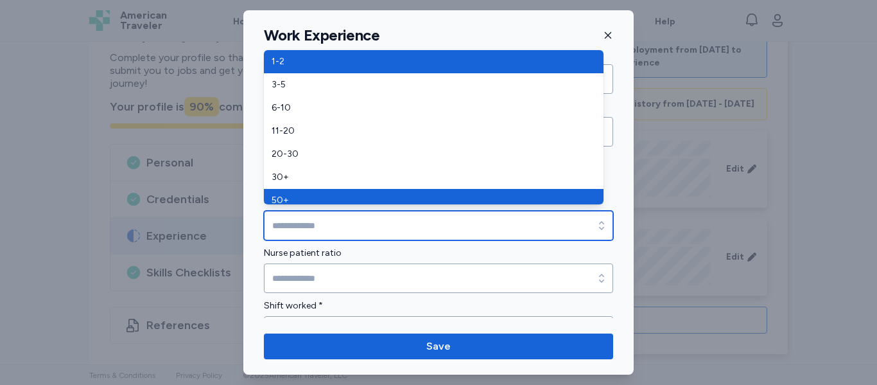
type input "***"
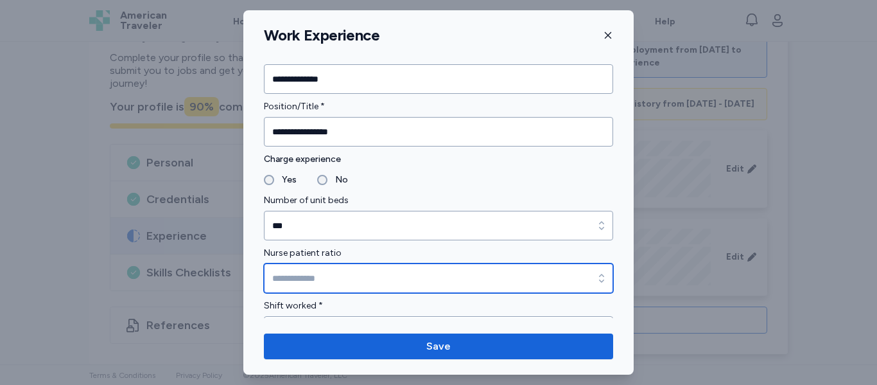
click at [310, 279] on input "Nurse patient ratio" at bounding box center [438, 278] width 349 height 30
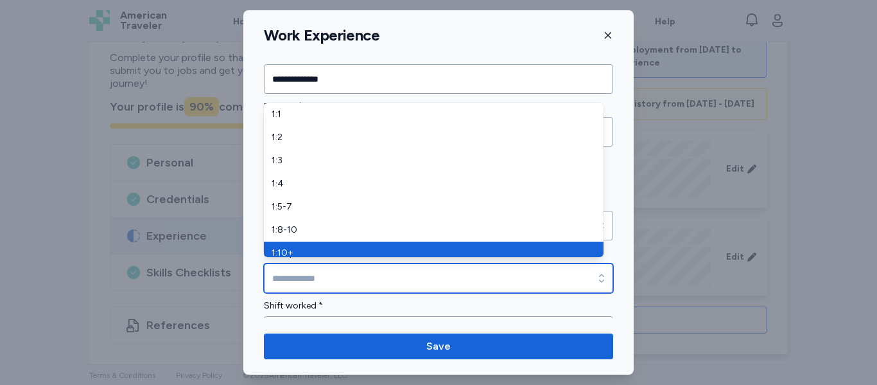
type input "*****"
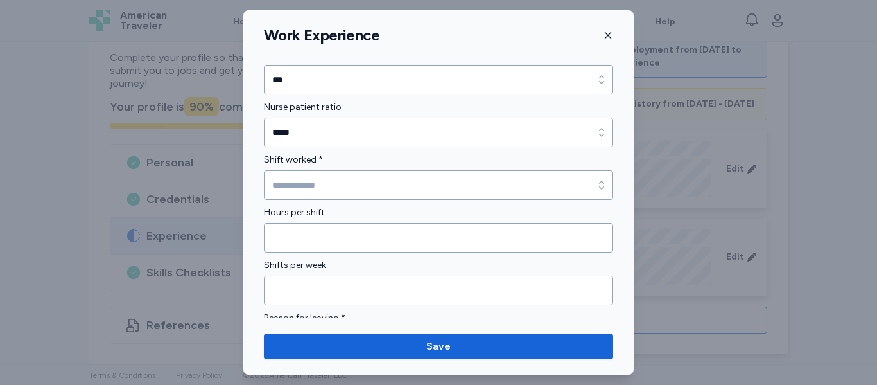
scroll to position [1046, 0]
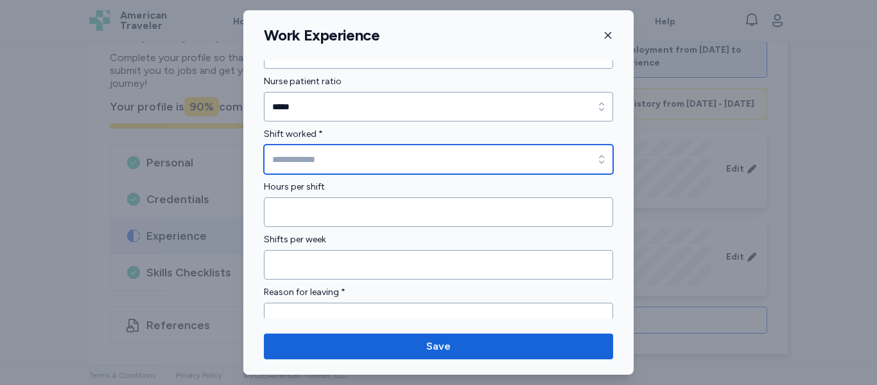
click at [303, 159] on input "Shift worked *" at bounding box center [438, 159] width 349 height 30
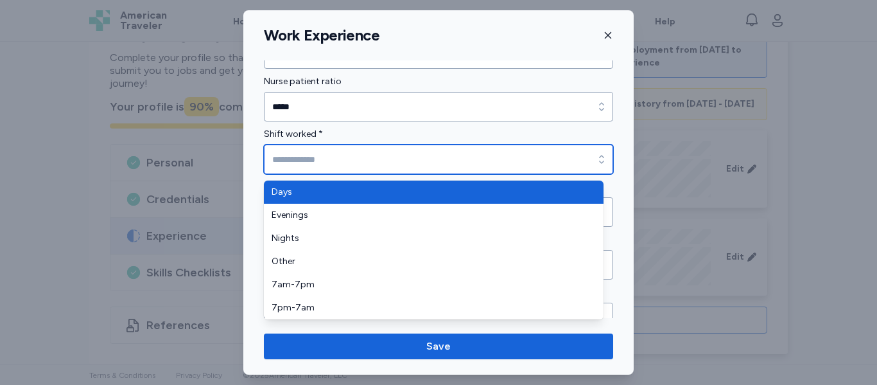
type input "****"
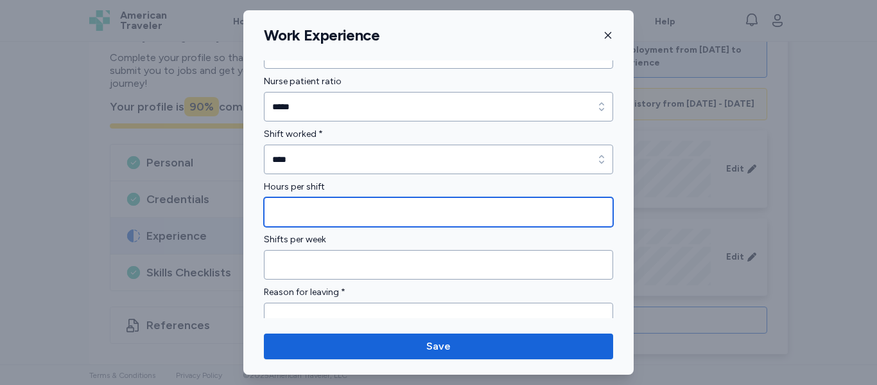
click at [299, 208] on input "Hours per shift" at bounding box center [438, 212] width 349 height 30
type input "*"
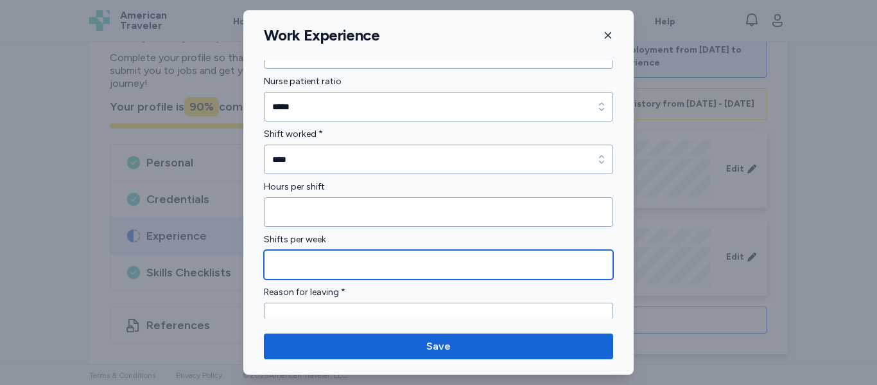
click at [300, 259] on input "Shifts per week" at bounding box center [438, 265] width 349 height 30
type input "*"
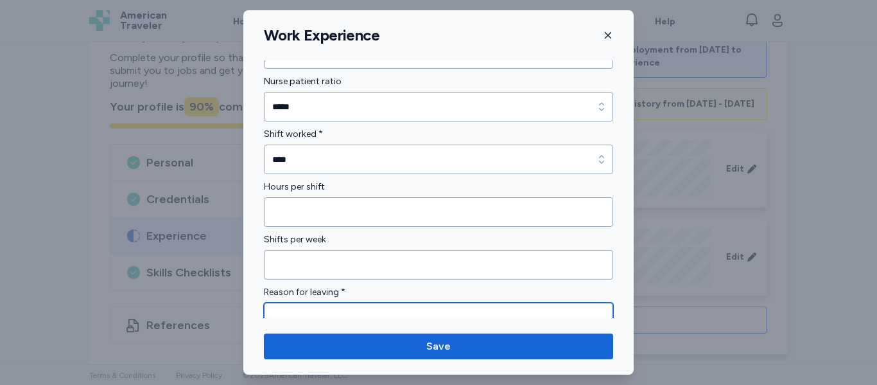
click at [318, 310] on textarea at bounding box center [438, 323] width 349 height 42
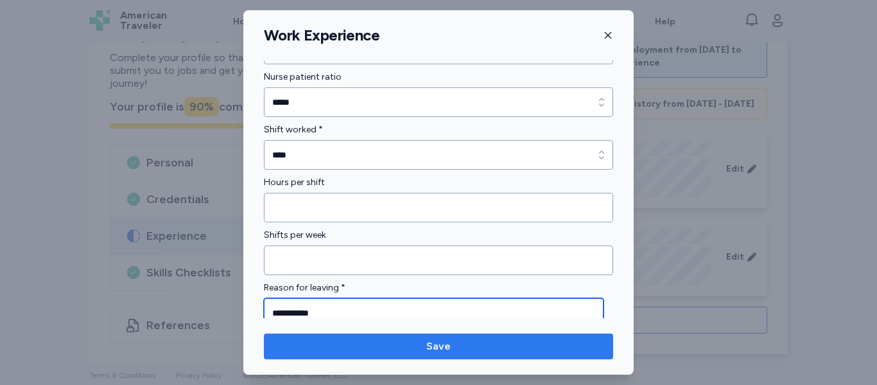
type textarea "**********"
click at [468, 337] on button "Save" at bounding box center [438, 346] width 349 height 26
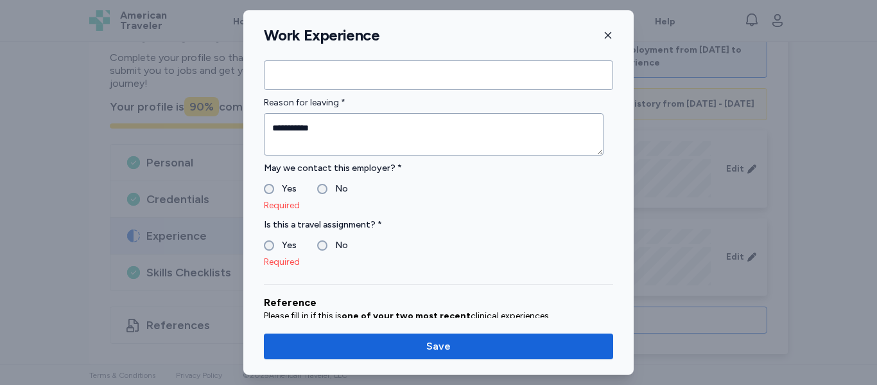
click at [280, 194] on label "Yes" at bounding box center [285, 188] width 22 height 15
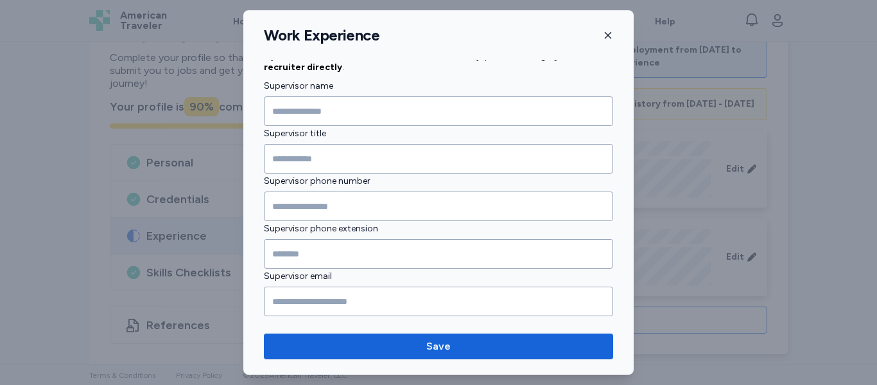
scroll to position [1502, 0]
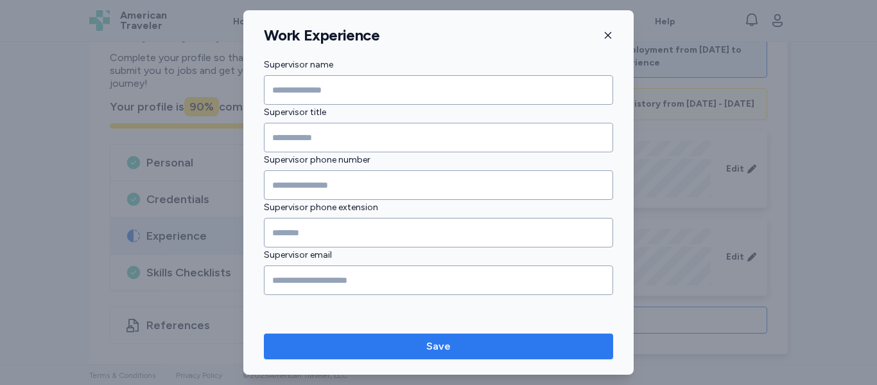
click at [451, 345] on span "Save" at bounding box center [438, 345] width 329 height 15
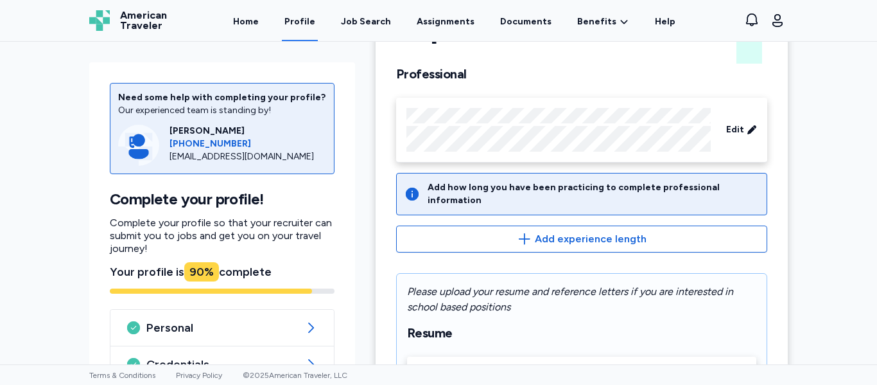
scroll to position [0, 0]
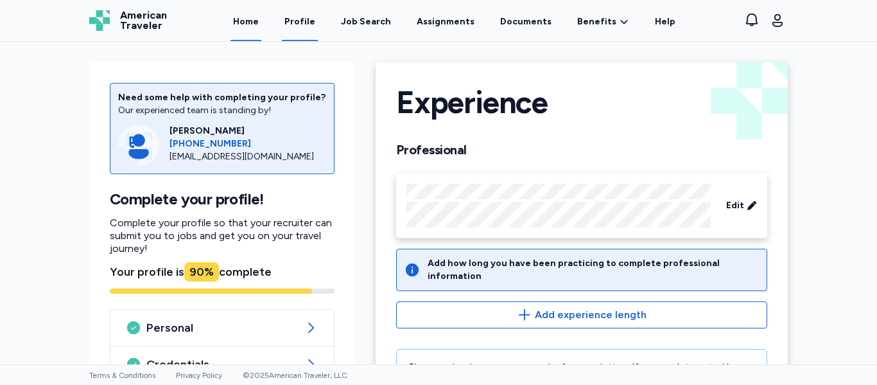
click at [255, 22] on link "Home" at bounding box center [246, 21] width 31 height 40
click at [372, 26] on div "Job Search" at bounding box center [366, 21] width 50 height 13
click at [383, 21] on div "Job Search" at bounding box center [366, 21] width 50 height 13
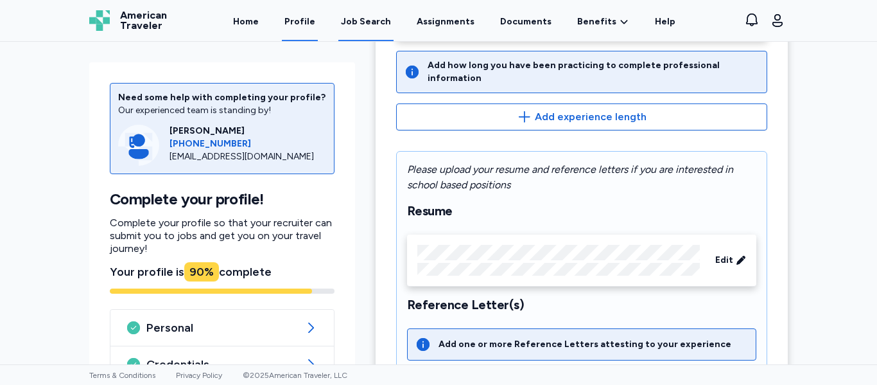
scroll to position [162, 0]
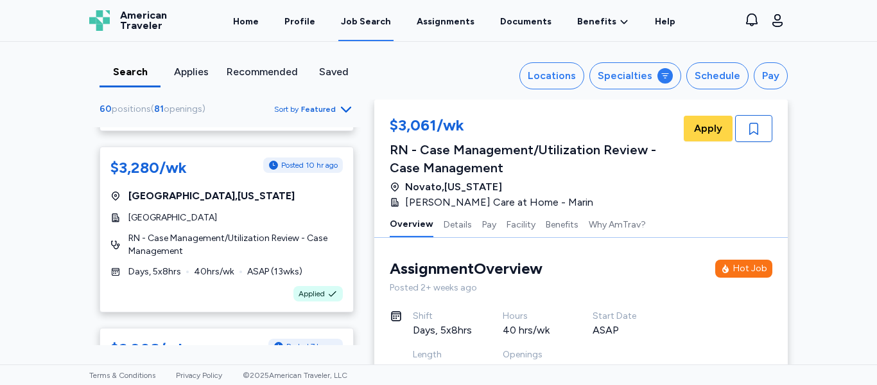
scroll to position [1532, 0]
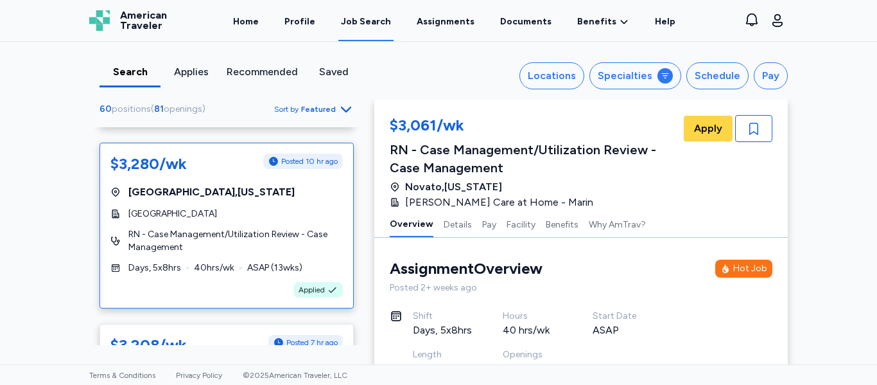
click at [219, 243] on span "RN - Case Management/Utilization Review - Case Management" at bounding box center [235, 241] width 215 height 26
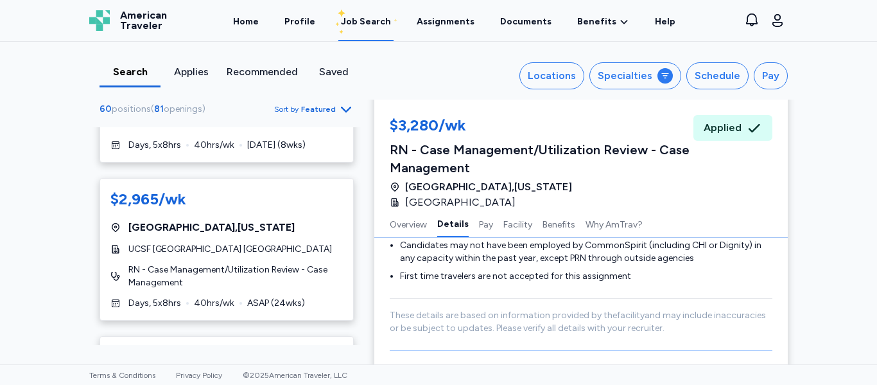
scroll to position [2312, 0]
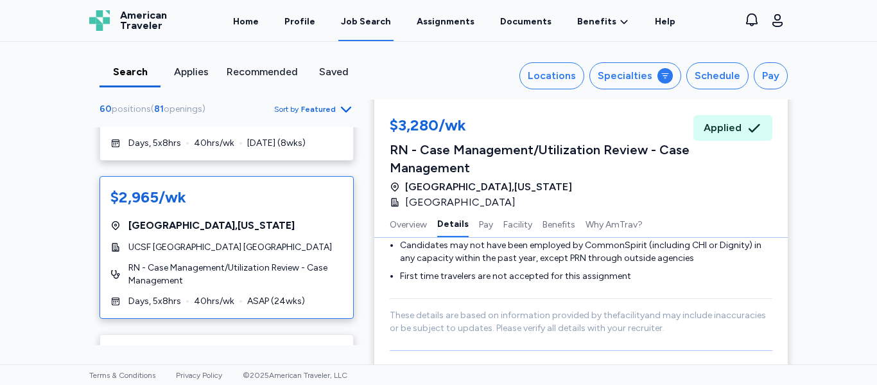
click at [250, 238] on div "$2,965/wk [GEOGRAPHIC_DATA] , [US_STATE] UCSF Benioff Children's Hospital [GEOG…" at bounding box center [227, 247] width 254 height 143
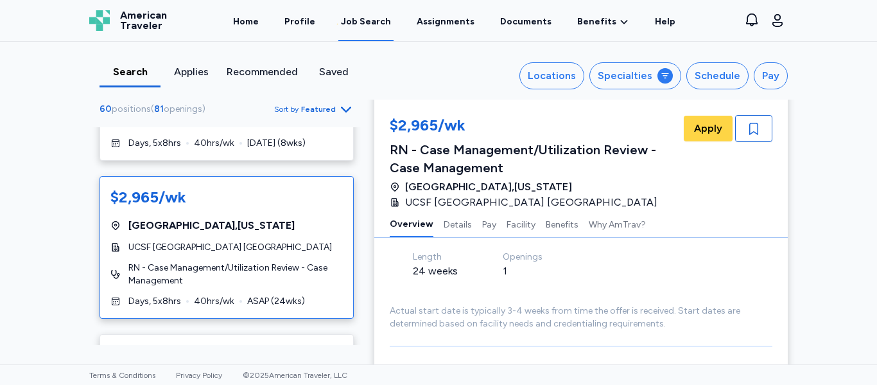
scroll to position [96, 0]
click at [821, 275] on div "Search Applies Recommended Saved Locations Specialties Schedule Pay 60 position…" at bounding box center [438, 203] width 877 height 322
click at [704, 132] on span "Apply" at bounding box center [708, 128] width 28 height 15
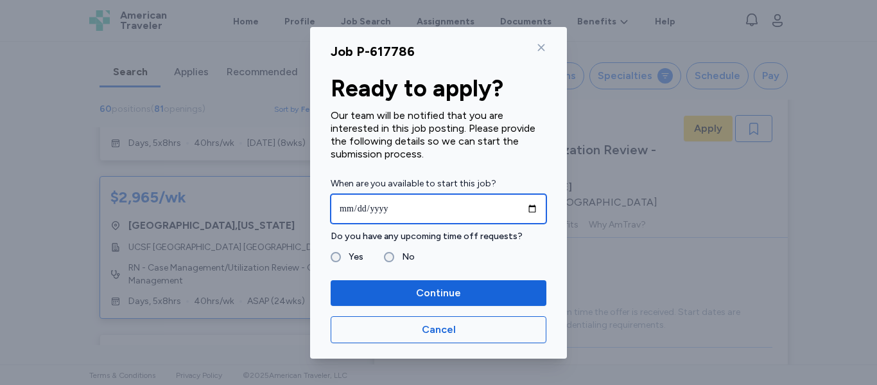
click at [439, 216] on input "date" at bounding box center [439, 209] width 216 height 30
type input "**********"
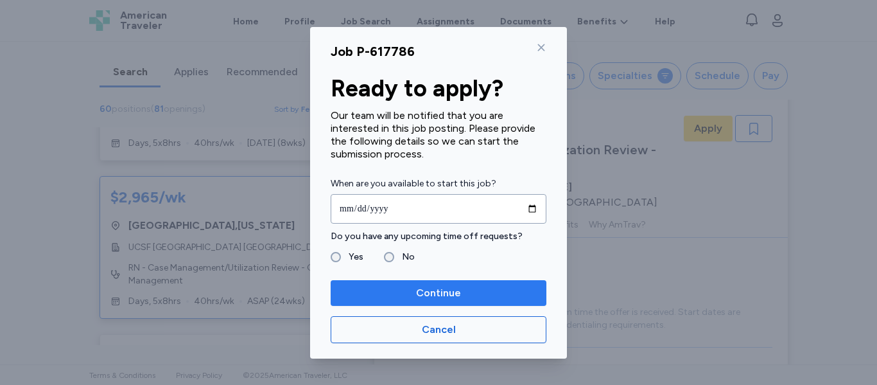
click at [455, 298] on span "Continue" at bounding box center [438, 292] width 45 height 15
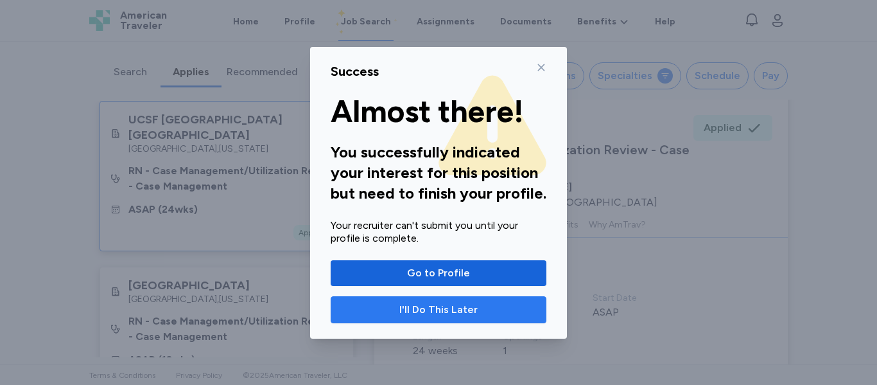
click at [469, 317] on button "I'll Do This Later" at bounding box center [439, 309] width 216 height 27
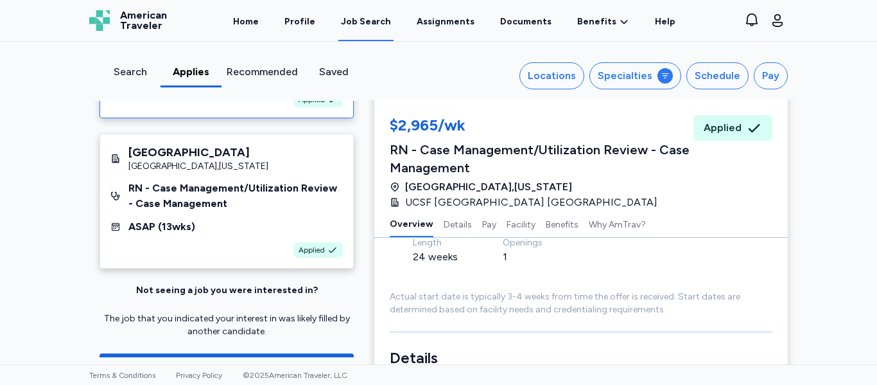
scroll to position [162, 0]
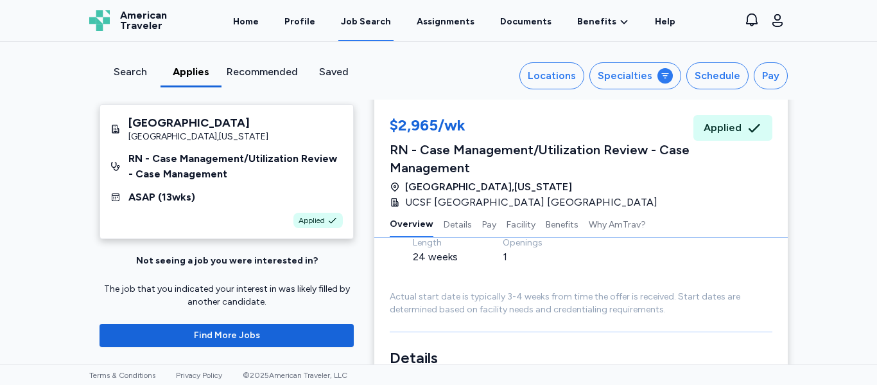
click at [260, 338] on span "Find More Jobs" at bounding box center [227, 335] width 234 height 13
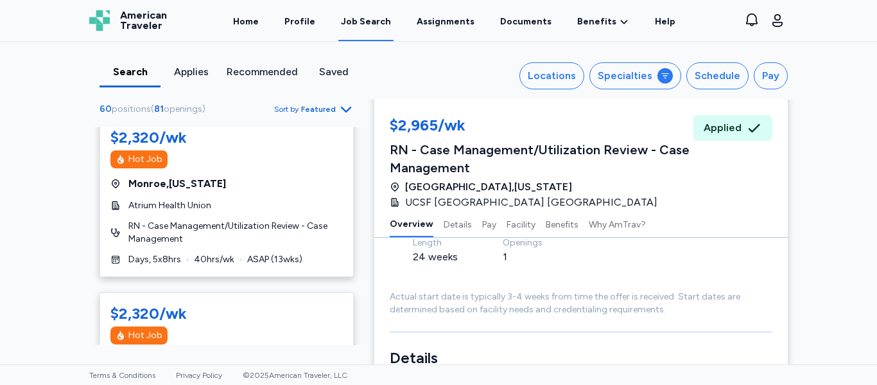
scroll to position [207, 0]
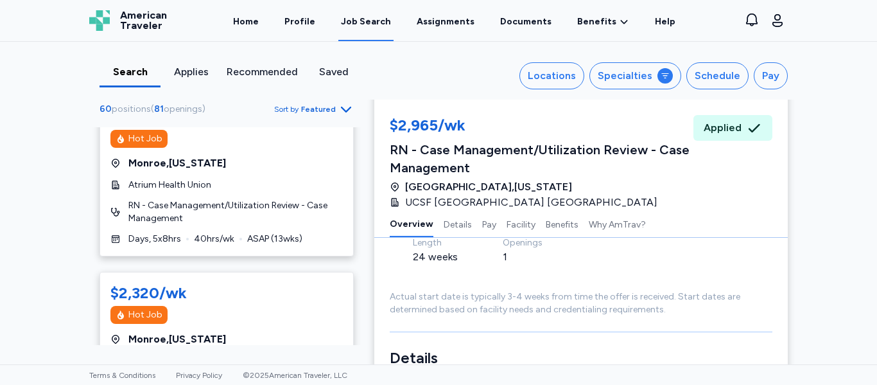
click at [338, 112] on icon "button" at bounding box center [345, 108] width 15 height 15
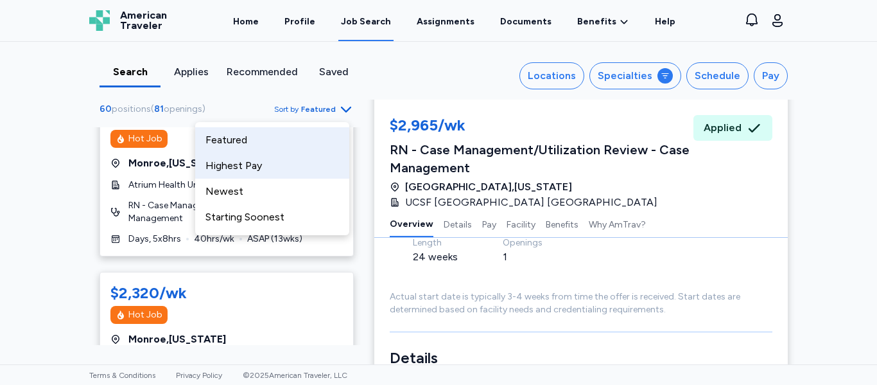
click at [261, 170] on div "Highest Pay" at bounding box center [272, 166] width 154 height 26
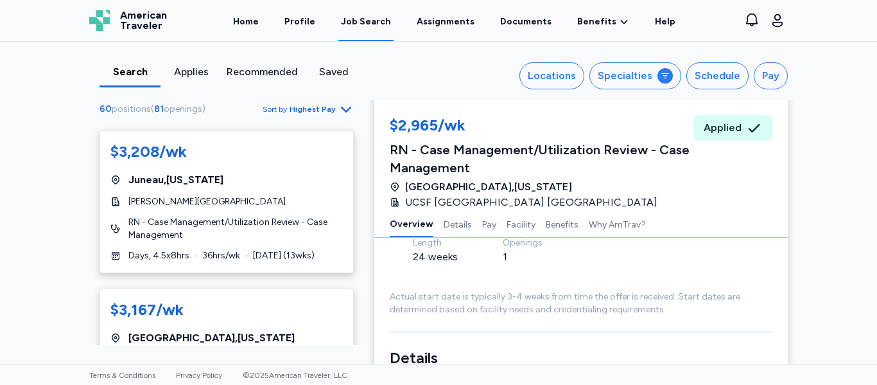
scroll to position [651, 0]
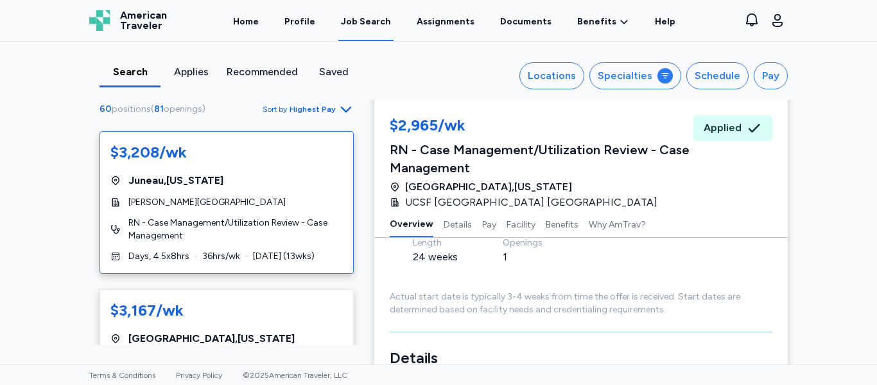
click at [232, 208] on div "[PERSON_NAME][GEOGRAPHIC_DATA]" at bounding box center [226, 202] width 232 height 13
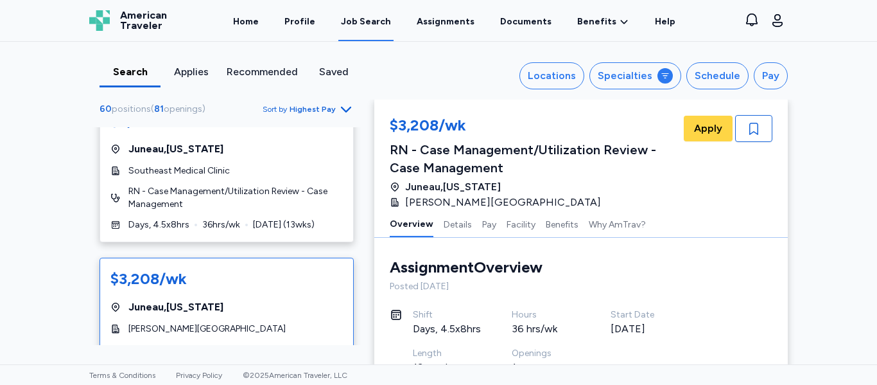
scroll to position [523, 0]
click at [694, 132] on span "Apply" at bounding box center [708, 128] width 28 height 15
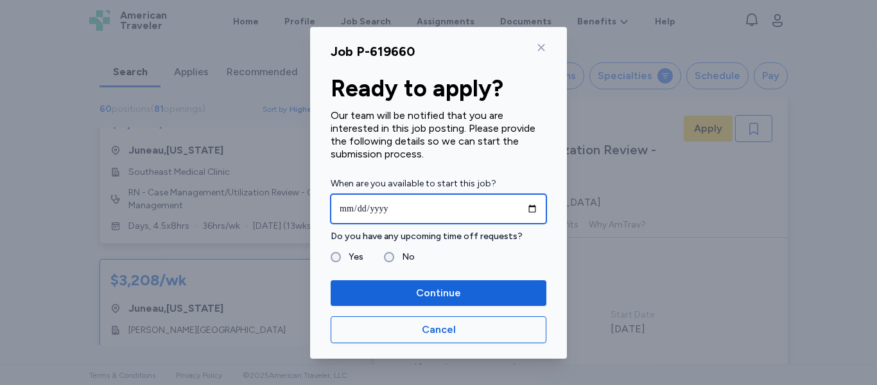
click at [346, 209] on input "date" at bounding box center [439, 209] width 216 height 30
type input "**********"
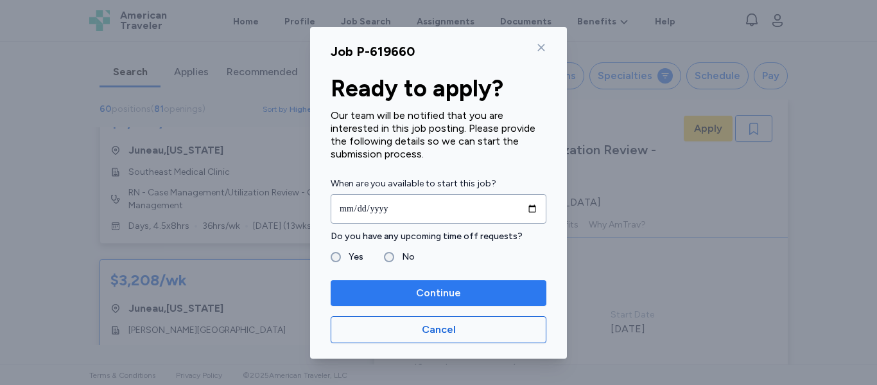
click at [472, 296] on span "Continue" at bounding box center [438, 292] width 195 height 15
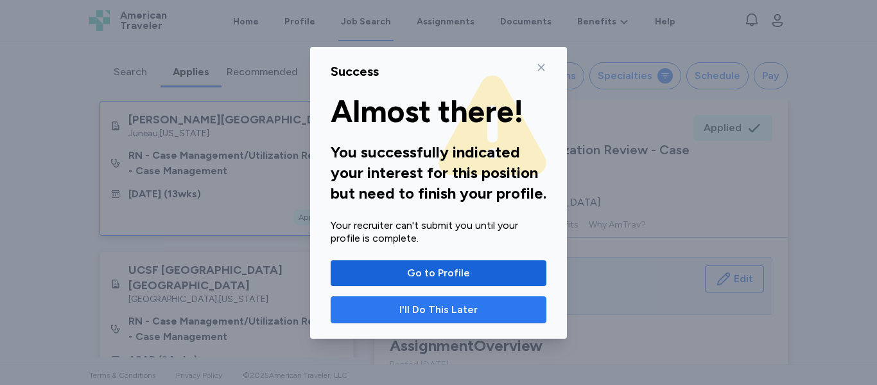
click at [475, 315] on span "I'll Do This Later" at bounding box center [438, 309] width 78 height 15
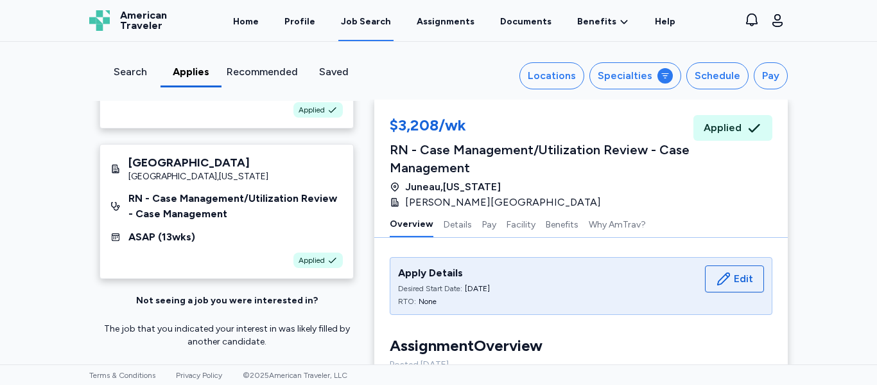
scroll to position [313, 0]
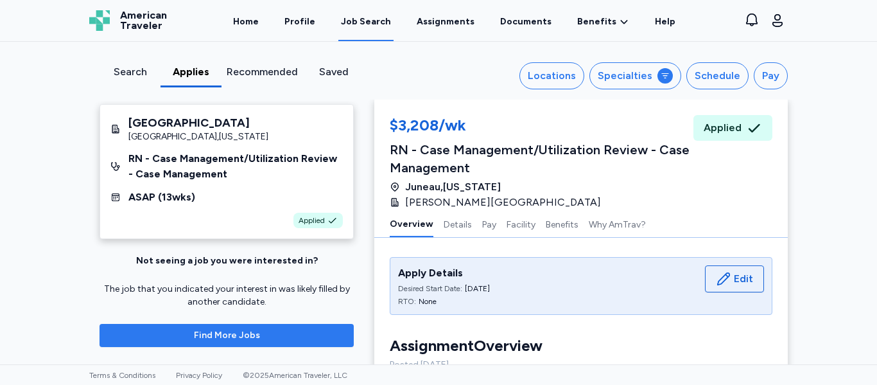
click at [235, 346] on button "Find More Jobs" at bounding box center [227, 335] width 254 height 23
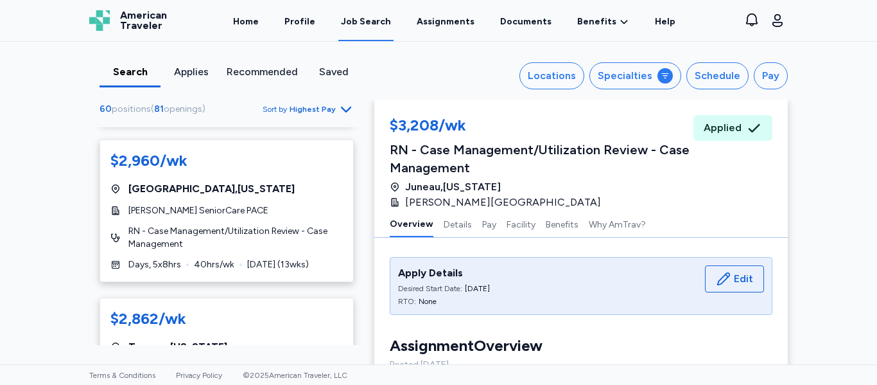
scroll to position [1494, 0]
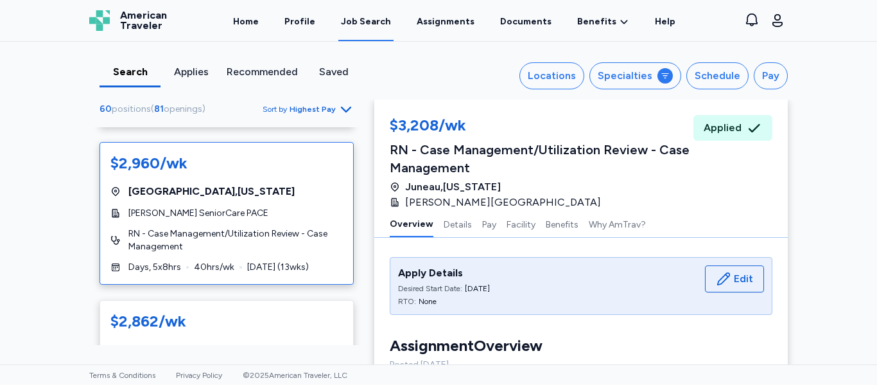
click at [244, 216] on div "[PERSON_NAME] SeniorCare PACE" at bounding box center [226, 213] width 232 height 13
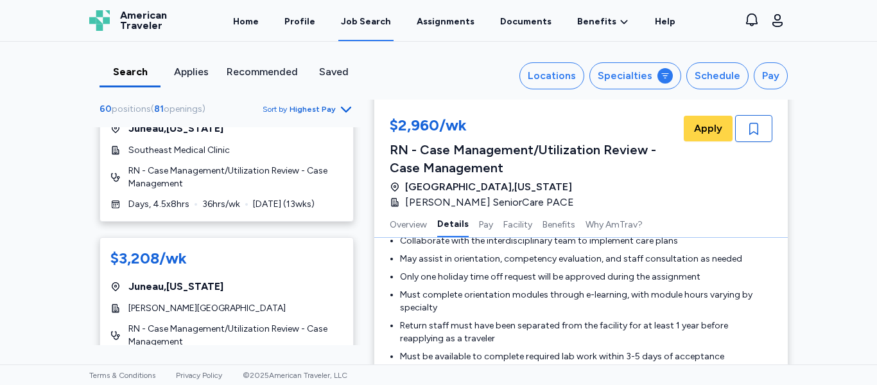
scroll to position [532, 0]
